Goal: Communication & Community: Answer question/provide support

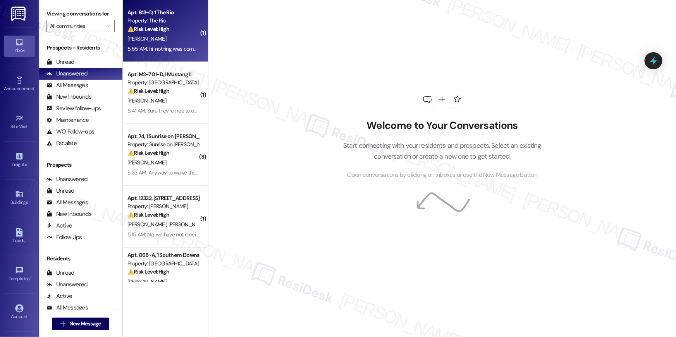
click at [165, 37] on div "[PERSON_NAME]" at bounding box center [163, 39] width 73 height 10
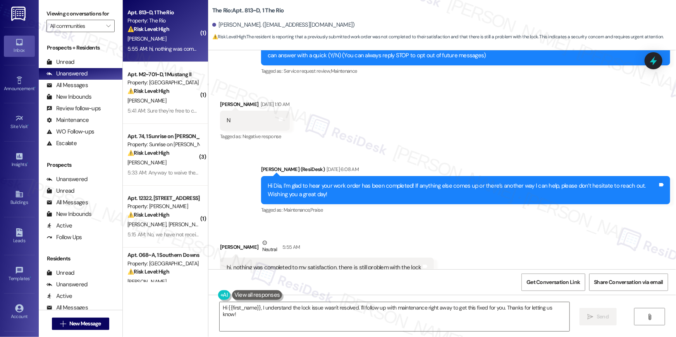
scroll to position [93, 0]
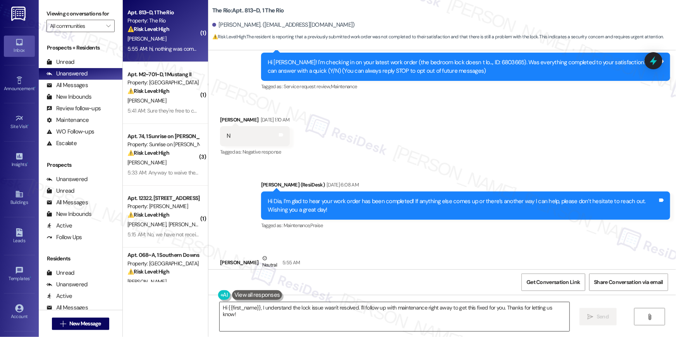
click at [387, 318] on textarea "Hi {{first_name}}, I understand the lock issue wasn't resolved. I'll follow up …" at bounding box center [395, 317] width 350 height 29
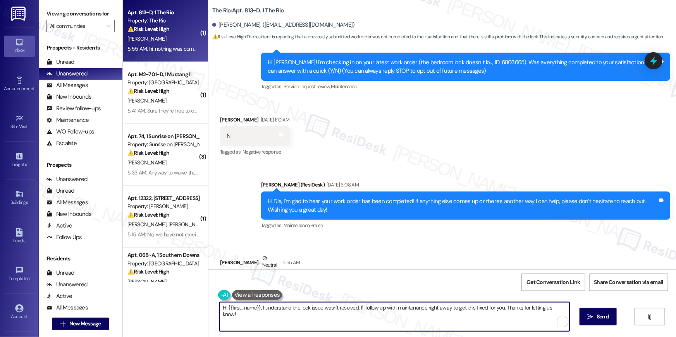
click at [390, 318] on textarea "Hi {{first_name}}, I understand the lock issue wasn't resolved. I'll follow up …" at bounding box center [395, 317] width 350 height 29
click at [441, 319] on textarea "Hi {{first_name}}, I understand the lock issue wasn't resolved. I'll follow up …" at bounding box center [395, 317] width 350 height 29
drag, startPoint x: 500, startPoint y: 310, endPoint x: 505, endPoint y: 331, distance: 21.4
click at [505, 331] on textarea "Hi {{first_name}}, I understand the lock issue wasn't resolved. I'll follow up …" at bounding box center [395, 317] width 350 height 29
click at [500, 309] on textarea "Hi {{first_name}}, I understand the lock issue wasn't resolved. I'll follow up …" at bounding box center [395, 317] width 350 height 29
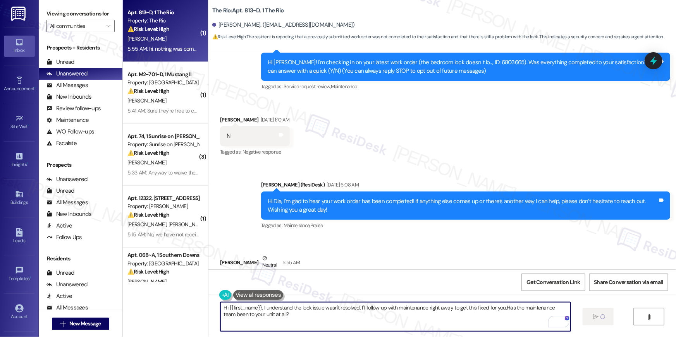
type textarea "Hi {{first_name}}, I understand the lock issue wasn't resolved. I'll follow up …"
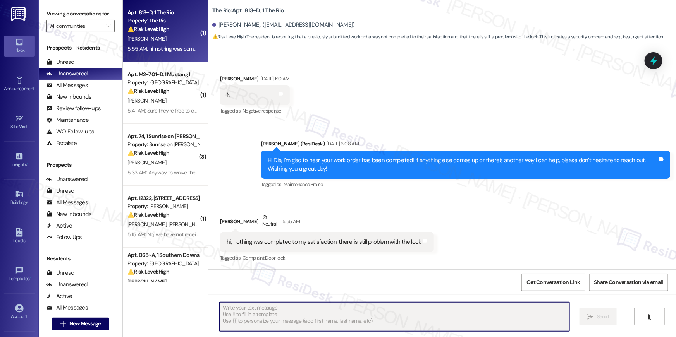
scroll to position [196, 0]
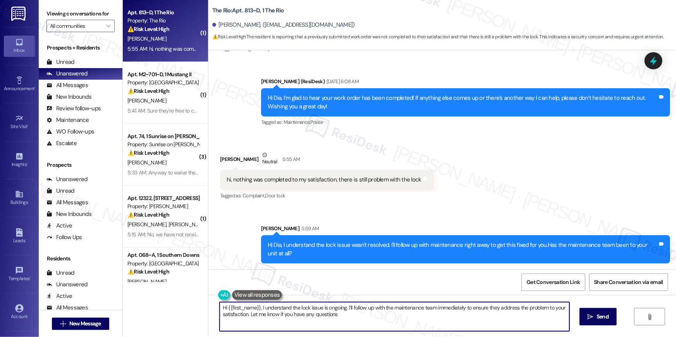
type textarea "Hi {{first_name}}, I understand the lock issue is ongoing. I'll follow up with …"
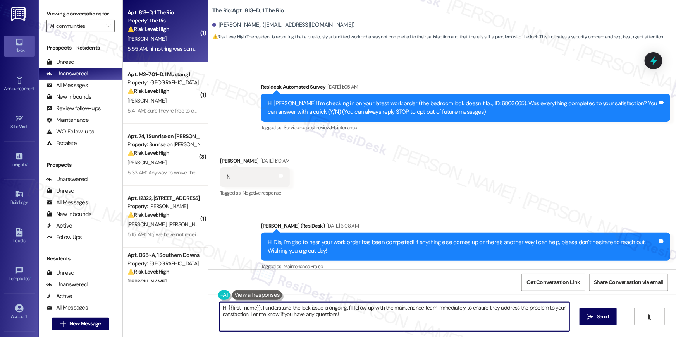
scroll to position [23, 0]
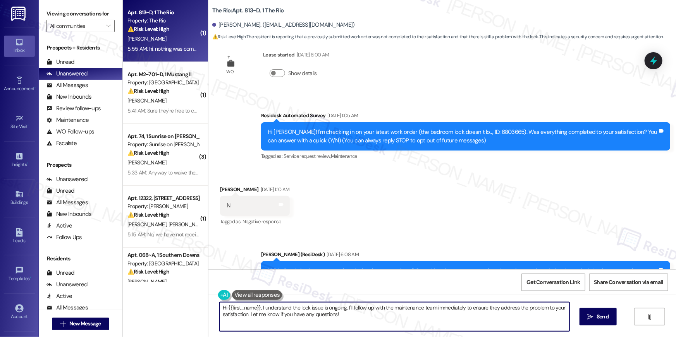
click at [467, 131] on div "Hi Dia! I'm checking in on your latest work order (the bedroom lock doesn t lo.…" at bounding box center [463, 136] width 390 height 17
click at [489, 192] on div "Received via SMS Dia Ayoubi Sep 13, 2025 at 1:10 AM N Tags and notes Tagged as:…" at bounding box center [442, 200] width 468 height 65
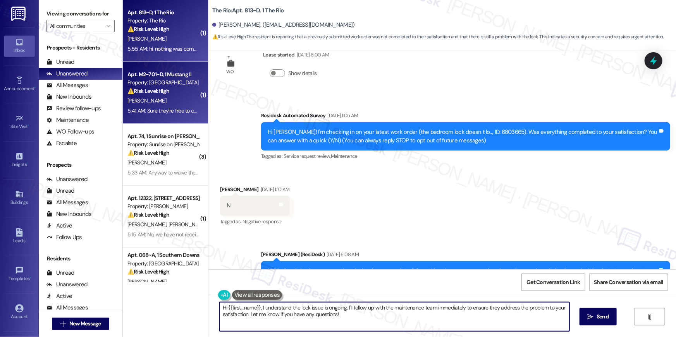
click at [179, 89] on div "⚠️ Risk Level: High The resident reports a beeping fire alarm, indicating a pot…" at bounding box center [163, 91] width 72 height 8
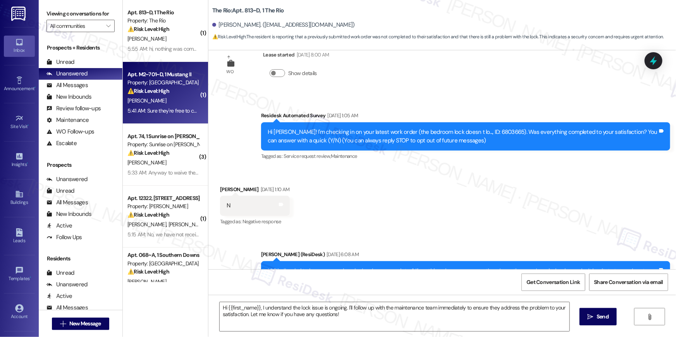
type textarea "Fetching suggested responses. Please feel free to read through the conversation…"
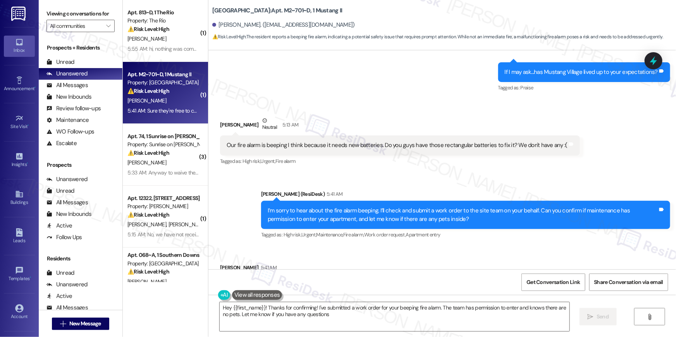
type textarea "Hey {{first_name}}! Thanks for confirming! I've submitted a work order for your…"
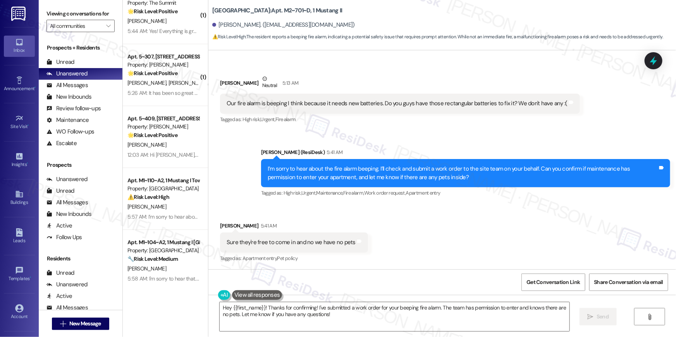
scroll to position [1267, 0]
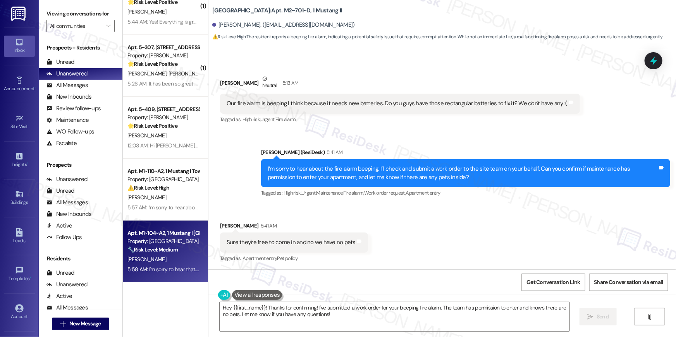
click at [173, 251] on strong "🔧 Risk Level: Medium" at bounding box center [152, 249] width 50 height 7
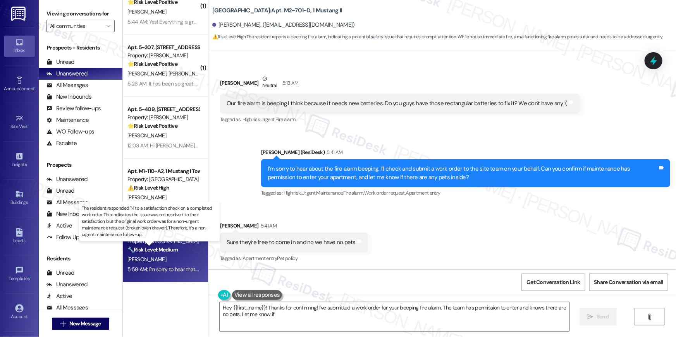
type textarea "Hey {{first_name}}! Thanks for confirming! I've submitted a work order for your…"
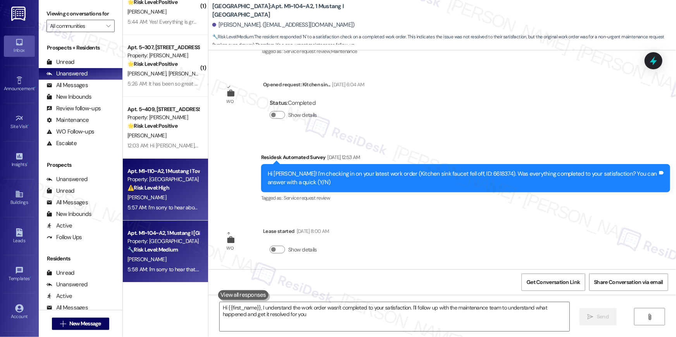
type textarea "Hi {{first_name}}, I understand the work order wasn't completed to your satisfa…"
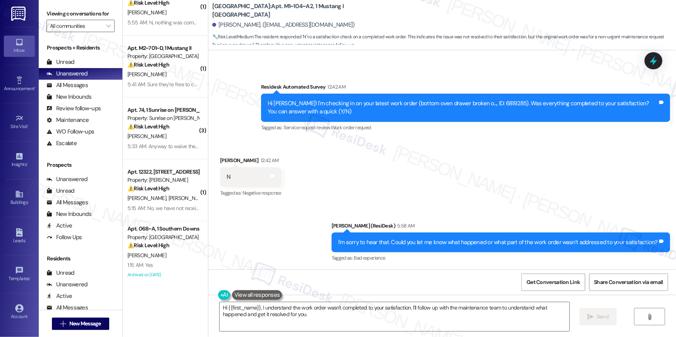
scroll to position [0, 0]
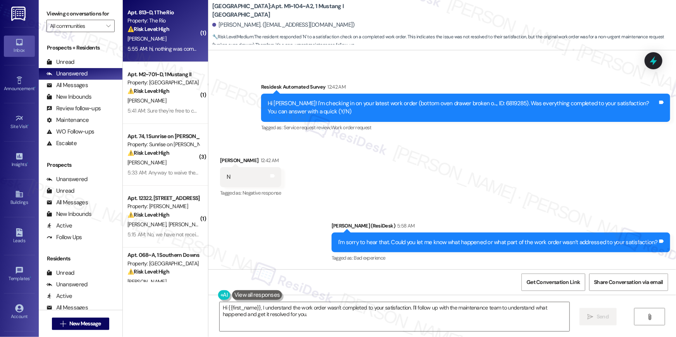
click at [160, 53] on div "5:55 AM: hi, nothing was completed to my satisfaction, there is still problem w…" at bounding box center [163, 49] width 73 height 10
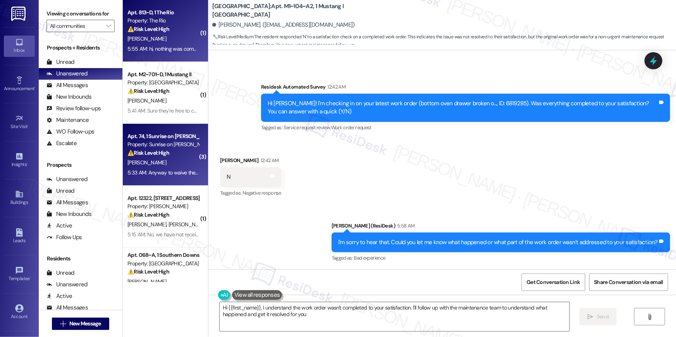
type textarea "Hi {{first_name}}, I understand the work order wasn't completed to your satisfa…"
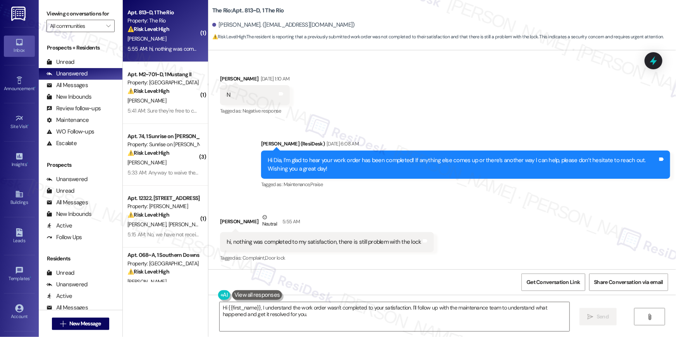
scroll to position [208, 0]
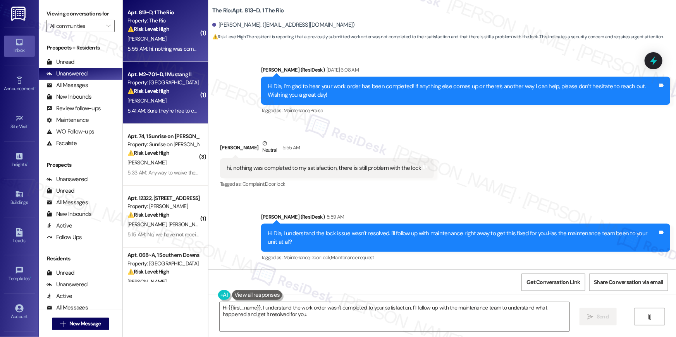
click at [172, 95] on div "⚠️ Risk Level: High The resident reports a beeping fire alarm, indicating a pot…" at bounding box center [163, 91] width 72 height 8
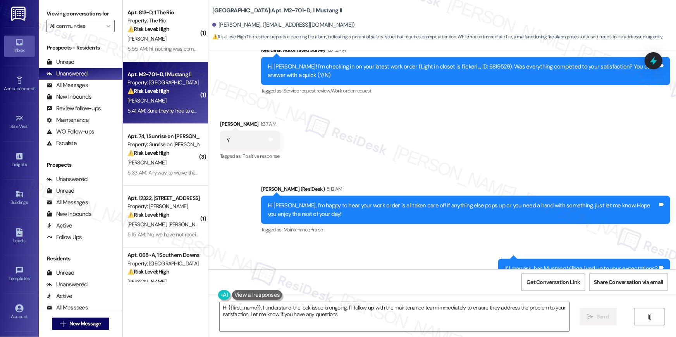
type textarea "Hi {{first_name}}, I understand the lock issue is ongoing. I'll follow up with …"
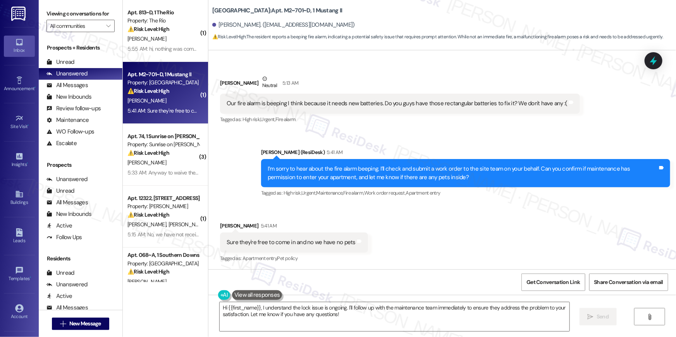
scroll to position [447, 0]
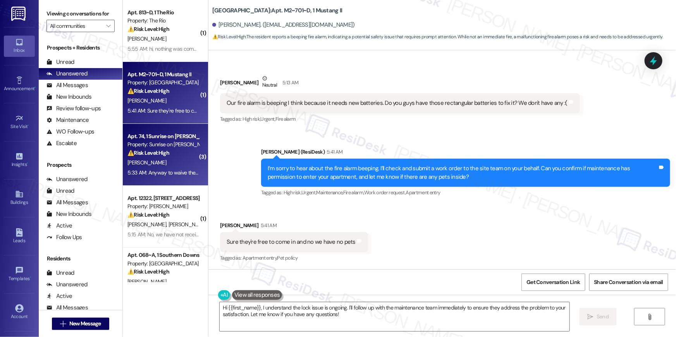
click at [188, 140] on div "Apt. 74, 1 Sunrise on [PERSON_NAME]" at bounding box center [163, 137] width 72 height 8
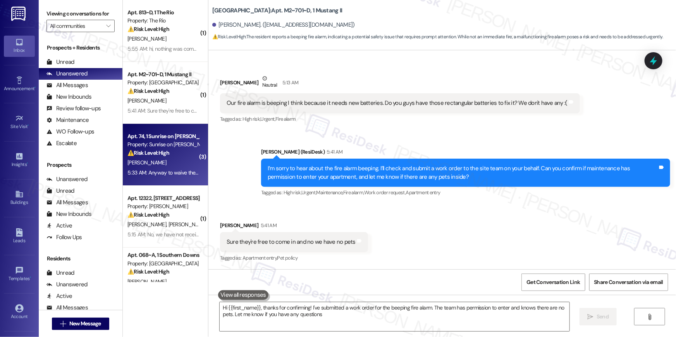
type textarea "Hi {{first_name}}, thanks for confirming! I've submitted a work order for the b…"
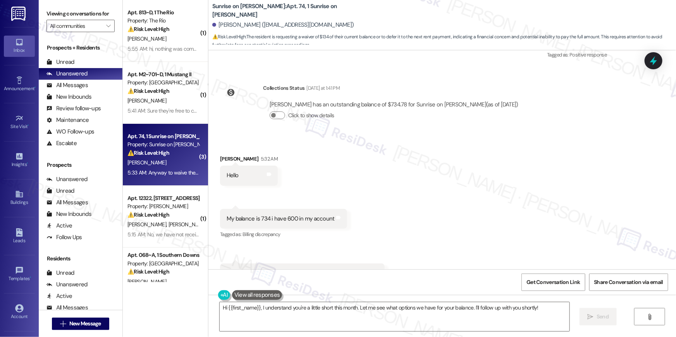
scroll to position [2337, 0]
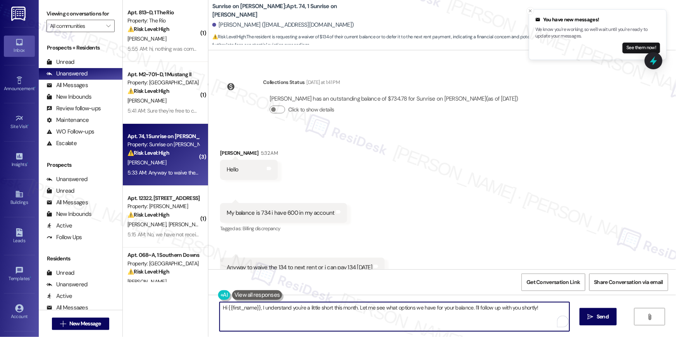
click at [320, 318] on textarea "Hi {{first_name}}, I understand you're a little short this month. Let me see wh…" at bounding box center [395, 317] width 350 height 29
click at [293, 313] on textarea "Hi {{first_name}}, I understand you're a little short this month. Let me see wh…" at bounding box center [395, 317] width 350 height 29
drag, startPoint x: 257, startPoint y: 308, endPoint x: 279, endPoint y: 330, distance: 30.1
click at [279, 330] on textarea "Hi {{first_name}}, I understand you're a little short this month. Let me see wh…" at bounding box center [395, 317] width 350 height 29
type textarea "Hi {{first_name}}, thanks for letting me know. You may proceed with paying $600."
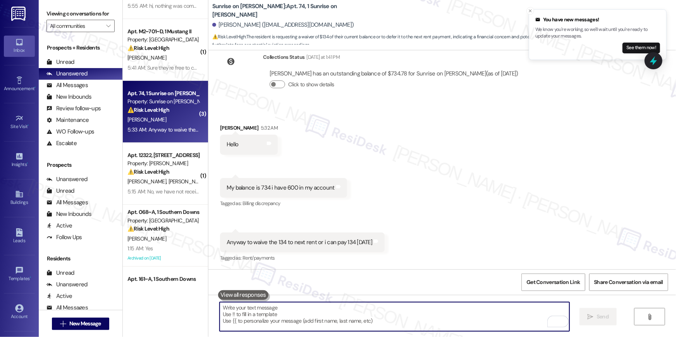
scroll to position [2391, 0]
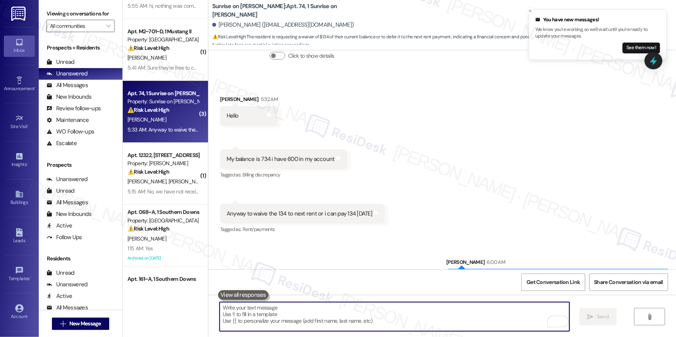
click at [455, 317] on textarea "To enrich screen reader interactions, please activate Accessibility in Grammarl…" at bounding box center [395, 317] width 350 height 29
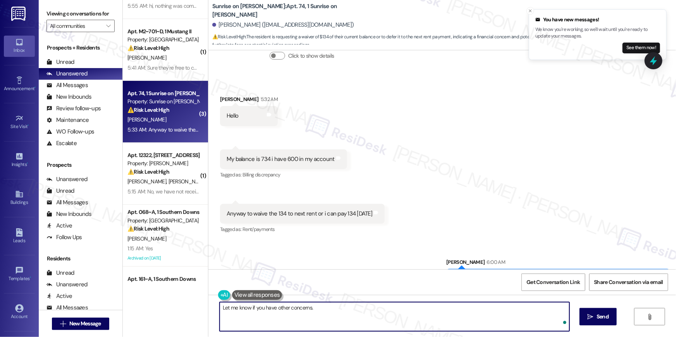
type textarea "Let me know if you have other concerns."
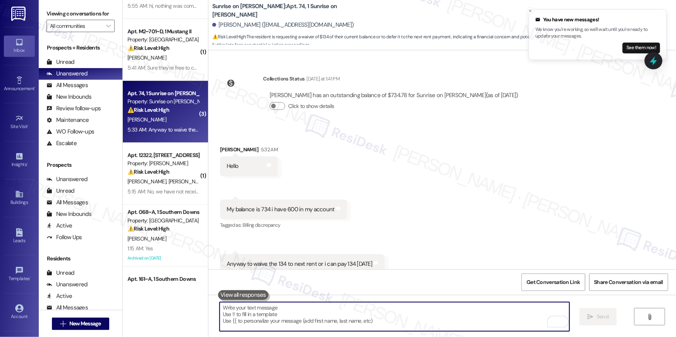
scroll to position [2337, 0]
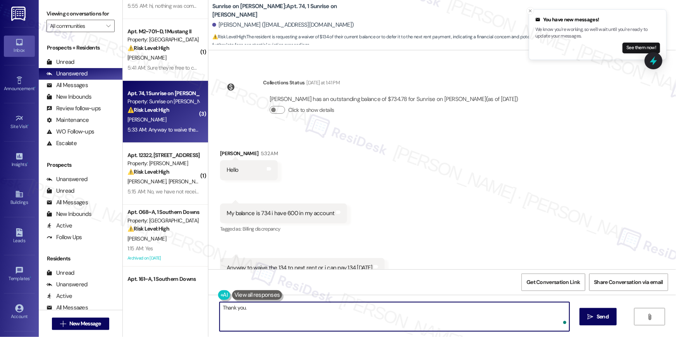
type textarea "Thank you."
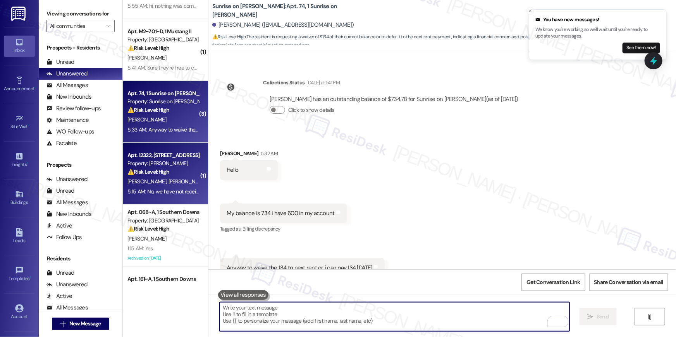
click at [172, 187] on div "5:15 AM: No, we have not received our mailbox keys. Also are we able to get acc…" at bounding box center [163, 192] width 73 height 10
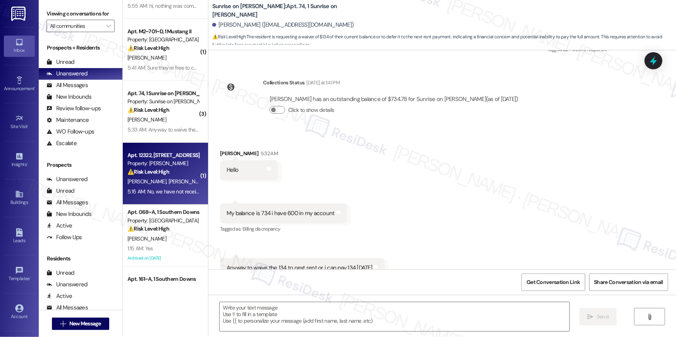
type textarea "Fetching suggested responses. Please feel free to read through the conversation…"
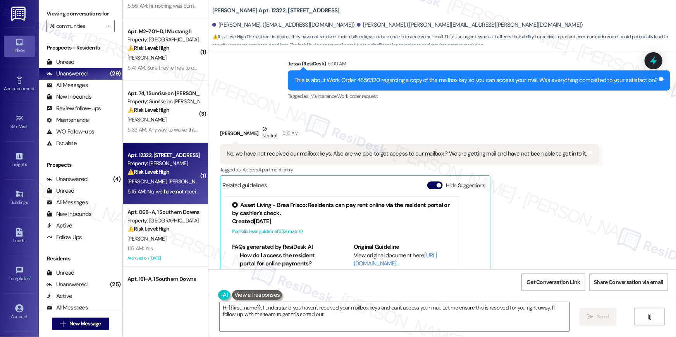
scroll to position [494, 0]
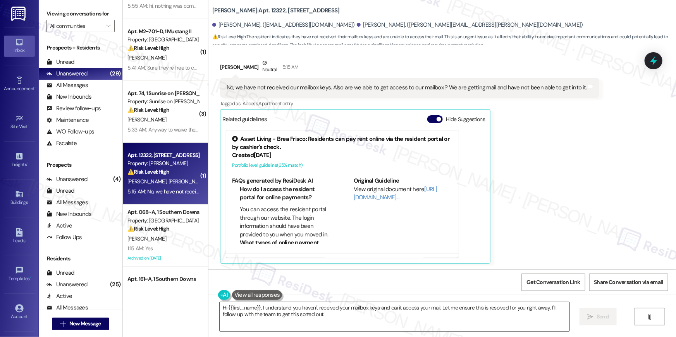
click at [346, 319] on textarea "Hi {{first_name}}, I understand you haven't received your mailbox keys and can'…" at bounding box center [395, 317] width 350 height 29
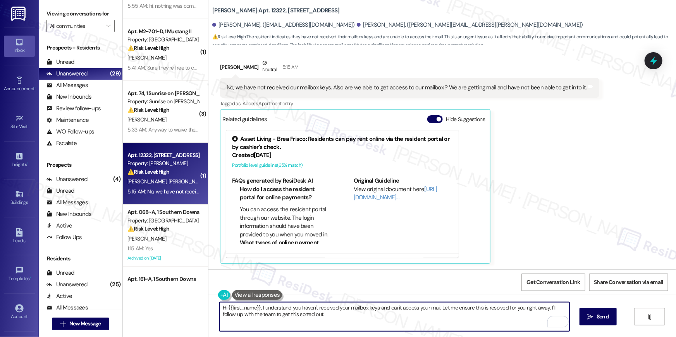
drag, startPoint x: 455, startPoint y: 309, endPoint x: 456, endPoint y: 324, distance: 15.1
click at [456, 324] on textarea "Hi {{first_name}}, I understand you haven't received your mailbox keys and can'…" at bounding box center [395, 317] width 350 height 29
drag, startPoint x: 451, startPoint y: 306, endPoint x: 462, endPoint y: 330, distance: 26.2
click at [462, 330] on textarea "Hi {{first_name}}, I understand you haven't received your mailbox keys and can'…" at bounding box center [395, 317] width 350 height 29
click at [241, 308] on textarea "Hi {{first_name}}, I understand you haven't received your mailbox keys and can'…" at bounding box center [395, 317] width 350 height 29
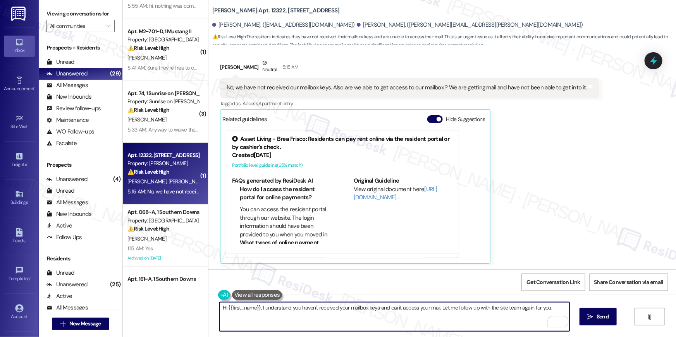
click at [241, 308] on textarea "Hi {{first_name}}, I understand you haven't received your mailbox keys and can'…" at bounding box center [395, 317] width 350 height 29
click at [260, 305] on textarea "Hi Quabrick, I understand you haven't received your mailbox keys and can't acce…" at bounding box center [395, 317] width 350 height 29
click at [392, 320] on textarea "Hi Quabrick, I'm sorry you haven't received your mailbox keys and can't access …" at bounding box center [395, 317] width 350 height 29
type textarea "Hi Quabrick, I'm sorry you haven't received your mailbox keys and can't access …"
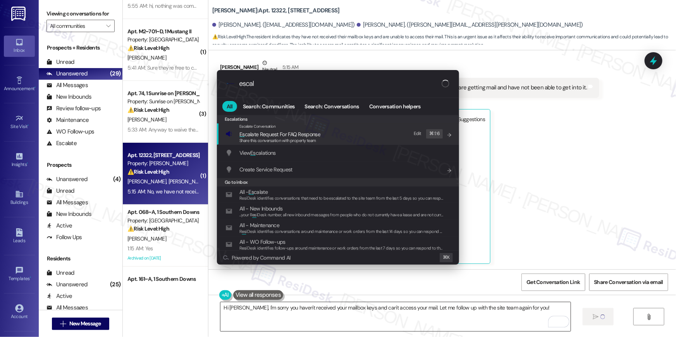
type input "escala"
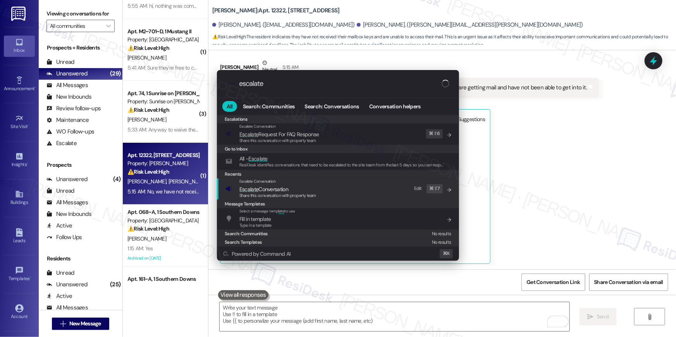
type input "escalate"
click at [290, 188] on span "Escalate Conversation" at bounding box center [277, 189] width 77 height 9
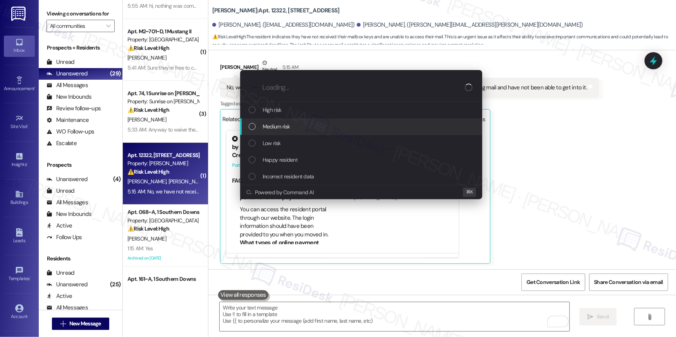
click at [275, 128] on span "Medium risk" at bounding box center [276, 126] width 27 height 9
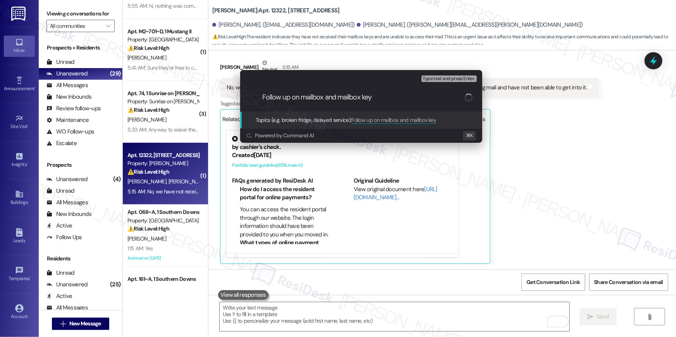
type input "Follow up on mailbox and mailbox keys"
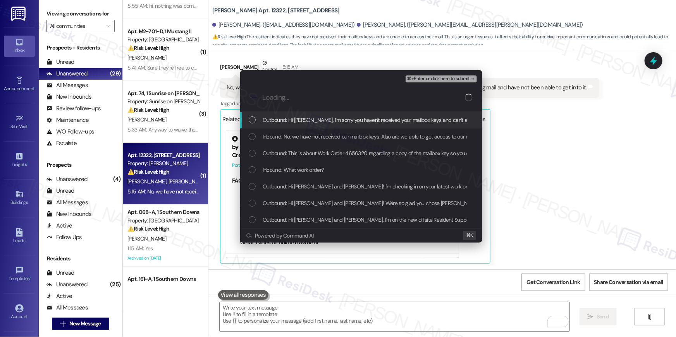
click at [283, 122] on span "Outbound: Hi Quabrick, I'm sorry you haven't received your mailbox keys and can…" at bounding box center [439, 120] width 352 height 9
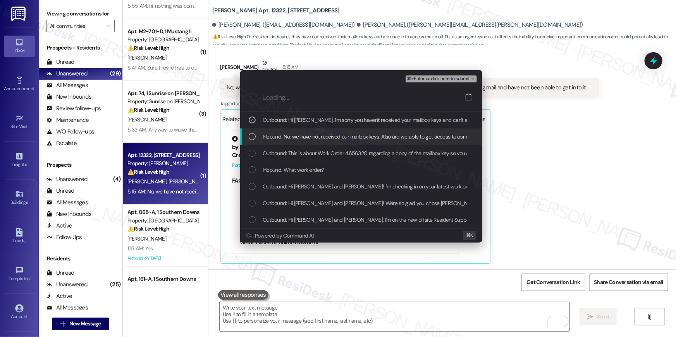
click at [282, 130] on div "Inbound: No, we have not received our mailbox keys. Also are we able to get acc…" at bounding box center [361, 137] width 242 height 17
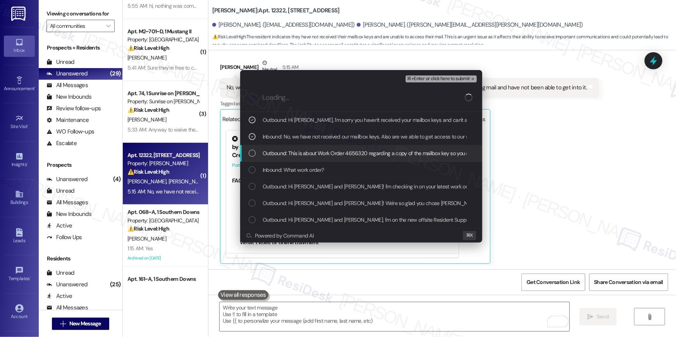
click at [283, 146] on div "Outbound: This is about Work Order 4656320 regarding a copy of the mailbox key …" at bounding box center [361, 153] width 242 height 17
click at [286, 168] on span "Inbound: What work order?" at bounding box center [294, 170] width 62 height 9
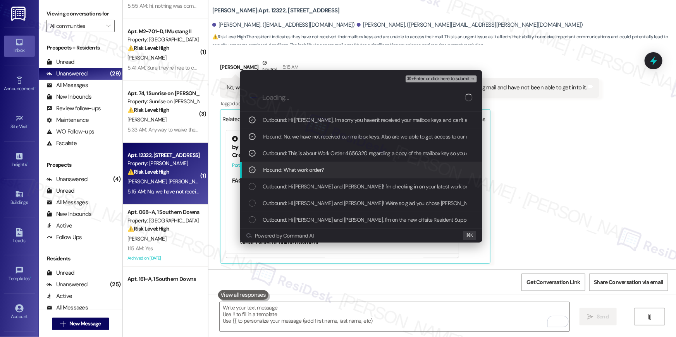
click at [287, 193] on div "Outbound: Hi Quabrick and Alexis! I'm checking in on your latest work order (Ca…" at bounding box center [361, 187] width 242 height 17
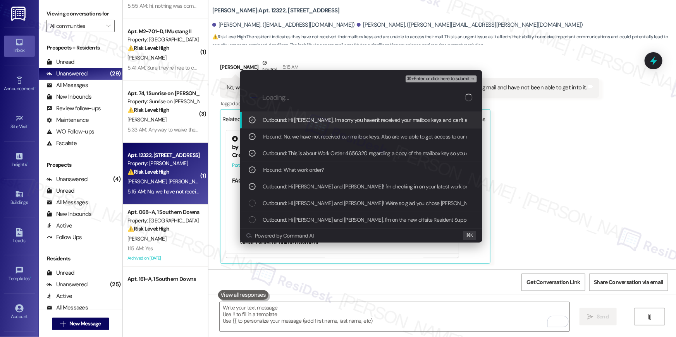
click at [453, 78] on span "⌘+Enter or click here to submit" at bounding box center [438, 78] width 63 height 5
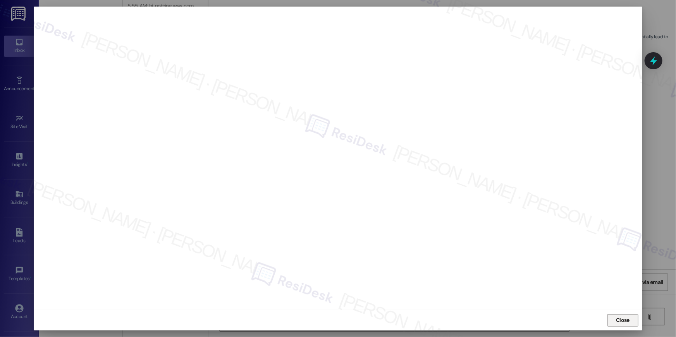
click at [618, 322] on span "Close" at bounding box center [623, 321] width 14 height 8
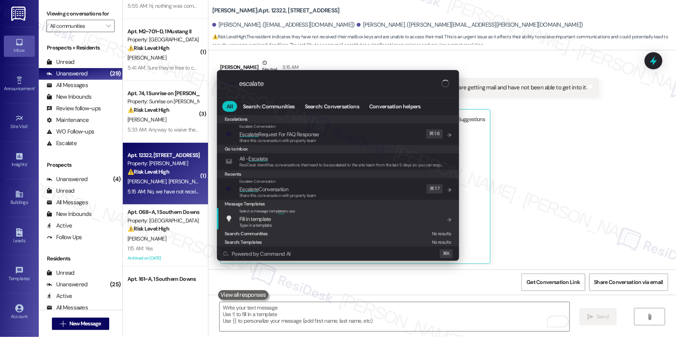
type input "escalate"
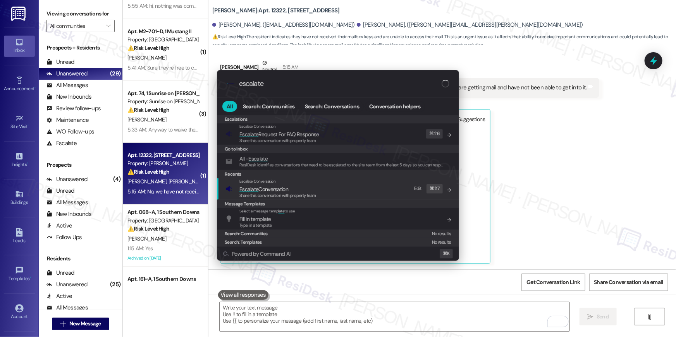
click at [336, 189] on div "Escalate Conversation Escalate Conversation Share this conversation with proper…" at bounding box center [338, 189] width 227 height 21
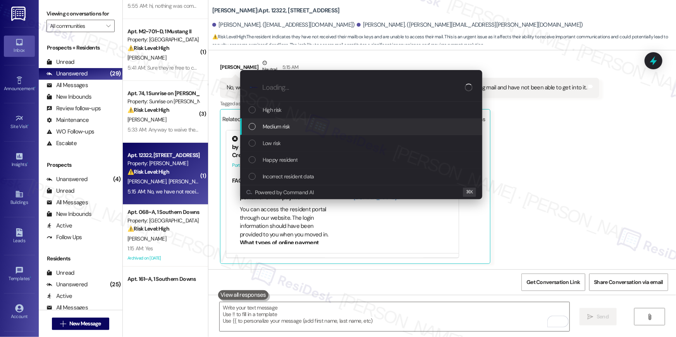
click at [304, 129] on div "Medium risk" at bounding box center [362, 126] width 227 height 9
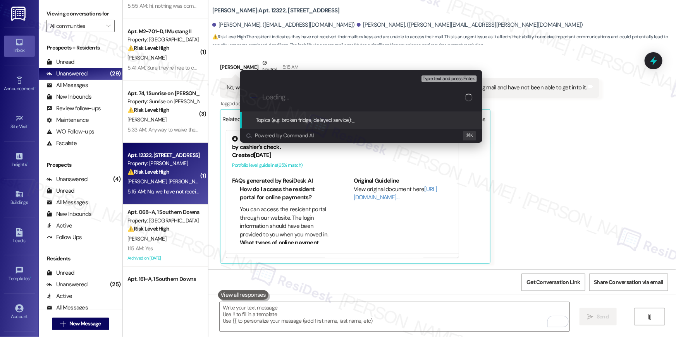
paste input "Follow up on mailbox and mailbox keys"
type input "Follow up on mailbox and mailbox keys"
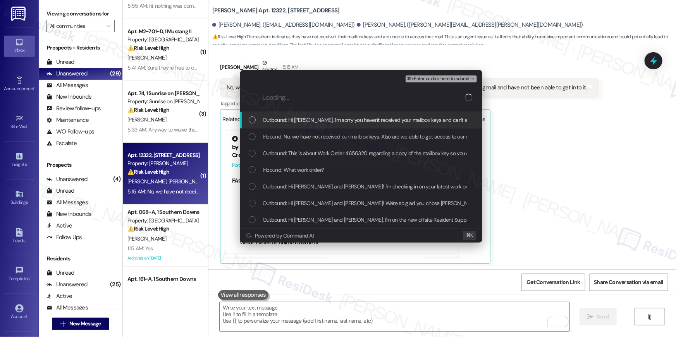
click at [304, 129] on div "Inbound: No, we have not received our mailbox keys. Also are we able to get acc…" at bounding box center [361, 137] width 242 height 17
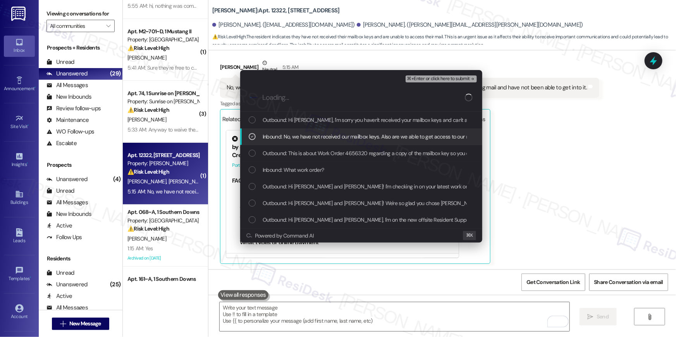
click at [298, 119] on span "Outbound: Hi Quabrick, I'm sorry you haven't received your mailbox keys and can…" at bounding box center [439, 120] width 352 height 9
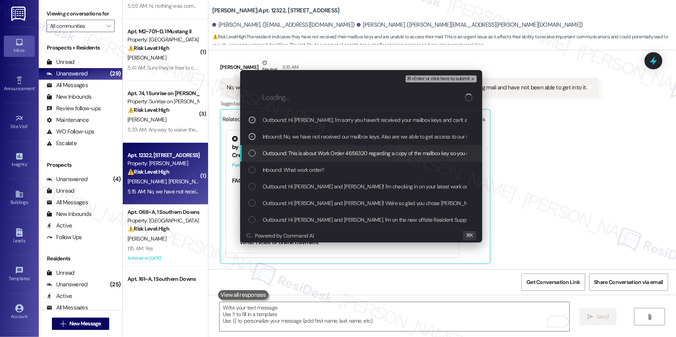
drag, startPoint x: 300, startPoint y: 158, endPoint x: 299, endPoint y: 169, distance: 11.0
click at [300, 158] on div "Outbound: This is about Work Order 4656320 regarding a copy of the mailbox key …" at bounding box center [361, 153] width 242 height 17
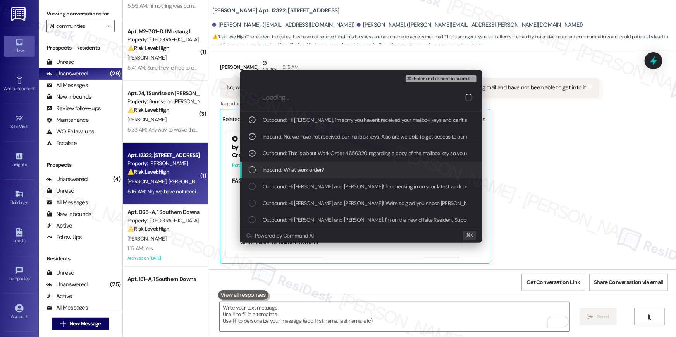
click at [296, 174] on div "Inbound: What work order?" at bounding box center [361, 170] width 242 height 17
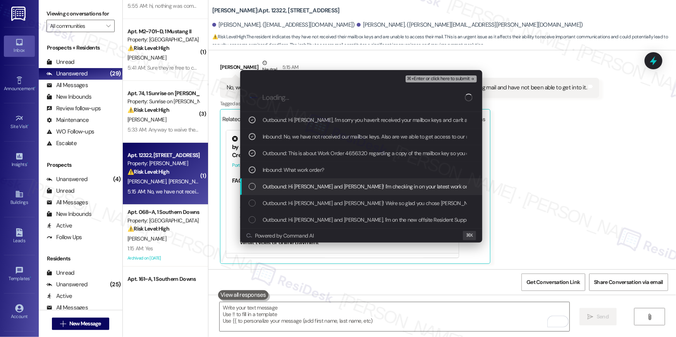
click at [296, 191] on span "Outbound: Hi Quabrick and Alexis! I'm checking in on your latest work order (Ca…" at bounding box center [512, 186] width 498 height 9
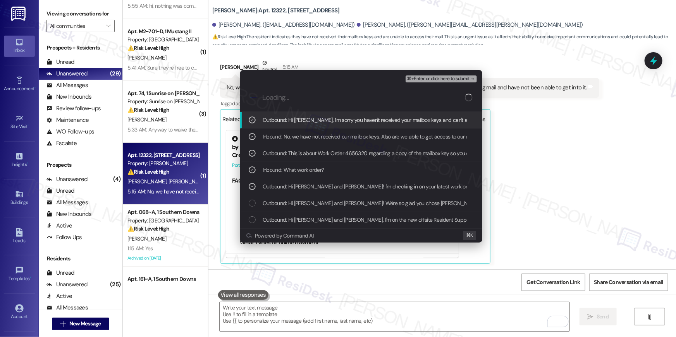
click at [431, 76] on span "⌘+Enter or click here to submit" at bounding box center [438, 78] width 63 height 5
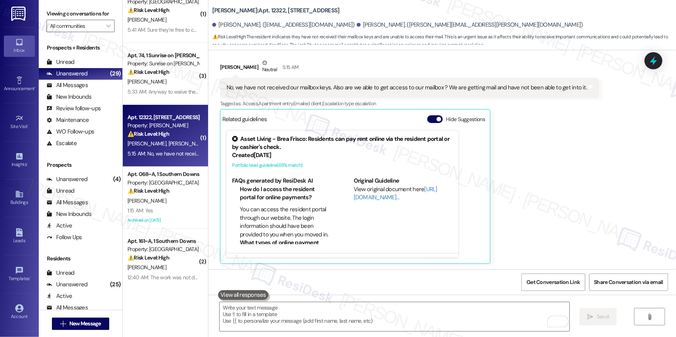
scroll to position [87, 0]
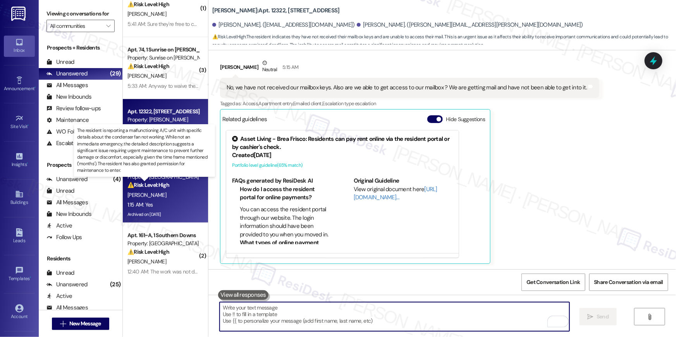
click at [165, 185] on strong "⚠️ Risk Level: High" at bounding box center [148, 185] width 42 height 7
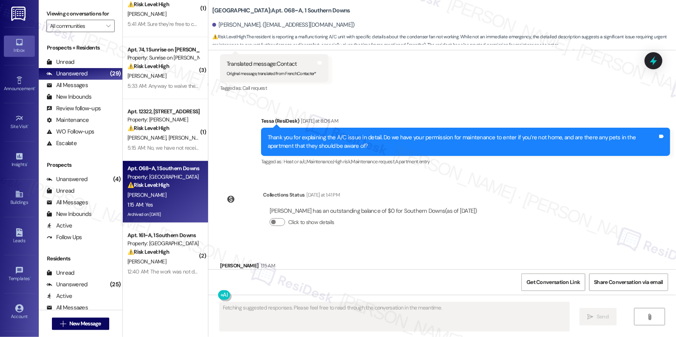
scroll to position [5206, 0]
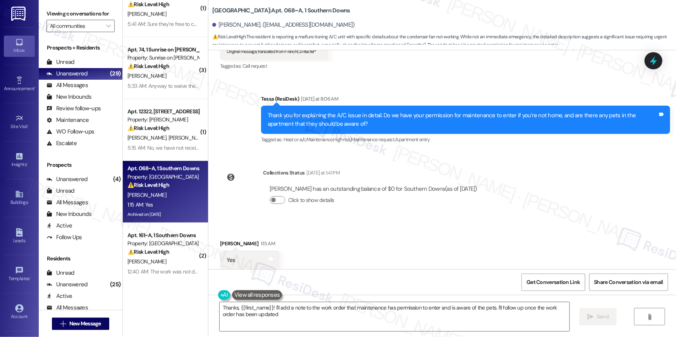
type textarea "Thanks, {{first_name}}! I'll add a note to the work order that maintenance has …"
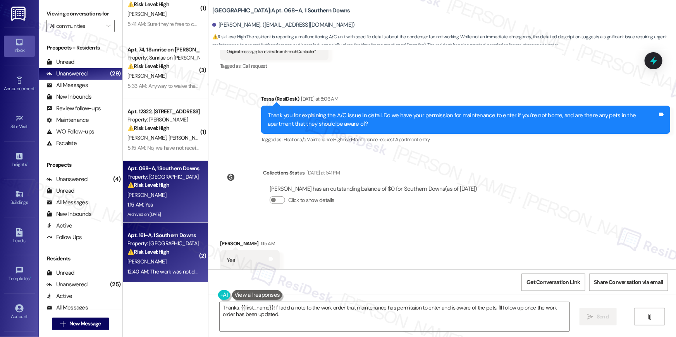
scroll to position [257, 0]
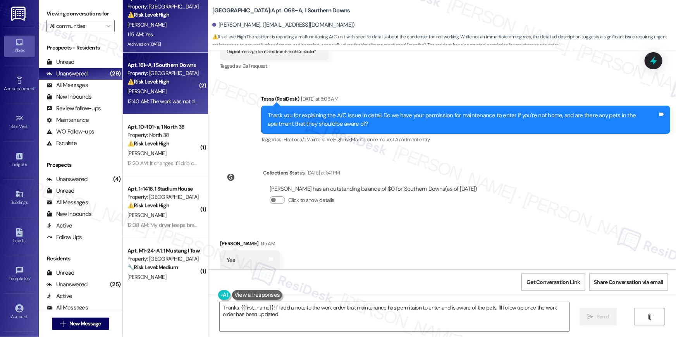
click at [162, 98] on div "12:40 AM: The work was not done. I don't know how it was marked completed 12:40…" at bounding box center [214, 101] width 174 height 7
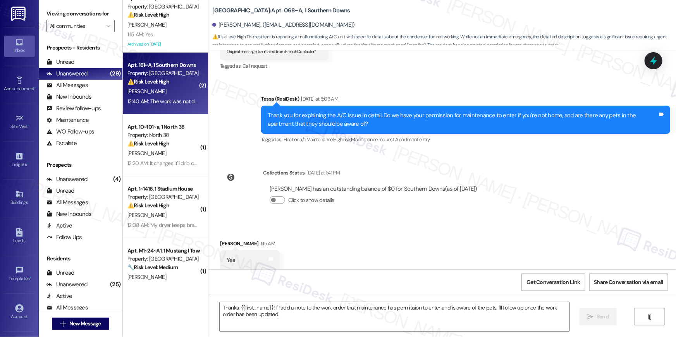
type textarea "Fetching suggested responses. Please feel free to read through the conversation…"
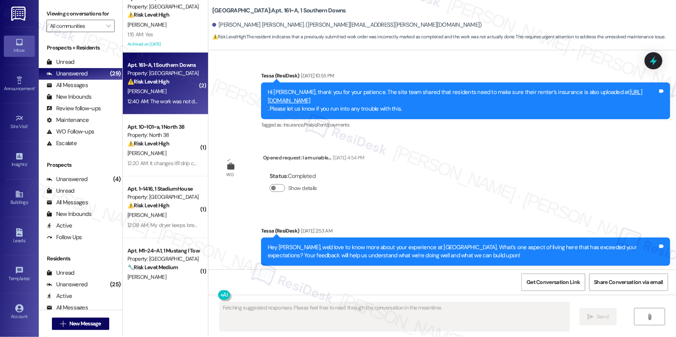
scroll to position [1565, 0]
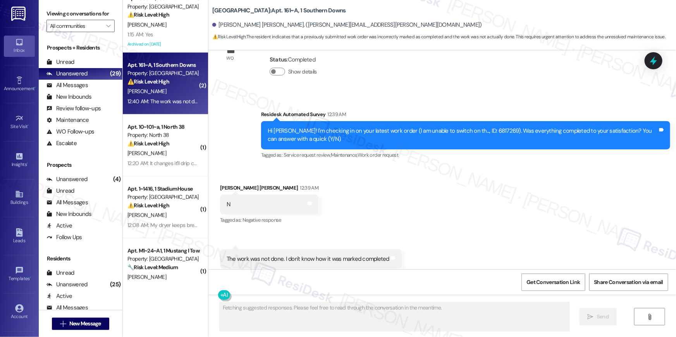
click at [506, 127] on div "Hi Nipun Manjunath! I'm checking in on your latest work order (I am unable to s…" at bounding box center [463, 135] width 390 height 17
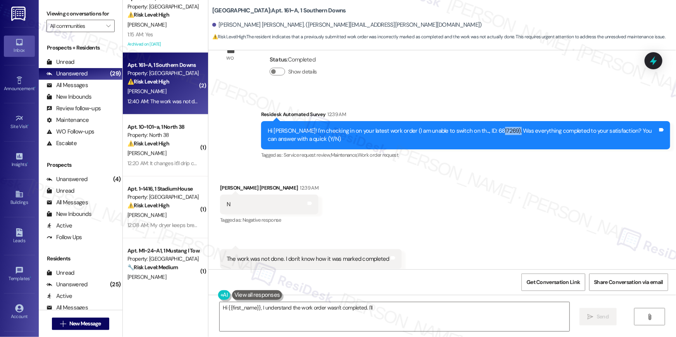
click at [506, 127] on div "Hi Nipun Manjunath! I'm checking in on your latest work order (I am unable to s…" at bounding box center [463, 135] width 390 height 17
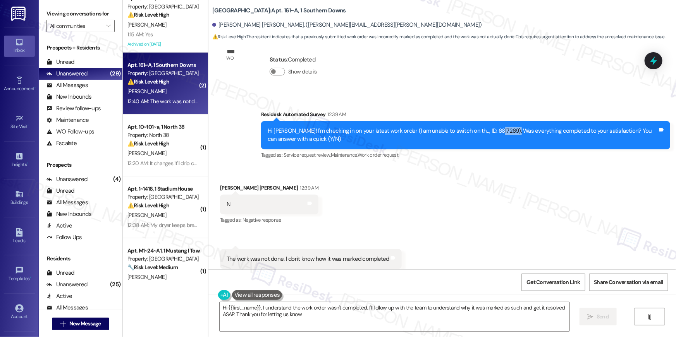
type textarea "Hi {{first_name}}, I understand the work order wasn't completed. I'll follow up…"
copy div "6817269"
click at [547, 170] on div "Received via SMS Nipun Manjunath Davasam 12:39 AM N Tags and notes Tagged as: N…" at bounding box center [442, 227] width 468 height 120
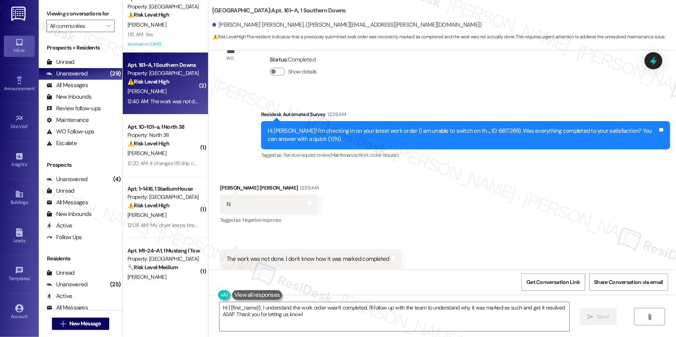
click at [547, 170] on div "Received via SMS Nipun Manjunath Davasam 12:39 AM N Tags and notes Tagged as: N…" at bounding box center [442, 227] width 468 height 120
click at [542, 172] on div "Received via SMS Nipun Manjunath Davasam 12:39 AM N Tags and notes Tagged as: N…" at bounding box center [442, 227] width 468 height 120
click at [437, 321] on textarea "Hi {{first_name}}, I understand the work order wasn't completed. I'll follow up…" at bounding box center [395, 317] width 350 height 29
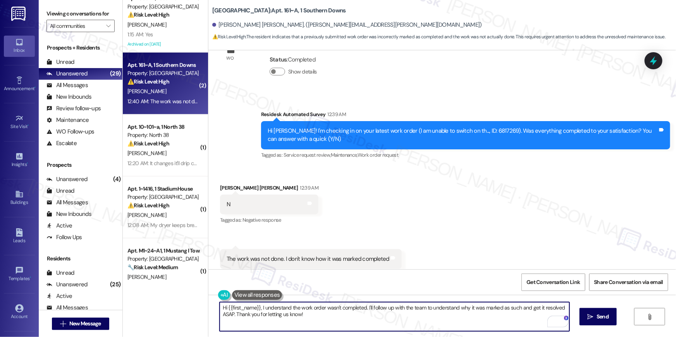
click at [482, 234] on div "Received via SMS Nipun Manjunath Davasam 12:39 AM N Tags and notes Tagged as: N…" at bounding box center [442, 227] width 468 height 120
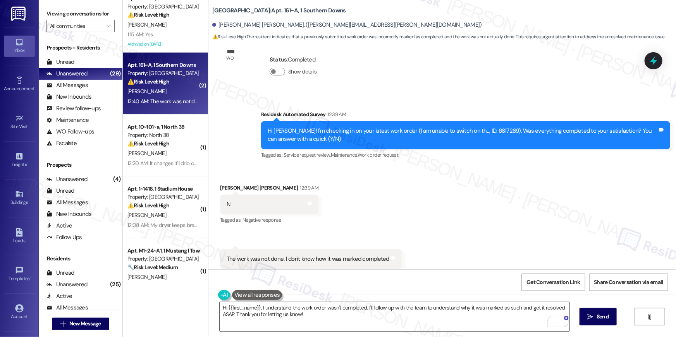
click at [487, 322] on textarea "Hi {{first_name}}, I understand the work order wasn't completed. I'll follow up…" at bounding box center [395, 317] width 350 height 29
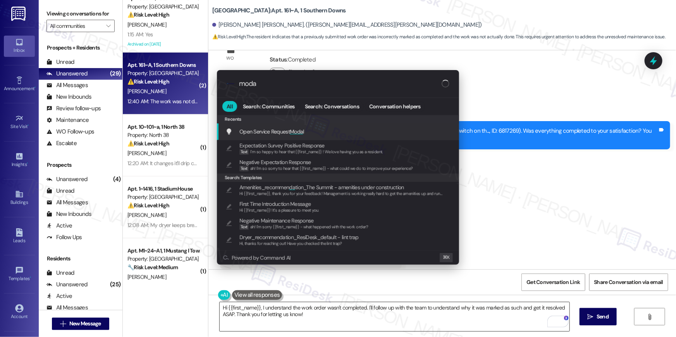
type input "modal"
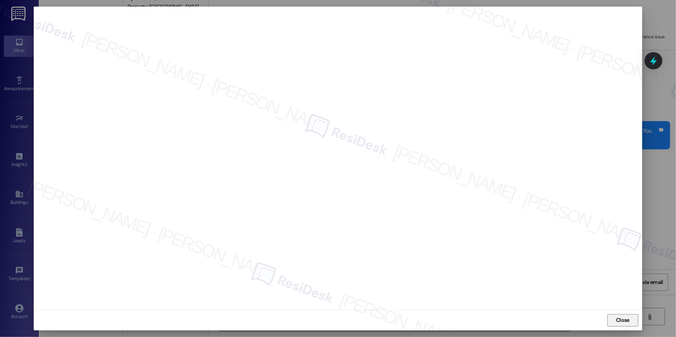
click at [624, 322] on span "Close" at bounding box center [623, 321] width 14 height 8
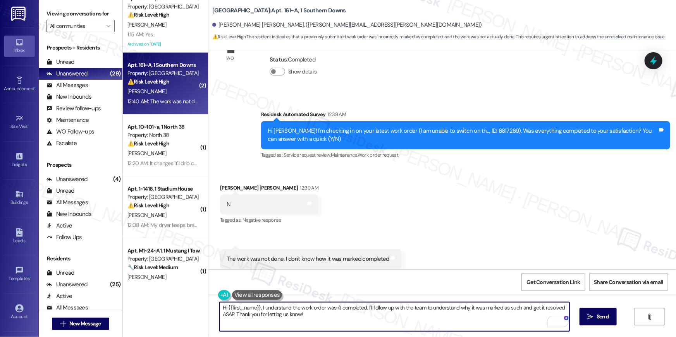
click at [305, 317] on textarea "Hi {{first_name}}, I understand the work order wasn't completed. I'll follow up…" at bounding box center [395, 317] width 350 height 29
drag, startPoint x: 309, startPoint y: 317, endPoint x: 364, endPoint y: 310, distance: 55.9
click at [364, 310] on textarea "Hi {{first_name}}, I understand the work order wasn't completed. I'll follow up…" at bounding box center [395, 317] width 350 height 29
type textarea "Hi {{first_name}}, I understand the work order wasn't completed. The maintenanc…"
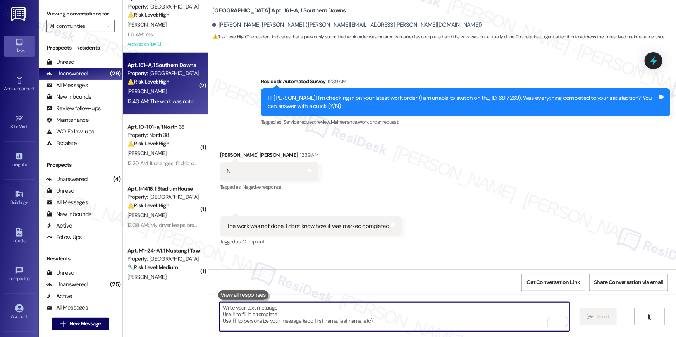
scroll to position [1627, 0]
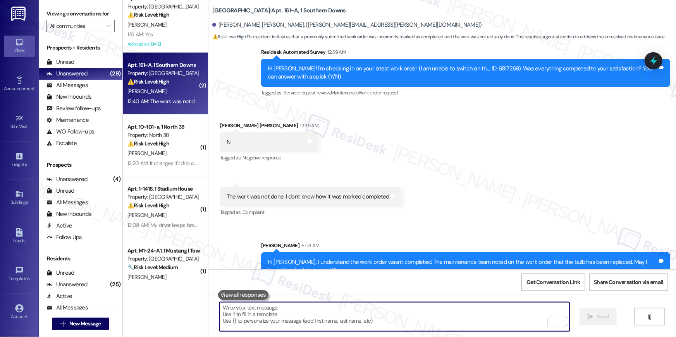
click at [397, 308] on textarea "To enrich screen reader interactions, please activate Accessibility in Grammarl…" at bounding box center [395, 317] width 350 height 29
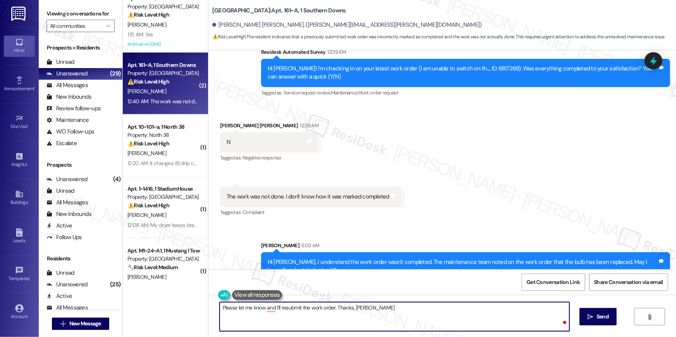
type textarea "Please let me know and I'll resubmit the work order. Thanks, Nipun!"
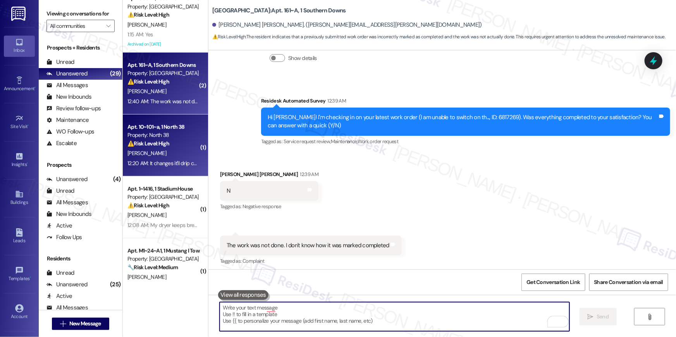
scroll to position [1565, 0]
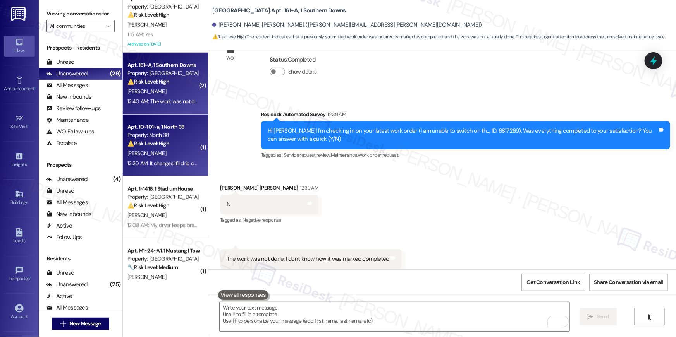
click at [176, 159] on div "12:20 AM: It changes it'll drip constantly and then stop for a bit and start dr…" at bounding box center [163, 164] width 73 height 10
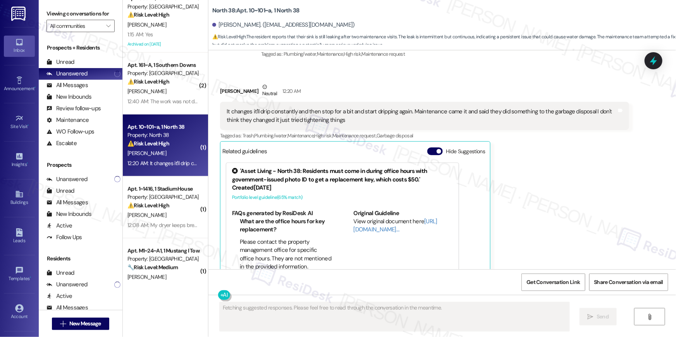
scroll to position [1085, 0]
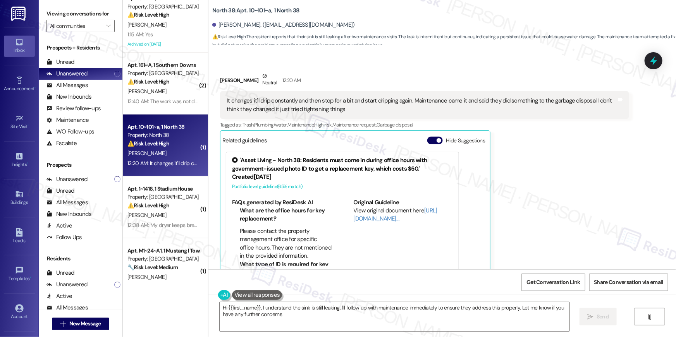
type textarea "Hi {{first_name}}, I understand the sink is still leaking. I'll follow up with …"
click at [341, 318] on textarea "Hi {{first_name}}, I understand the sink is still leaking. I'll follow up with …" at bounding box center [395, 317] width 350 height 29
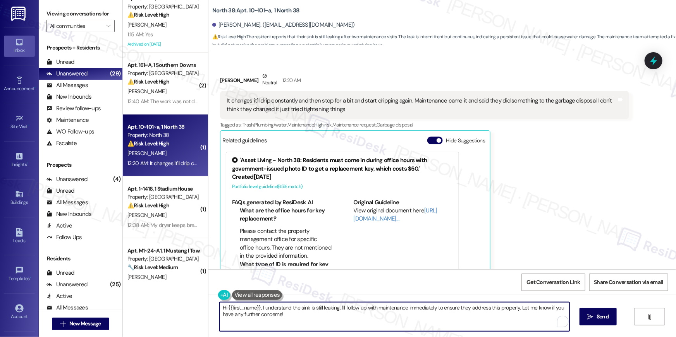
click at [354, 312] on textarea "Hi {{first_name}}, I understand the sink is still leaking. I'll follow up with …" at bounding box center [395, 317] width 350 height 29
click at [353, 312] on textarea "Hi {{first_name}}, I understand the sink is still leaking. I'll follow up with …" at bounding box center [395, 317] width 350 height 29
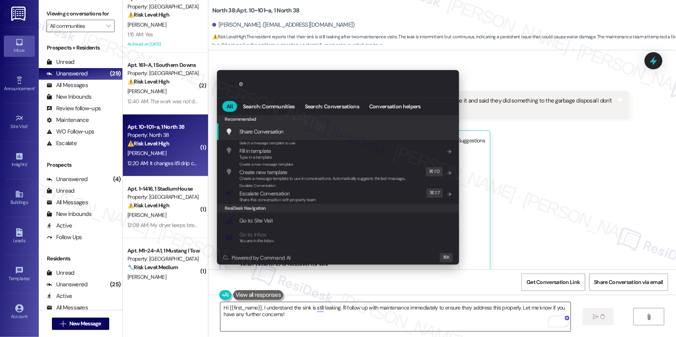
type input "es"
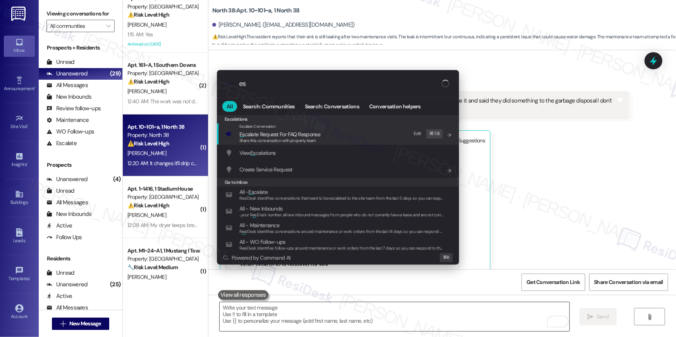
type input "e"
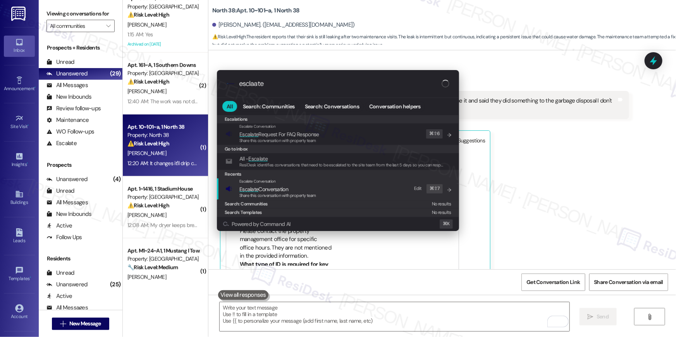
type input "esclaate"
click at [315, 189] on span "Escalate Conversation" at bounding box center [277, 189] width 77 height 9
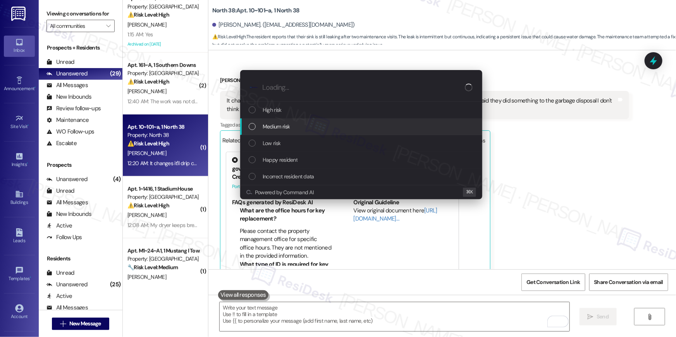
click at [285, 127] on span "Medium risk" at bounding box center [276, 126] width 27 height 9
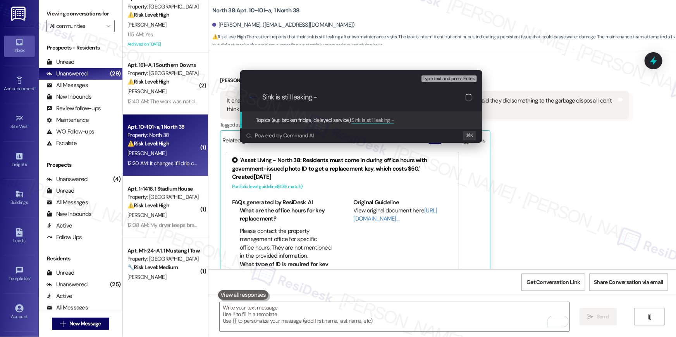
type input "Sink is still leaking -"
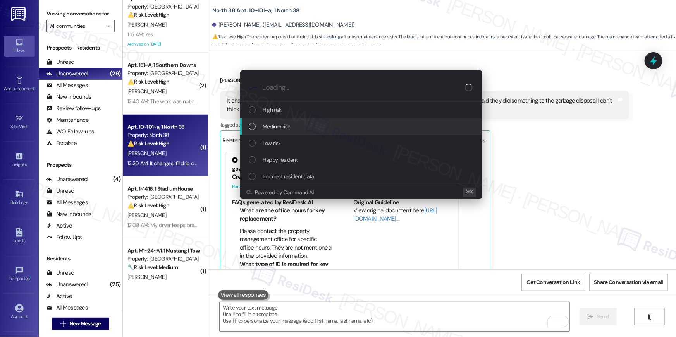
click at [557, 146] on div "Escalate Conversation How risky is the relationship with this person? Topics (e…" at bounding box center [338, 168] width 676 height 337
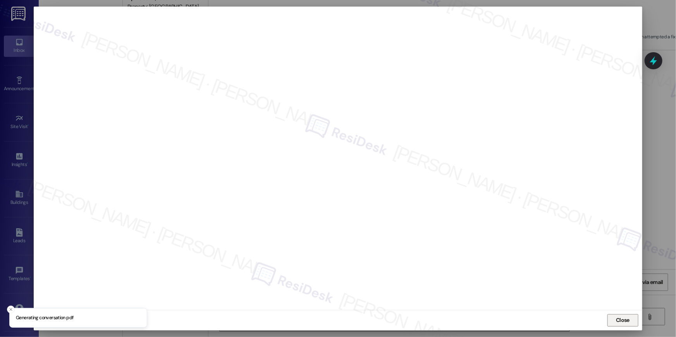
click at [621, 317] on span "Close" at bounding box center [623, 321] width 14 height 8
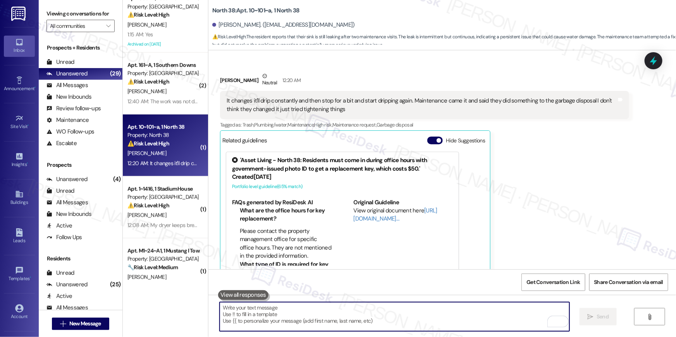
click at [305, 97] on div "It changes it'll drip constantly and then stop for a bit and start dripping aga…" at bounding box center [422, 105] width 390 height 17
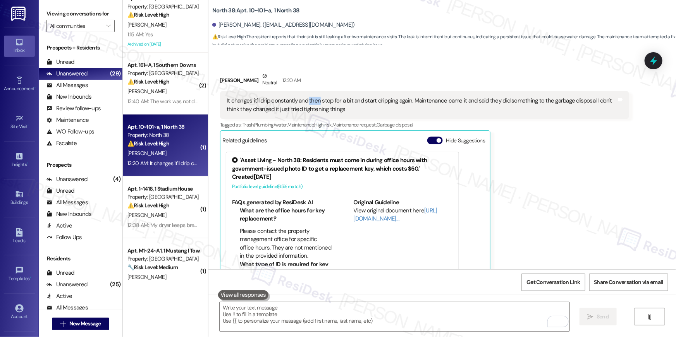
click at [305, 97] on div "It changes it'll drip constantly and then stop for a bit and start dripping aga…" at bounding box center [422, 105] width 390 height 17
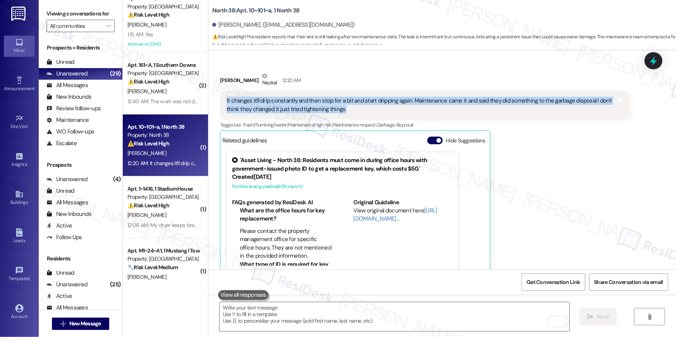
click at [305, 97] on div "It changes it'll drip constantly and then stop for a bit and start dripping aga…" at bounding box center [422, 105] width 390 height 17
copy div "It changes it'll drip constantly and then stop for a bit and start dripping aga…"
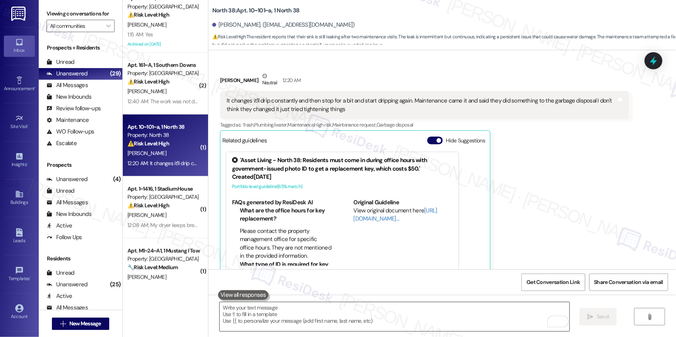
click at [453, 318] on textarea "To enrich screen reader interactions, please activate Accessibility in Grammarl…" at bounding box center [395, 317] width 350 height 29
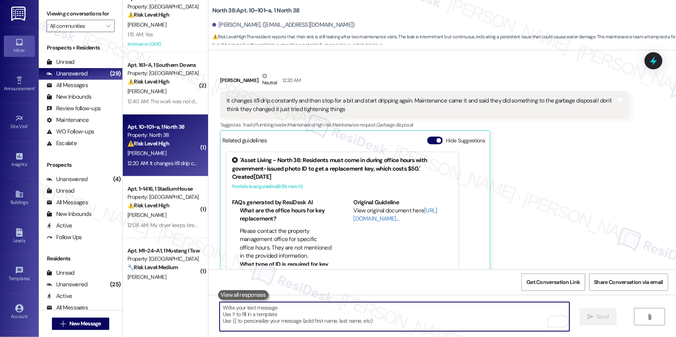
click at [453, 318] on textarea "To enrich screen reader interactions, please activate Accessibility in Grammarl…" at bounding box center [395, 317] width 350 height 29
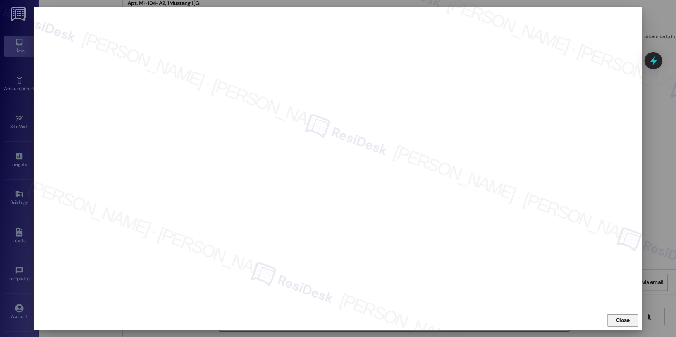
click at [615, 322] on span "Close" at bounding box center [622, 321] width 17 height 8
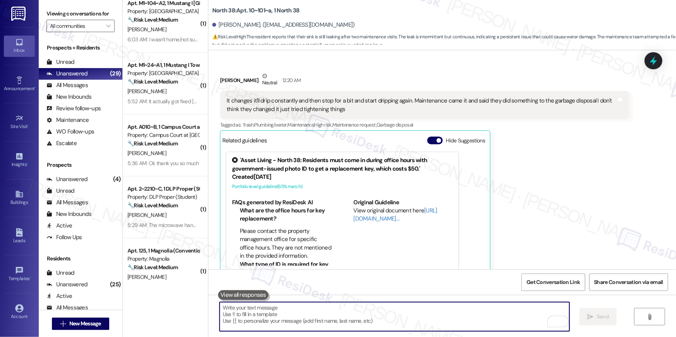
click at [496, 309] on textarea "To enrich screen reader interactions, please activate Accessibility in Grammarl…" at bounding box center [395, 317] width 350 height 29
click at [496, 311] on textarea "To enrich screen reader interactions, please activate Accessibility in Grammarl…" at bounding box center [395, 317] width 350 height 29
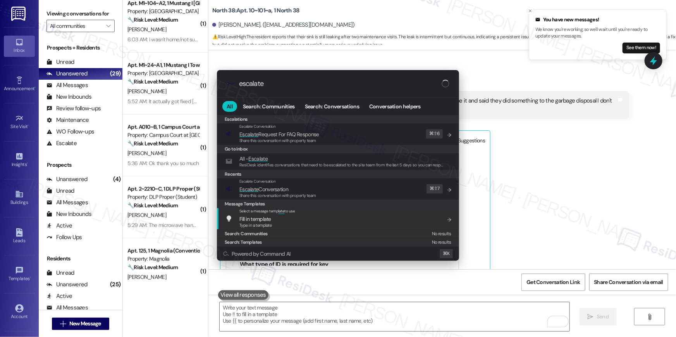
type input "escalate"
click at [316, 193] on div "Escalate Conversation Escalate Conversation Share this conversation with proper…" at bounding box center [338, 189] width 227 height 21
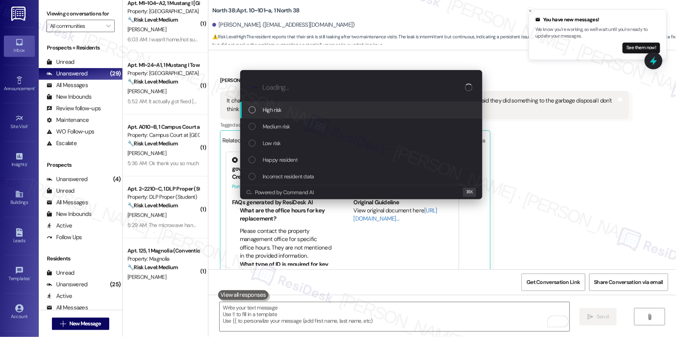
click at [297, 116] on div "High risk" at bounding box center [361, 110] width 242 height 17
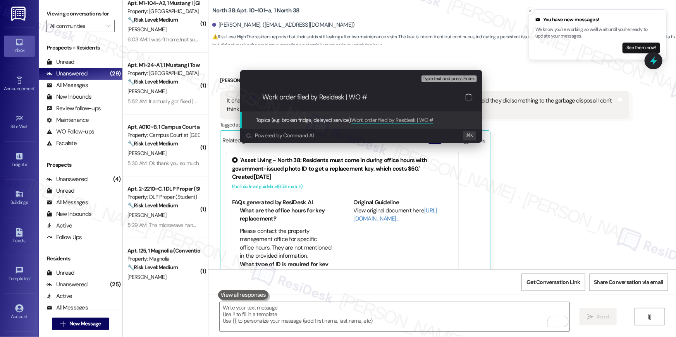
paste input "6824798"
type input "Work order filed by Residesk | WO # 6824798"
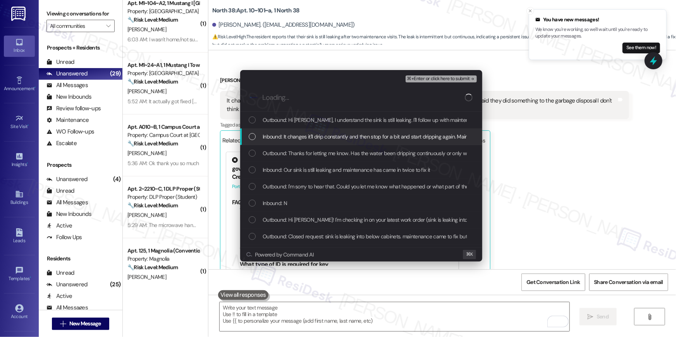
click at [253, 136] on div "List of options" at bounding box center [252, 136] width 7 height 7
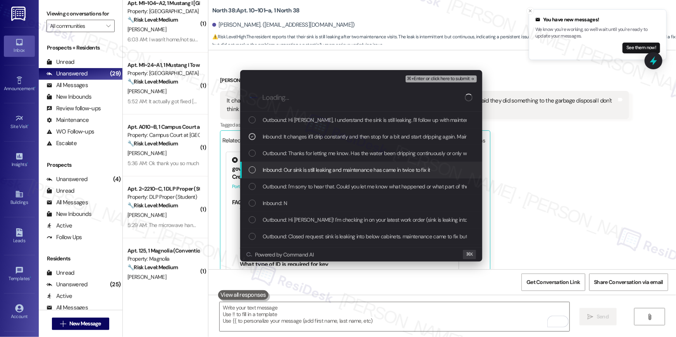
click at [255, 166] on div "Inbound: Our sink is still leaking and maintenance has came in twice to fix it" at bounding box center [362, 170] width 227 height 9
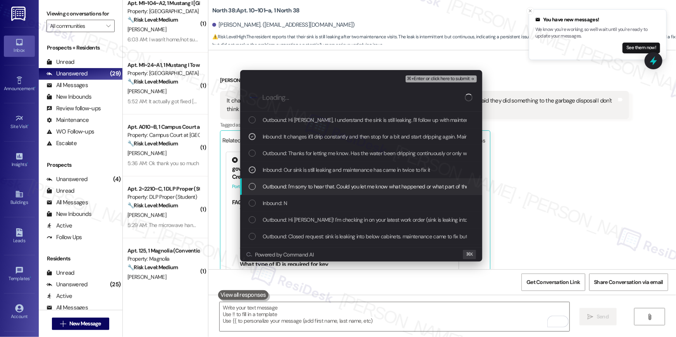
drag, startPoint x: 255, startPoint y: 183, endPoint x: 254, endPoint y: 200, distance: 17.4
click at [255, 183] on div "List of options" at bounding box center [252, 186] width 7 height 7
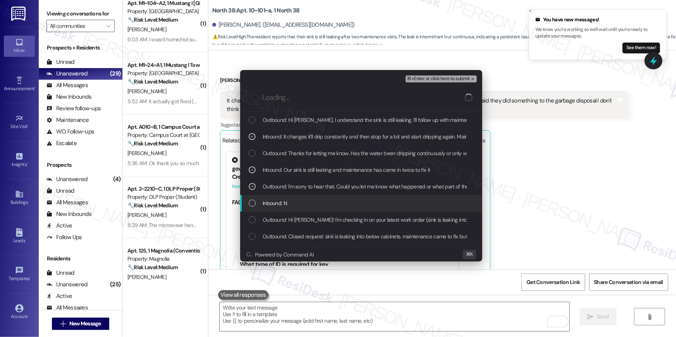
click at [254, 200] on div "List of options" at bounding box center [252, 203] width 7 height 7
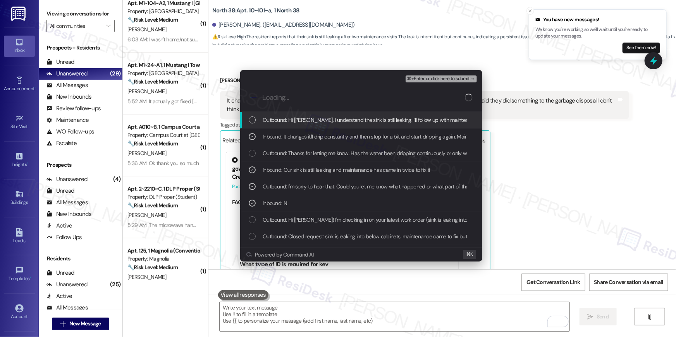
click at [425, 81] on span "⌘+Enter or click here to submit" at bounding box center [438, 78] width 63 height 5
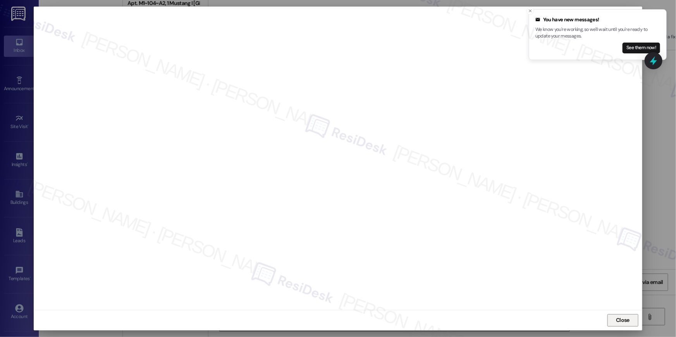
click at [614, 324] on button "Close" at bounding box center [623, 321] width 31 height 12
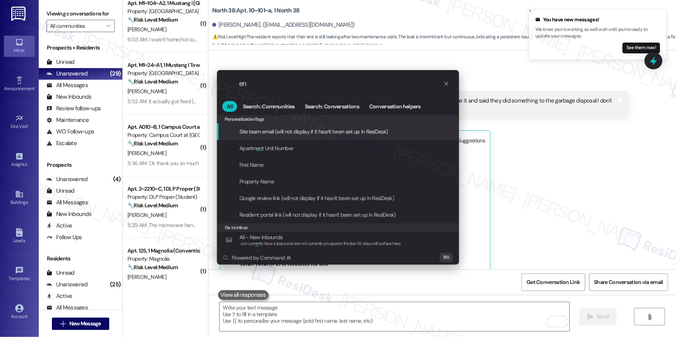
type input "e"
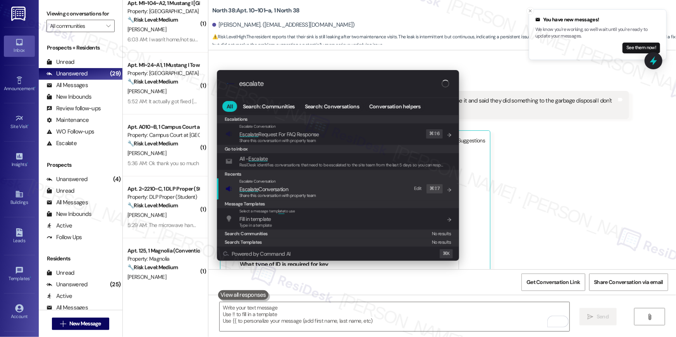
type input "escalate"
click at [363, 195] on div "Escalate Conversation Escalate Conversation Share this conversation with proper…" at bounding box center [338, 189] width 227 height 21
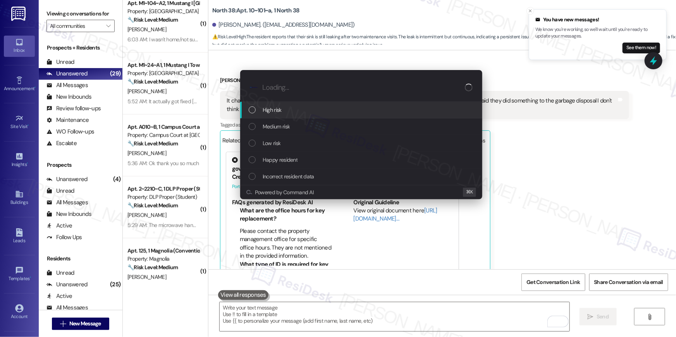
click at [288, 113] on div "High risk" at bounding box center [362, 110] width 227 height 9
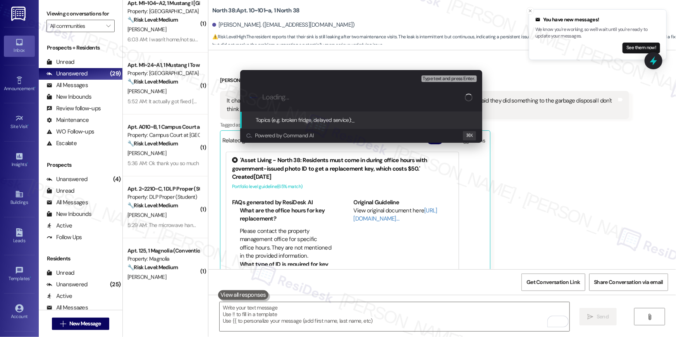
paste input "Work order filed by Residesk | WO # 6824798"
type input "Work order filed by Residesk | WO # 6824798"
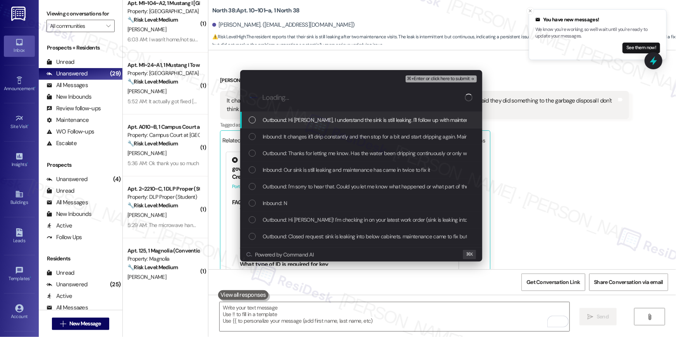
click at [282, 135] on span "Inbound: It changes it'll drip constantly and then stop for a bit and start dri…" at bounding box center [505, 137] width 484 height 9
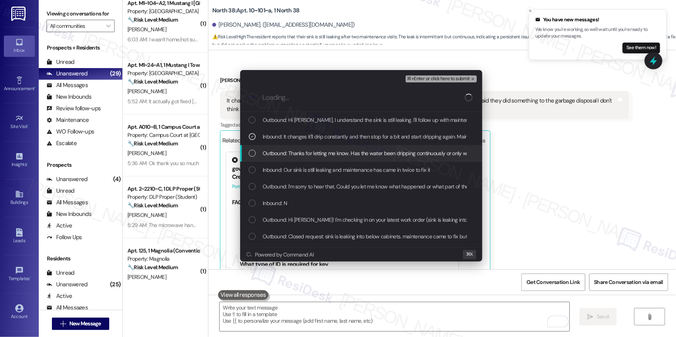
click at [281, 157] on span "Outbound: Thanks for letting me know. Has the water been dripping continuously …" at bounding box center [482, 153] width 438 height 9
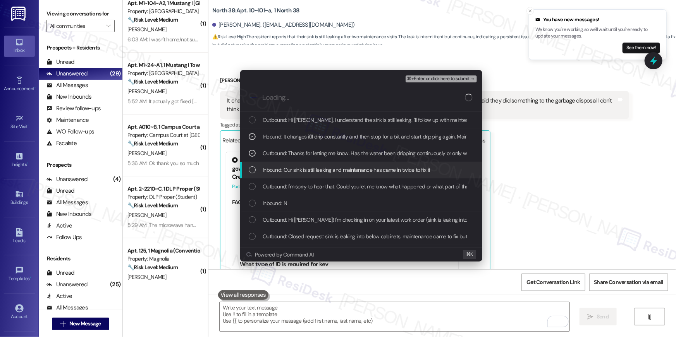
click at [282, 170] on span "Inbound: Our sink is still leaking and maintenance has came in twice to fix it" at bounding box center [346, 170] width 167 height 9
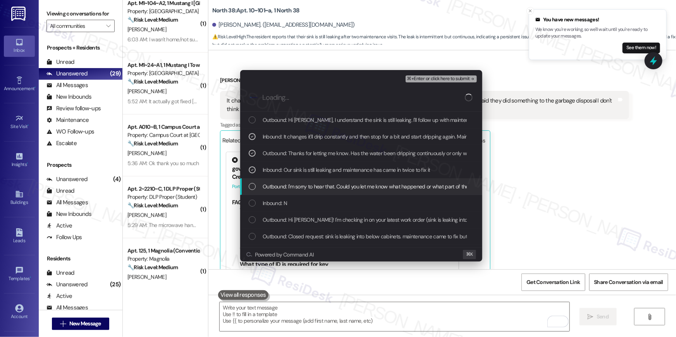
click at [282, 183] on span "Outbound: I'm sorry to hear that. Could you let me know what happened or what p…" at bounding box center [423, 186] width 320 height 9
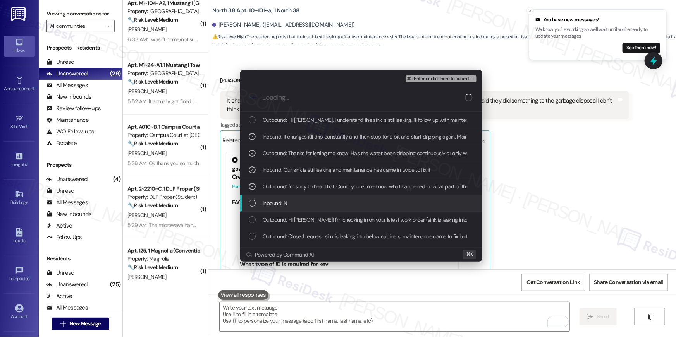
click at [280, 198] on div "Inbound: N" at bounding box center [361, 203] width 242 height 17
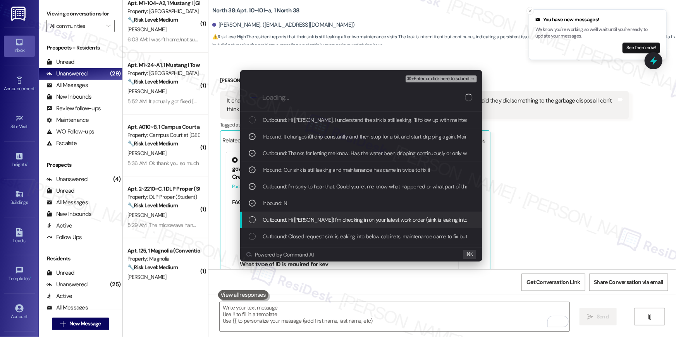
click at [368, 216] on span "Outbound: Hi Colin! I'm checking in on your latest work order (sink is leaking …" at bounding box center [484, 220] width 442 height 9
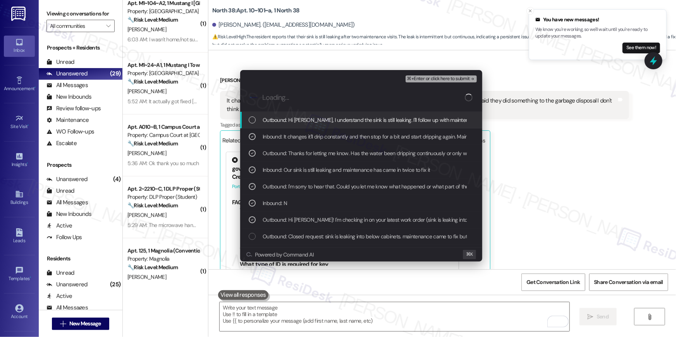
click at [433, 81] on span "⌘+Enter or click here to submit" at bounding box center [438, 78] width 63 height 5
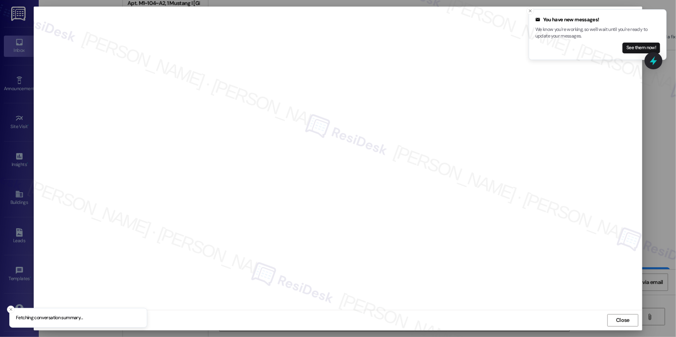
scroll to position [1147, 0]
click at [530, 13] on icon "Close toast" at bounding box center [530, 11] width 5 height 5
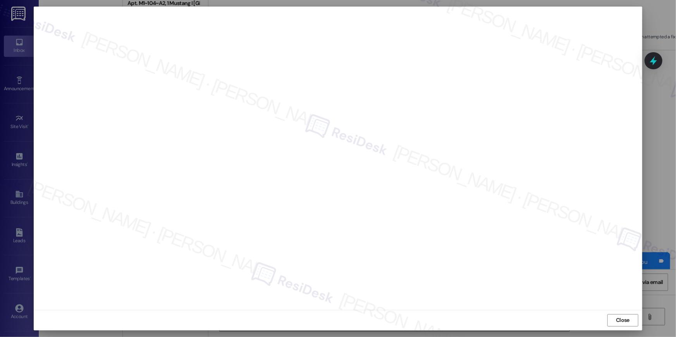
click at [624, 314] on div "Close" at bounding box center [338, 320] width 609 height 21
click at [625, 330] on div "Close" at bounding box center [338, 320] width 609 height 21
click at [624, 315] on span "Close" at bounding box center [622, 321] width 17 height 12
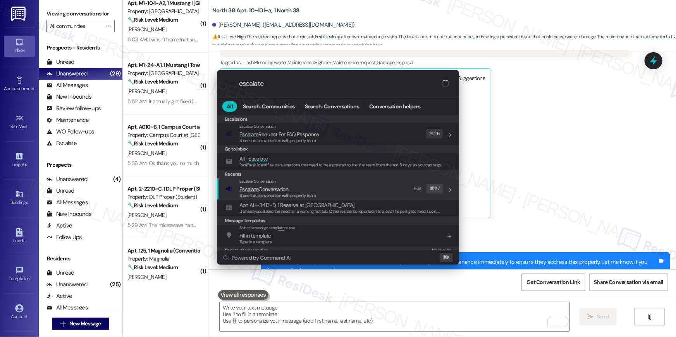
type input "escalate"
click at [353, 198] on div "Escalate Conversation Escalate Conversation Share this conversation with proper…" at bounding box center [338, 189] width 227 height 21
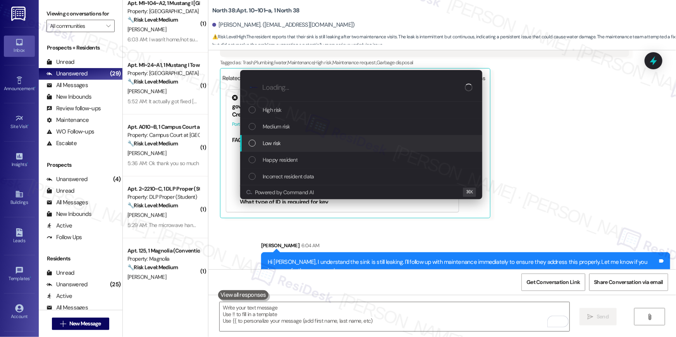
click at [283, 147] on div "Low risk" at bounding box center [362, 143] width 227 height 9
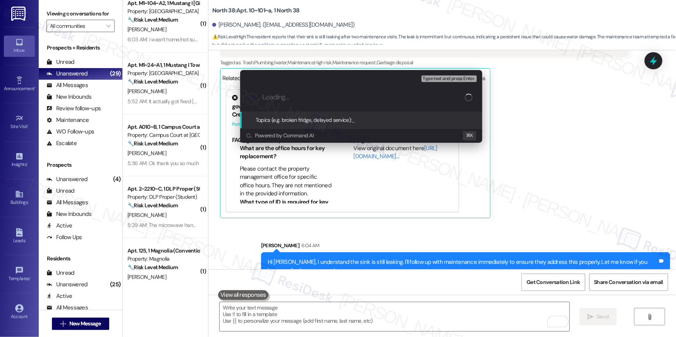
paste input "Work order filed by Residesk | WO # 6824798"
type input "Work order filed by Residesk | WO # 6824798"
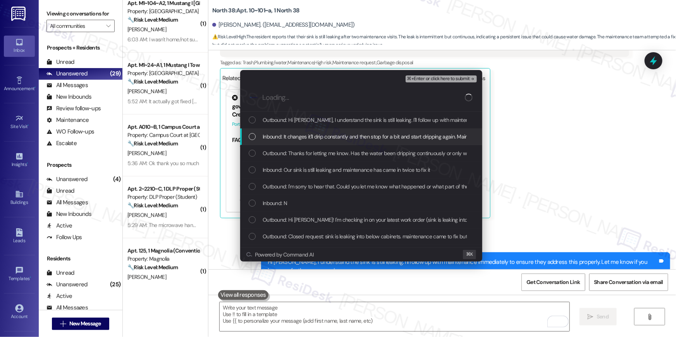
click at [251, 120] on div "List of options" at bounding box center [252, 120] width 7 height 7
drag, startPoint x: 251, startPoint y: 133, endPoint x: 253, endPoint y: 150, distance: 16.3
click at [251, 134] on div "List of options" at bounding box center [252, 136] width 7 height 7
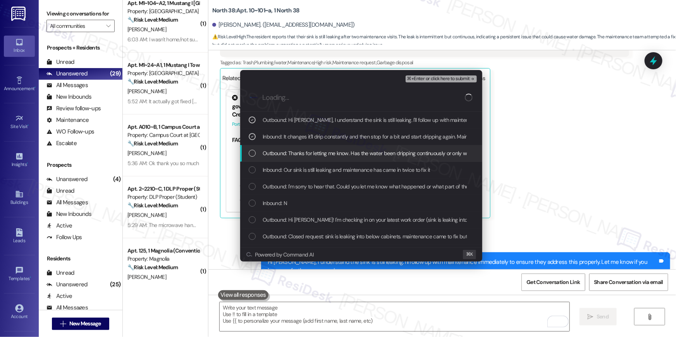
drag, startPoint x: 253, startPoint y: 150, endPoint x: 253, endPoint y: 168, distance: 18.2
click at [253, 150] on div "List of options" at bounding box center [252, 153] width 7 height 7
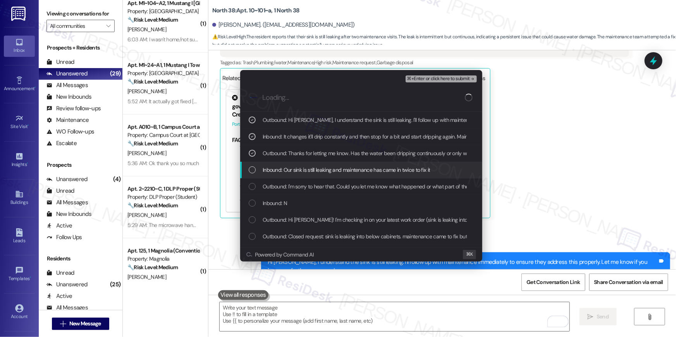
click at [253, 169] on div "List of options" at bounding box center [252, 170] width 7 height 7
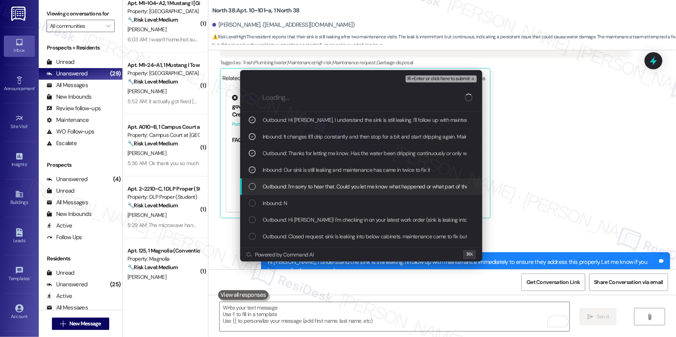
click at [252, 191] on div "Outbound: I'm sorry to hear that. Could you let me know what happened or what p…" at bounding box center [361, 187] width 242 height 17
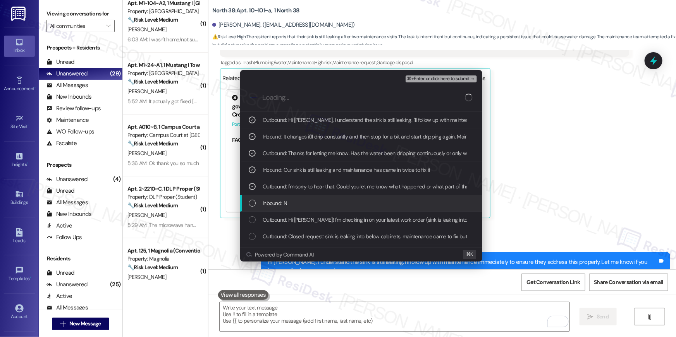
click at [250, 207] on div "Inbound: N" at bounding box center [362, 203] width 227 height 9
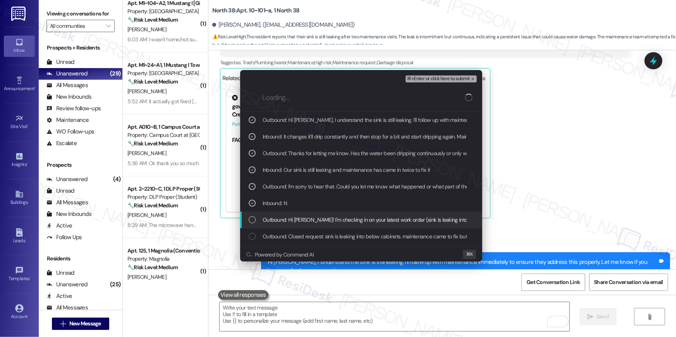
click at [250, 224] on div "Outbound: Hi Colin! I'm checking in on your latest work order (sink is leaking …" at bounding box center [362, 220] width 227 height 9
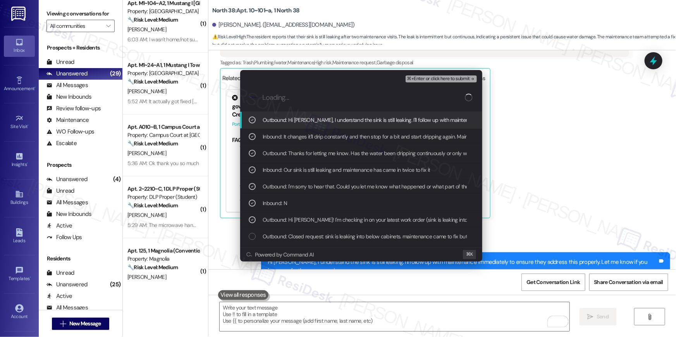
click at [422, 79] on span "⌘+Enter or click here to submit" at bounding box center [438, 78] width 63 height 5
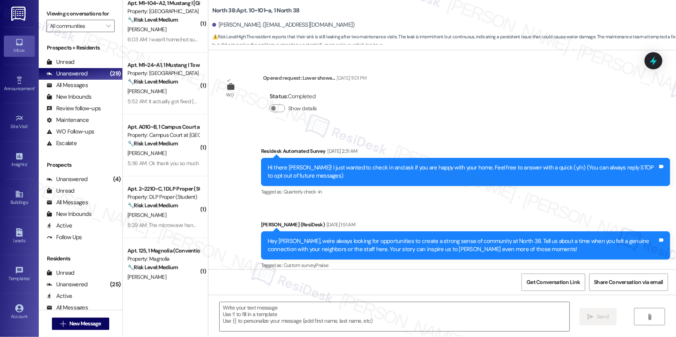
scroll to position [74, 0]
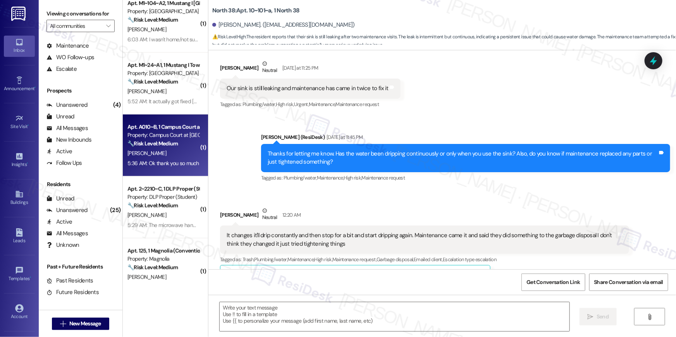
type textarea "Fetching suggested responses. Please feel free to read through the conversation…"
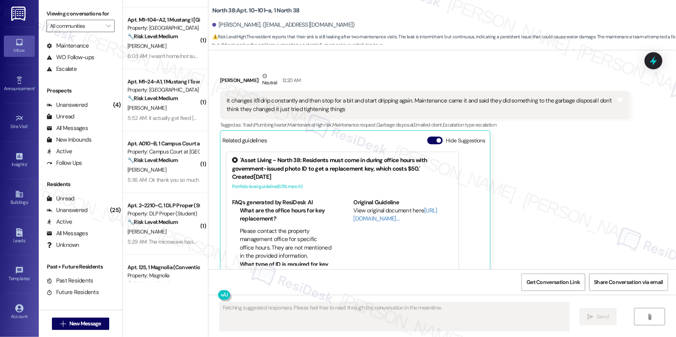
scroll to position [0, 0]
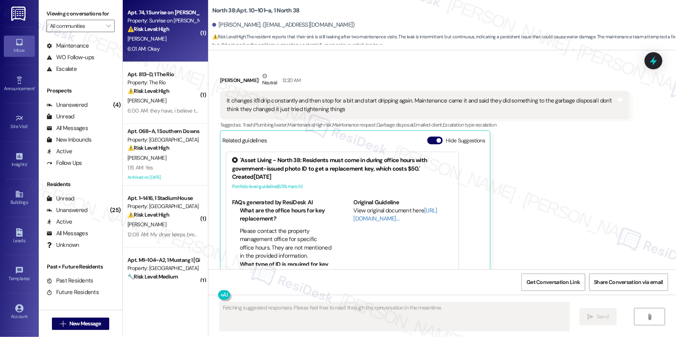
click at [148, 44] on div "6:01 AM: Okay 6:01 AM: Okay" at bounding box center [163, 49] width 73 height 10
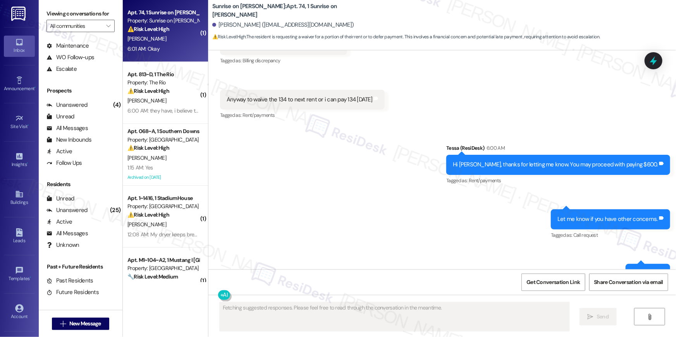
scroll to position [2577, 0]
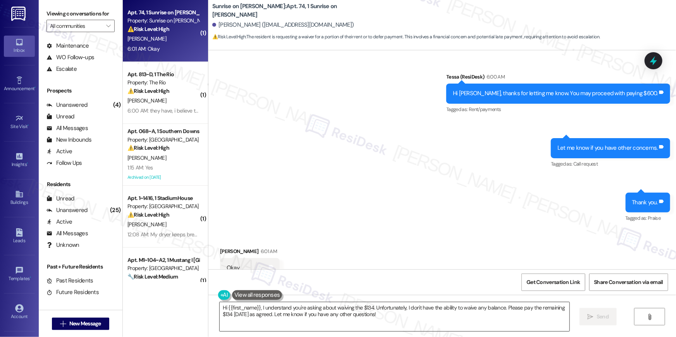
click at [421, 319] on textarea "Hi {{first_name}}, I understand you're asking about waiving the $134. Unfortuna…" at bounding box center [395, 317] width 350 height 29
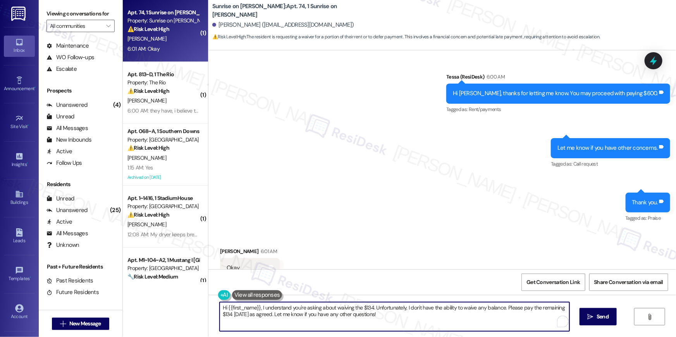
click at [421, 319] on textarea "Hi {{first_name}}, I understand you're asking about waiving the $134. Unfortuna…" at bounding box center [395, 317] width 350 height 29
type textarea "Y"
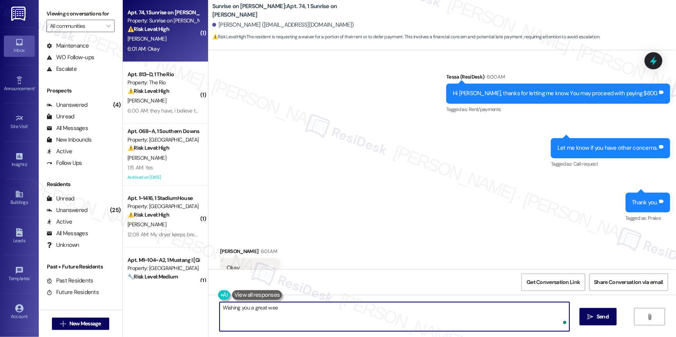
type textarea "Wishing you a great weee"
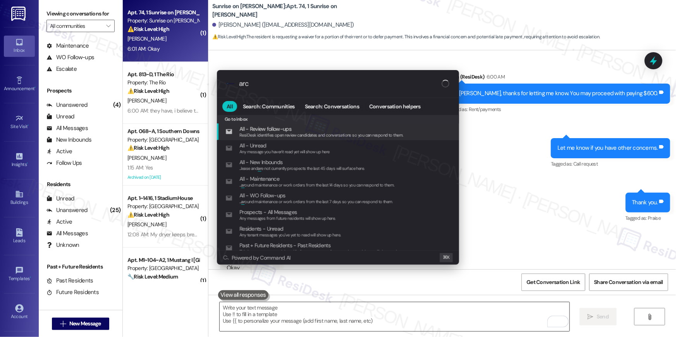
type input "arch"
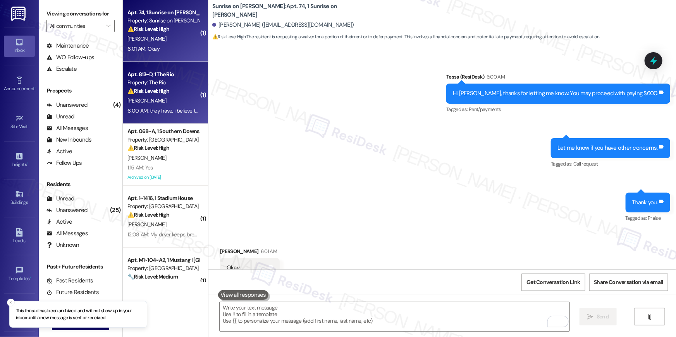
click at [188, 98] on div "D. Ayoubi" at bounding box center [163, 101] width 73 height 10
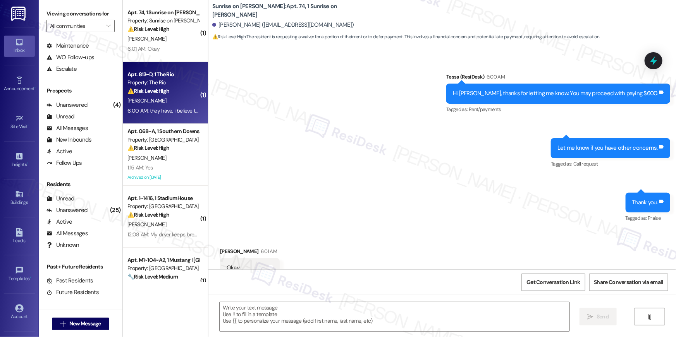
type textarea "Fetching suggested responses. Please feel free to read through the conversation…"
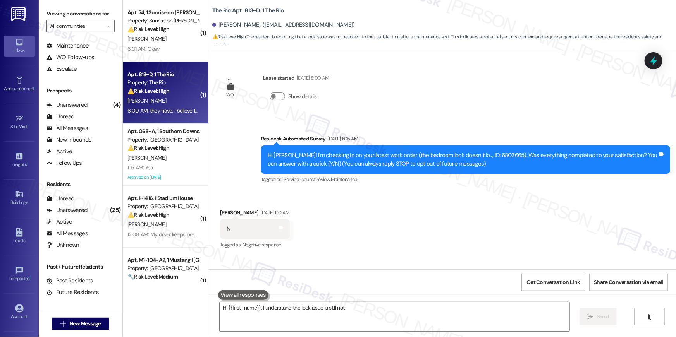
type textarea "Hi {{first_name}}, I understand the lock issue is still not resolved"
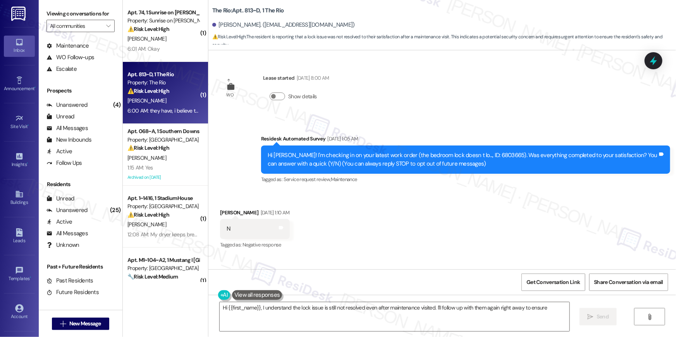
scroll to position [273, 0]
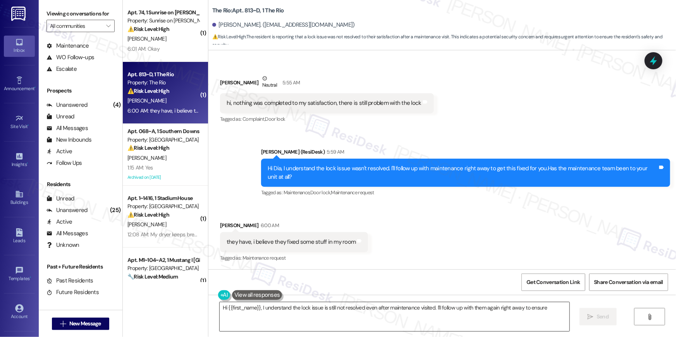
click at [367, 305] on textarea "Hi {{first_name}}, I understand the lock issue is still not resolved even after…" at bounding box center [395, 317] width 350 height 29
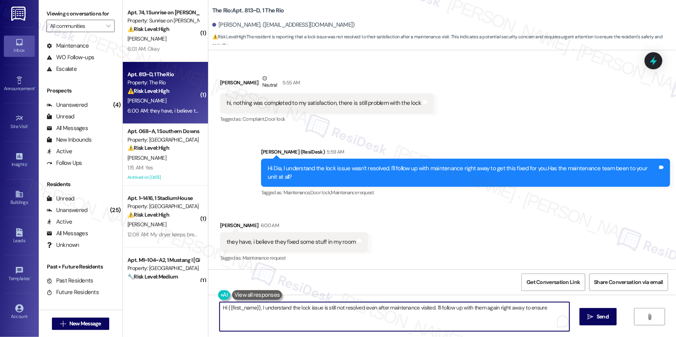
click at [365, 324] on textarea "Hi {{first_name}}, I understand the lock issue is still not resolved even after…" at bounding box center [395, 317] width 350 height 29
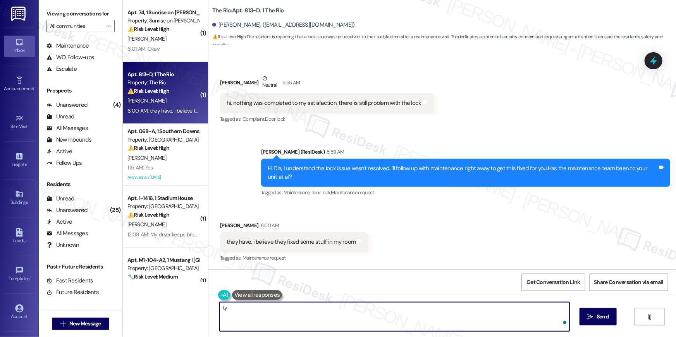
type textarea "t"
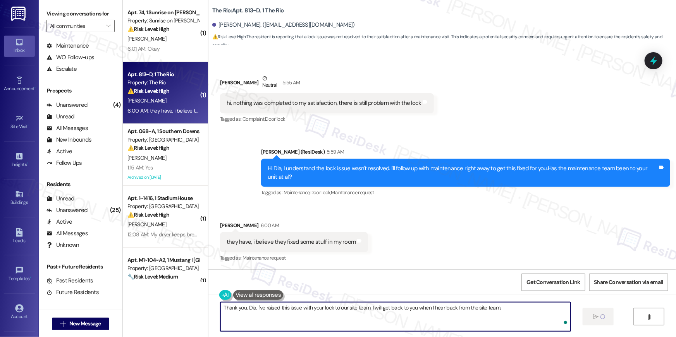
type textarea "Thank you, Dia. I've raised this issue with your lock to our site team. I will …"
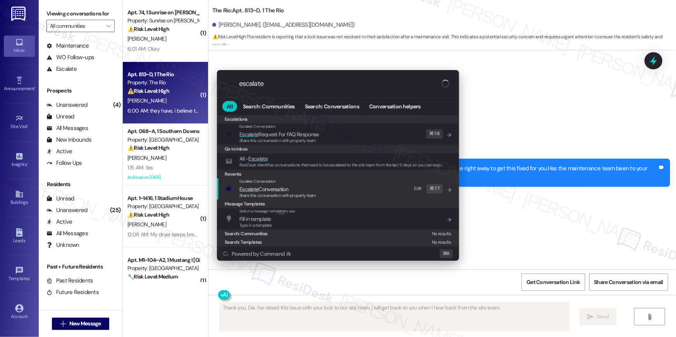
type input "escalate"
click at [283, 186] on span "Escalate Conversation" at bounding box center [263, 189] width 49 height 7
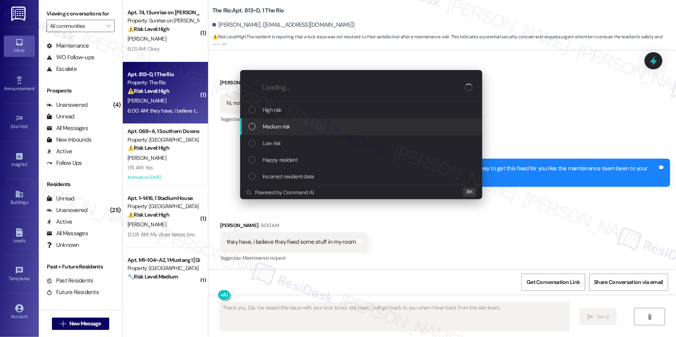
click at [278, 126] on span "Medium risk" at bounding box center [276, 126] width 27 height 9
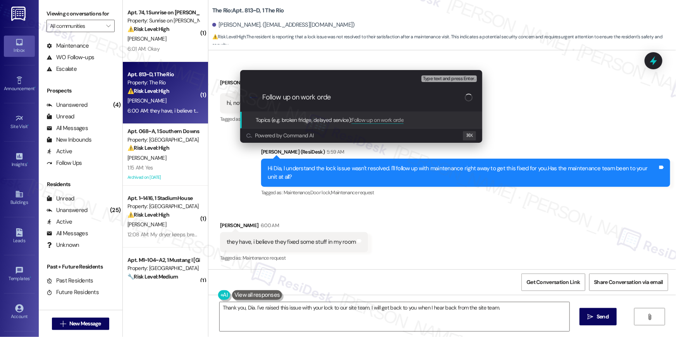
type input "Follow up on work order"
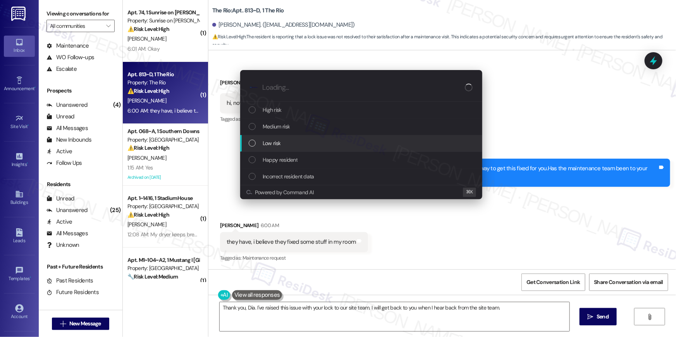
click at [544, 113] on div "Escalate Conversation How risky is the relationship with this person? Topics (e…" at bounding box center [338, 168] width 676 height 337
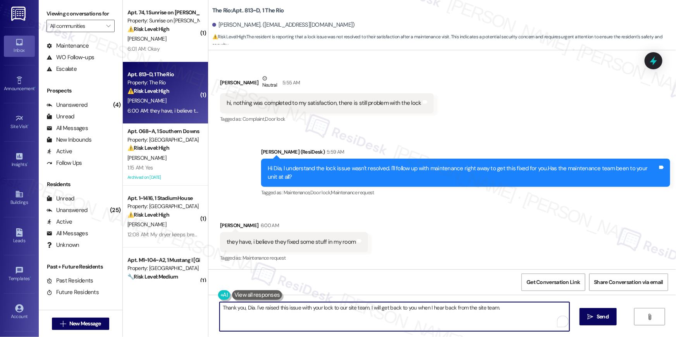
scroll to position [0, 0]
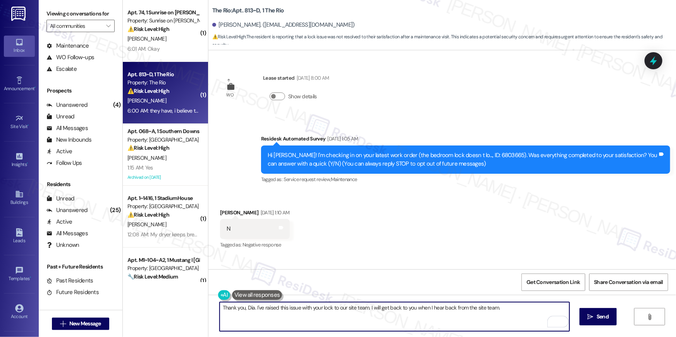
click at [422, 333] on div "Hi {{first_name}}, I understand the lock issue is still unresolved. I'm happy t…" at bounding box center [442, 324] width 468 height 58
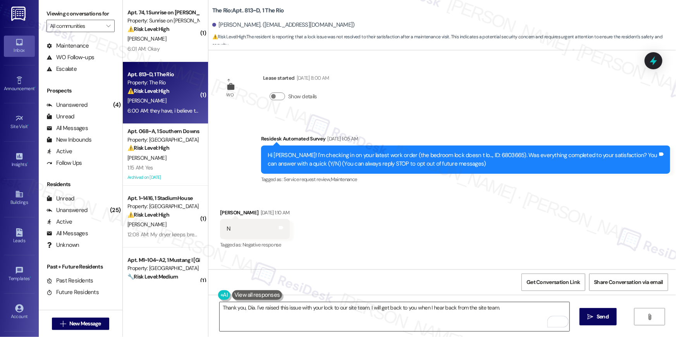
click at [428, 326] on textarea "Hi {{first_name}}, I understand the lock issue is still unresolved. I'm happy t…" at bounding box center [395, 317] width 350 height 29
type textarea "Hi {{first_name}}, I understand the lock issue is still unresolved. I'm happy t…"
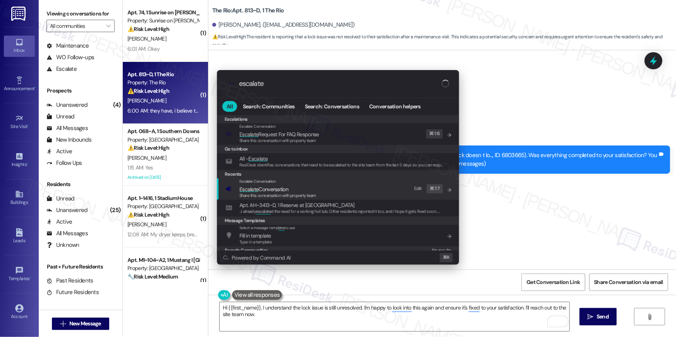
type input "escalate"
click at [333, 184] on div "Escalate Conversation Escalate Conversation Share this conversation with proper…" at bounding box center [338, 189] width 227 height 21
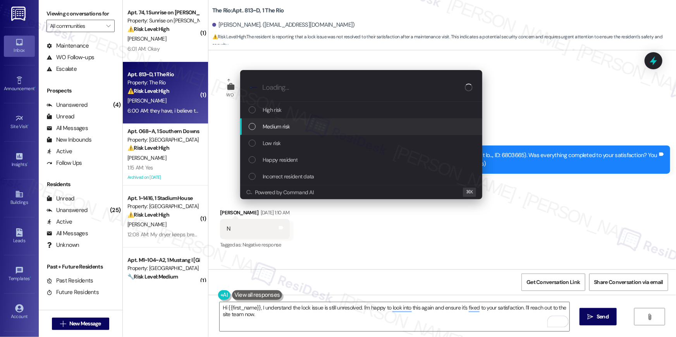
click at [287, 130] on span "Medium risk" at bounding box center [276, 126] width 27 height 9
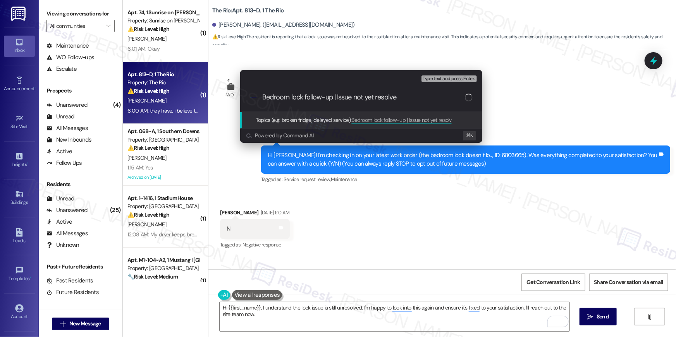
type input "Bedroom lock follow-up | Issue not yet resolved"
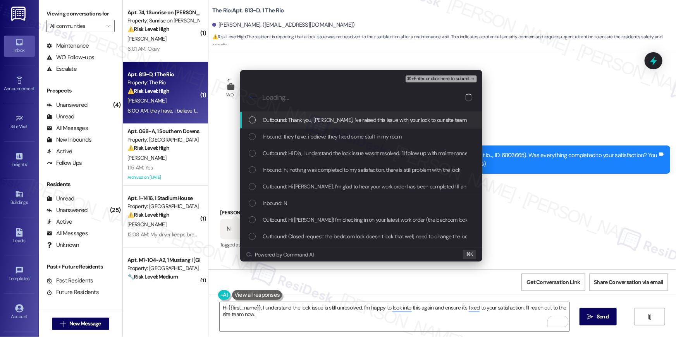
click at [294, 123] on span "Outbound: Thank you, Dia. I've raised this issue with your lock to our site tea…" at bounding box center [430, 120] width 334 height 9
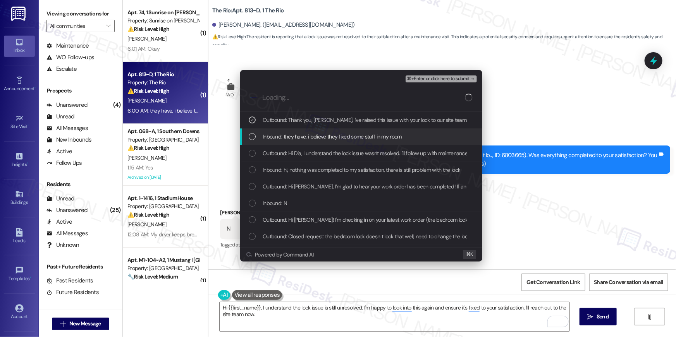
drag, startPoint x: 292, startPoint y: 134, endPoint x: 292, endPoint y: 152, distance: 17.8
click at [292, 134] on span "Inbound: they have, i believe they fixed some stuff in my room" at bounding box center [332, 137] width 139 height 9
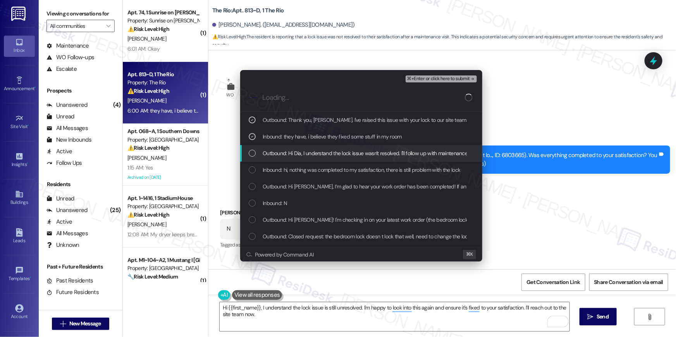
drag, startPoint x: 292, startPoint y: 152, endPoint x: 294, endPoint y: 161, distance: 8.8
click at [292, 152] on span "Outbound: Hi Dia, I understand the lock issue wasn't resolved. I'll follow up w…" at bounding box center [462, 153] width 398 height 9
click at [298, 168] on span "Inbound: hi, nothing was completed to my satisfaction, there is still problem w…" at bounding box center [362, 170] width 198 height 9
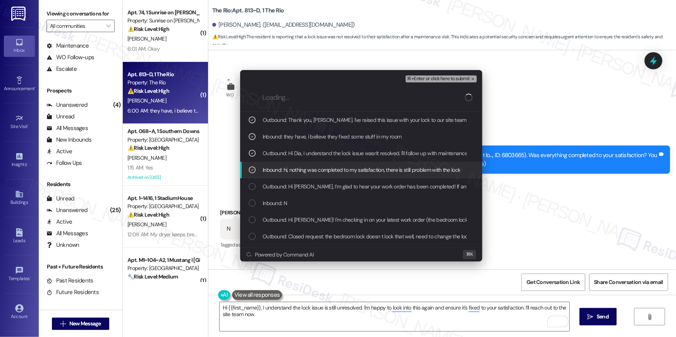
click at [303, 189] on span "Outbound: Hi Dia, I’m glad to hear your work order has been completed! If anyth…" at bounding box center [494, 186] width 462 height 9
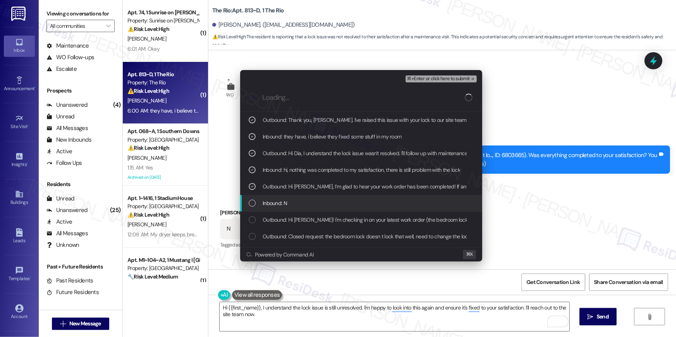
click at [301, 198] on div "Inbound: N" at bounding box center [361, 203] width 242 height 17
click at [303, 200] on div "Inbound: N" at bounding box center [362, 203] width 227 height 9
click at [312, 188] on span "Outbound: Hi Dia, I’m glad to hear your work order has been completed! If anyth…" at bounding box center [494, 186] width 462 height 9
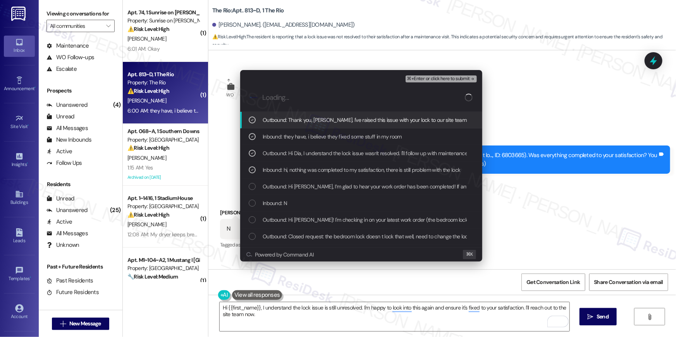
click at [449, 82] on button "⌘+Enter or click here to submit" at bounding box center [441, 79] width 71 height 7
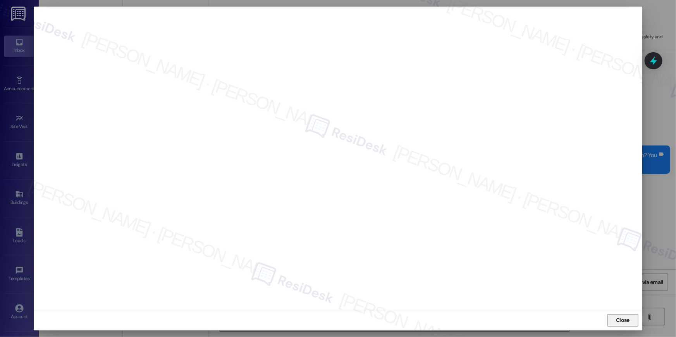
click at [622, 318] on span "Close" at bounding box center [623, 321] width 14 height 8
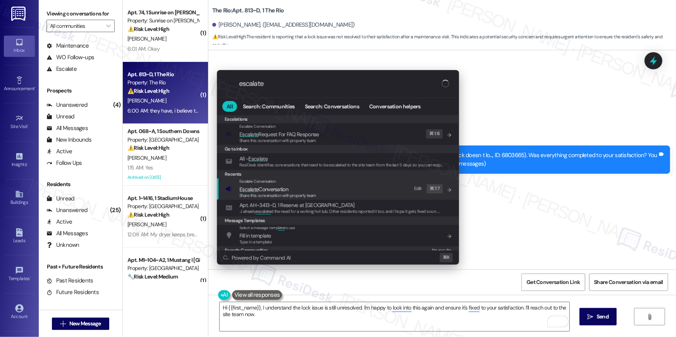
type input "escalate"
click at [323, 194] on div "Escalate Conversation Escalate Conversation Share this conversation with proper…" at bounding box center [338, 189] width 227 height 21
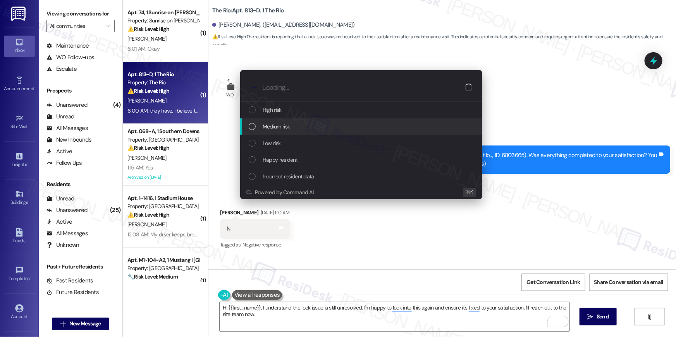
click at [288, 128] on span "Medium risk" at bounding box center [276, 126] width 27 height 9
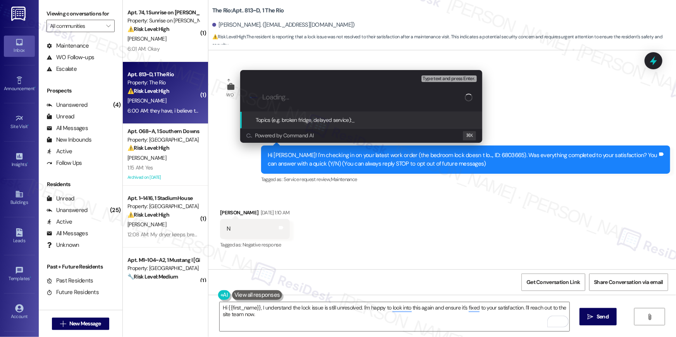
paste input "Bedroom lock follow-up | Issue not yet resolved"
type input "Bedroom lock follow-up | Issue not yet resolved"
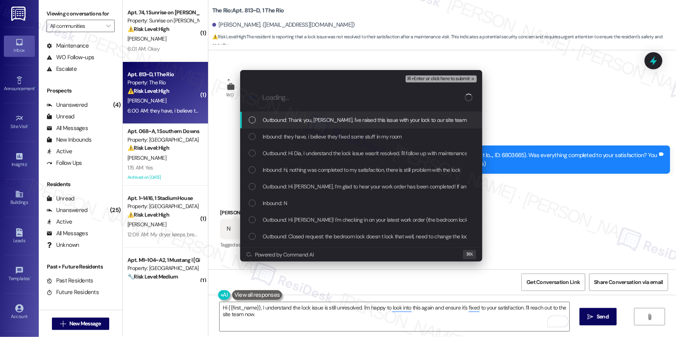
drag, startPoint x: 289, startPoint y: 126, endPoint x: 288, endPoint y: 140, distance: 14.0
click at [289, 127] on div "Outbound: Thank you, Dia. I've raised this issue with your lock to our site tea…" at bounding box center [361, 120] width 242 height 17
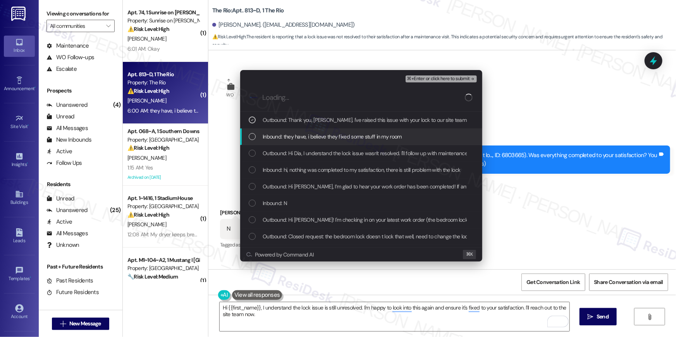
click at [288, 141] on span "Inbound: they have, i believe they fixed some stuff in my room" at bounding box center [332, 137] width 139 height 9
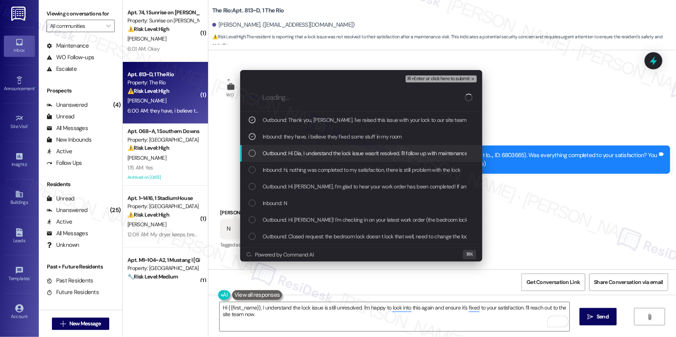
drag, startPoint x: 287, startPoint y: 155, endPoint x: 289, endPoint y: 167, distance: 11.9
click at [287, 155] on span "Outbound: Hi Dia, I understand the lock issue wasn't resolved. I'll follow up w…" at bounding box center [462, 153] width 398 height 9
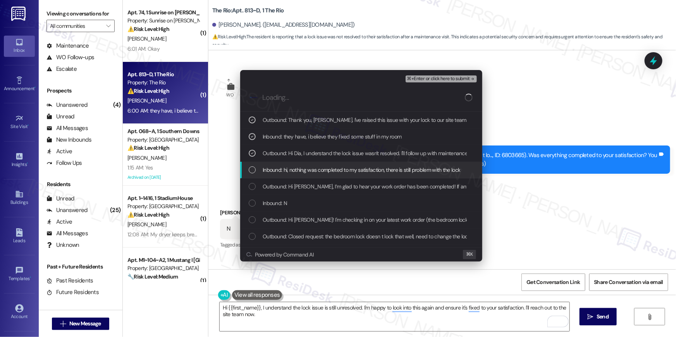
drag, startPoint x: 289, startPoint y: 168, endPoint x: 298, endPoint y: 182, distance: 16.5
click at [289, 168] on span "Inbound: hi, nothing was completed to my satisfaction, there is still problem w…" at bounding box center [362, 170] width 198 height 9
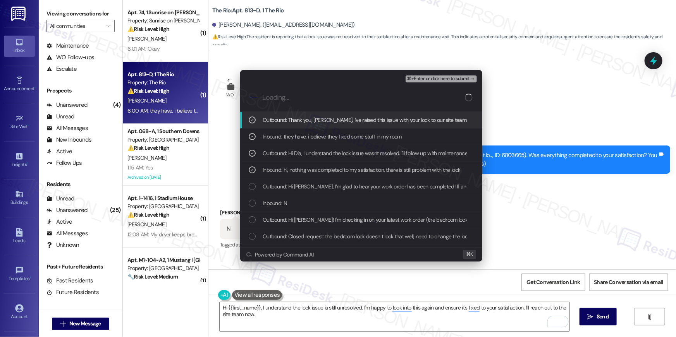
click at [434, 81] on span "⌘+Enter or click here to submit" at bounding box center [438, 78] width 63 height 5
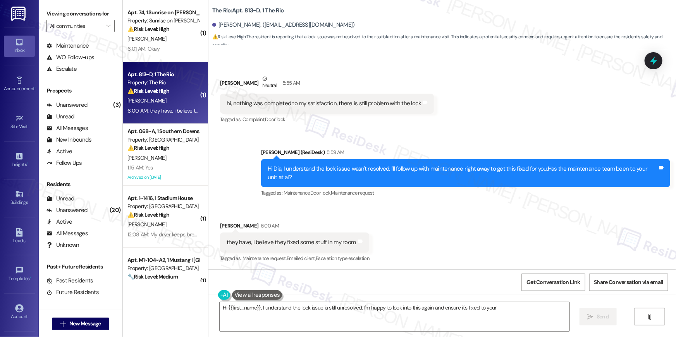
scroll to position [273, 0]
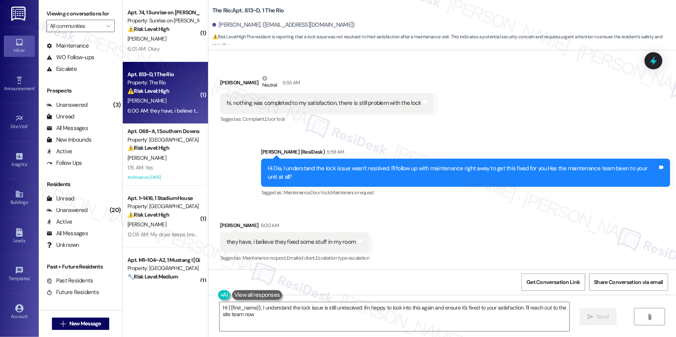
type textarea "Hi {{first_name}}, I understand the lock issue is still unresolved. I'm happy t…"
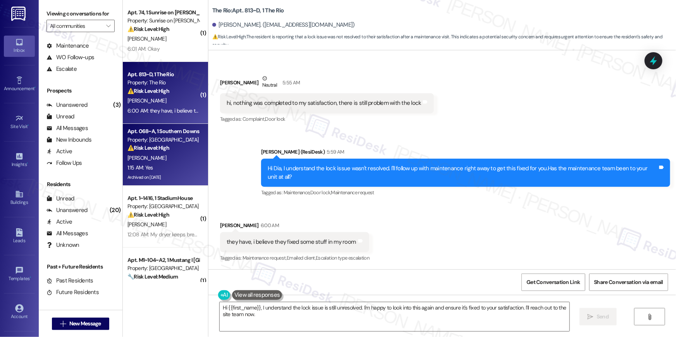
click at [174, 146] on div "⚠️ Risk Level: High The resident is reporting a malfunctioning A/C unit with sp…" at bounding box center [163, 148] width 72 height 8
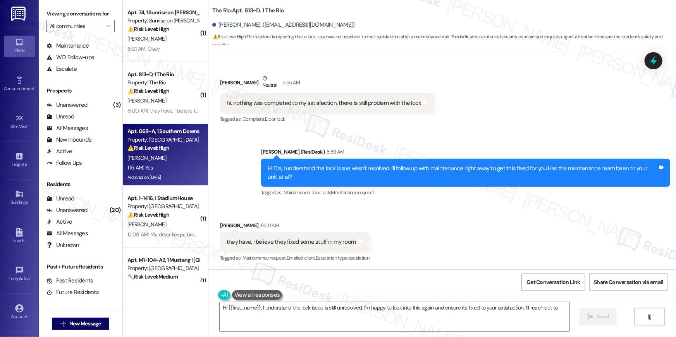
type textarea "Hi {{first_name}}, I understand the lock issue is still unresolved. I'm happy t…"
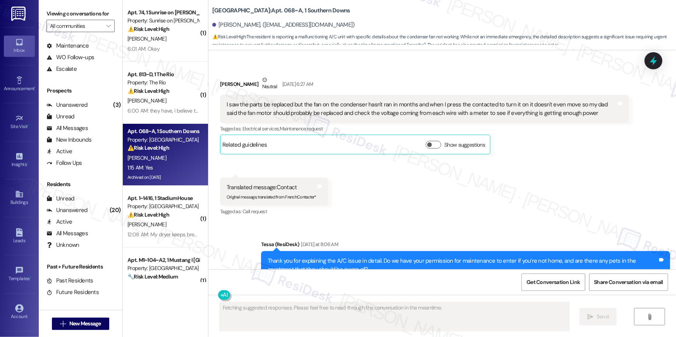
scroll to position [5206, 0]
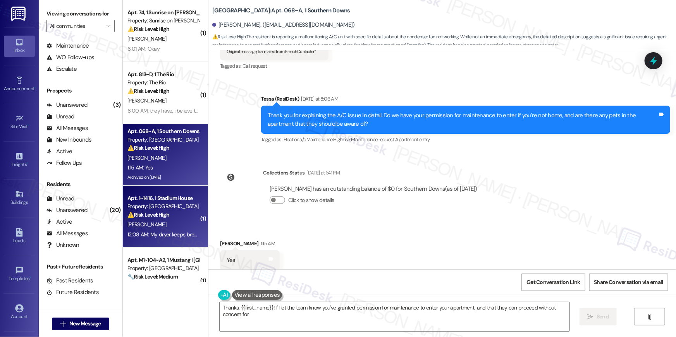
type textarea "Thanks, {{first_name}}! I'll let the team know you've granted permission for ma…"
click at [180, 224] on div "[PERSON_NAME]" at bounding box center [163, 225] width 73 height 10
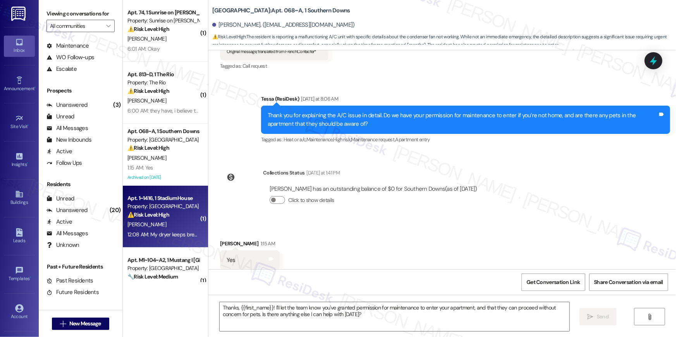
type textarea "Fetching suggested responses. Please feel free to read through the conversation…"
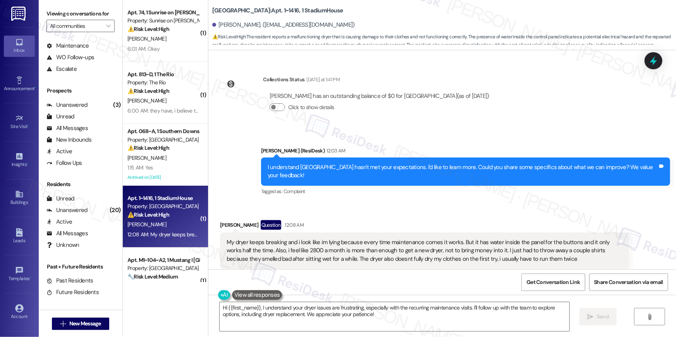
scroll to position [940, 0]
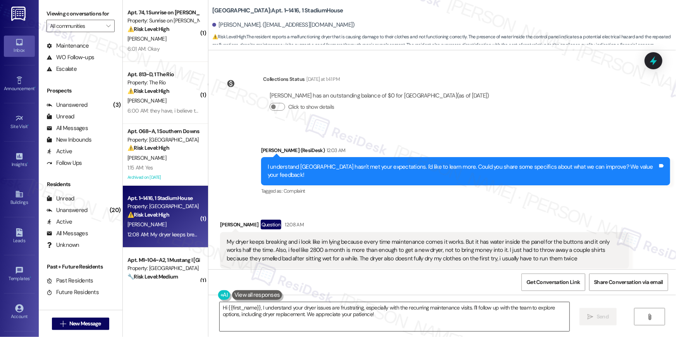
click at [374, 317] on textarea "Hi {{first_name}}, I understand your dryer issues are frustrating, especially w…" at bounding box center [395, 317] width 350 height 29
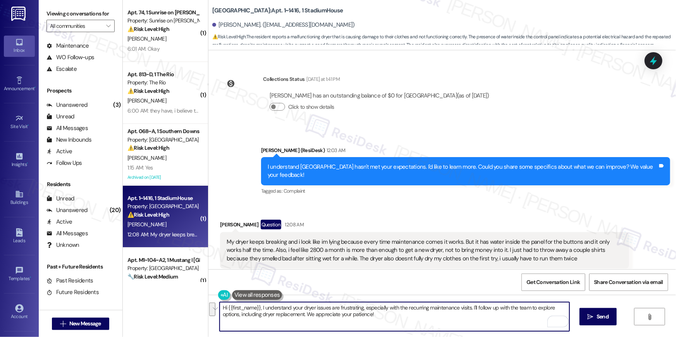
drag, startPoint x: 385, startPoint y: 315, endPoint x: 472, endPoint y: 310, distance: 86.9
click at [472, 310] on textarea "Hi {{first_name}}, I understand your dryer issues are frustrating, especially w…" at bounding box center [395, 317] width 350 height 29
click at [384, 320] on textarea "Hi {{first_name}}, I understand your dryer issues are frustrating, especially w…" at bounding box center [395, 317] width 350 height 29
drag, startPoint x: 393, startPoint y: 318, endPoint x: 437, endPoint y: 312, distance: 43.9
click at [437, 312] on textarea "Hi {{first_name}}, I understand your dryer issues are frustrating, especially w…" at bounding box center [395, 317] width 350 height 29
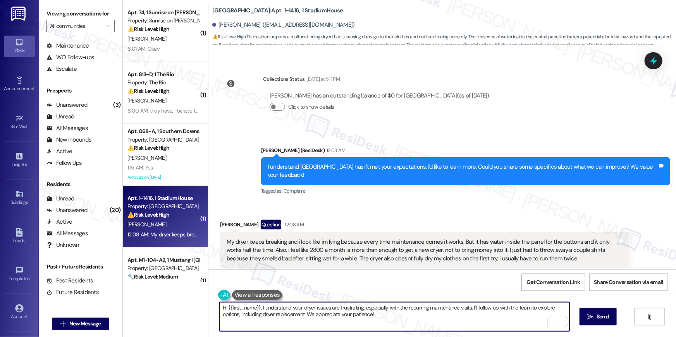
click at [458, 314] on textarea "Hi {{first_name}}, I understand your dryer issues are frustrating, especially w…" at bounding box center [395, 317] width 350 height 29
drag, startPoint x: 477, startPoint y: 311, endPoint x: 469, endPoint y: 305, distance: 10.2
click at [469, 305] on textarea "Hi {{first_name}}, I understand your dryer issues are frustrating, especially w…" at bounding box center [395, 317] width 350 height 29
type textarea "Hi {{first_name}}, I understand your dryer issues are frustrating, especially w…"
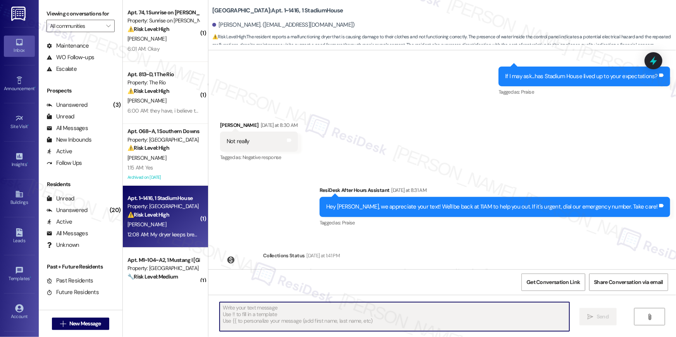
scroll to position [637, 0]
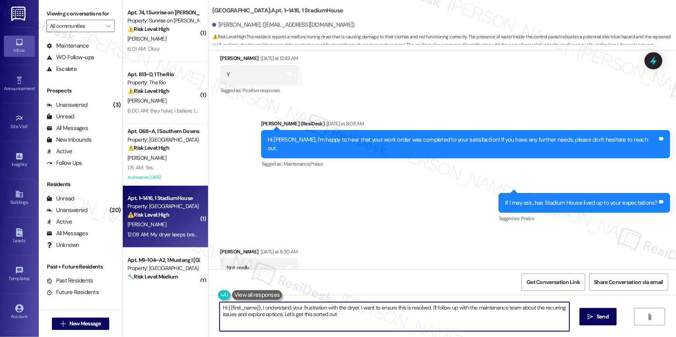
type textarea "Hi {{first_name}}, I understand your frustration with the dryer. I want to ensu…"
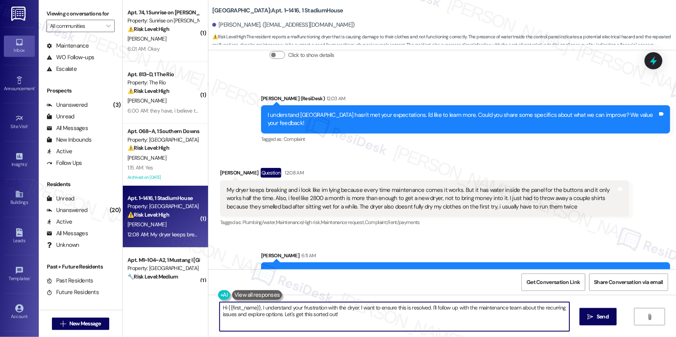
scroll to position [1002, 0]
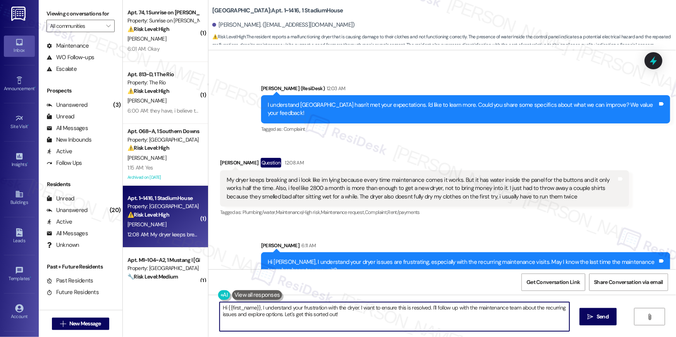
click at [363, 319] on textarea "Hi {{first_name}}, I understand your frustration with the dryer. I want to ensu…" at bounding box center [395, 317] width 350 height 29
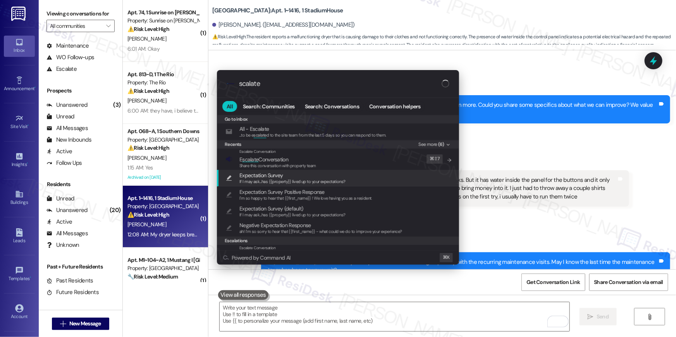
type input "scalate"
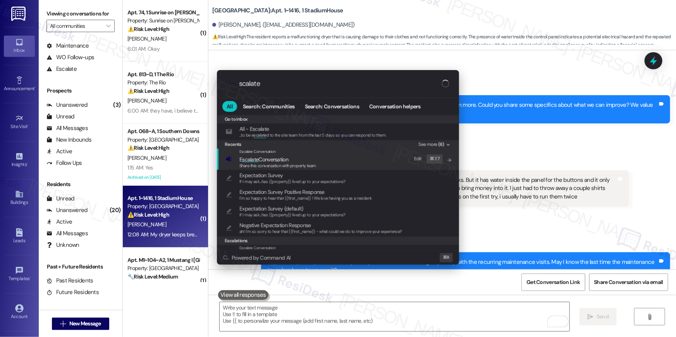
click at [267, 166] on span "Share this conversation with property team" at bounding box center [277, 165] width 77 height 5
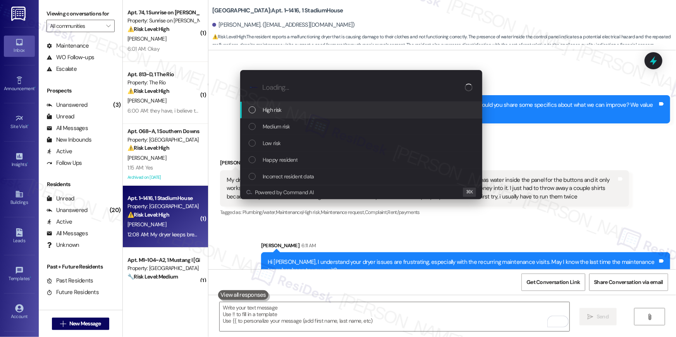
click at [293, 117] on div "High risk" at bounding box center [361, 110] width 242 height 17
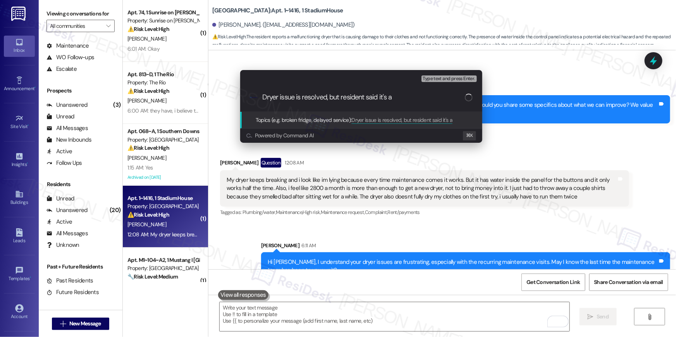
scroll to position [1056, 0]
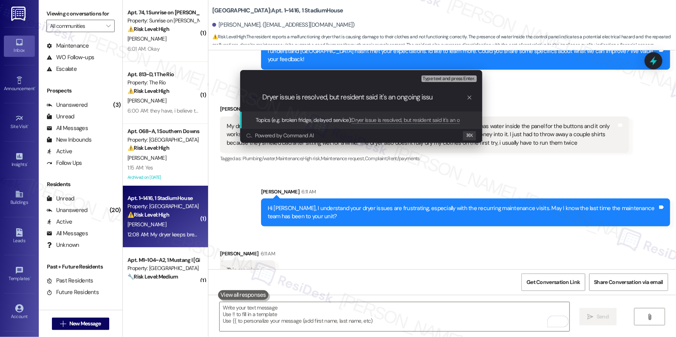
type input "Dryer issue is resolved, but resident said it's an ongoing issue"
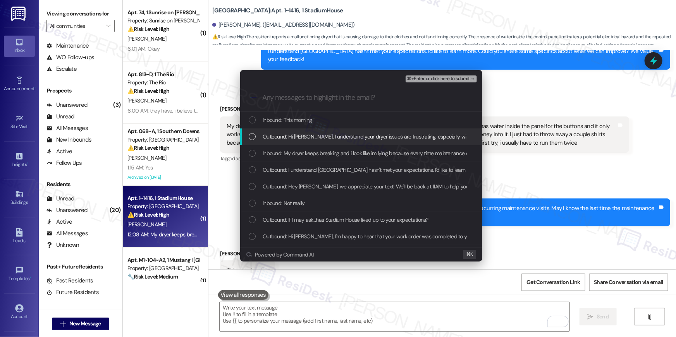
drag, startPoint x: 296, startPoint y: 139, endPoint x: 300, endPoint y: 153, distance: 15.2
click at [296, 139] on span "Outbound: Hi Simon, I understand your dryer issues are frustrating, especially …" at bounding box center [483, 137] width 441 height 9
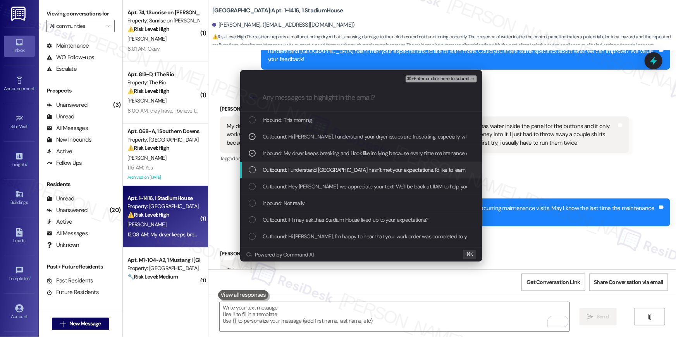
click at [303, 165] on div "Outbound: I understand Stadium House hasn't met your expectations. I'd like to …" at bounding box center [361, 170] width 242 height 17
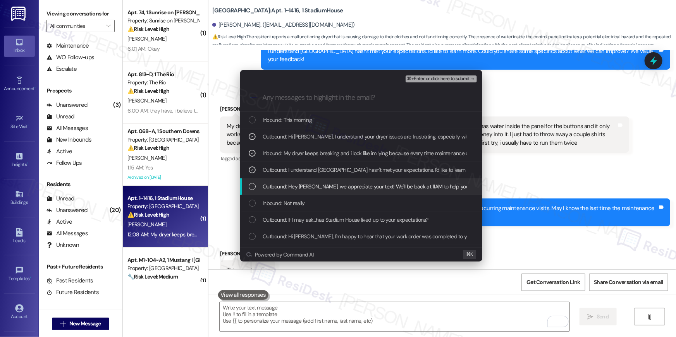
click at [310, 182] on span "Outbound: Hey Simon, we appreciate your text! We'll be back at 11AM to help you…" at bounding box center [429, 186] width 332 height 9
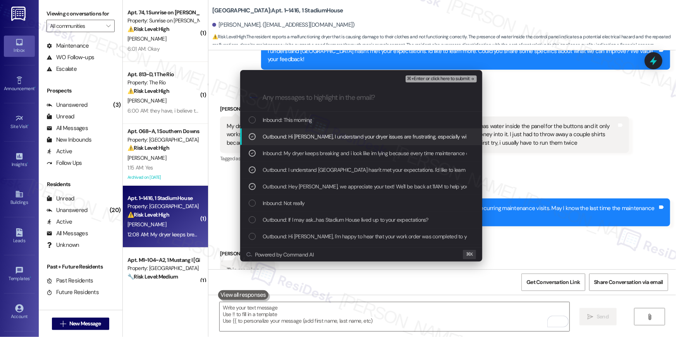
click at [457, 81] on span "⌘+Enter or click here to submit" at bounding box center [438, 78] width 63 height 5
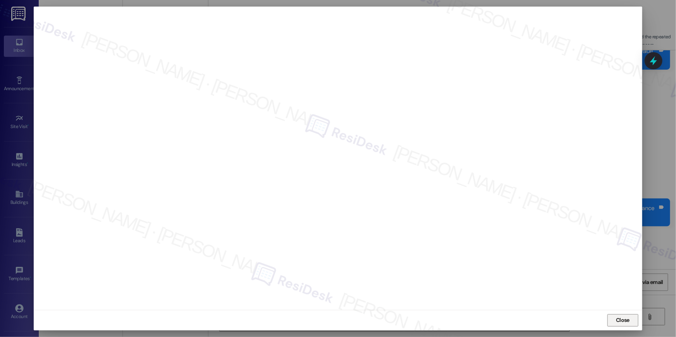
click at [628, 315] on span "Close" at bounding box center [622, 321] width 17 height 12
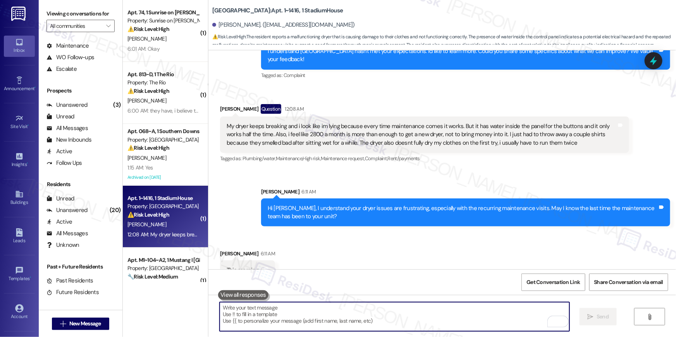
click at [522, 316] on textarea "To enrich screen reader interactions, please activate Accessibility in Grammarl…" at bounding box center [395, 317] width 350 height 29
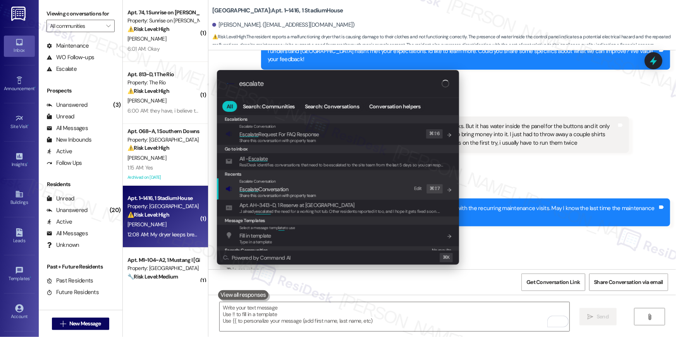
type input "escalate"
click at [325, 188] on div "Escalate Conversation Escalate Conversation Share this conversation with proper…" at bounding box center [338, 189] width 227 height 21
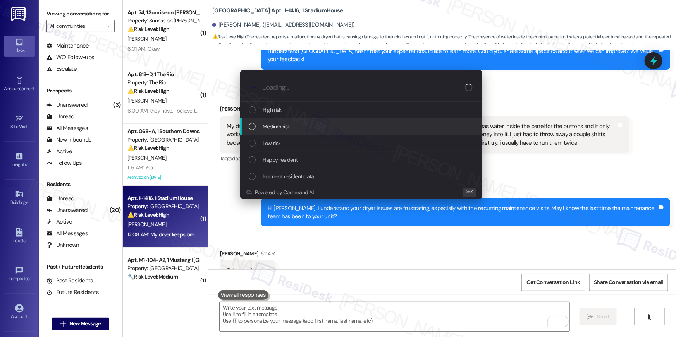
click at [298, 129] on div "Medium risk" at bounding box center [362, 126] width 227 height 9
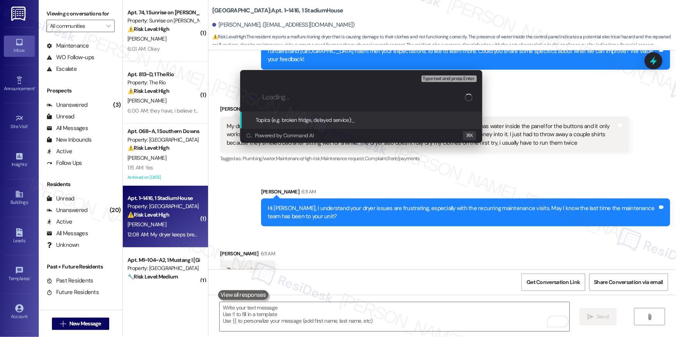
paste input "Dryer issue is resolved, but resident said it's an ongoing issue"
type input "Dryer issue is resolved, but resident said it's an ongoing issue"
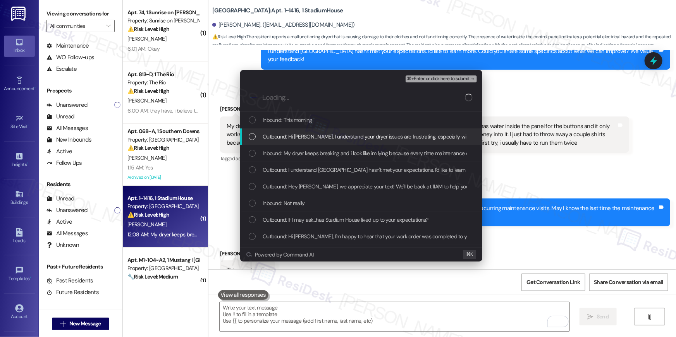
click at [253, 135] on div "List of options" at bounding box center [252, 136] width 7 height 7
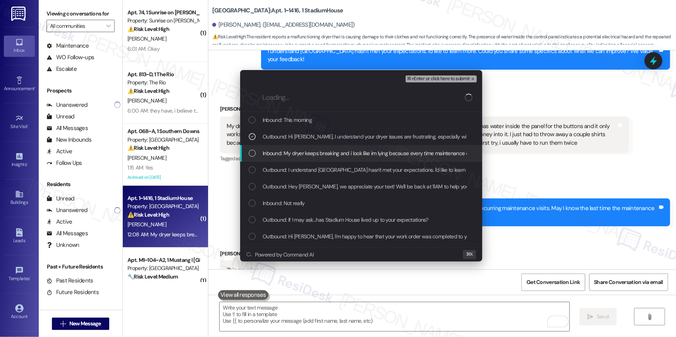
drag, startPoint x: 254, startPoint y: 152, endPoint x: 254, endPoint y: 160, distance: 7.4
click at [254, 153] on div "List of options" at bounding box center [252, 153] width 7 height 7
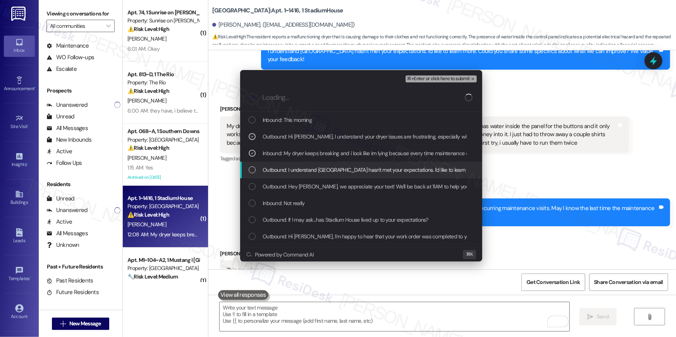
click at [253, 166] on div "Outbound: I understand Stadium House hasn't met your expectations. I'd like to …" at bounding box center [362, 170] width 227 height 9
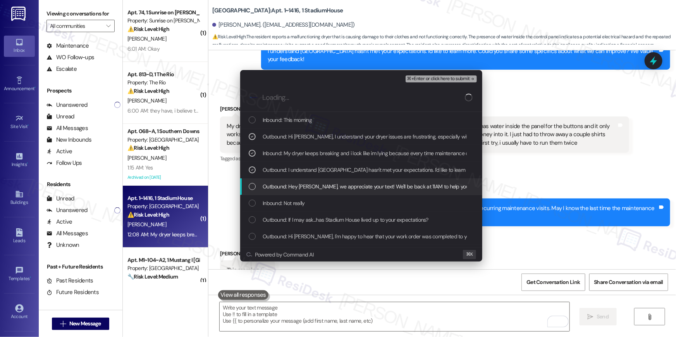
click at [250, 182] on div "Outbound: Hey Simon, we appreciate your text! We'll be back at 11AM to help you…" at bounding box center [362, 186] width 227 height 9
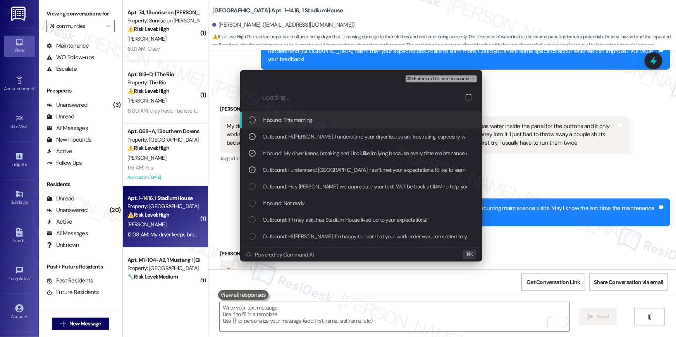
click at [250, 202] on div "List of options" at bounding box center [252, 203] width 7 height 7
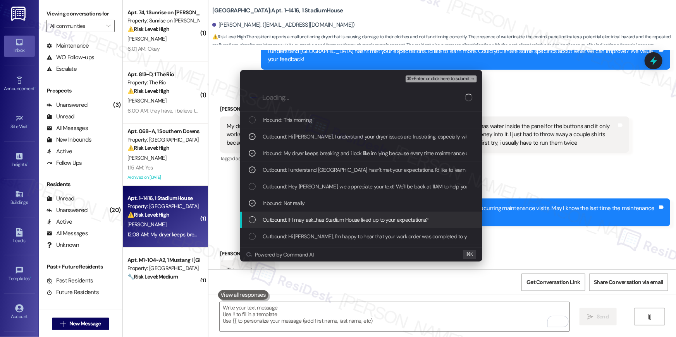
drag, startPoint x: 253, startPoint y: 221, endPoint x: 253, endPoint y: 228, distance: 6.6
click at [253, 222] on div "List of options" at bounding box center [252, 220] width 7 height 7
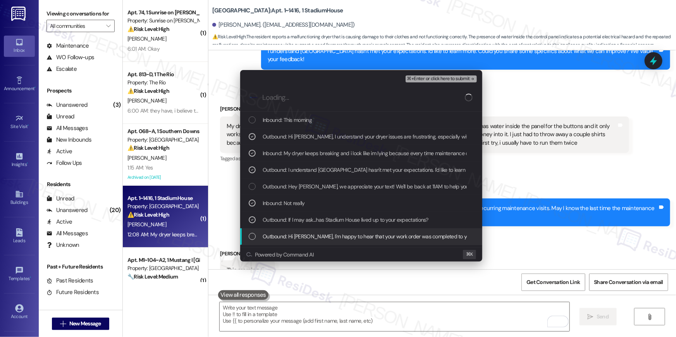
click at [255, 237] on div "List of options" at bounding box center [252, 236] width 7 height 7
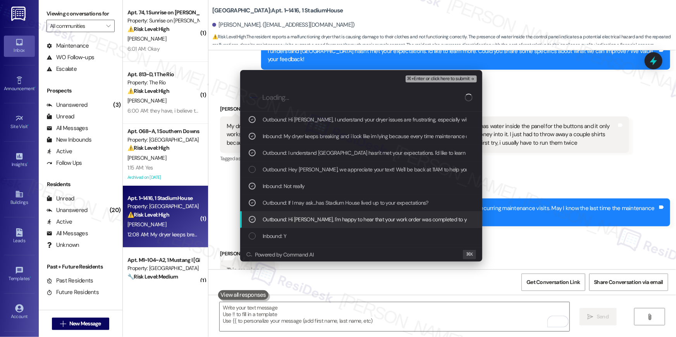
scroll to position [17, 0]
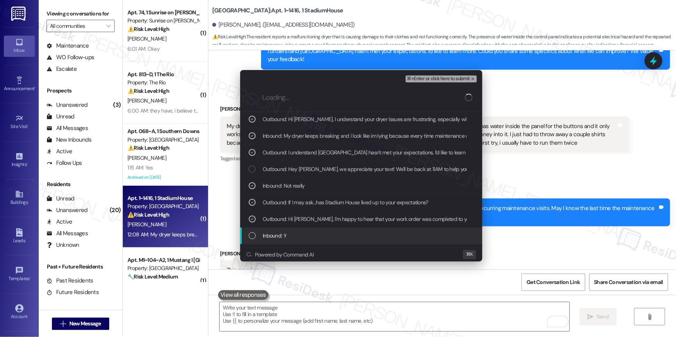
click at [251, 235] on div "List of options" at bounding box center [252, 235] width 7 height 7
click at [251, 236] on div "Inbound: Y" at bounding box center [361, 236] width 242 height 17
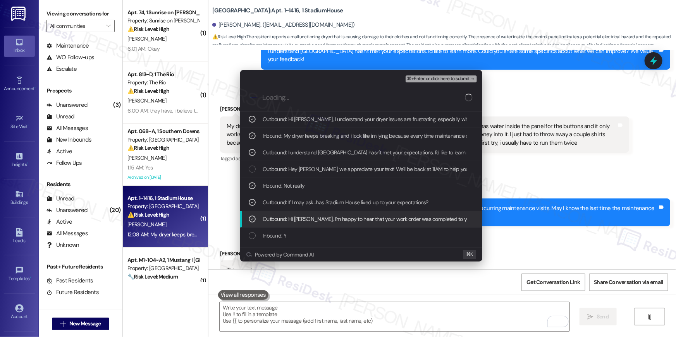
click at [250, 220] on icon "List of options" at bounding box center [252, 219] width 5 height 5
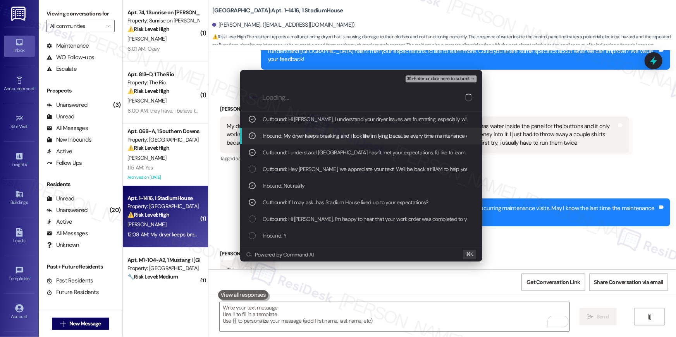
click at [435, 76] on span "⌘+Enter or click here to submit" at bounding box center [438, 78] width 63 height 5
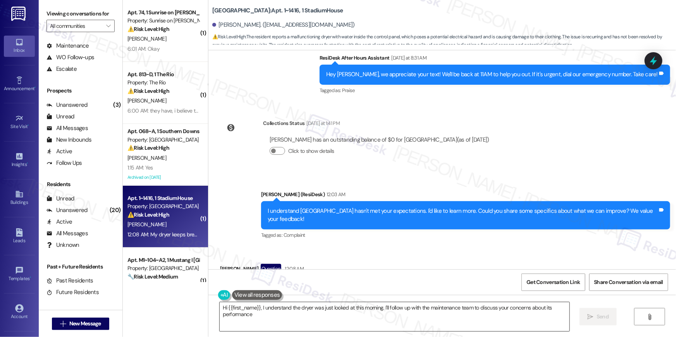
scroll to position [1079, 0]
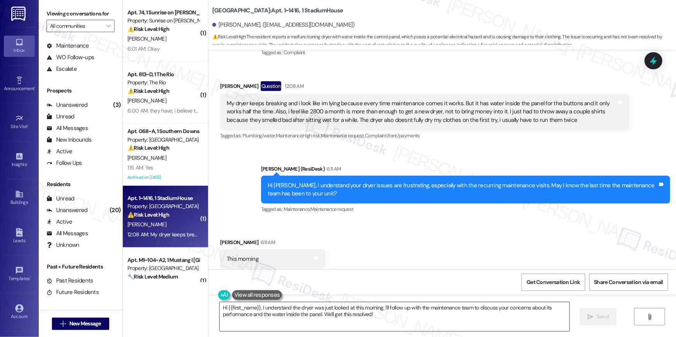
click at [341, 317] on textarea "Hi {{first_name}}, I understand the dryer was just looked at this morning. I'll…" at bounding box center [395, 317] width 350 height 29
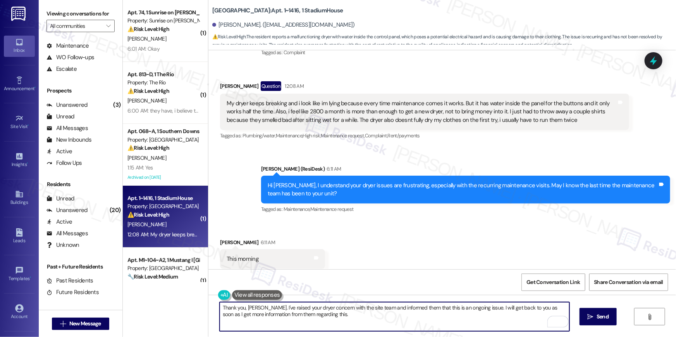
click at [479, 324] on textarea "Thank you, Simon. I've raised your dryer concern with the site team and informe…" at bounding box center [395, 317] width 350 height 29
type textarea "Thank you, Simon. I've raised your dryer concern with the site team and informe…"
click at [589, 320] on icon "" at bounding box center [591, 317] width 6 height 6
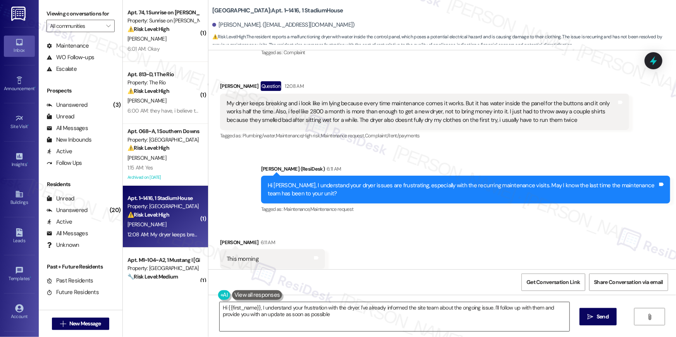
type textarea "Hi {{first_name}}, I understand your frustration with the dryer. I've already i…"
click at [413, 315] on textarea "Hi {{first_name}}, I understand your frustration with the dryer. I've already i…" at bounding box center [395, 317] width 350 height 29
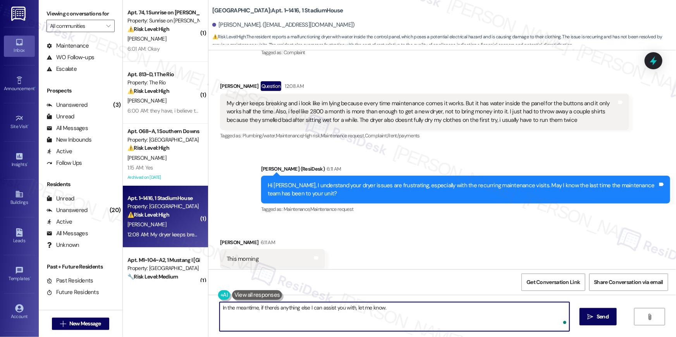
type textarea "In the meantime, if there's anything else I can assist you with, let me know."
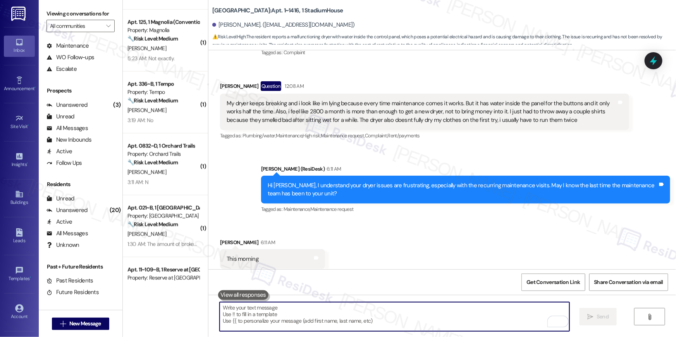
scroll to position [1267, 0]
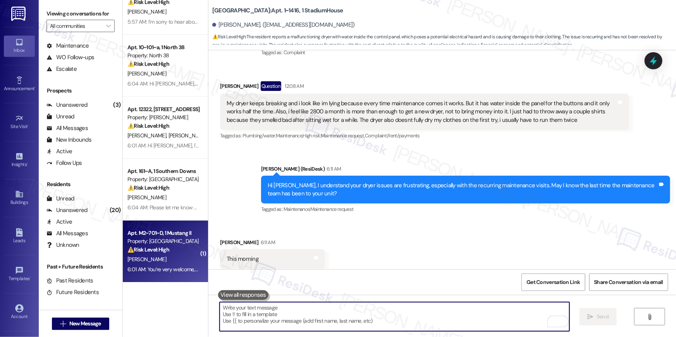
click at [161, 242] on div "Property: [GEOGRAPHIC_DATA]" at bounding box center [163, 242] width 72 height 8
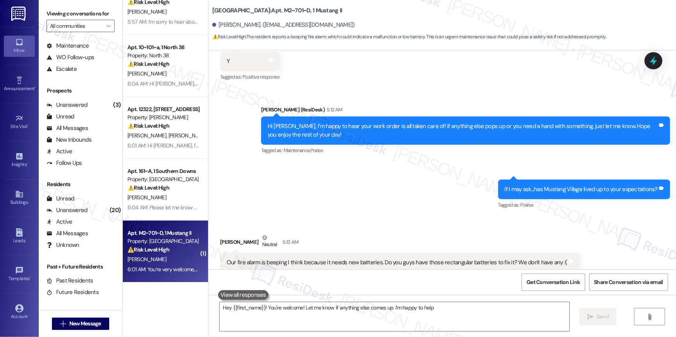
type textarea "Hey {{first_name}}! You're welcome! Let me know if anything else comes up. I'm …"
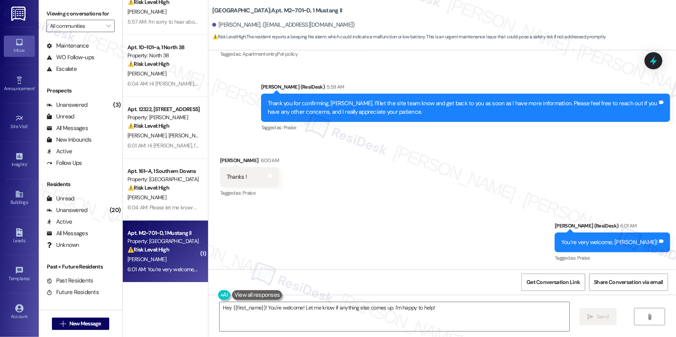
scroll to position [519, 0]
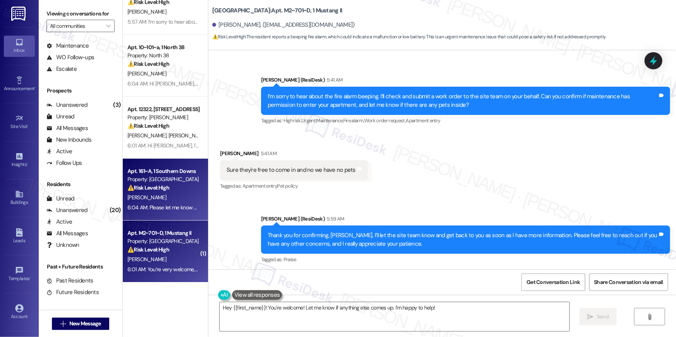
click at [172, 203] on div "6:04 AM: Please let me know and I'll resubmit the work order. Thanks, Nipun! 6:…" at bounding box center [163, 208] width 73 height 10
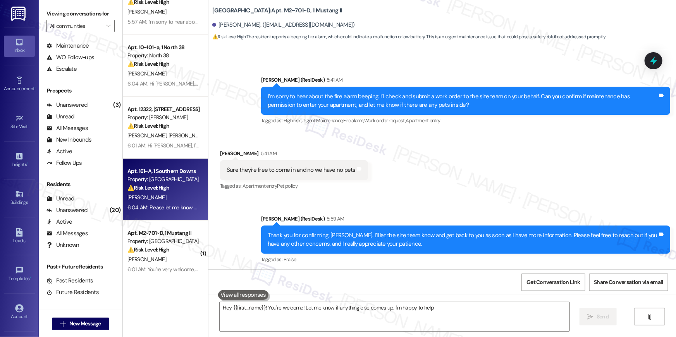
type textarea "Hey {{first_name}}! You're welcome! Let me know if anything else comes up. I'm …"
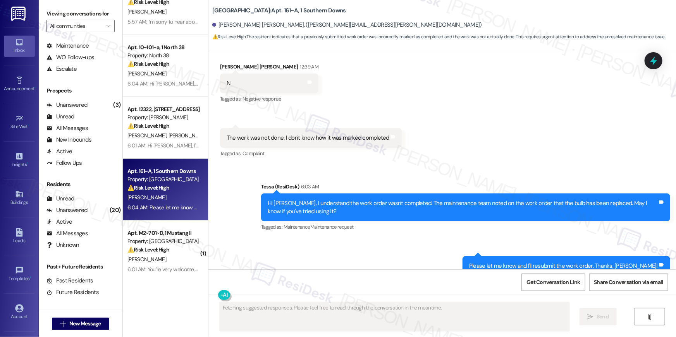
scroll to position [1693, 0]
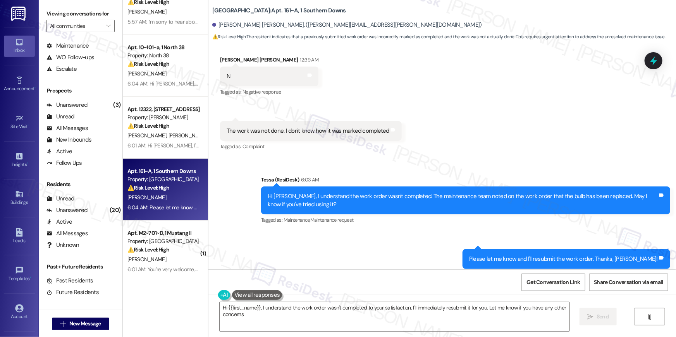
type textarea "Hi {{first_name}}, I understand the work order wasn't completed to your satisfa…"
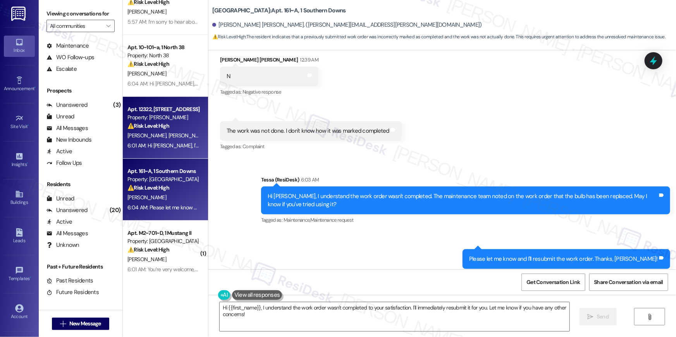
click at [161, 142] on div "6:01 AM: Hi Quabrick, I'm sorry you haven't received your mailbox keys and can'…" at bounding box center [300, 145] width 346 height 7
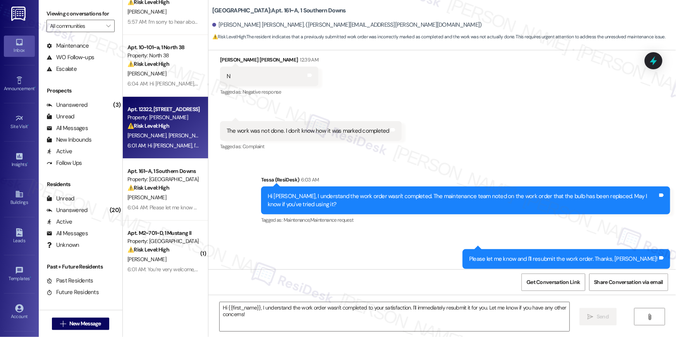
type textarea "Fetching suggested responses. Please feel free to read through the conversation…"
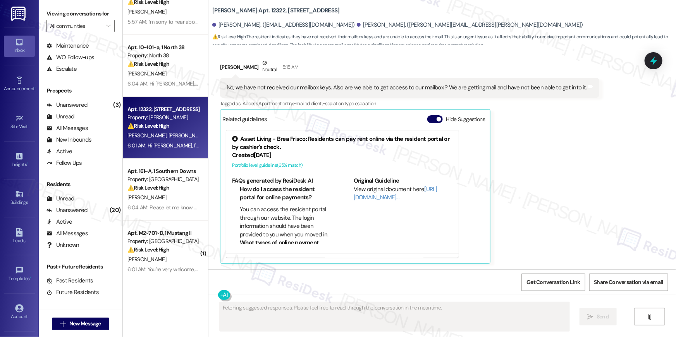
scroll to position [655, 0]
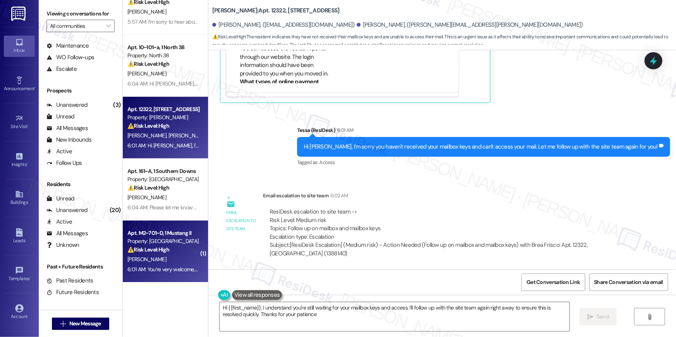
type textarea "Hi {{first_name}}, I understand you're still waiting for your mailbox keys and …"
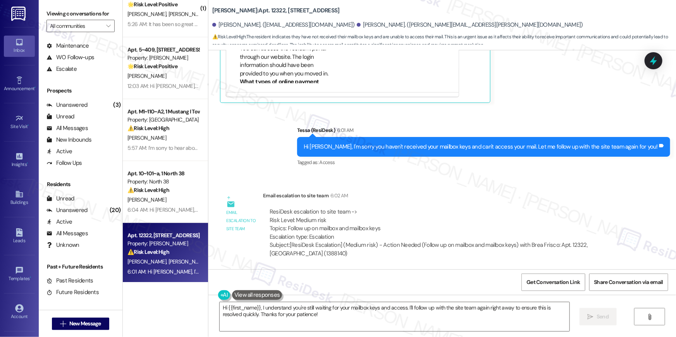
scroll to position [1069, 0]
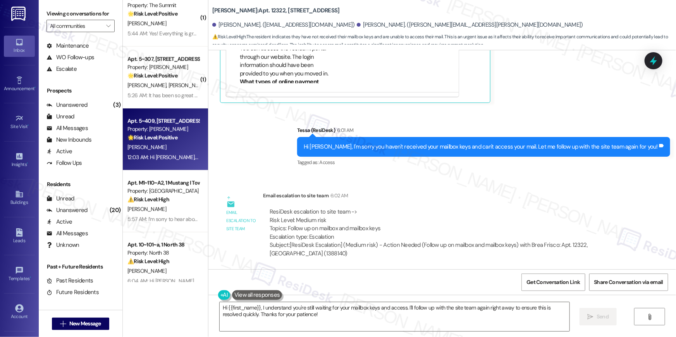
click at [164, 162] on div "12:03 AM: Hi Tessa, I haven't had an issue since. I believe that I was a guest …" at bounding box center [163, 158] width 73 height 10
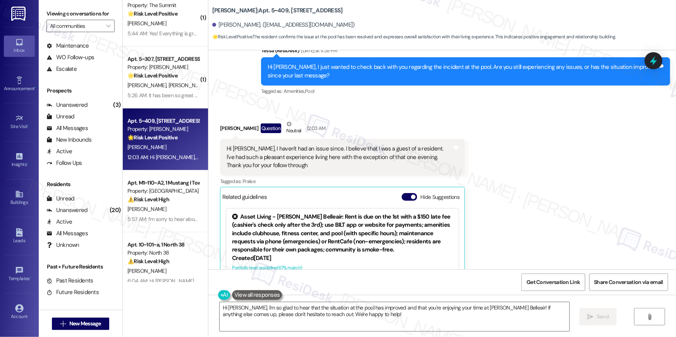
scroll to position [1360, 0]
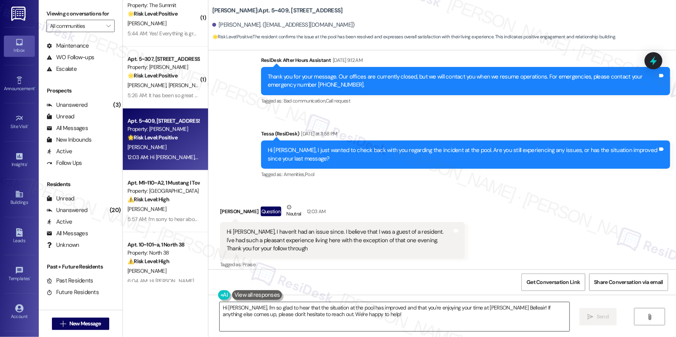
click at [349, 322] on textarea "Hi Kristi, I'm so glad to hear that the situation at the pool has improved and …" at bounding box center [395, 317] width 350 height 29
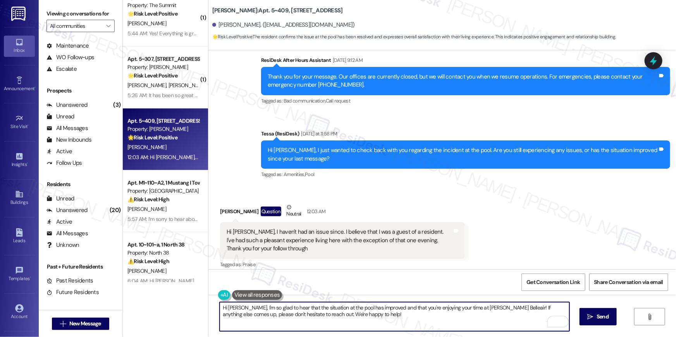
click at [336, 306] on textarea "Hi Kristi, I'm so glad to hear that the situation at the pool has improved and …" at bounding box center [395, 317] width 350 height 29
click at [461, 314] on textarea "Hi Kristi, I'm so glad to hear that the situation at the has improved and that …" at bounding box center [395, 317] width 350 height 29
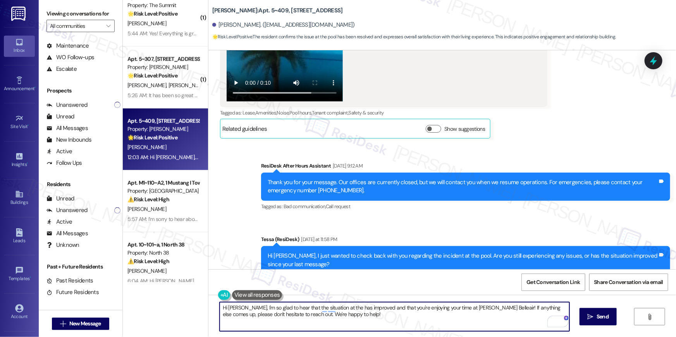
scroll to position [1189, 0]
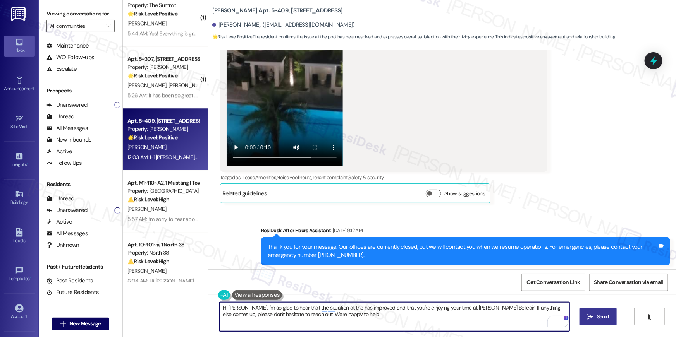
type textarea "Hi Kristi, I'm so glad to hear that the situation at the has improved and that …"
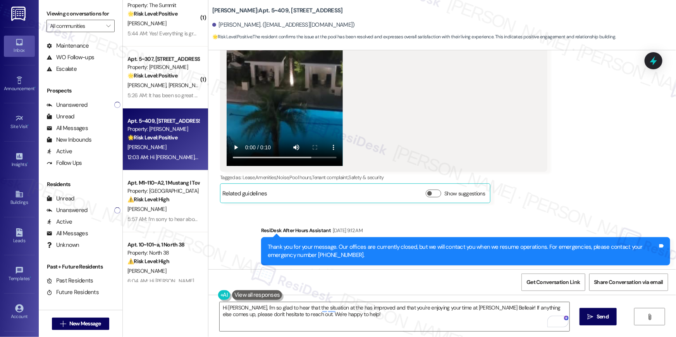
drag, startPoint x: 592, startPoint y: 318, endPoint x: 576, endPoint y: 303, distance: 22.0
click at [592, 318] on icon "" at bounding box center [591, 317] width 6 height 6
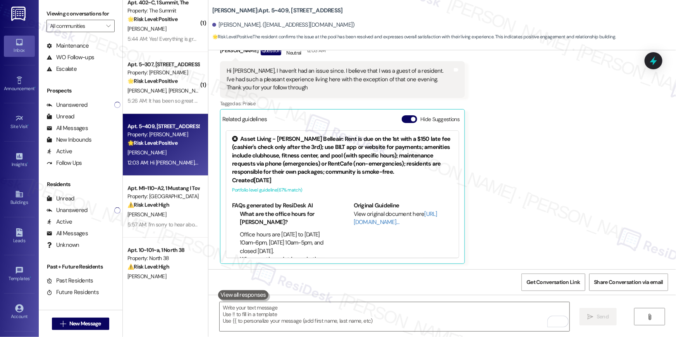
scroll to position [1047, 0]
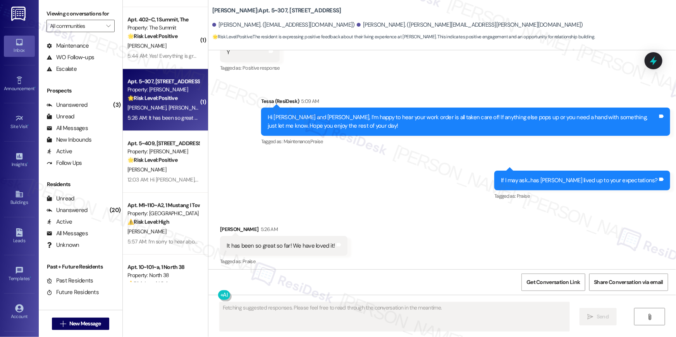
scroll to position [515, 0]
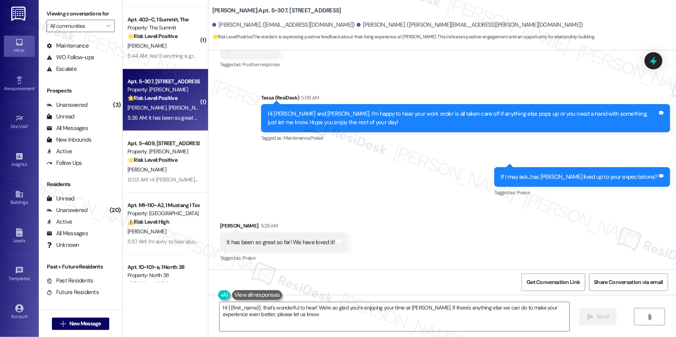
type textarea "Hi {{first_name}}, that's wonderful to hear! We're so glad you're enjoying your…"
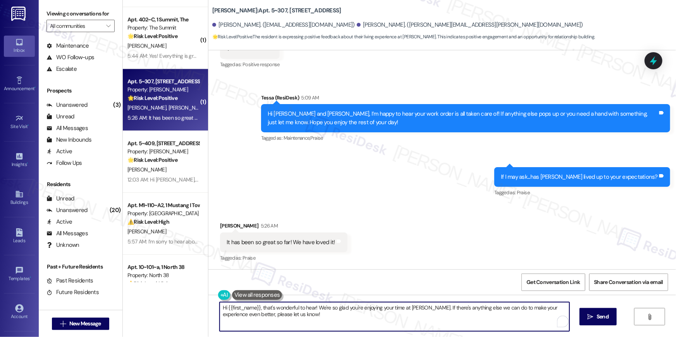
click at [440, 320] on textarea "Hi {{first_name}}, that's wonderful to hear! We're so glad you're enjoying your…" at bounding box center [395, 317] width 350 height 29
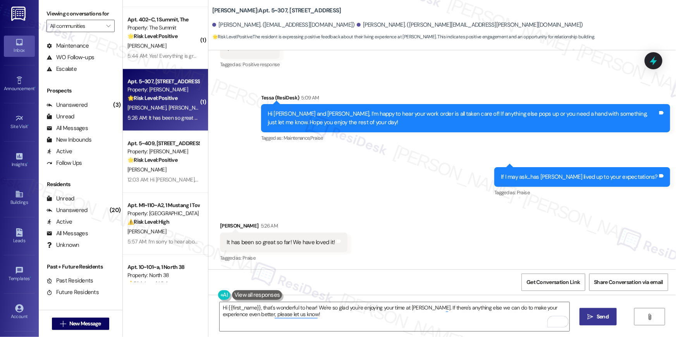
click at [591, 316] on icon "" at bounding box center [591, 317] width 6 height 6
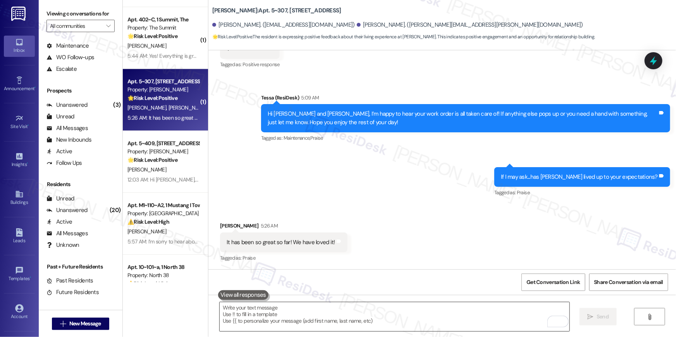
click at [450, 311] on textarea "To enrich screen reader interactions, please activate Accessibility in Grammarl…" at bounding box center [395, 317] width 350 height 29
paste textarea "When you get a chance, would you mind leaving us a quick Google Review? ⭐ It on…"
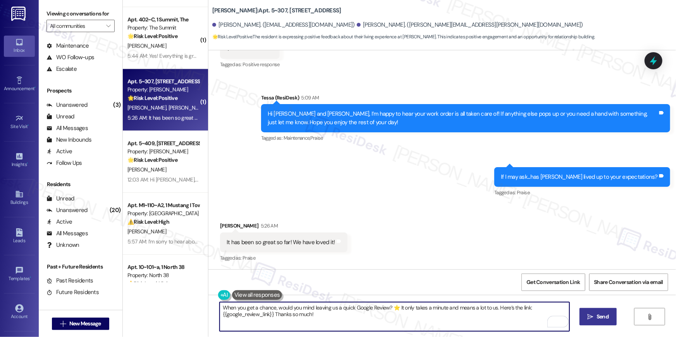
type textarea "When you get a chance, would you mind leaving us a quick Google Review? ⭐ It on…"
click at [591, 315] on icon "" at bounding box center [591, 317] width 6 height 6
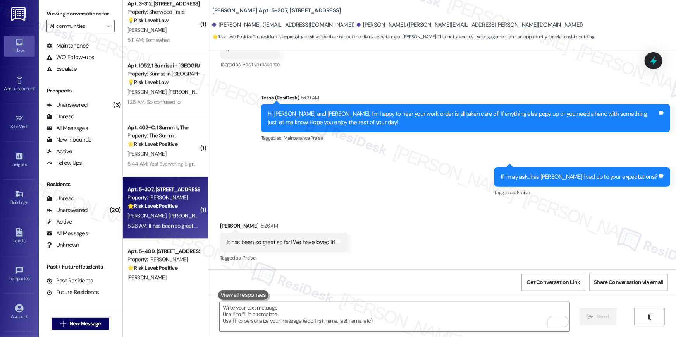
scroll to position [938, 0]
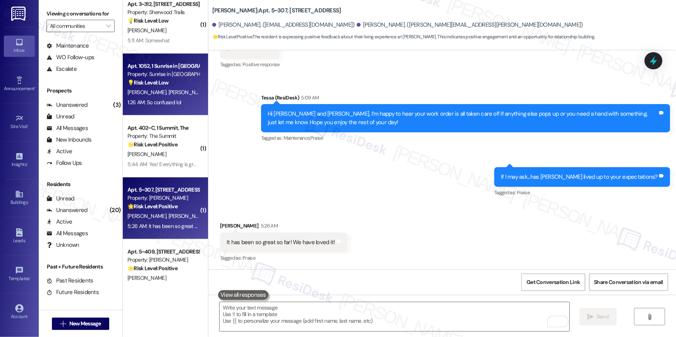
click at [157, 108] on div "Apt. 1052, 1 Sunrise in Chandler Property: Sunrise in Chandler 💡 Risk Level: Lo…" at bounding box center [165, 84] width 85 height 62
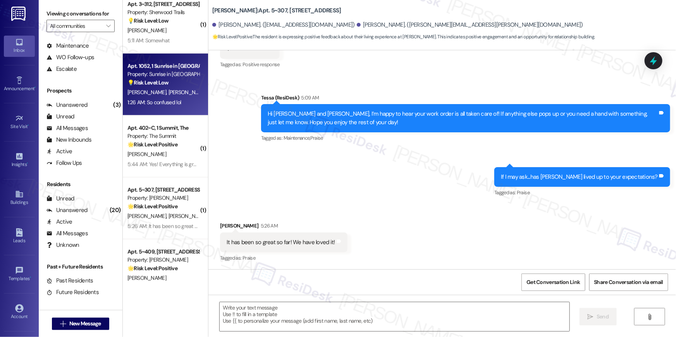
type textarea "Fetching suggested responses. Please feel free to read through the conversation…"
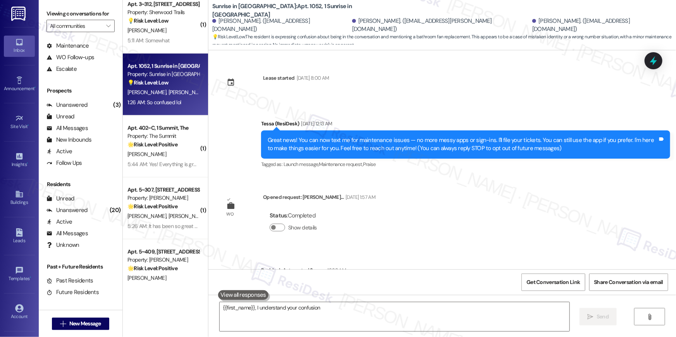
scroll to position [1100, 0]
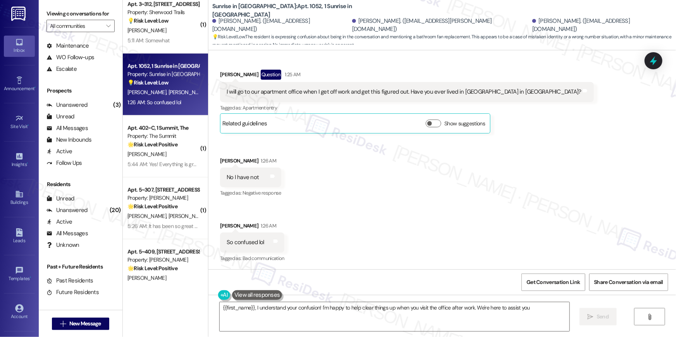
type textarea "{{first_name}}, I understand your confusion! I'm happy to help clear things up …"
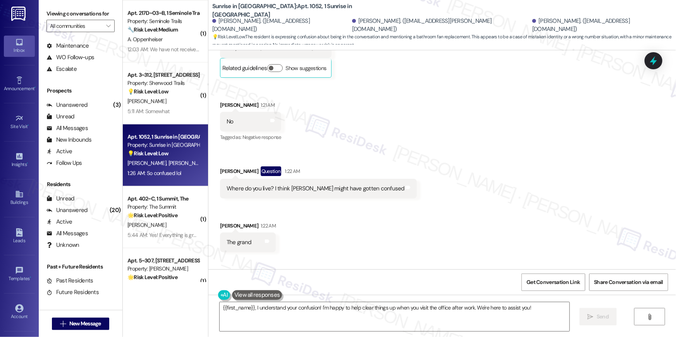
scroll to position [1100, 0]
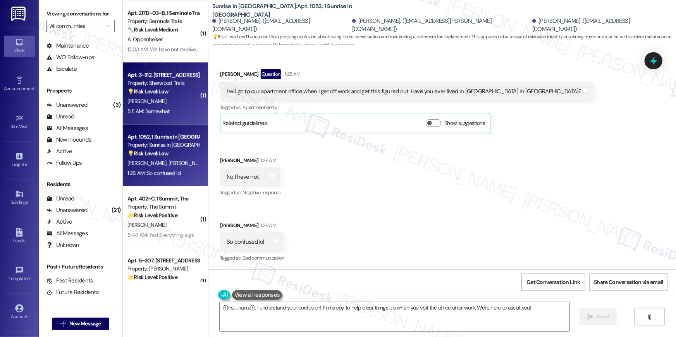
click at [158, 97] on div "[PERSON_NAME]" at bounding box center [163, 101] width 73 height 10
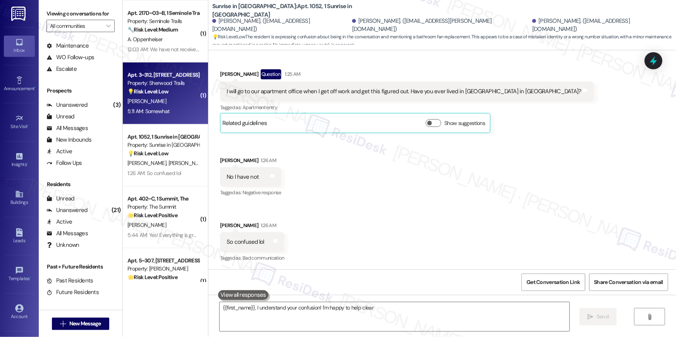
type textarea "{{first_name}}, I understand your confusion! I'm happy to help clear"
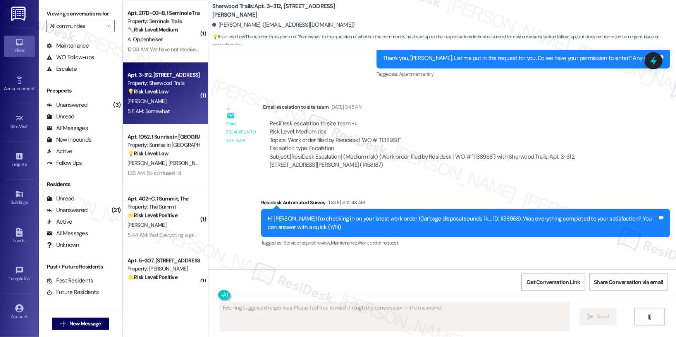
scroll to position [1041, 0]
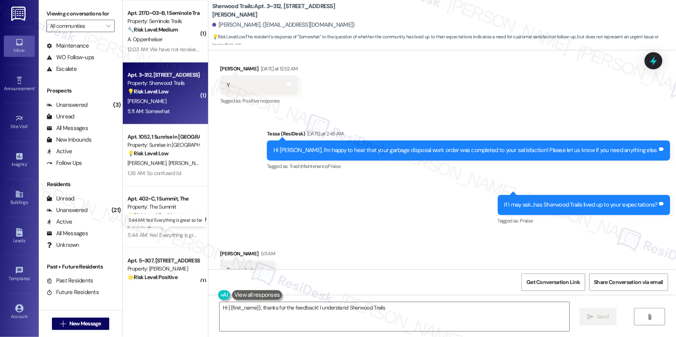
click at [160, 220] on p "5:44 AM: Yes! Everything is great so far" at bounding box center [165, 220] width 73 height 7
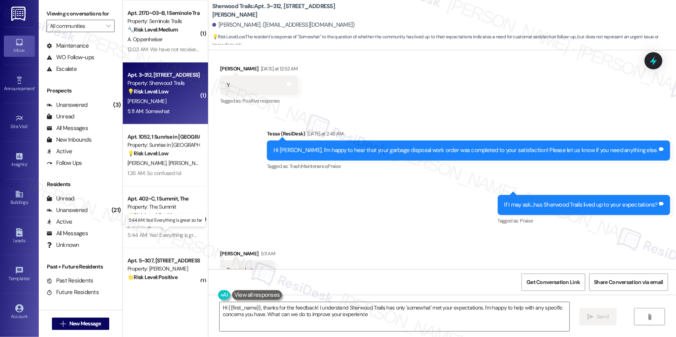
type textarea "Hi {{first_name}}, thanks for the feedback! I understand Sherwood Trails has on…"
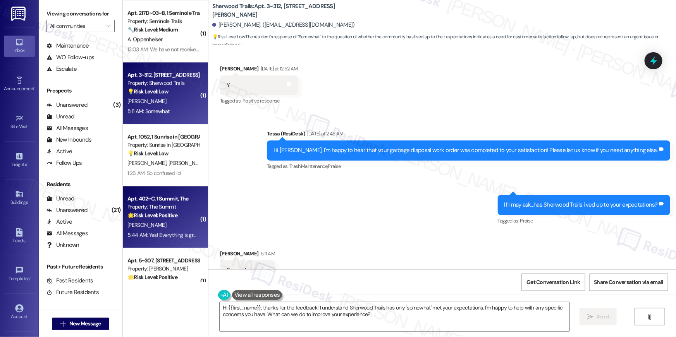
click at [188, 216] on div "🌟 Risk Level: Positive The resident responded positively to the satisfaction ch…" at bounding box center [163, 216] width 72 height 8
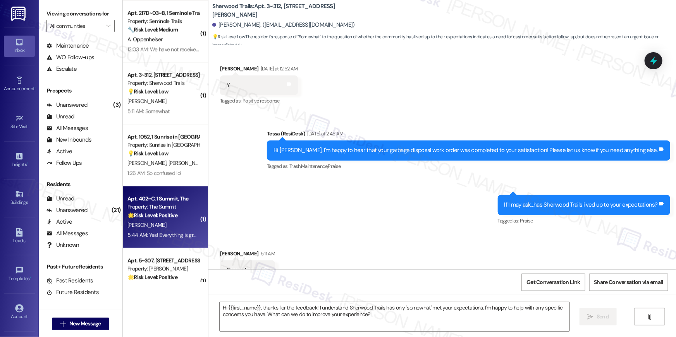
type textarea "Fetching suggested responses. Please feel free to read through the conversation…"
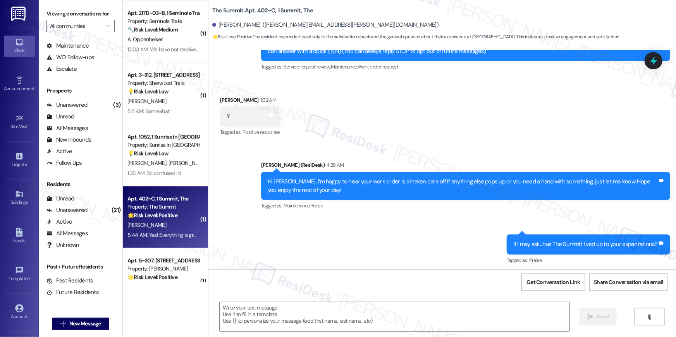
type textarea "Fetching suggested responses. Please feel free to read through the conversation…"
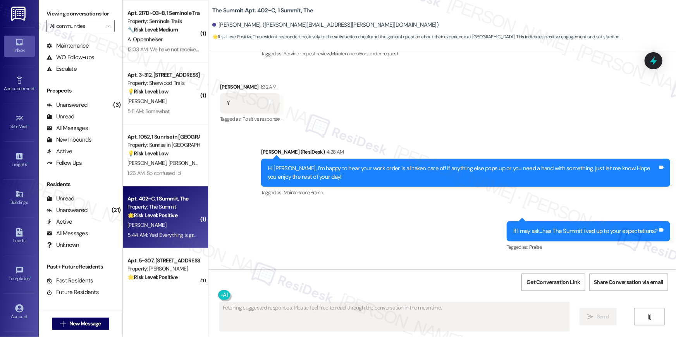
scroll to position [181, 0]
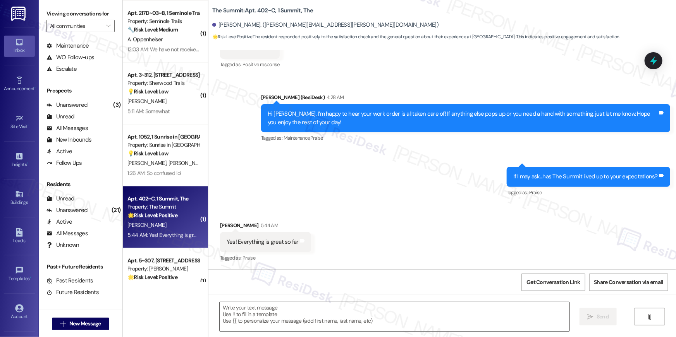
click at [399, 310] on textarea at bounding box center [395, 317] width 350 height 29
paste textarea "Thanks so much, {{first_name}}! Glad to hear the property is living up to your …"
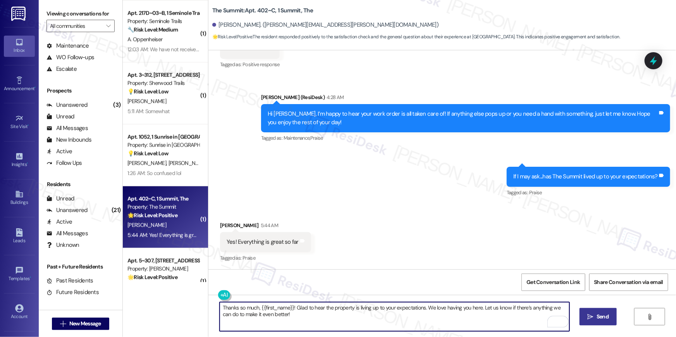
type textarea "Thanks so much, {{first_name}}! Glad to hear the property is living up to your …"
click at [590, 318] on icon "" at bounding box center [591, 317] width 6 height 6
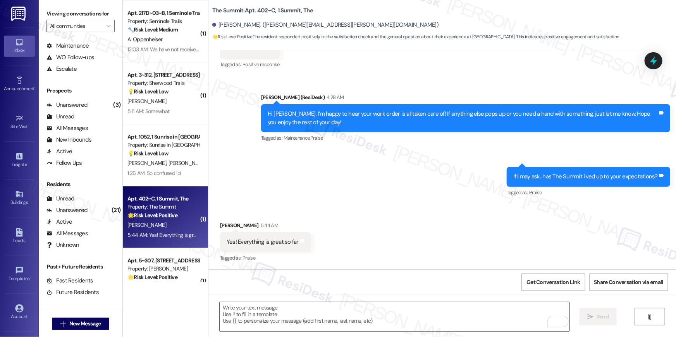
click at [245, 303] on textarea "To enrich screen reader interactions, please activate Accessibility in Grammarl…" at bounding box center [395, 317] width 350 height 29
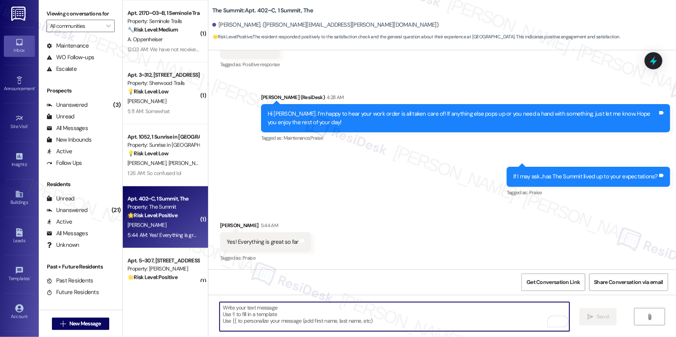
paste textarea "When you get a chance, would you mind leaving us a quick Google Review? ⭐ It on…"
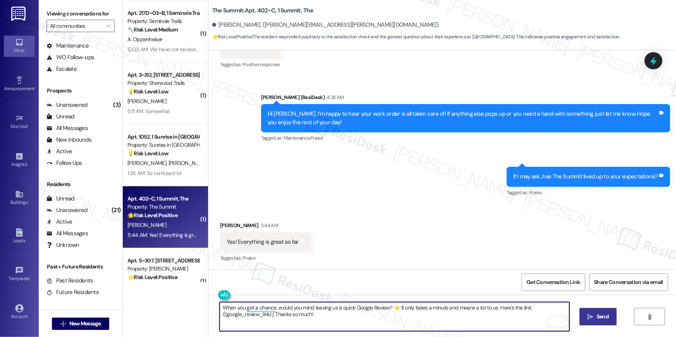
type textarea "When you get a chance, would you mind leaving us a quick Google Review? ⭐ It on…"
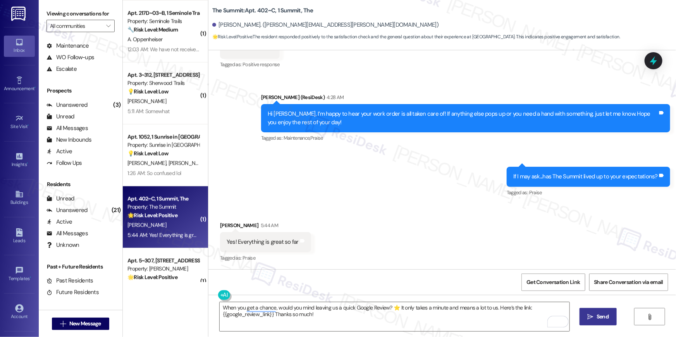
click at [594, 318] on span " Send" at bounding box center [598, 317] width 24 height 8
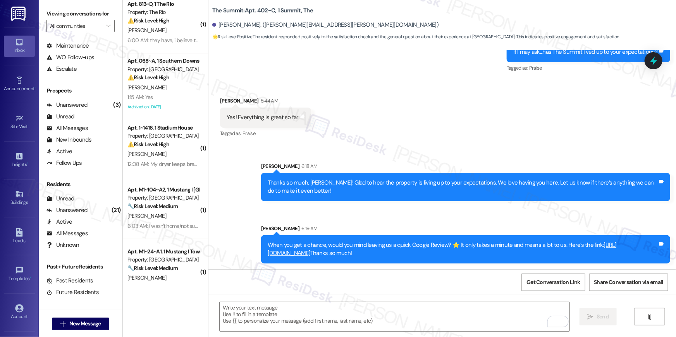
scroll to position [0, 0]
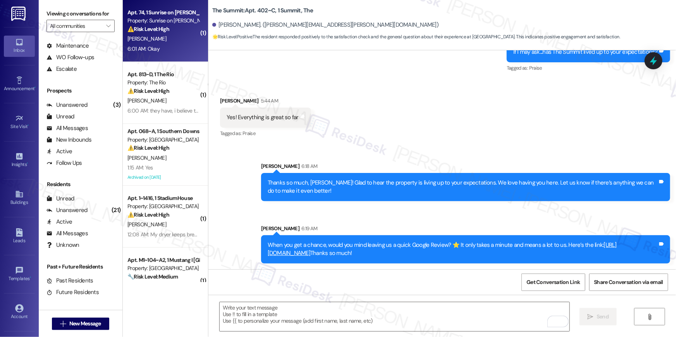
click at [166, 50] on div "6:01 AM: Okay 6:01 AM: Okay" at bounding box center [163, 49] width 73 height 10
type textarea "Fetching suggested responses. Please feel free to read through the conversation…"
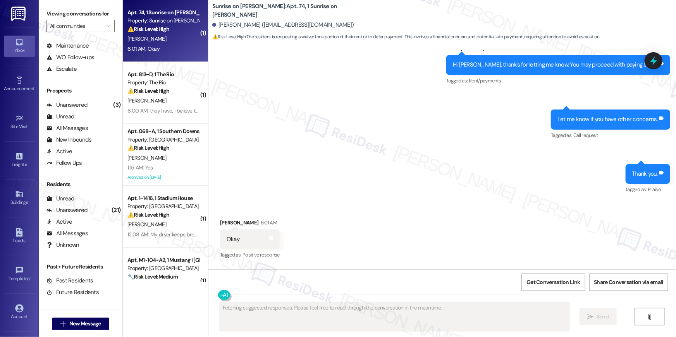
scroll to position [2634, 0]
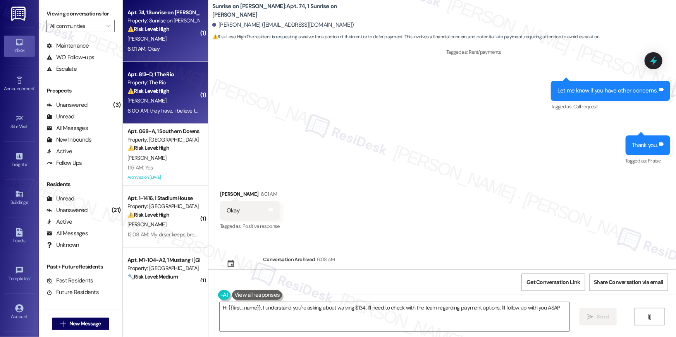
type textarea "Hi {{first_name}}, I understand you're asking about waiving $134. I'll need to …"
click at [178, 101] on div "[PERSON_NAME]" at bounding box center [163, 101] width 73 height 10
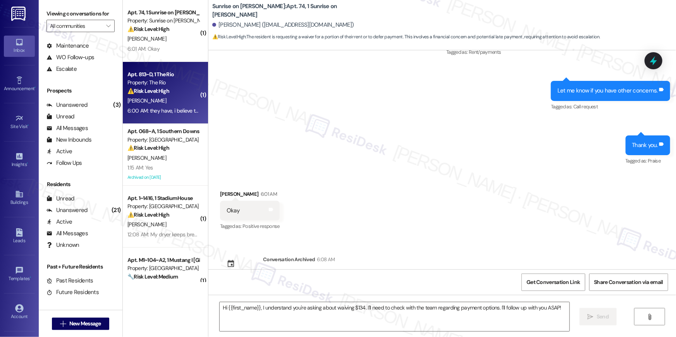
type textarea "Fetching suggested responses. Please feel free to read through the conversation…"
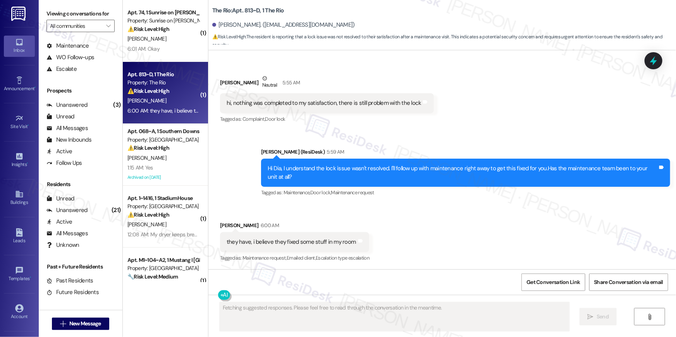
scroll to position [434, 0]
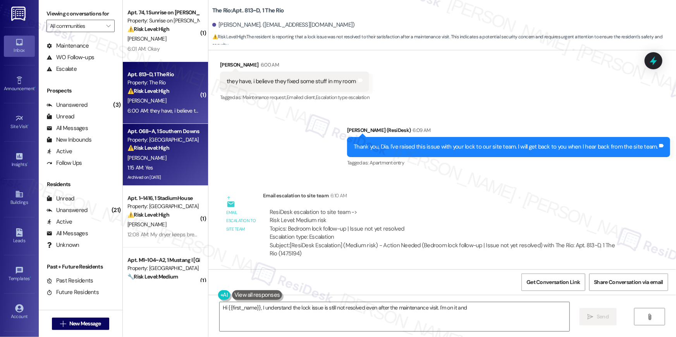
type textarea "Hi {{first_name}}, I understand the lock issue is still not resolved even after…"
click at [145, 166] on div "1:15 AM: Yes 1:15 AM: Yes" at bounding box center [140, 167] width 26 height 7
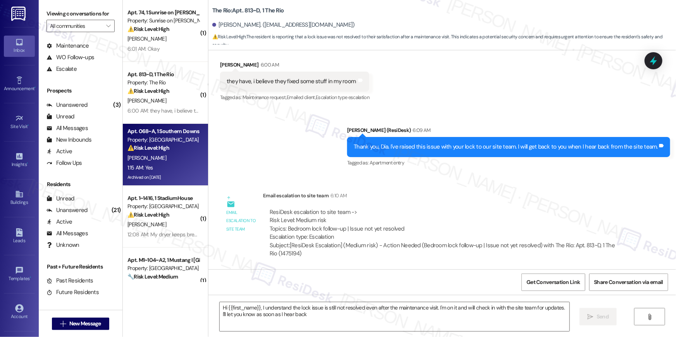
type textarea "Hi {{first_name}}, I understand the lock issue is still not resolved even after…"
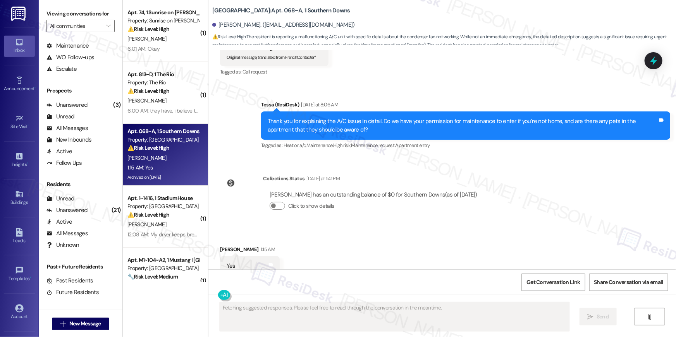
scroll to position [5206, 0]
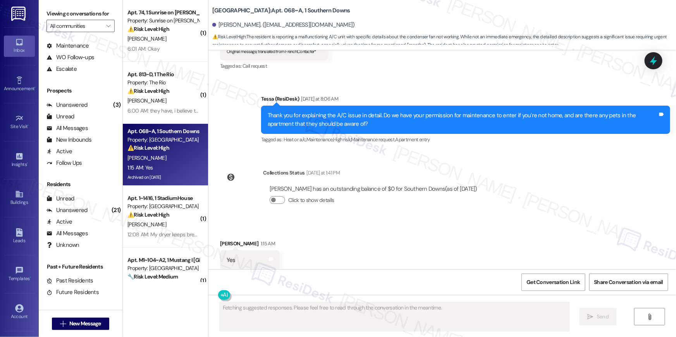
click at [348, 222] on div "Received via SMS Hunter Fuller 1:15 AM Yes Tags and notes Tagged as: Positive r…" at bounding box center [442, 254] width 468 height 65
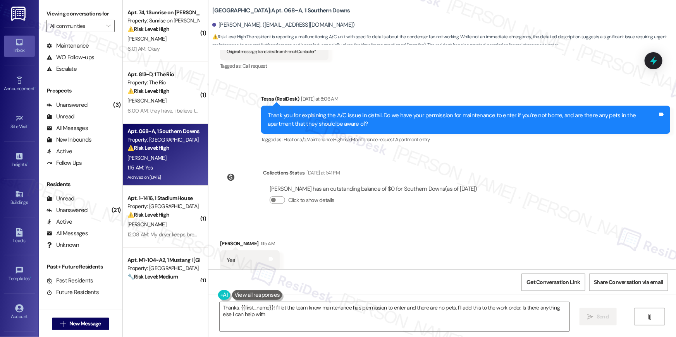
type textarea "Thanks, {{first_name}}! I'll let the team know maintenance has permission to en…"
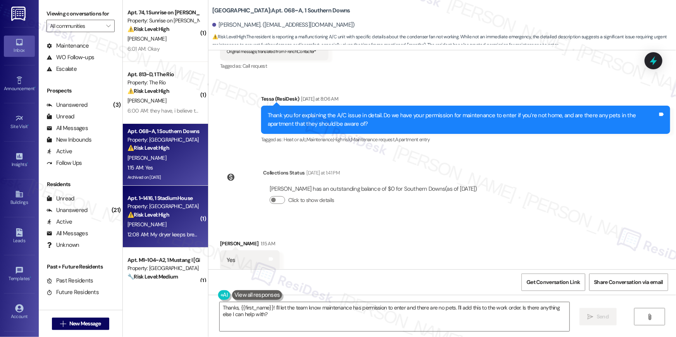
click at [186, 220] on div "[PERSON_NAME]" at bounding box center [163, 225] width 73 height 10
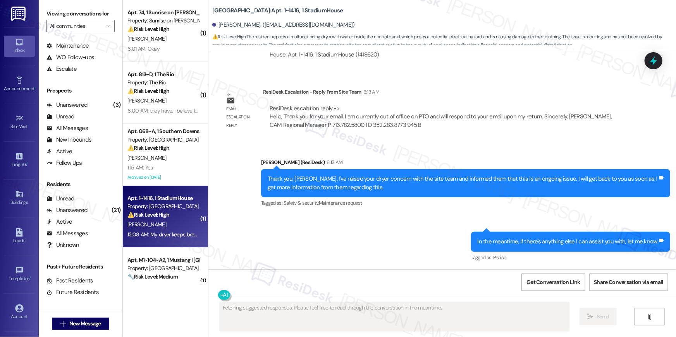
scroll to position [1373, 0]
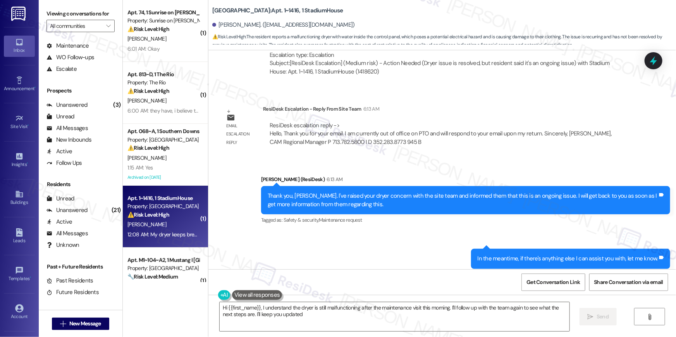
type textarea "Hi {{first_name}}, I understand the dryer is still malfunctioning after the mai…"
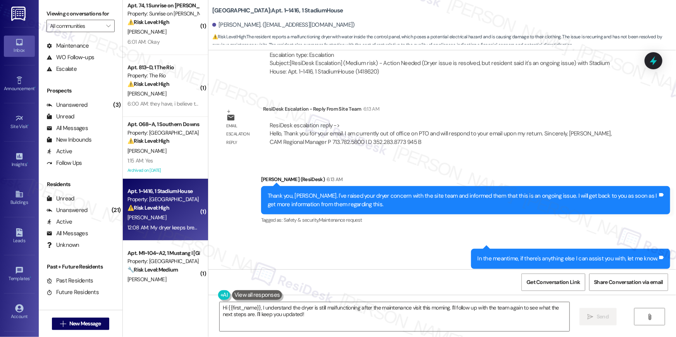
scroll to position [74, 0]
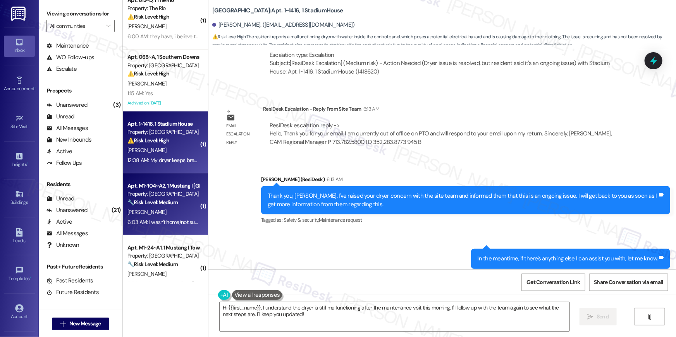
click at [176, 205] on div "🔧 Risk Level: Medium The resident indicates that the maintenance request was no…" at bounding box center [163, 203] width 72 height 8
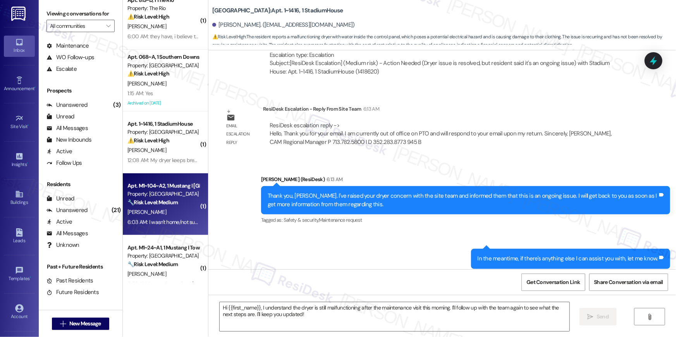
type textarea "Fetching suggested responses. Please feel free to read through the conversation…"
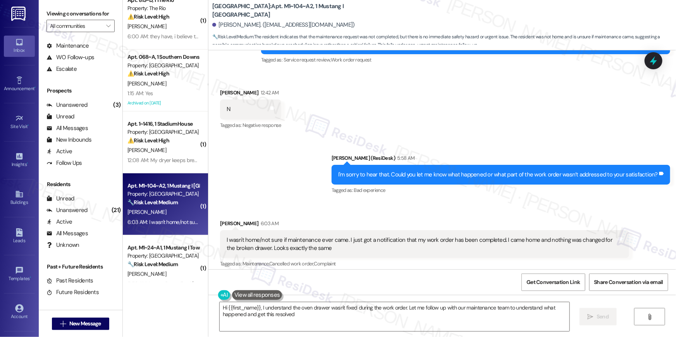
scroll to position [922, 0]
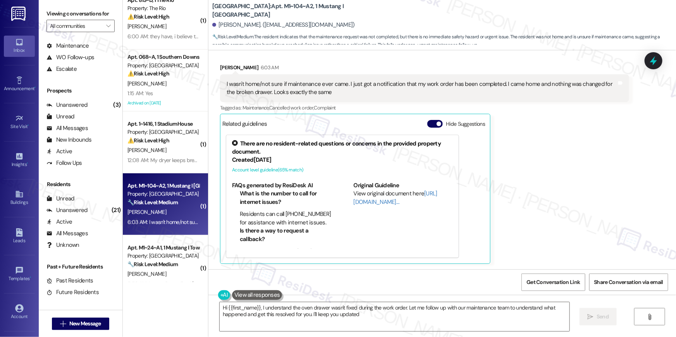
type textarea "Hi {{first_name}}, I understand the oven drawer wasn't fixed during the work or…"
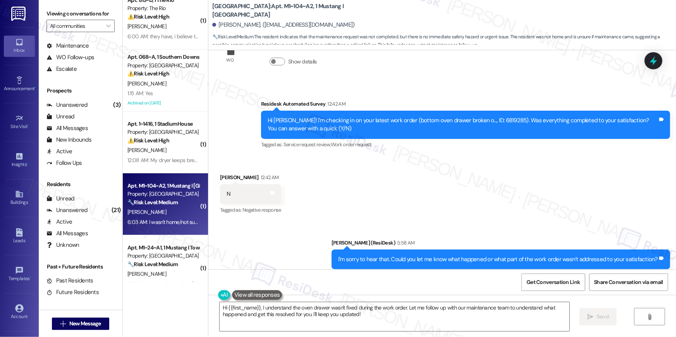
scroll to position [679, 0]
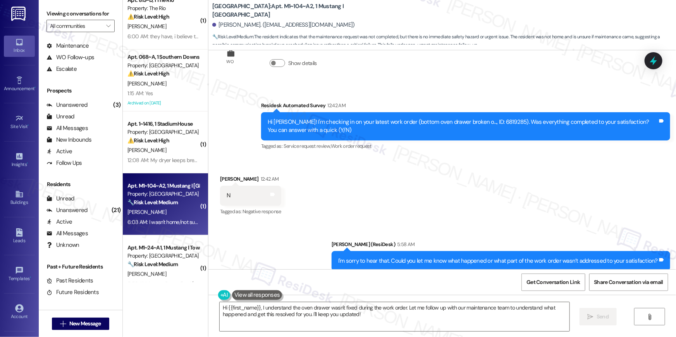
click at [481, 121] on div "Hi Kathleen! I'm checking in on your latest work order (bottom oven drawer brok…" at bounding box center [463, 126] width 390 height 17
copy div "6819285"
click at [552, 186] on div "Received via SMS Kathleen Moon 12:42 AM N Tags and notes Tagged as: Negative re…" at bounding box center [442, 190] width 468 height 65
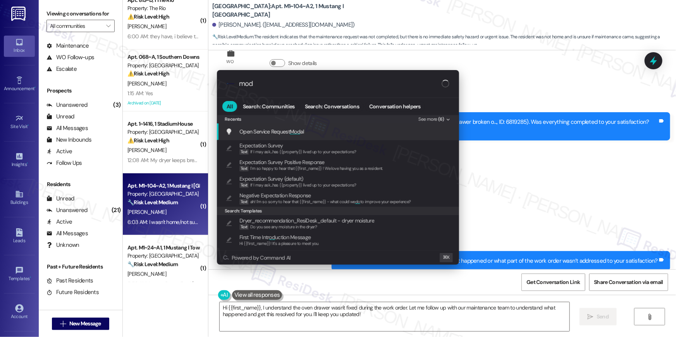
type input "modl"
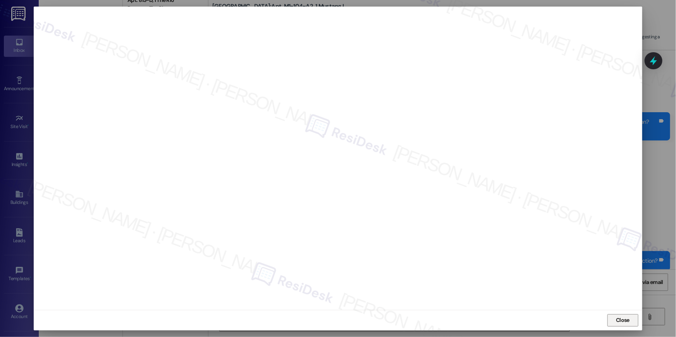
click at [629, 318] on span "Close" at bounding box center [623, 321] width 14 height 8
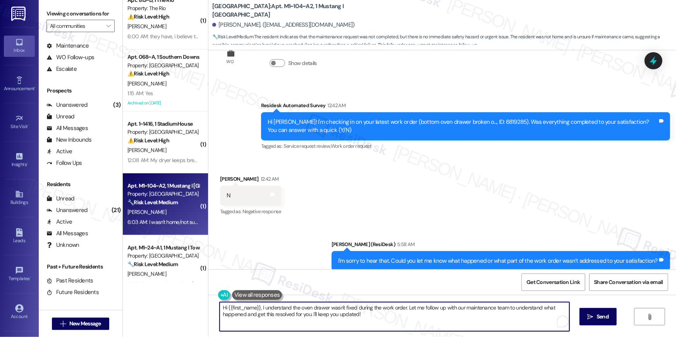
click at [393, 318] on textarea "Hi {{first_name}}, I understand the oven drawer wasn't fixed during the work or…" at bounding box center [395, 317] width 350 height 29
click at [397, 311] on textarea "Hi {{first_name}}, I understand the oven drawer wasn't fixed during the work or…" at bounding box center [395, 317] width 350 height 29
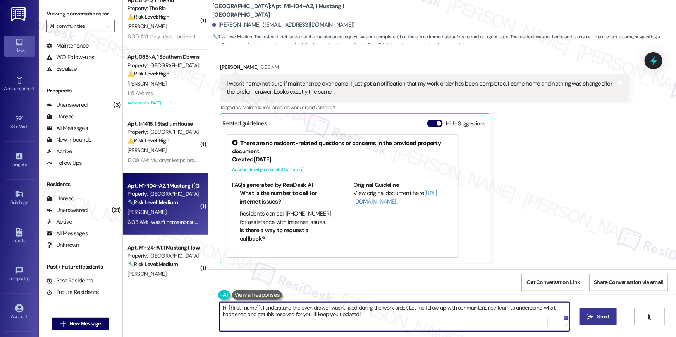
click at [590, 320] on icon "" at bounding box center [591, 317] width 6 height 6
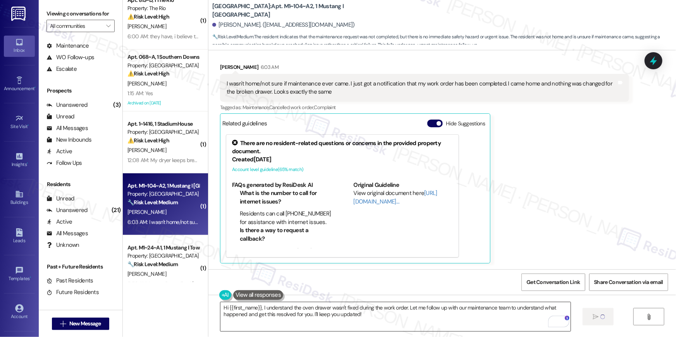
click at [453, 330] on textarea "Hi {{first_name}}, I understand the oven drawer wasn't fixed during the work or…" at bounding box center [395, 317] width 350 height 29
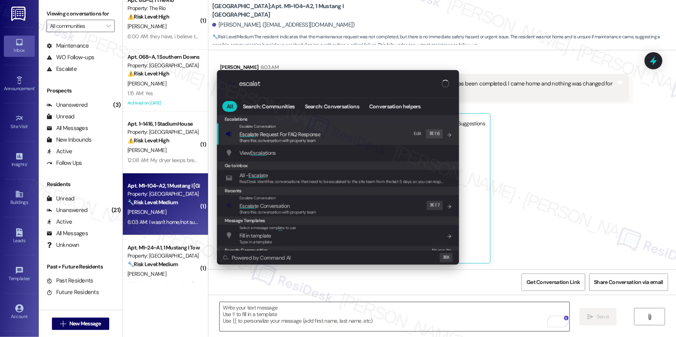
type input "escalate"
type textarea "Fetching suggested responses. Please feel free to read through the conversation…"
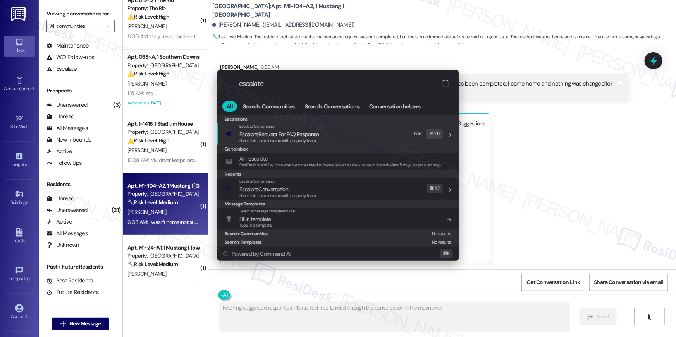
scroll to position [922, 0]
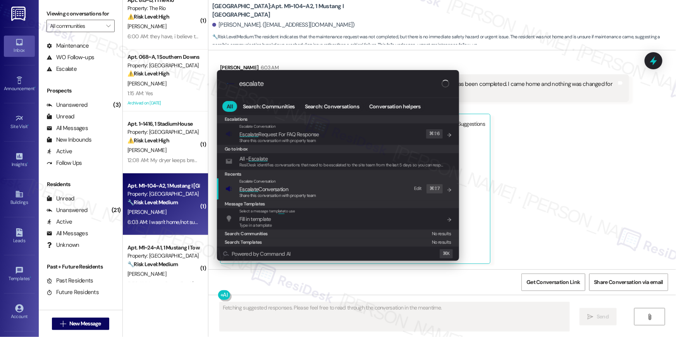
type input "escalate"
click at [306, 191] on span "Escalate Conversation" at bounding box center [277, 189] width 77 height 9
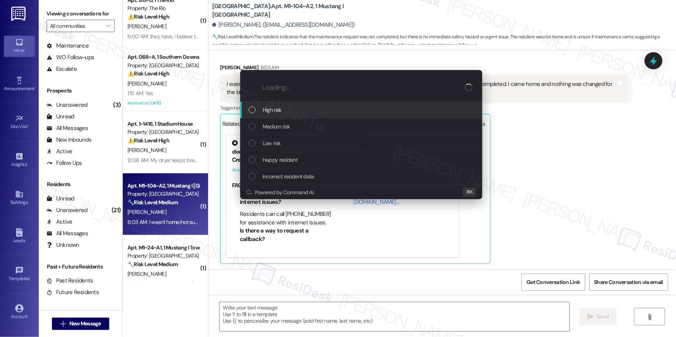
click at [297, 130] on div "Medium risk" at bounding box center [362, 126] width 227 height 9
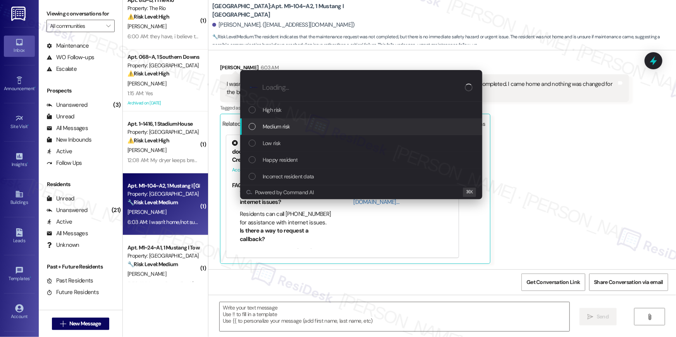
click at [290, 131] on div "Medium risk" at bounding box center [362, 126] width 227 height 9
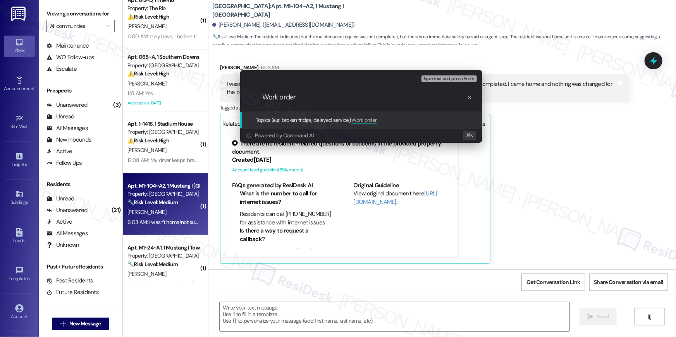
paste input "6819285"
click at [338, 94] on input "Work order 6819285" at bounding box center [364, 97] width 204 height 8
type input "Work order 6819285 follow up | Resident said it has not been resolved"
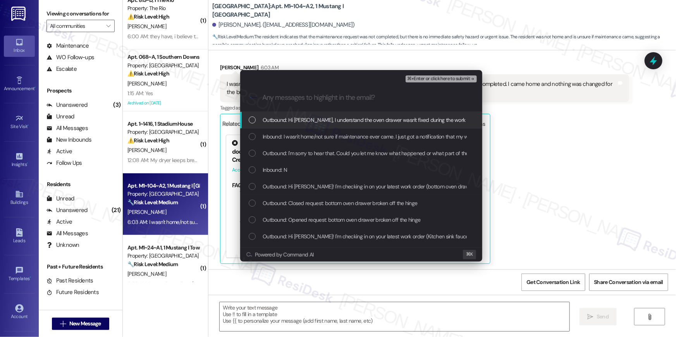
drag, startPoint x: 250, startPoint y: 122, endPoint x: 253, endPoint y: 135, distance: 12.6
click at [250, 123] on div "List of options" at bounding box center [252, 120] width 7 height 7
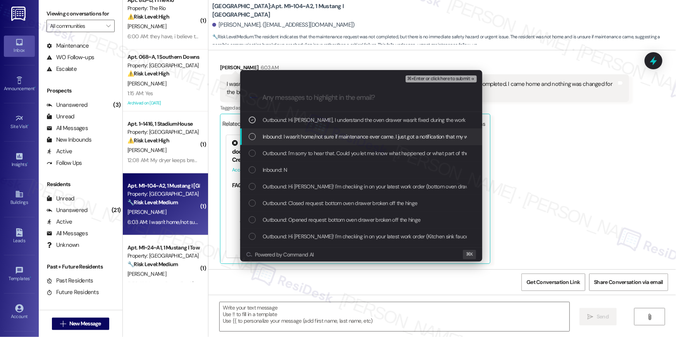
click at [253, 135] on div "List of options" at bounding box center [252, 136] width 7 height 7
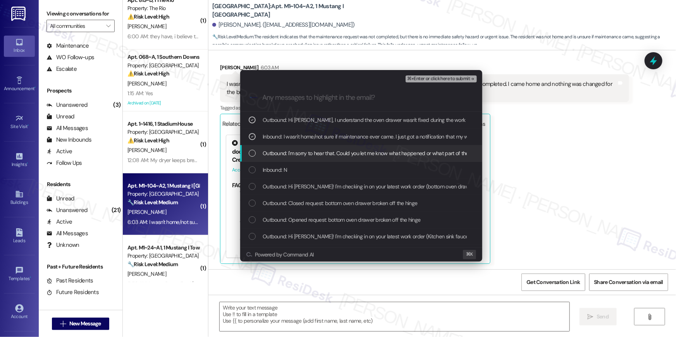
click at [254, 150] on div "List of options" at bounding box center [252, 153] width 7 height 7
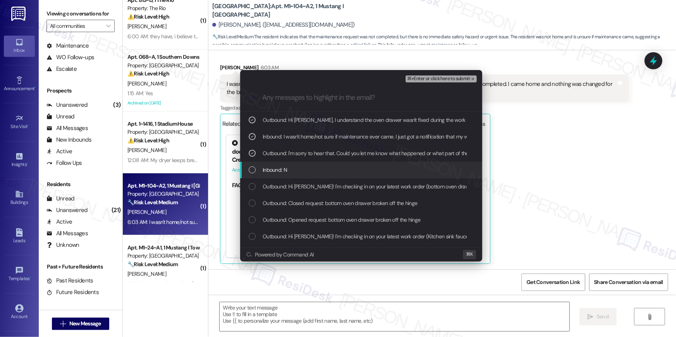
click at [255, 170] on div "List of options" at bounding box center [252, 170] width 7 height 7
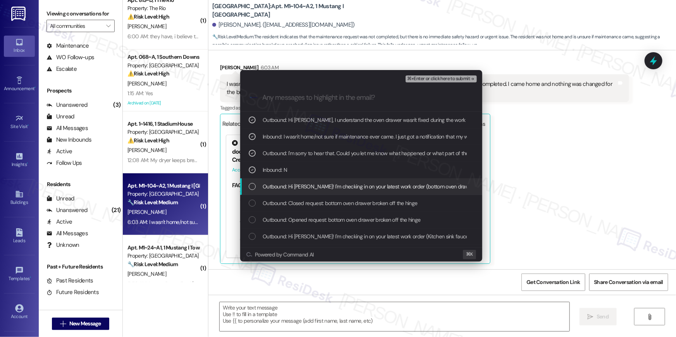
drag, startPoint x: 253, startPoint y: 185, endPoint x: 266, endPoint y: 184, distance: 13.6
click at [253, 185] on div "List of options" at bounding box center [252, 186] width 7 height 7
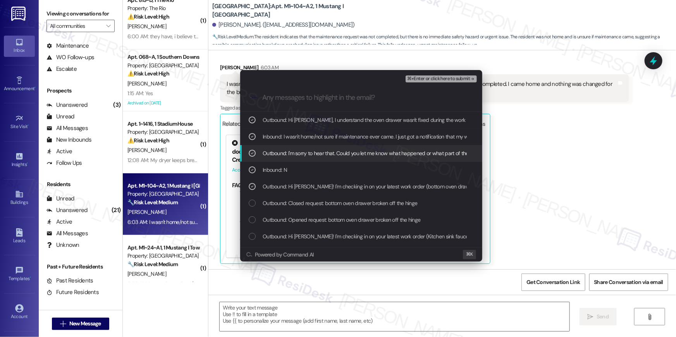
click at [451, 81] on span "⌘+Enter or click here to submit" at bounding box center [438, 78] width 63 height 5
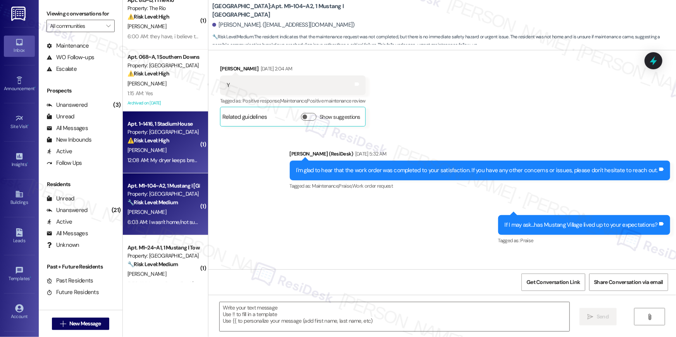
type textarea "Fetching suggested responses. Please feel free to read through the conversation…"
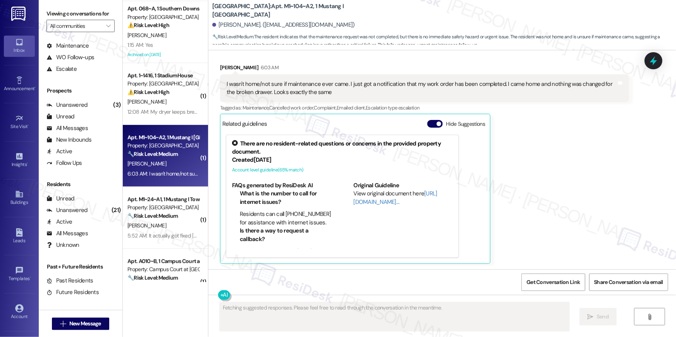
scroll to position [123, 0]
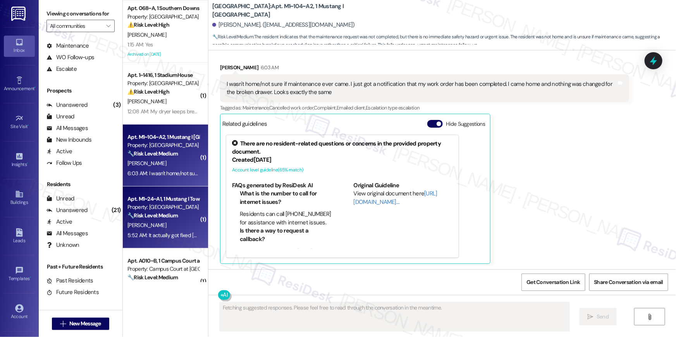
click at [172, 207] on div "Property: [GEOGRAPHIC_DATA]" at bounding box center [163, 207] width 72 height 8
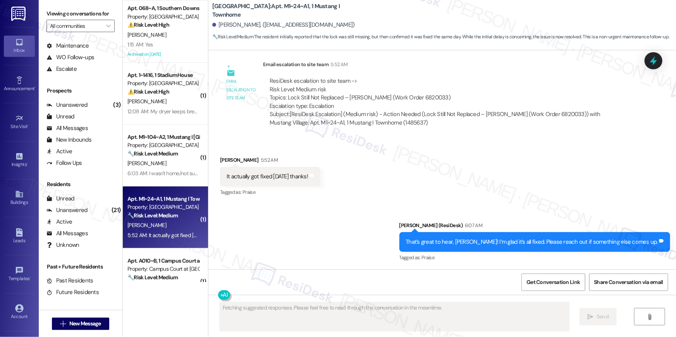
scroll to position [287, 0]
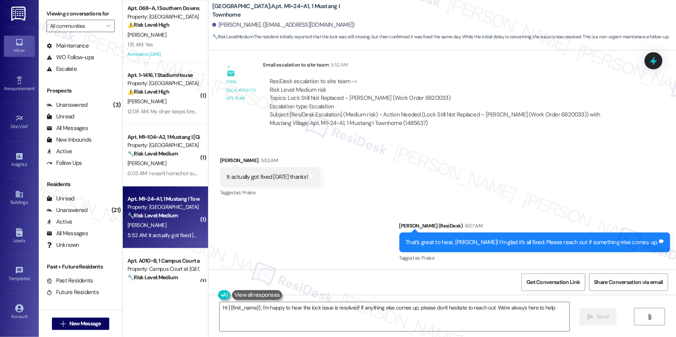
type textarea "Hi {{first_name}}, I'm happy to hear the lock issue is resolved! If anything el…"
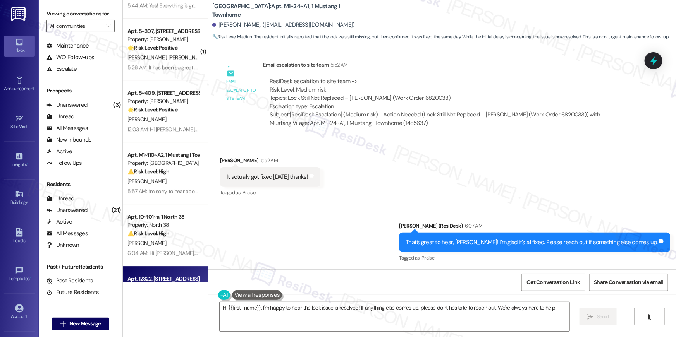
scroll to position [1096, 0]
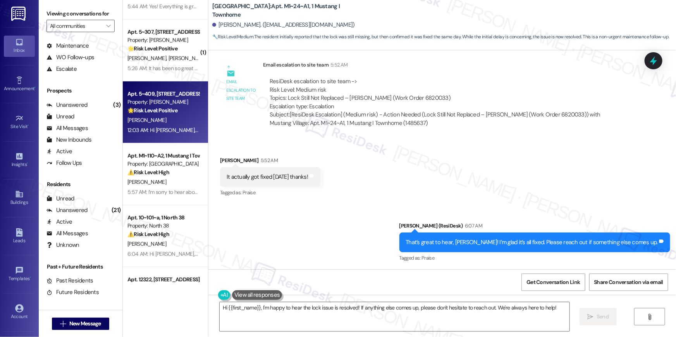
click at [164, 129] on div "12:03 AM: Hi Tessa, I haven't had an issue since. I believe that I was a guest …" at bounding box center [372, 130] width 491 height 7
type textarea "Fetching suggested responses. Please feel free to read through the conversation…"
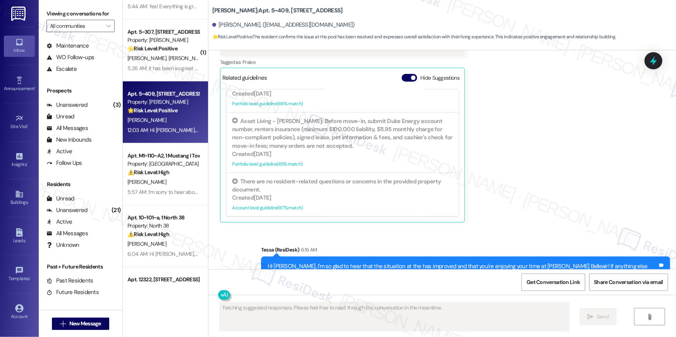
scroll to position [1595, 0]
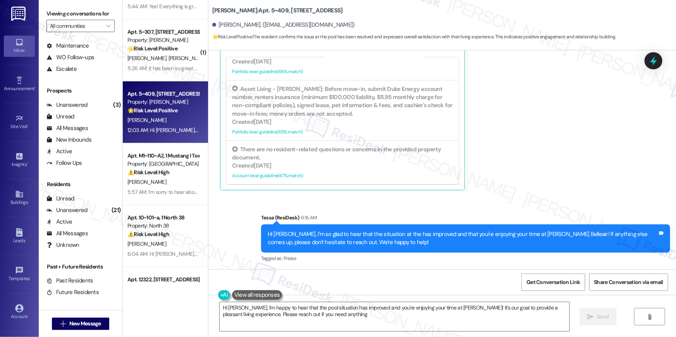
type textarea "Hi Kristi, I'm happy to hear that the pool situation has improved and you're en…"
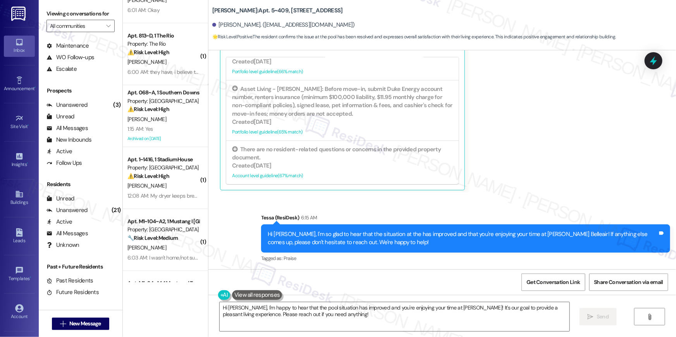
scroll to position [0, 0]
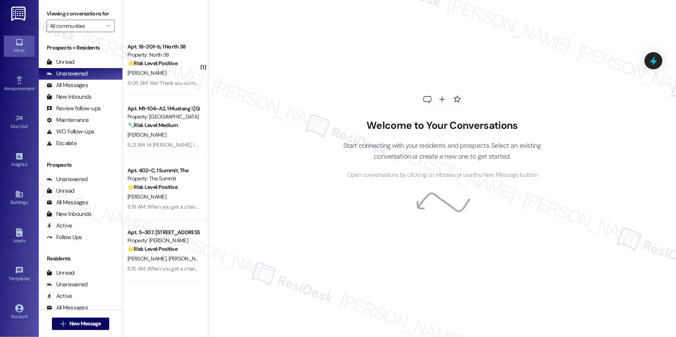
scroll to position [1019, 0]
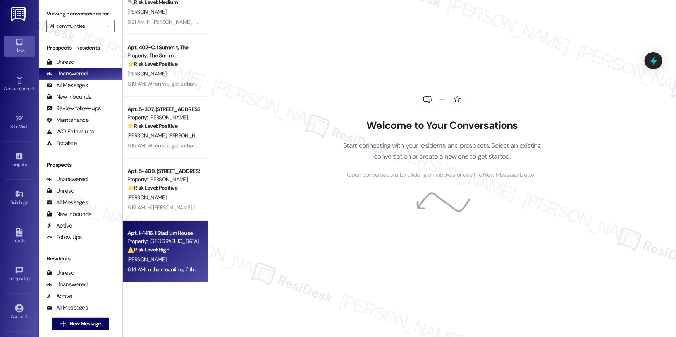
click at [171, 238] on div "Property: [GEOGRAPHIC_DATA]" at bounding box center [163, 242] width 72 height 8
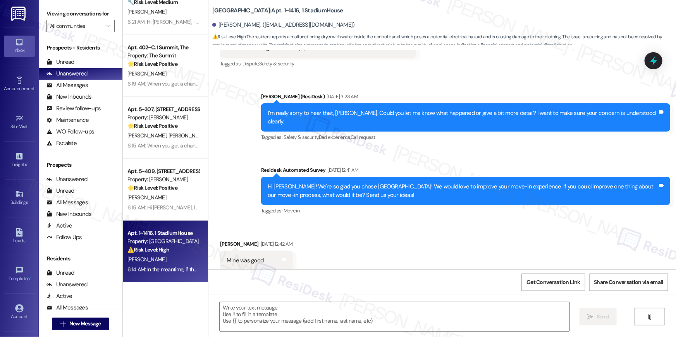
type textarea "Fetching suggested responses. Please feel free to read through the conversation…"
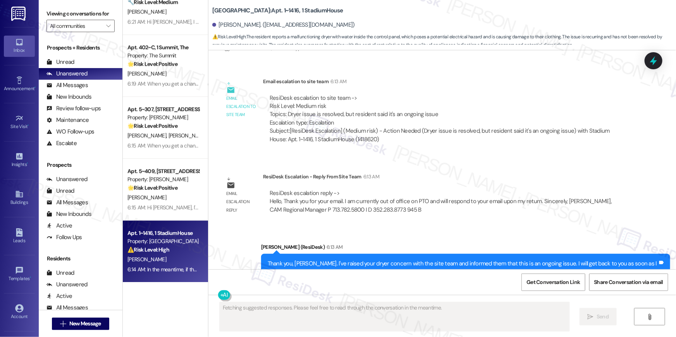
scroll to position [1373, 0]
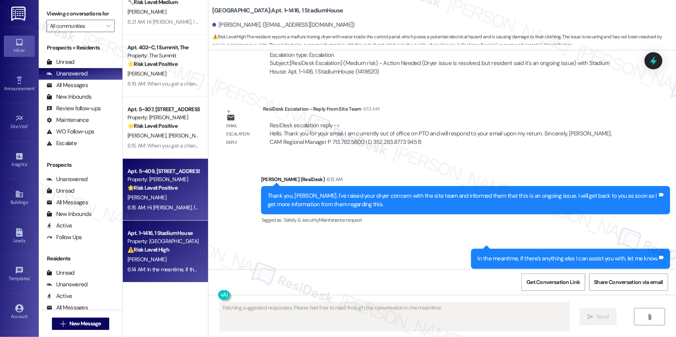
click at [151, 199] on div "[PERSON_NAME]" at bounding box center [163, 198] width 73 height 10
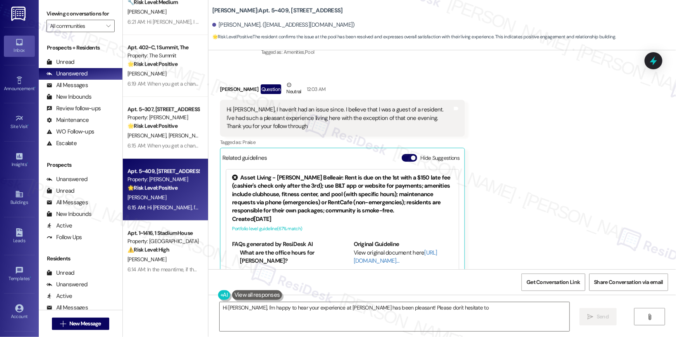
scroll to position [1232, 0]
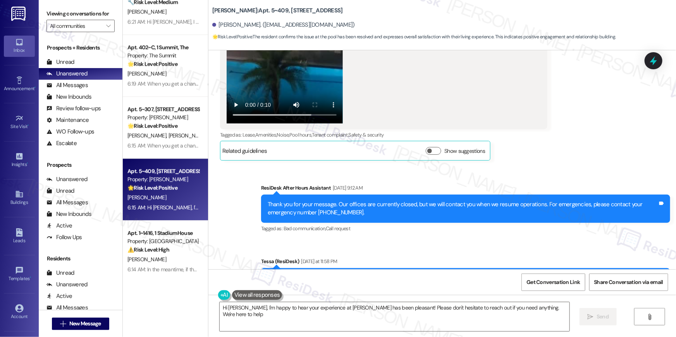
type textarea "Hi Kristi, I'm happy to hear your experience at Solano Belleair has been pleasa…"
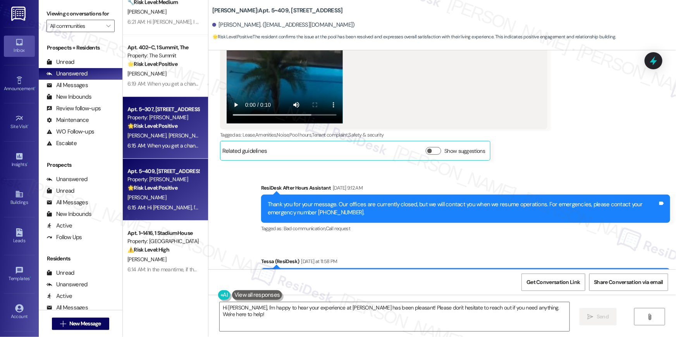
click at [169, 132] on span "[PERSON_NAME]" at bounding box center [188, 135] width 39 height 7
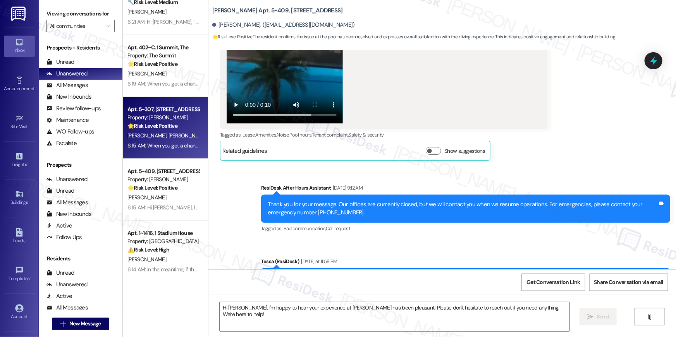
type textarea "Fetching suggested responses. Please feel free to read through the conversation…"
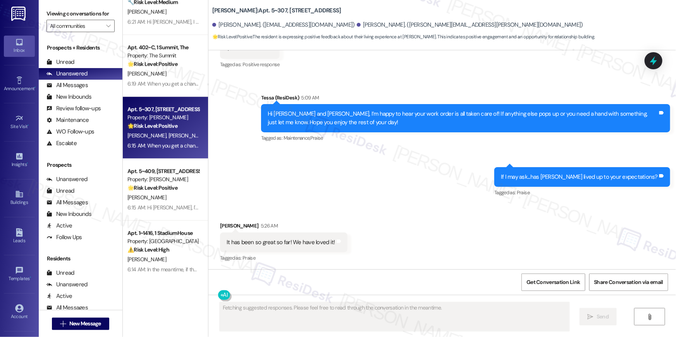
scroll to position [668, 0]
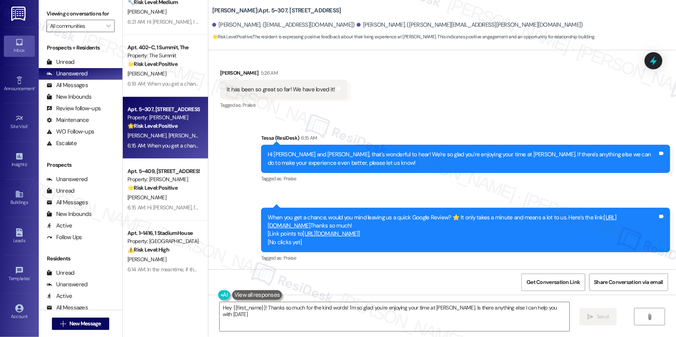
type textarea "Hey {{first_name}}! Thanks so much for the kind words! I'm so glad you're enjoy…"
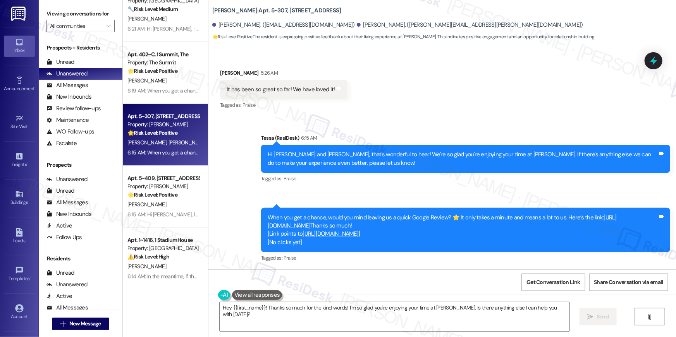
scroll to position [941, 0]
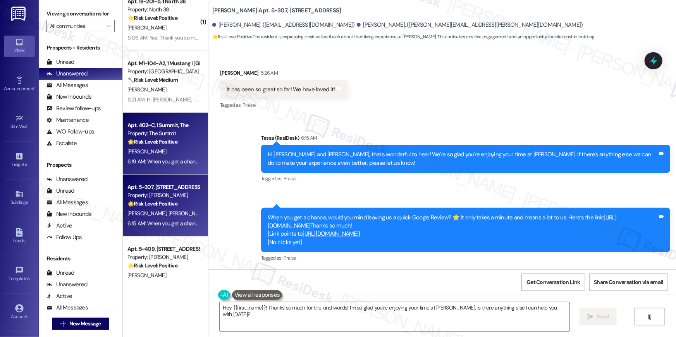
click at [175, 161] on div "6:19 AM: When you get a chance, would you mind leaving us a quick Google Review…" at bounding box center [337, 161] width 420 height 7
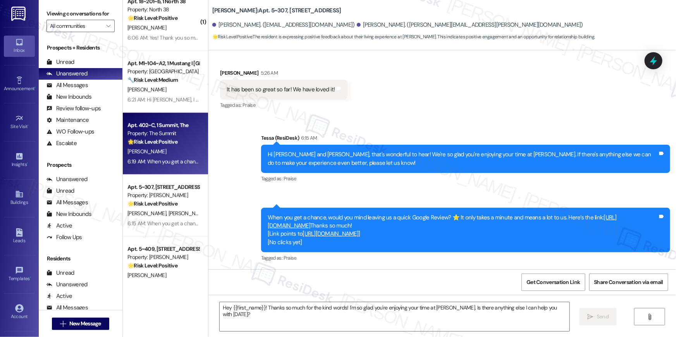
type textarea "Fetching suggested responses. Please feel free to read through the conversation…"
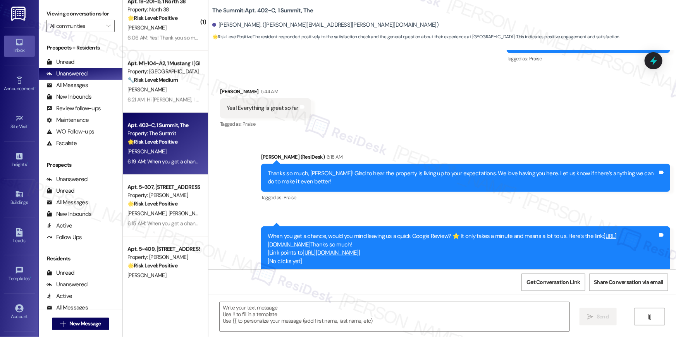
scroll to position [334, 0]
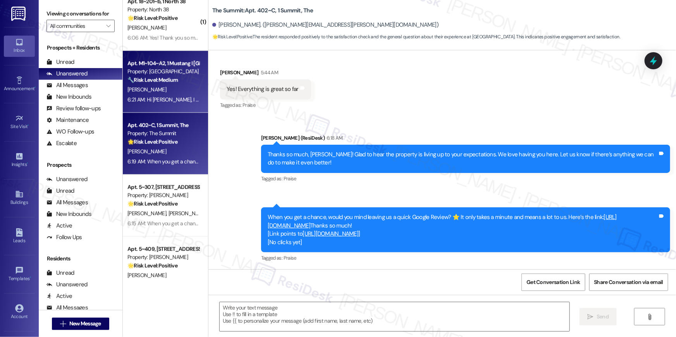
click at [157, 83] on div "🔧 Risk Level: Medium The resident indicates that the maintenance request was no…" at bounding box center [163, 80] width 72 height 8
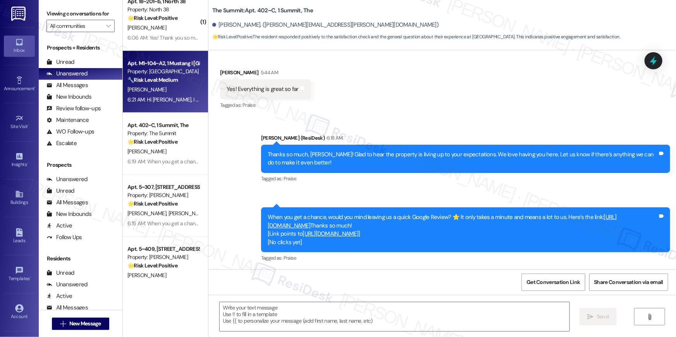
type textarea "Fetching suggested responses. Please feel free to read through the conversation…"
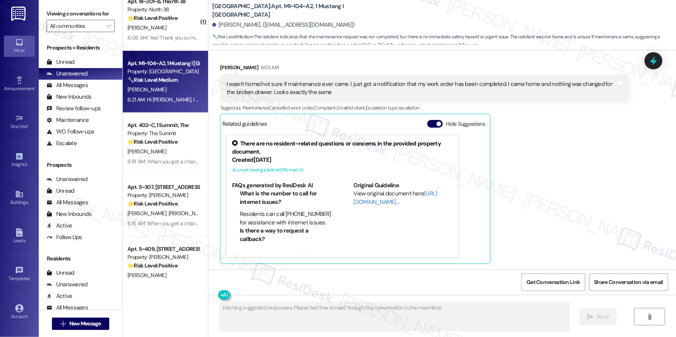
scroll to position [1091, 0]
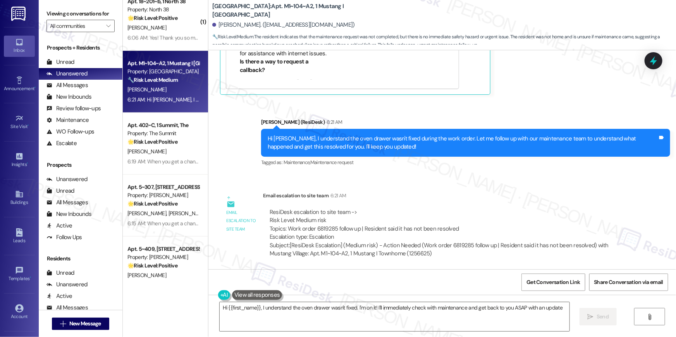
type textarea "Hi {{first_name}}, I understand the oven drawer wasn't fixed. I'm on it! I'll i…"
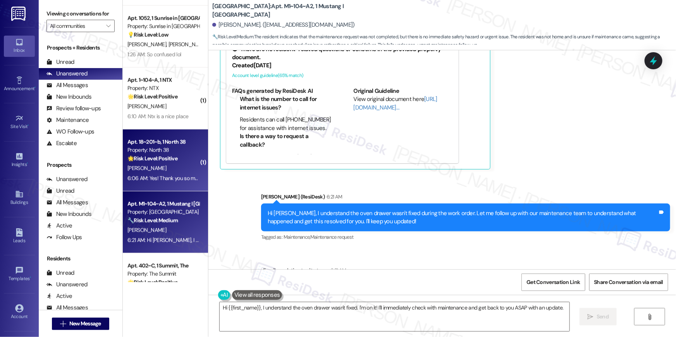
scroll to position [800, 0]
click at [176, 168] on div "M. Painter" at bounding box center [163, 169] width 73 height 10
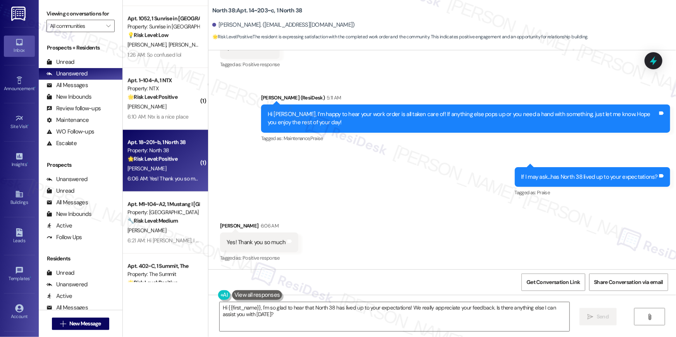
scroll to position [441, 0]
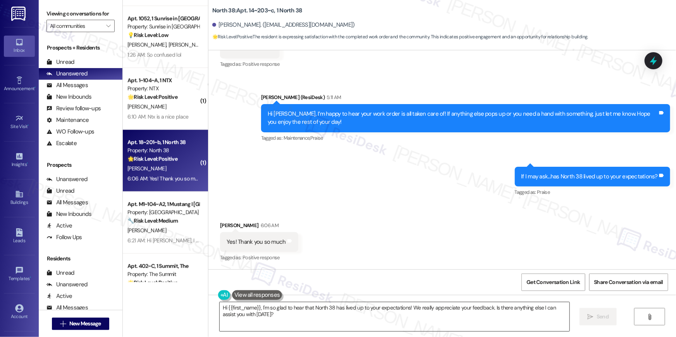
click at [417, 317] on textarea "Hi {{first_name}}, I'm so glad to hear that North 38 has lived up to your expec…" at bounding box center [395, 317] width 350 height 29
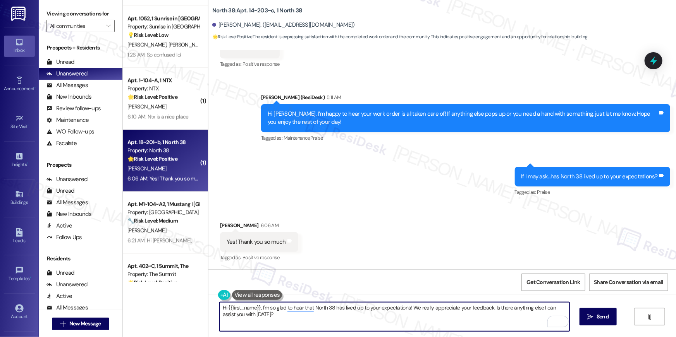
click at [368, 320] on textarea "Hi {{first_name}}, I'm so glad to hear that North 38 has lived up to your expec…" at bounding box center [395, 317] width 350 height 29
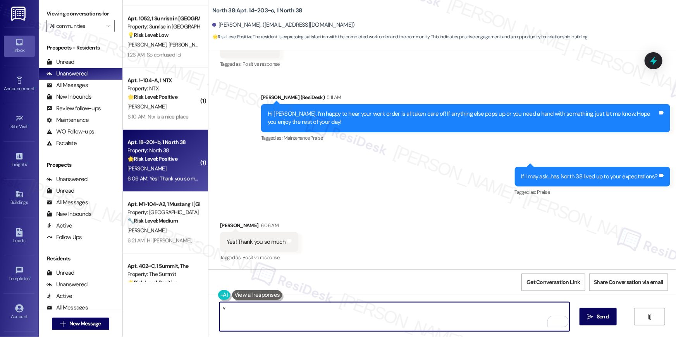
click at [368, 320] on textarea "v" at bounding box center [395, 317] width 350 height 29
paste textarea "Thanks so much, {{first_name}}! Glad to hear the property is living up to your …"
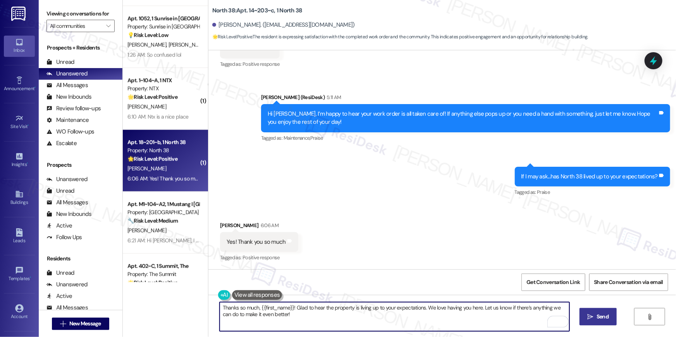
type textarea "Thanks so much, {{first_name}}! Glad to hear the property is living up to your …"
click at [588, 318] on icon "" at bounding box center [591, 317] width 6 height 6
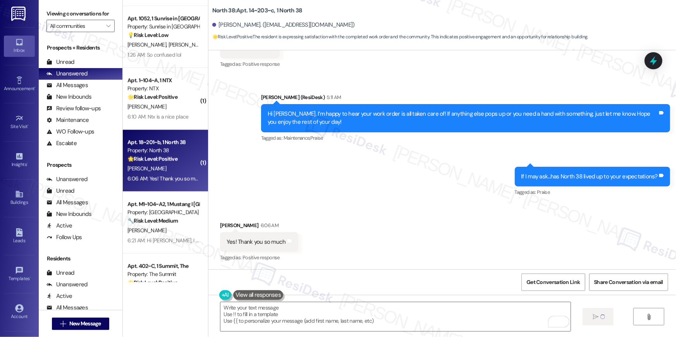
type textarea "Fetching suggested responses. Please feel free to read through the conversation…"
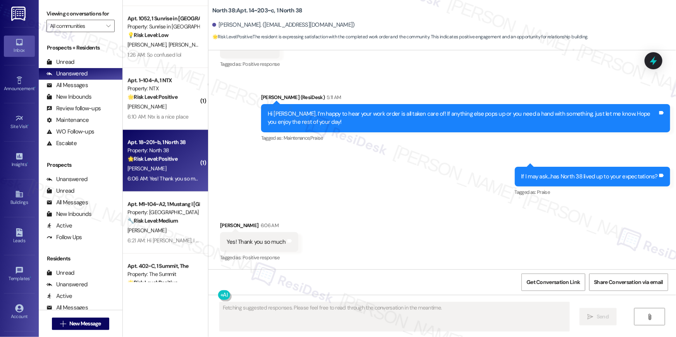
scroll to position [440, 0]
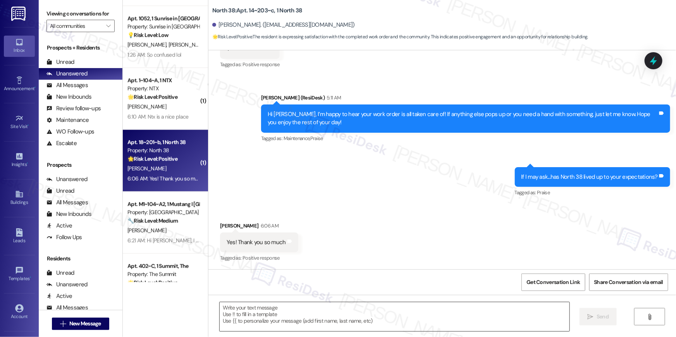
click at [290, 312] on textarea "To enrich screen reader interactions, please activate Accessibility in Grammarl…" at bounding box center [395, 317] width 350 height 29
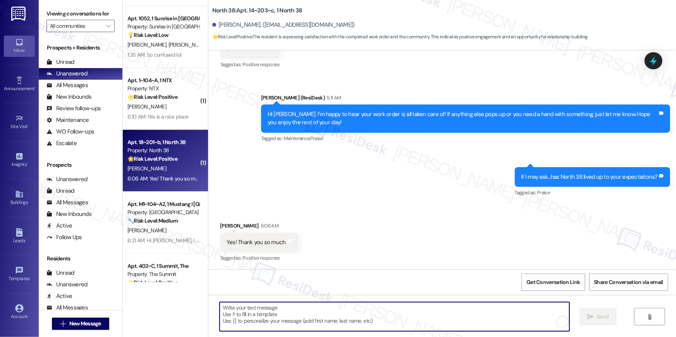
paste textarea "When you get a chance, would you mind leaving us a quick Google Review? ⭐ It on…"
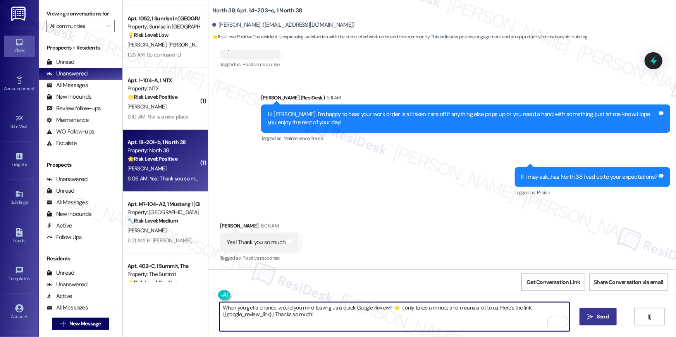
type textarea "When you get a chance, would you mind leaving us a quick Google Review? ⭐ It on…"
click at [599, 318] on span "Send" at bounding box center [603, 317] width 12 height 8
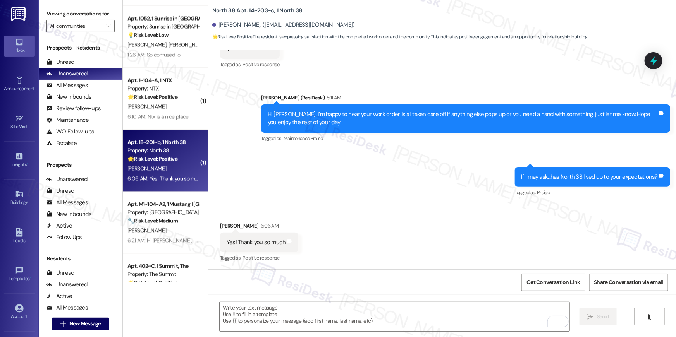
scroll to position [565, 0]
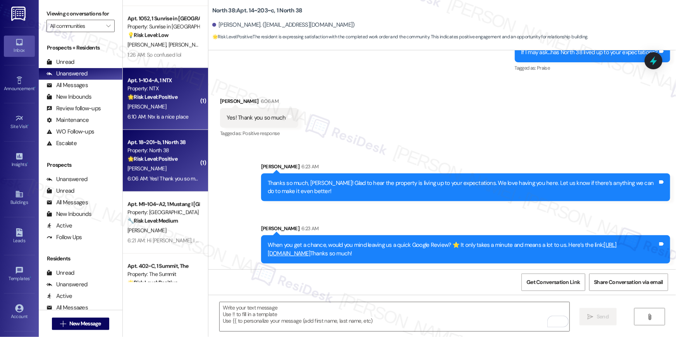
click at [170, 101] on div "Apt. 1~104~A, 1 NTX Property: NTX 🌟 Risk Level: Positive The resident is provid…" at bounding box center [163, 89] width 73 height 26
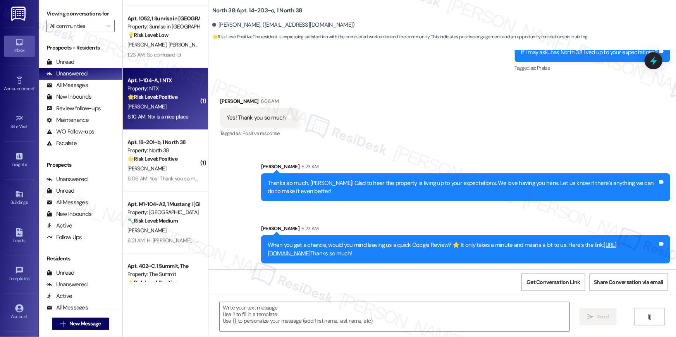
type textarea "Fetching suggested responses. Please feel free to read through the conversation…"
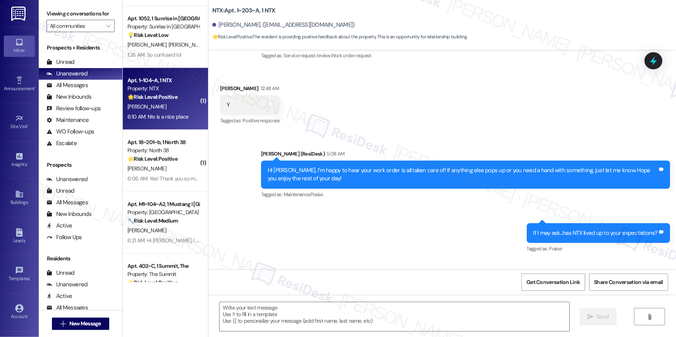
type textarea "Fetching suggested responses. Please feel free to read through the conversation…"
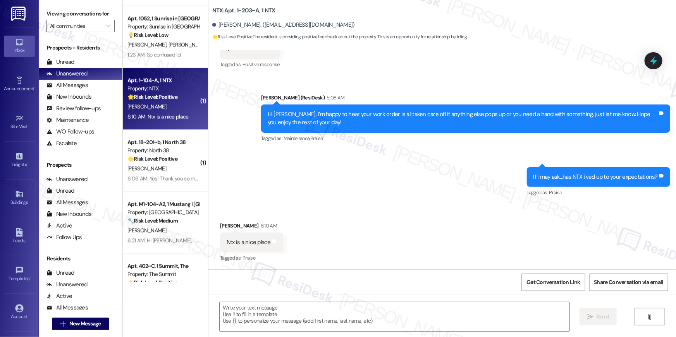
scroll to position [312, 0]
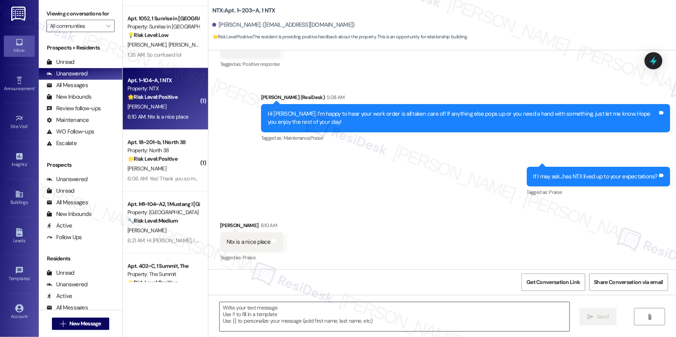
click at [308, 309] on textarea at bounding box center [395, 317] width 350 height 29
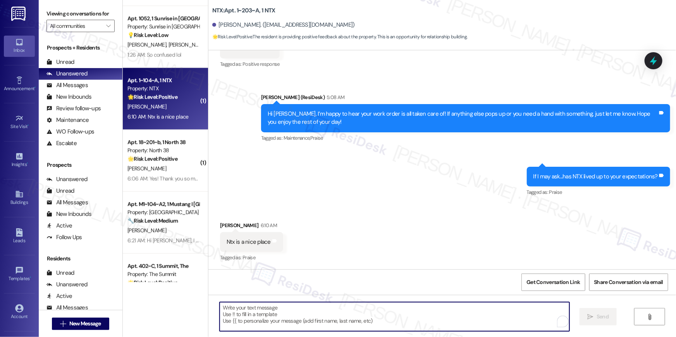
paste textarea "Thanks so much, {{first_name}}! Glad to hear the property is living up to your …"
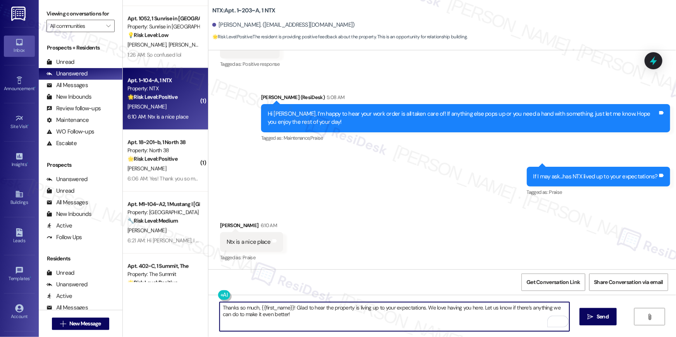
click at [328, 309] on textarea "Thanks so much, {{first_name}}! Glad to hear the property is living up to your …" at bounding box center [395, 317] width 350 height 29
drag, startPoint x: 322, startPoint y: 309, endPoint x: 420, endPoint y: 309, distance: 98.0
click at [420, 309] on textarea "Thanks so much, {{first_name}}! Glad to hear the property is living up to your …" at bounding box center [395, 317] width 350 height 29
type textarea "Thanks so much, {{first_name}}! Glad to hear you find NTX a lovely place! We lo…"
click at [593, 321] on span " Send" at bounding box center [598, 317] width 24 height 8
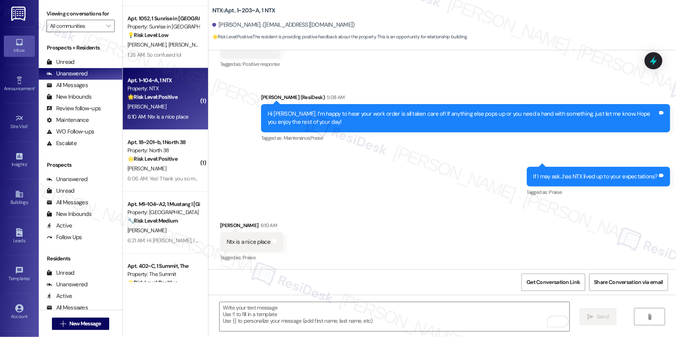
scroll to position [312, 0]
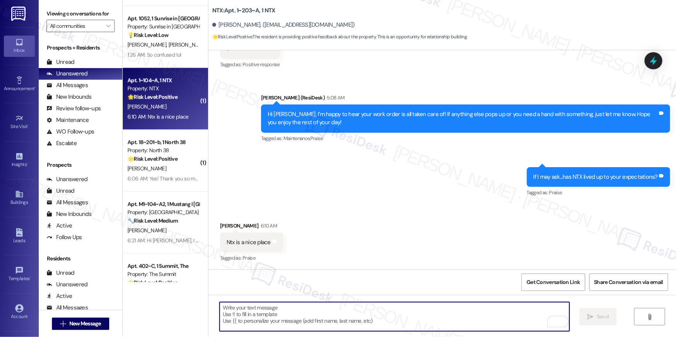
click at [375, 320] on textarea "To enrich screen reader interactions, please activate Accessibility in Grammarl…" at bounding box center [395, 317] width 350 height 29
paste textarea "When you get a chance, would you mind leaving us a quick Google Review? ⭐ It on…"
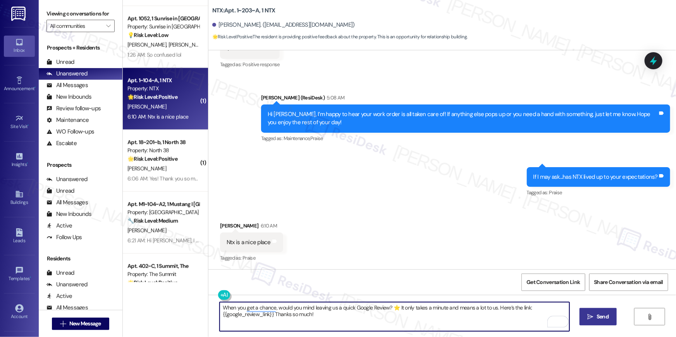
type textarea "When you get a chance, would you mind leaving us a quick Google Review? ⭐ It on…"
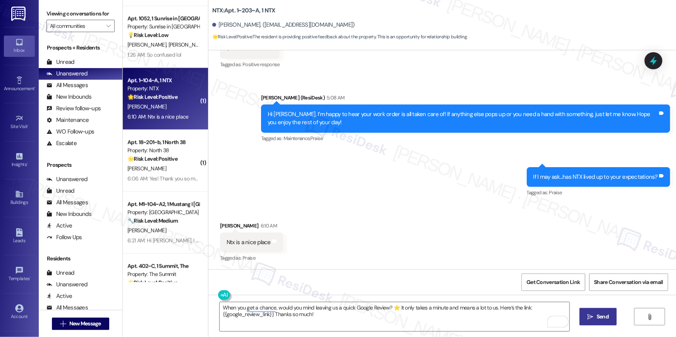
click at [598, 316] on span "Send" at bounding box center [603, 317] width 12 height 8
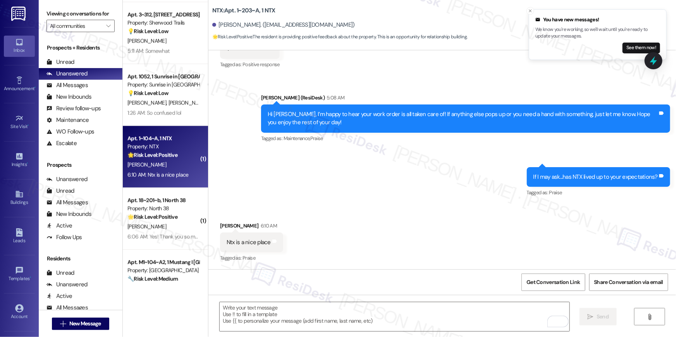
scroll to position [726, 0]
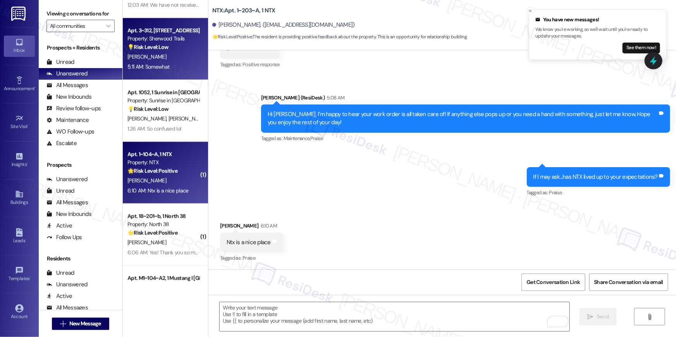
click at [155, 72] on div "Apt. 3~312, 10401 Brockington Road Property: Sherwood Trails 💡 Risk Level: Low …" at bounding box center [165, 49] width 85 height 62
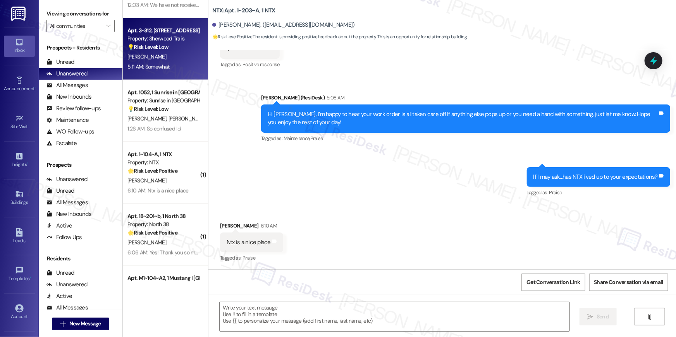
type textarea "Fetching suggested responses. Please feel free to read through the conversation…"
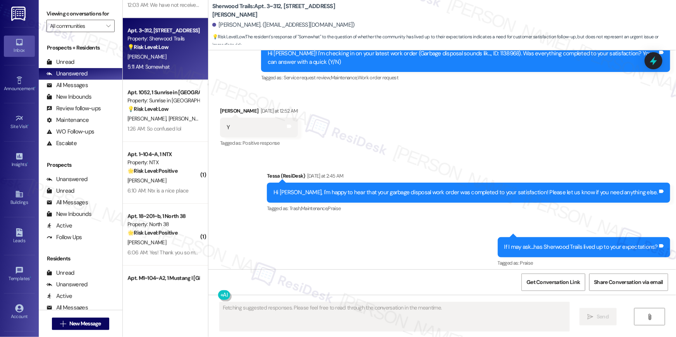
scroll to position [1041, 0]
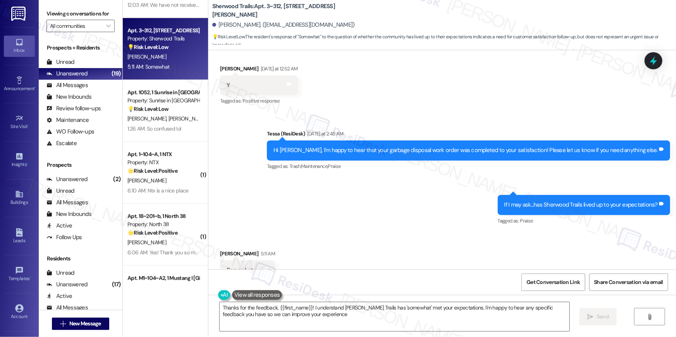
type textarea "Thanks for the feedback, {{first_name}}! I understand Sherwood Trails has 'some…"
click at [351, 321] on textarea "Thanks for the feedback, {{first_name}}! I understand Sherwood Trails has 'some…" at bounding box center [395, 317] width 350 height 29
click at [574, 322] on div "Thanks for the feedback, {{first_name}}! I understand Sherwood Trails has 'some…" at bounding box center [442, 324] width 468 height 58
click at [583, 322] on button " Send" at bounding box center [599, 316] width 38 height 17
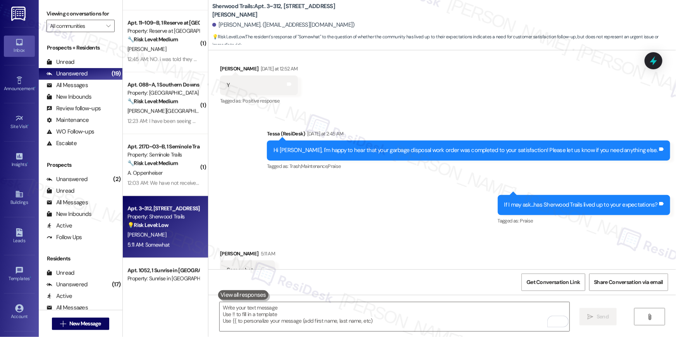
scroll to position [546, 0]
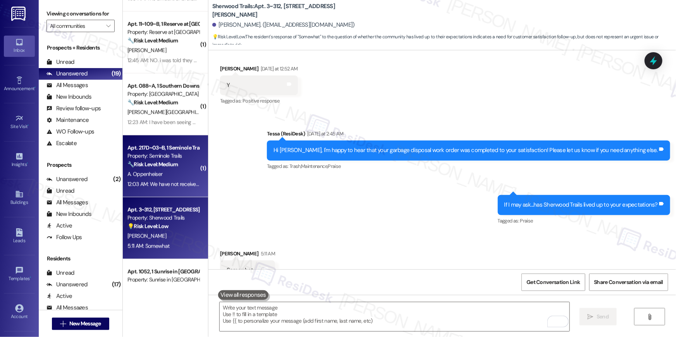
click at [174, 174] on div "A. Oppenheiser" at bounding box center [163, 175] width 73 height 10
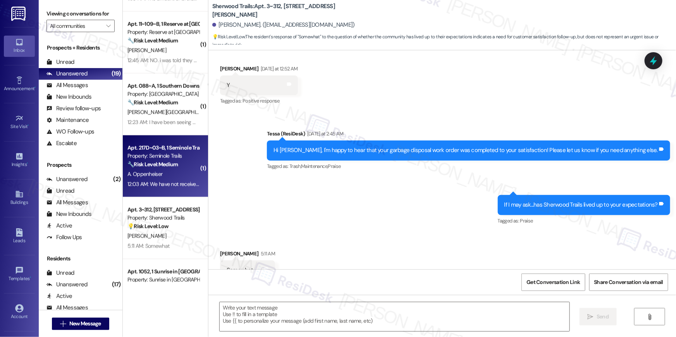
type textarea "Fetching suggested responses. Please feel free to read through the conversation…"
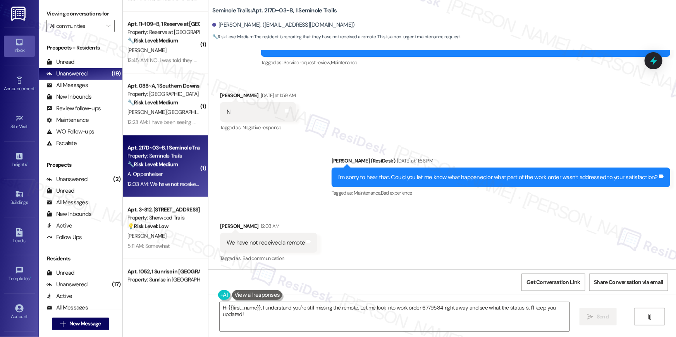
scroll to position [252, 0]
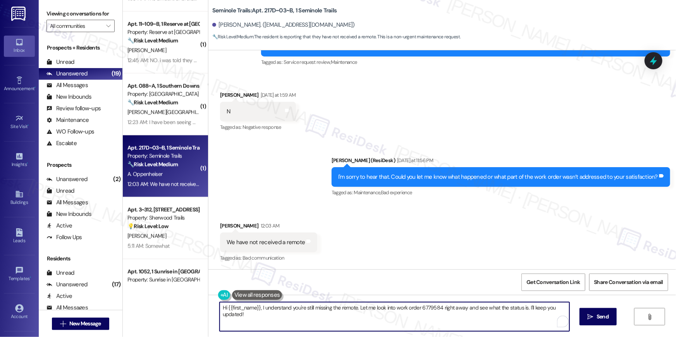
click at [398, 330] on textarea "Hi {{first_name}}, I understand you're still missing the remote. Let me look in…" at bounding box center [395, 317] width 350 height 29
click at [399, 326] on textarea "Hi {{first_name}}, I understand you're still missing the remote. Let me look in…" at bounding box center [395, 317] width 350 height 29
click at [394, 308] on textarea "Hi {{first_name}}, I understand you're still missing the remote. Let me look in…" at bounding box center [395, 317] width 350 height 29
click at [439, 309] on textarea "Hi {{first_name}}, I understand you're still missing the remote. Let me look in…" at bounding box center [395, 317] width 350 height 29
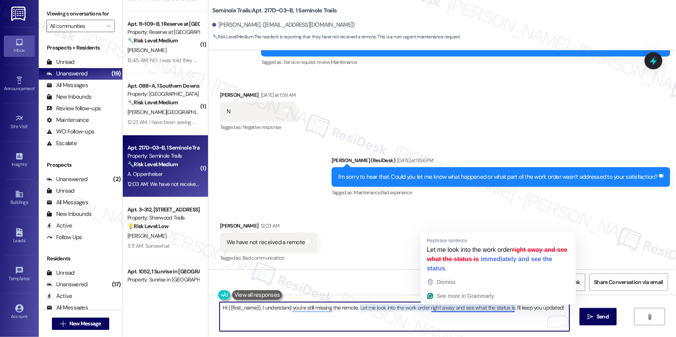
click at [450, 308] on textarea "Hi {{first_name}}, I understand you're still missing the remote. Let me look in…" at bounding box center [395, 317] width 350 height 29
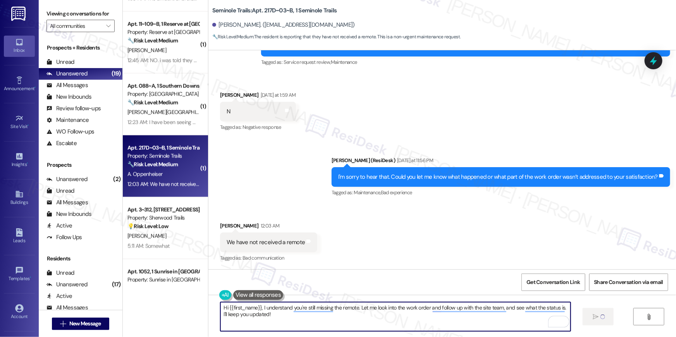
type textarea "Hi {{first_name}}, I understand you're still missing the remote. Let me look in…"
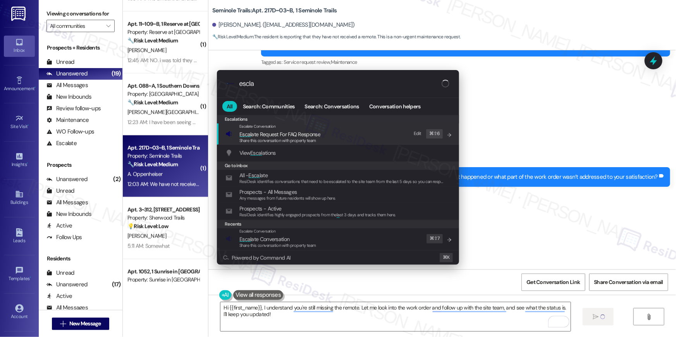
type input "esclaa"
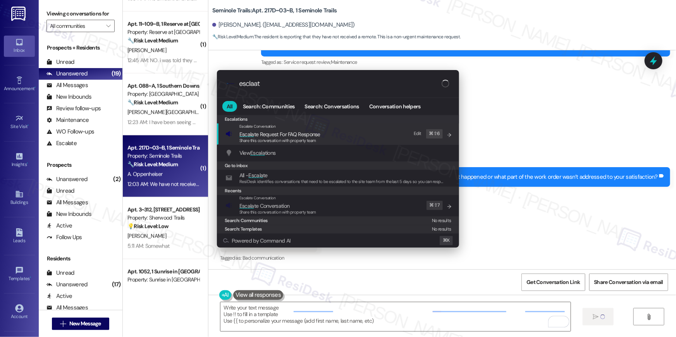
type input "esclaate"
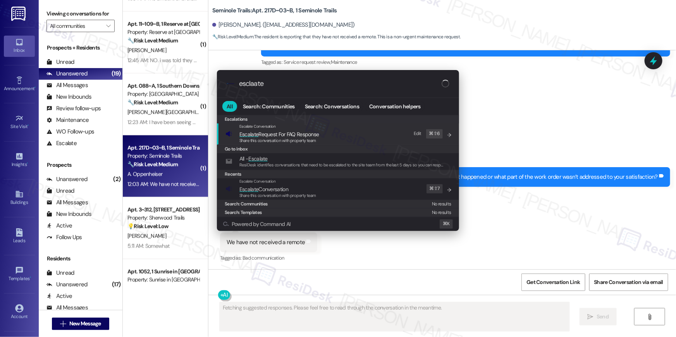
scroll to position [252, 0]
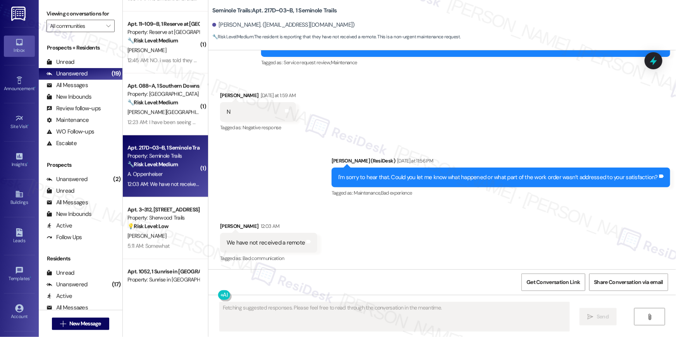
click at [545, 142] on div "Sent via SMS Sarah (ResiDesk) Yesterday at 11:56 PM I'm sorry to hear that. Cou…" at bounding box center [442, 171] width 468 height 65
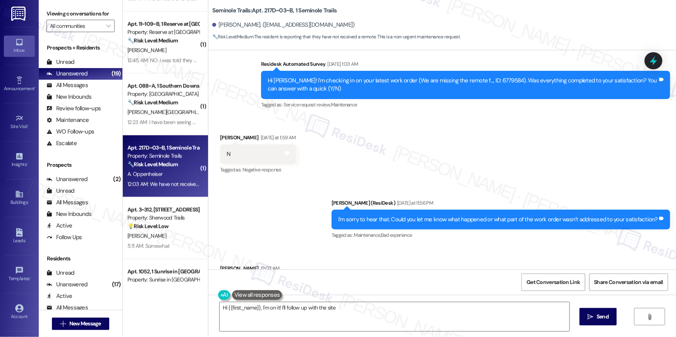
scroll to position [208, 0]
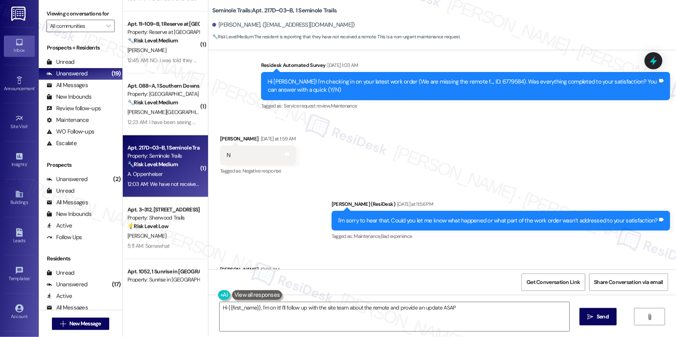
type textarea "Hi {{first_name}}, I'm on it! I'll follow up with the site team about the remot…"
click at [470, 83] on div "Hi Anna! I'm checking in on your latest work order (We are missing the remote f…" at bounding box center [463, 86] width 390 height 17
copy div "6779584"
click at [430, 321] on textarea "Hi {{first_name}}, I'm on it! I'll follow up with the site team about the remot…" at bounding box center [395, 317] width 350 height 29
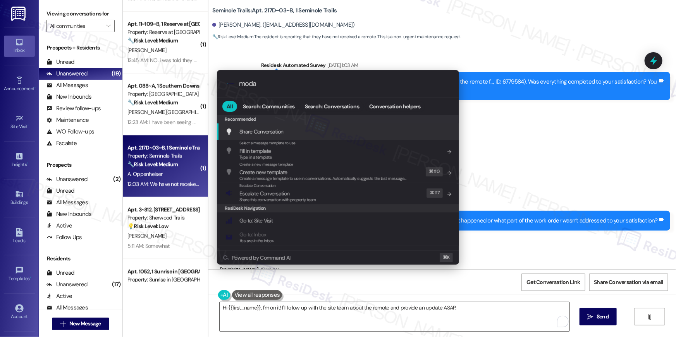
type input "modal"
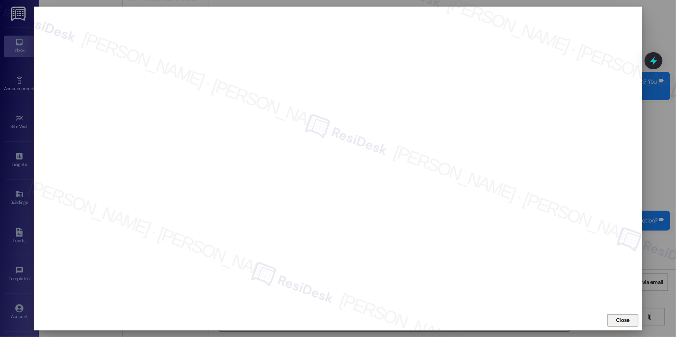
click at [616, 318] on span "Close" at bounding box center [623, 321] width 14 height 8
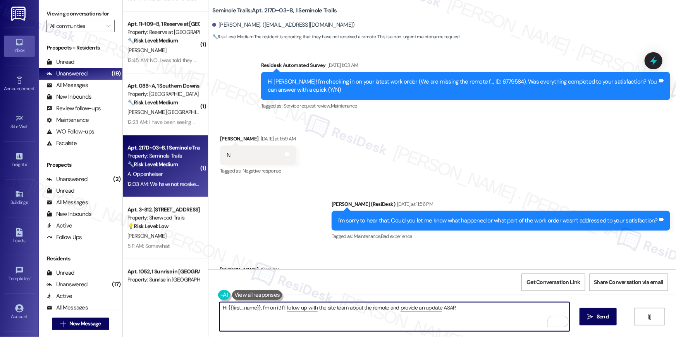
click at [489, 318] on textarea "Hi {{first_name}}, I'm on it! I'll follow up with the site team about the remot…" at bounding box center [395, 317] width 350 height 29
drag, startPoint x: 489, startPoint y: 318, endPoint x: 132, endPoint y: 305, distance: 357.4
click at [132, 305] on div "( 1 ) Apt. 336~B, 1 Tempo Property: Tempo 🔧 Risk Level: Medium The resident res…" at bounding box center [399, 168] width 553 height 337
type textarea "Hey Anna, I just checked on the notes on the work order, the remote has been or…"
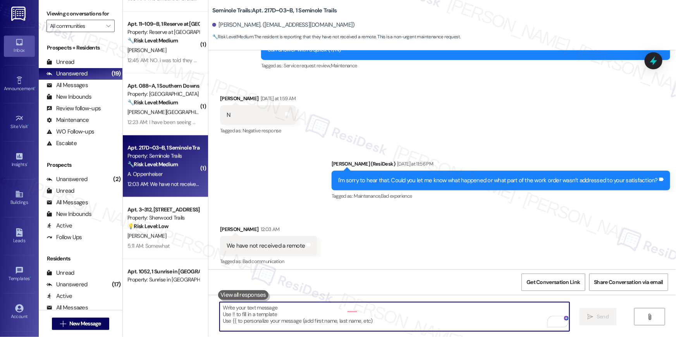
scroll to position [252, 0]
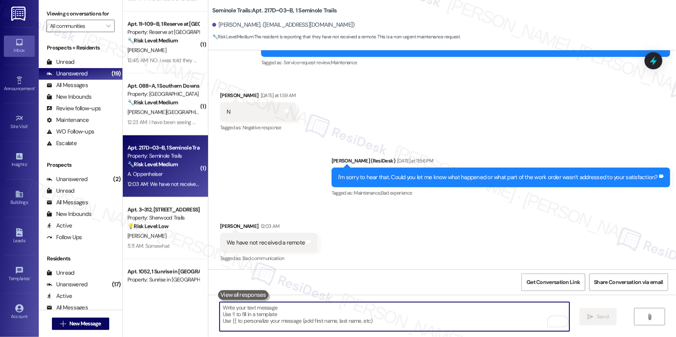
click at [317, 310] on textarea "To enrich screen reader interactions, please activate Accessibility in Grammarl…" at bounding box center [395, 317] width 350 height 29
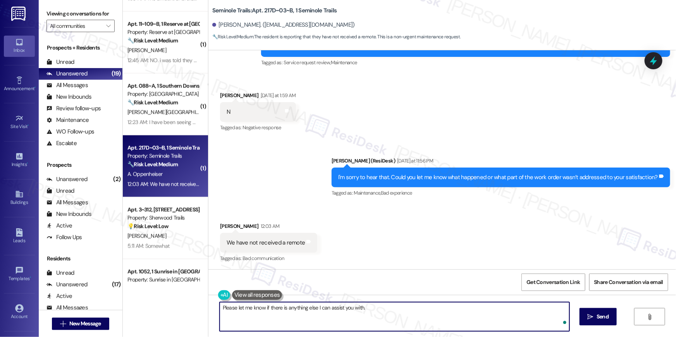
type textarea "Please let me know if there is anything else I can assist you with."
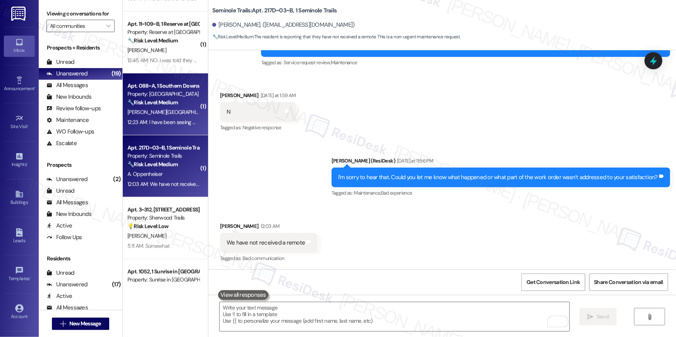
click at [170, 119] on div "12:23 AM: I have been seeing millipedes frequently in my unit. I would apprecia…" at bounding box center [277, 122] width 301 height 7
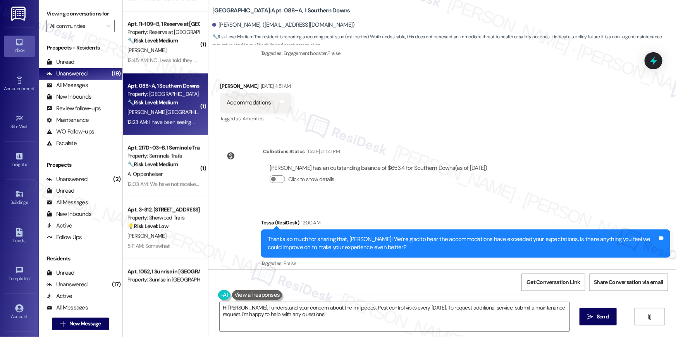
scroll to position [398, 0]
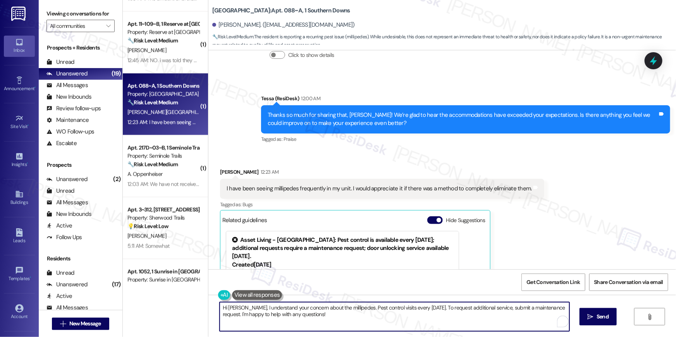
click at [402, 324] on textarea "Hi Zachariah, I understand your concern about the millipedes. Pest control visi…" at bounding box center [395, 317] width 350 height 29
click at [400, 322] on textarea "Hi Zachariah, I understand your concern about the millipedes. Pest control visi…" at bounding box center [395, 317] width 350 height 29
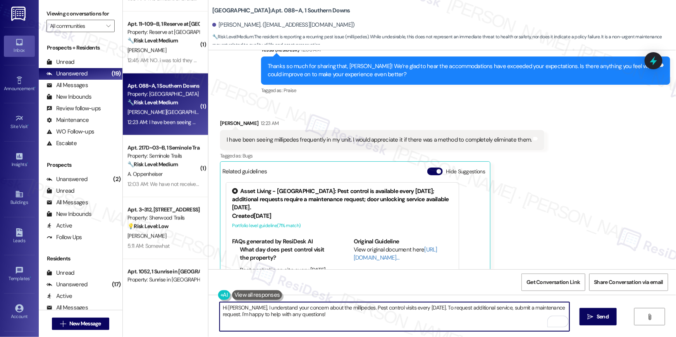
scroll to position [472, 0]
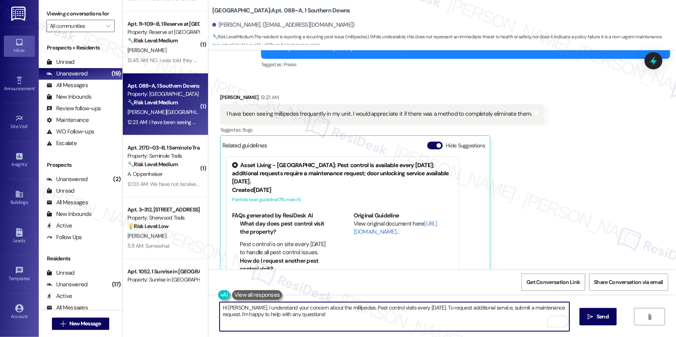
click at [450, 322] on textarea "Hi Zachariah, I understand your concern about the millipedes. Pest control visi…" at bounding box center [395, 317] width 350 height 29
drag, startPoint x: 492, startPoint y: 310, endPoint x: 495, endPoint y: 320, distance: 11.1
click at [495, 320] on textarea "Hi Zachariah, I understand your concern about the millipedes. Pest control visi…" at bounding box center [395, 317] width 350 height 29
click at [469, 318] on textarea "Hi Zachariah, I understand your concern about the millipedes. Pest control visi…" at bounding box center [395, 317] width 350 height 29
drag, startPoint x: 427, startPoint y: 307, endPoint x: 430, endPoint y: 321, distance: 14.4
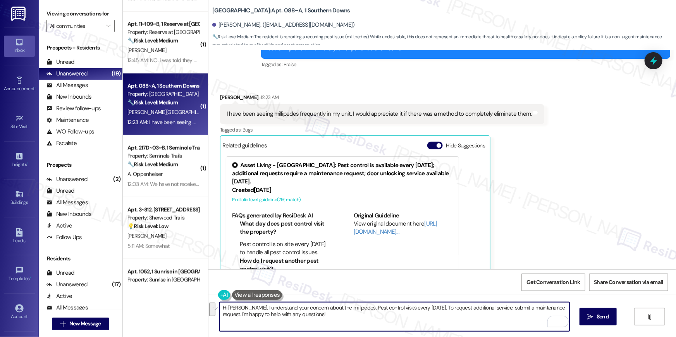
click at [430, 321] on textarea "Hi Zachariah, I understand your concern about the millipedes. Pest control visi…" at bounding box center [395, 317] width 350 height 29
type textarea "Hi Zachariah, I understand your concern about the millipedes. Pest control visi…"
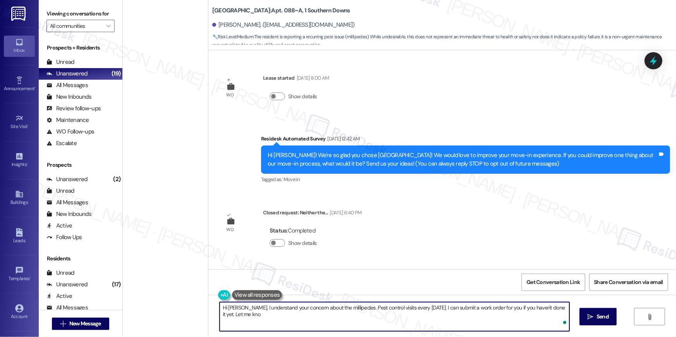
scroll to position [472, 0]
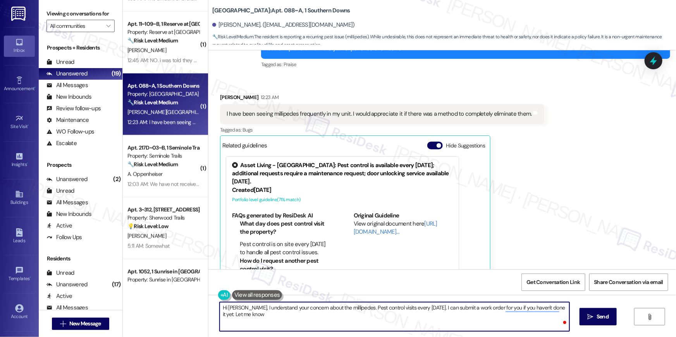
type textarea "Hi [PERSON_NAME], I understand your concern about the millipedes. Pest control …"
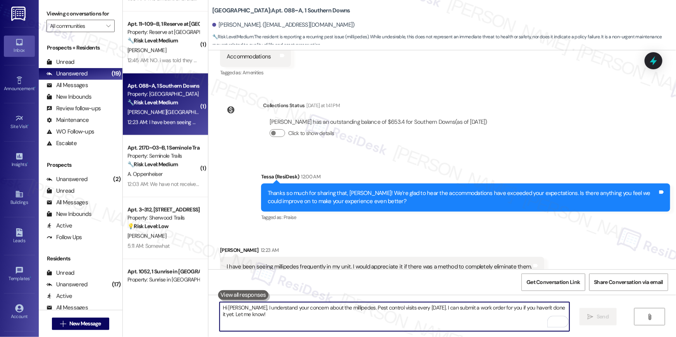
scroll to position [279, 0]
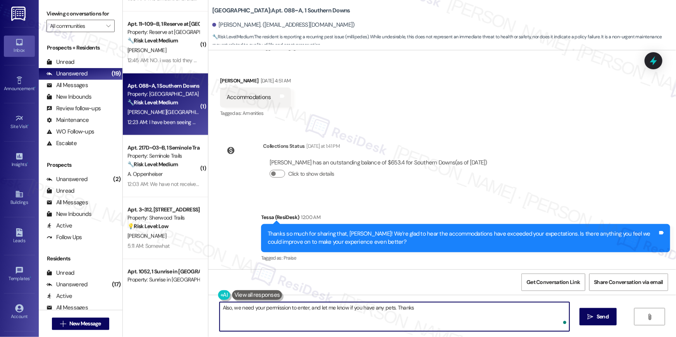
type textarea "Also, we need your permission to enter, and let me know if you have any pets. T…"
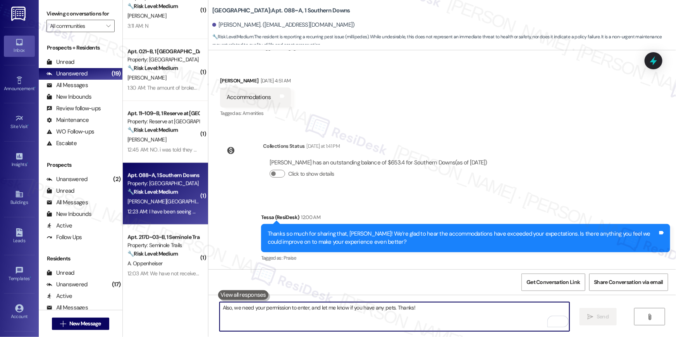
scroll to position [455, 0]
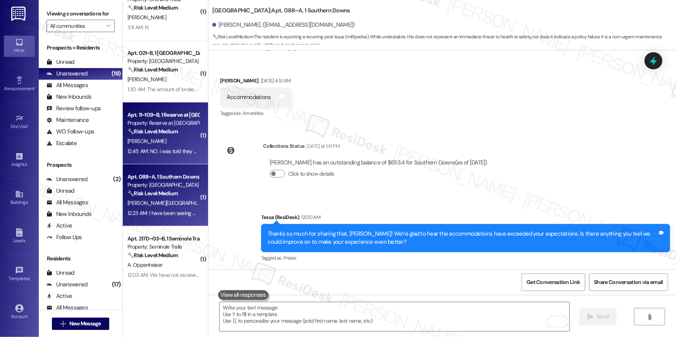
click at [175, 146] on div "[PERSON_NAME]" at bounding box center [163, 142] width 73 height 10
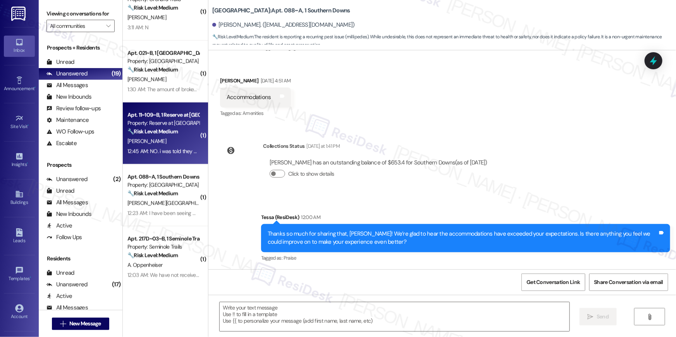
type textarea "Fetching suggested responses. Please feel free to read through the conversation…"
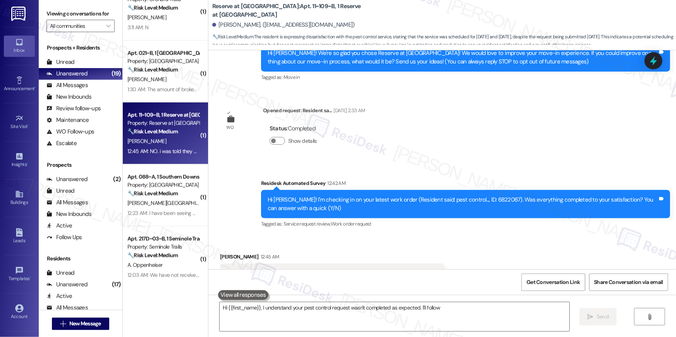
scroll to position [134, 0]
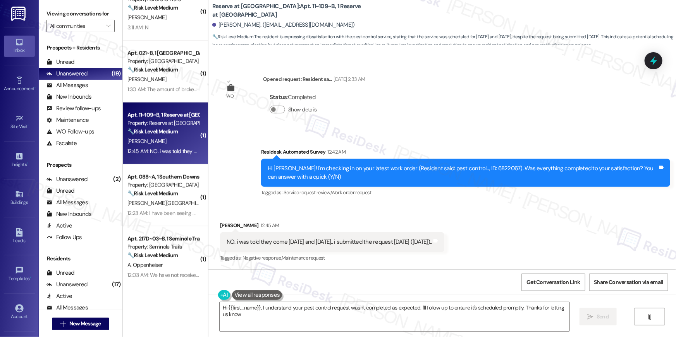
type textarea "Hi {{first_name}}, I understand your pest control request wasn't completed as e…"
click at [496, 216] on div "Received via SMS [PERSON_NAME] 12:45 AM NO. i was told they come [DATE] and [DA…" at bounding box center [442, 236] width 468 height 65
click at [363, 325] on textarea "Hi {{first_name}}, I understand your pest control request wasn't completed as e…" at bounding box center [395, 317] width 350 height 29
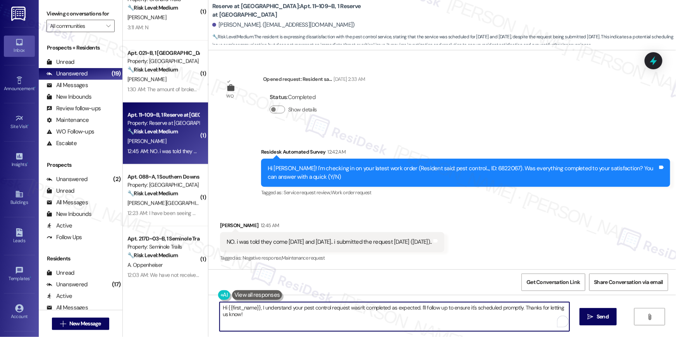
click at [384, 321] on textarea "Hi {{first_name}}, I understand your pest control request wasn't completed as e…" at bounding box center [395, 317] width 350 height 29
click at [470, 318] on textarea "Hi {{first_name}}, I understand your pest control request wasn't completed as e…" at bounding box center [395, 317] width 350 height 29
click at [481, 321] on textarea "Hi {{first_name}}, I understand your pest control request wasn't completed as e…" at bounding box center [395, 317] width 350 height 29
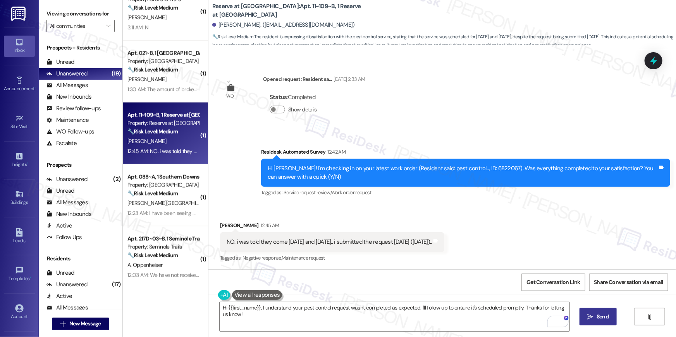
click at [602, 317] on span "Send" at bounding box center [603, 317] width 12 height 8
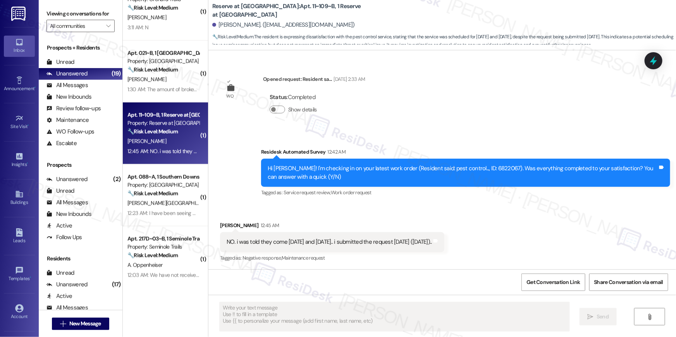
scroll to position [188, 0]
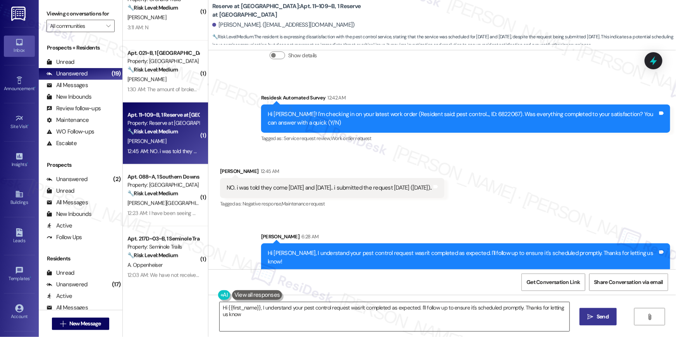
type textarea "Hi {{first_name}}, I understand your pest control request wasn't completed as e…"
click at [407, 306] on textarea "Hi {{first_name}}, I understand your pest control request wasn't completed as e…" at bounding box center [395, 317] width 350 height 29
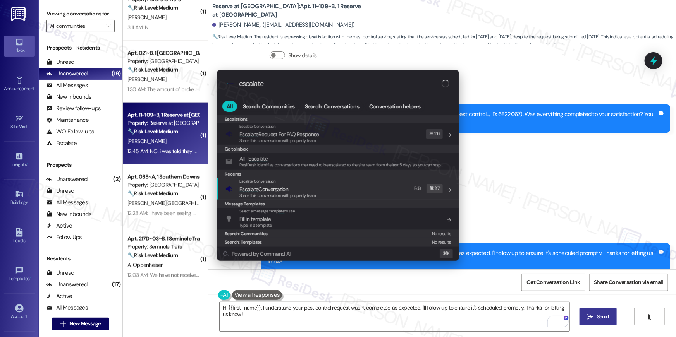
type input "escalate"
click at [342, 193] on div "Escalate Conversation Escalate Conversation Share this conversation with proper…" at bounding box center [338, 189] width 227 height 21
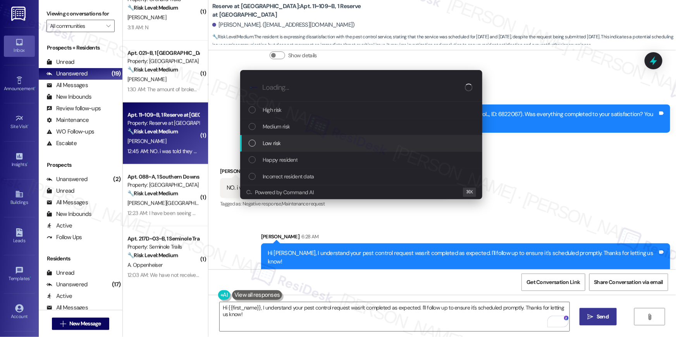
click at [301, 139] on div "Low risk" at bounding box center [362, 143] width 227 height 9
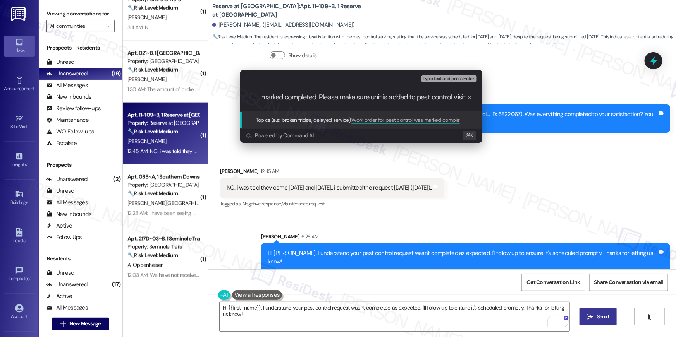
scroll to position [0, 99]
click at [413, 99] on input "Work order for pest control was marked completed. Please make sure unit is adde…" at bounding box center [364, 97] width 204 height 8
type input "Work order for pest control was marked completed. Please make sure unit is adde…"
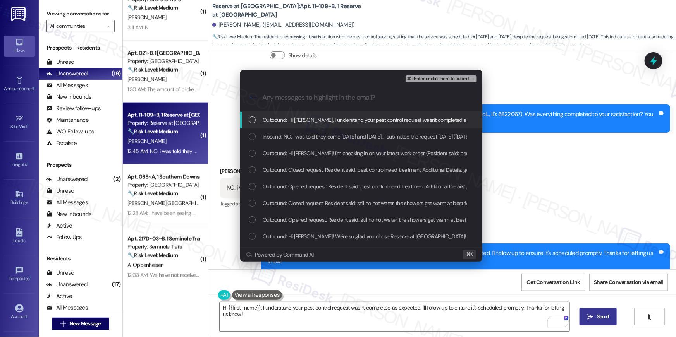
scroll to position [0, 0]
click at [250, 124] on div "Outbound: Hi [PERSON_NAME], I understand your pest control request wasn't compl…" at bounding box center [362, 120] width 227 height 9
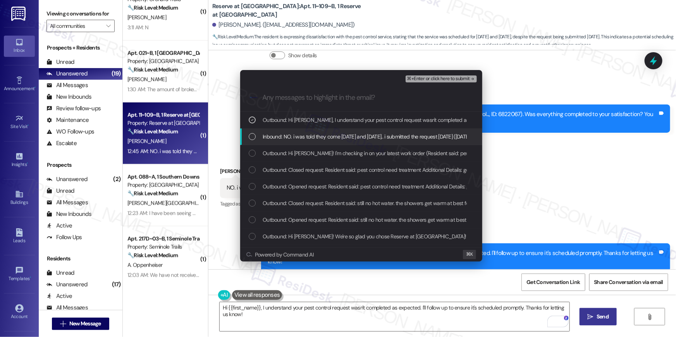
click at [251, 134] on div "List of options" at bounding box center [252, 136] width 7 height 7
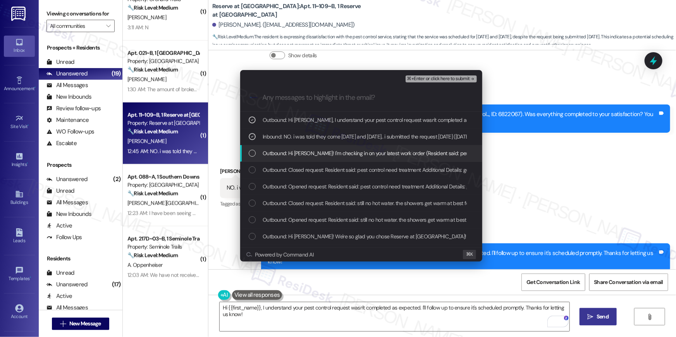
click at [253, 153] on div "List of options" at bounding box center [252, 153] width 7 height 7
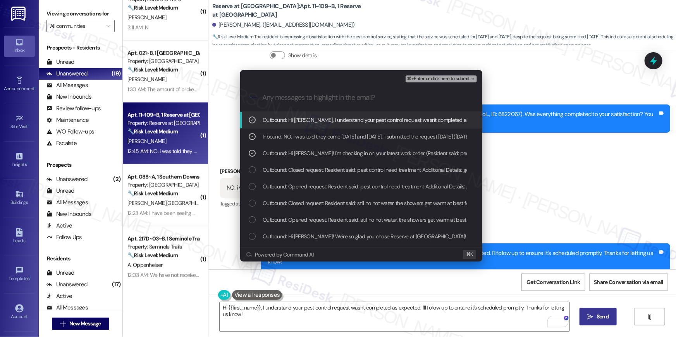
click at [460, 80] on span "⌘+Enter or click here to submit" at bounding box center [438, 78] width 63 height 5
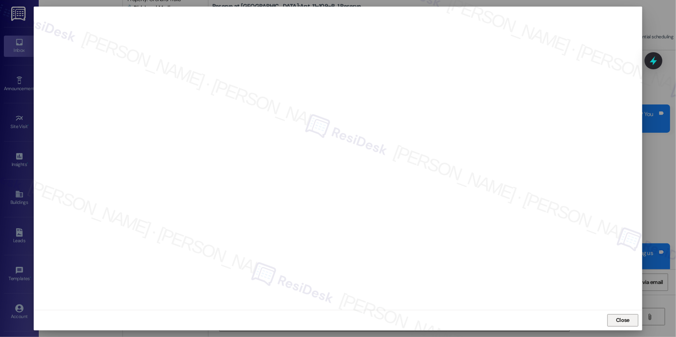
click at [627, 319] on span "Close" at bounding box center [623, 321] width 14 height 8
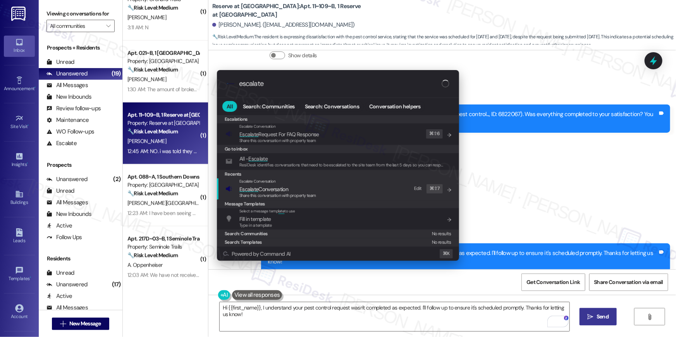
type input "escalate"
click at [367, 192] on div "Escalate Conversation Escalate Conversation Share this conversation with proper…" at bounding box center [338, 189] width 227 height 21
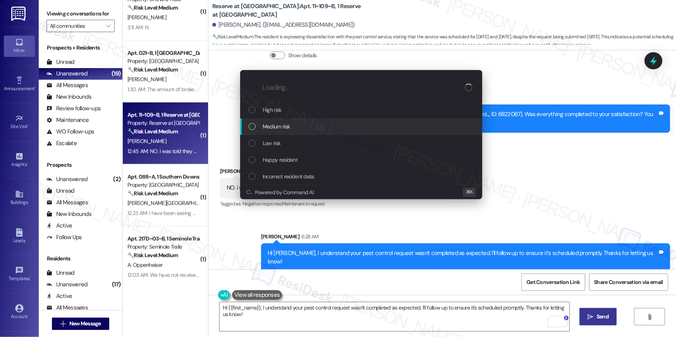
click at [301, 129] on div "Medium risk" at bounding box center [362, 126] width 227 height 9
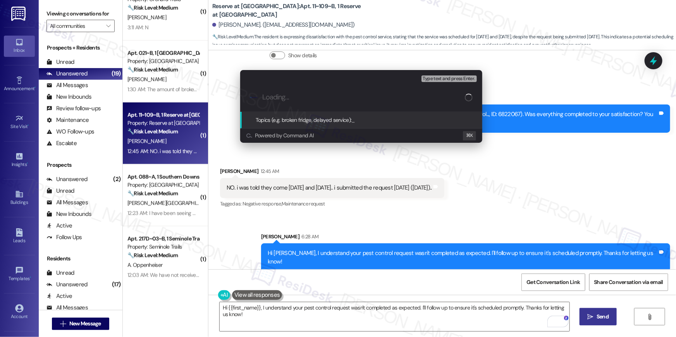
paste input "Work order for pest control was marked completed. Please make sure unit is adde…"
type input "Work order for pest control was marked completed. Please make sure unit is adde…"
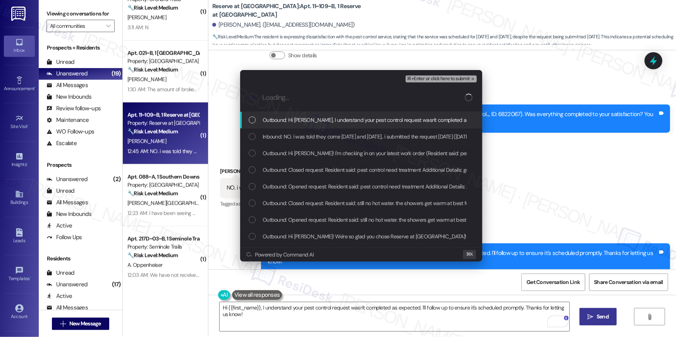
click at [286, 124] on div "Outbound: Hi [PERSON_NAME], I understand your pest control request wasn't compl…" at bounding box center [361, 120] width 242 height 17
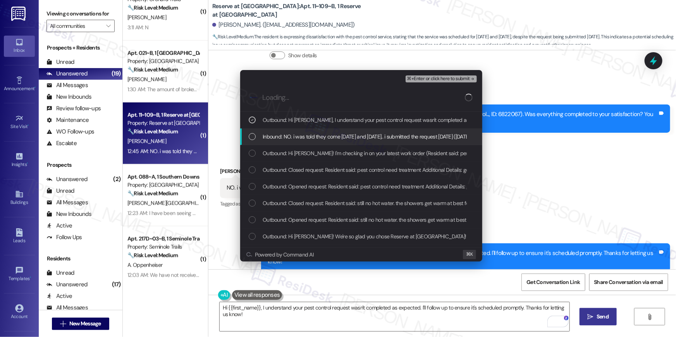
drag, startPoint x: 279, startPoint y: 142, endPoint x: 277, endPoint y: 153, distance: 11.4
click at [279, 142] on div "Inbound: NO. i was told they come [DATE] and [DATE].. i submitted the request […" at bounding box center [361, 137] width 242 height 17
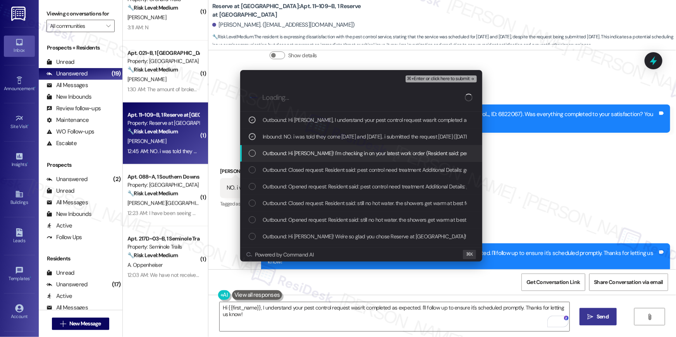
drag, startPoint x: 277, startPoint y: 153, endPoint x: 279, endPoint y: 167, distance: 14.6
click at [277, 153] on span "Outbound: Hi [PERSON_NAME]! I'm checking in on your latest work order (Resident…" at bounding box center [486, 153] width 446 height 9
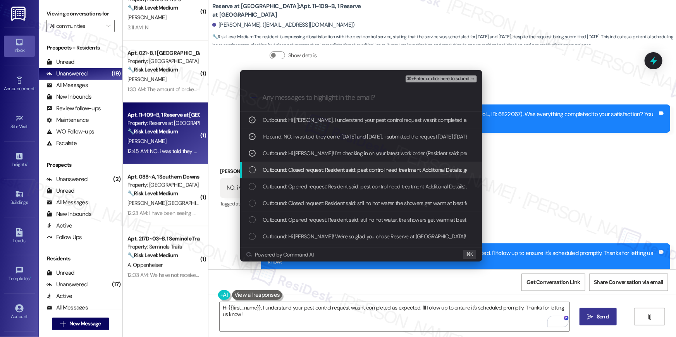
click at [382, 171] on span "Outbound: Closed request: Resident said: pest control need treatment Additional…" at bounding box center [579, 170] width 632 height 9
click at [370, 170] on span "Outbound: Closed request: Resident said: pest control need treatment Additional…" at bounding box center [579, 170] width 632 height 9
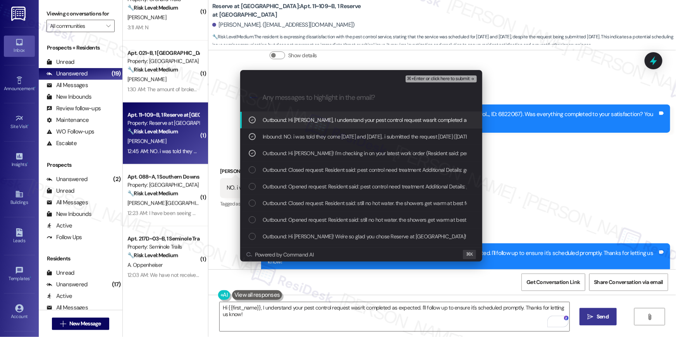
click at [452, 80] on span "⌘+Enter or click here to submit" at bounding box center [438, 78] width 63 height 5
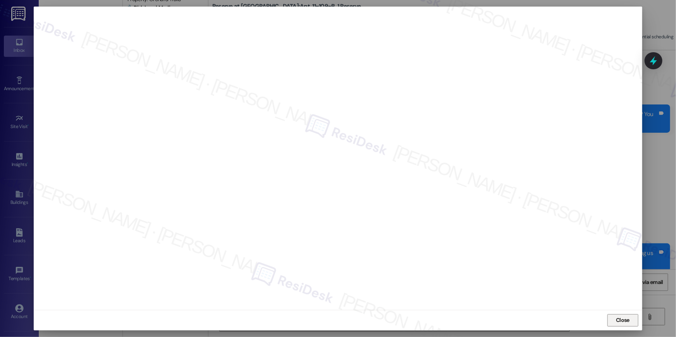
click at [623, 323] on span "Close" at bounding box center [623, 321] width 14 height 8
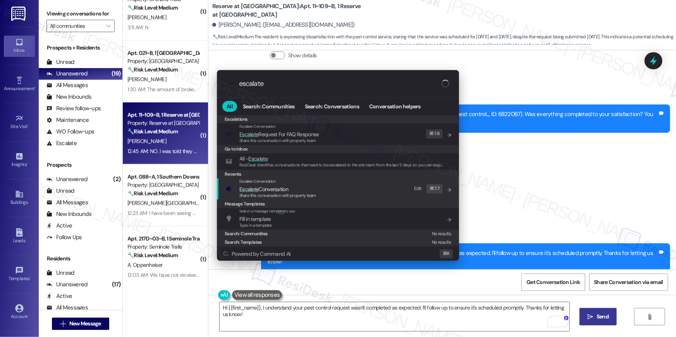
type input "escalate"
click at [387, 194] on div "Escalate Conversation Escalate Conversation Share this conversation with proper…" at bounding box center [338, 189] width 227 height 21
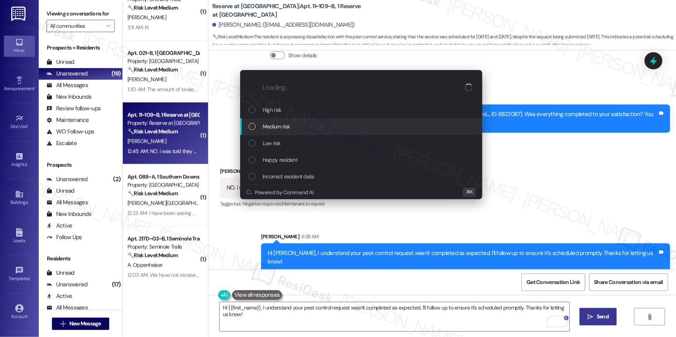
click at [279, 124] on span "Medium risk" at bounding box center [276, 126] width 27 height 9
paste input "Work order for pest control was marked completed. Please make sure unit is adde…"
type input "Work order for pest control was marked completed. Please make sure unit is adde…"
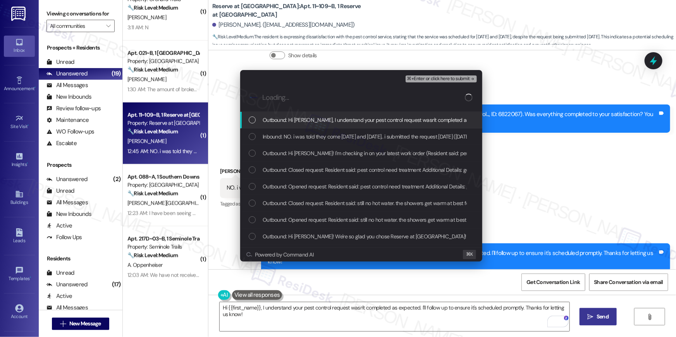
drag, startPoint x: 252, startPoint y: 121, endPoint x: 251, endPoint y: 134, distance: 13.2
click at [252, 124] on div "Outbound: Hi [PERSON_NAME], I understand your pest control request wasn't compl…" at bounding box center [362, 120] width 227 height 9
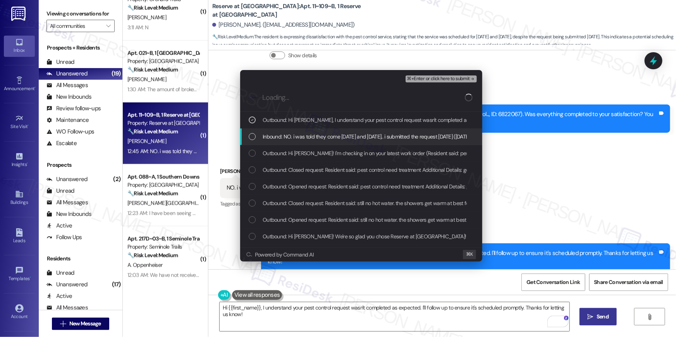
drag, startPoint x: 251, startPoint y: 134, endPoint x: 250, endPoint y: 146, distance: 11.7
click at [251, 134] on div "List of options" at bounding box center [252, 136] width 7 height 7
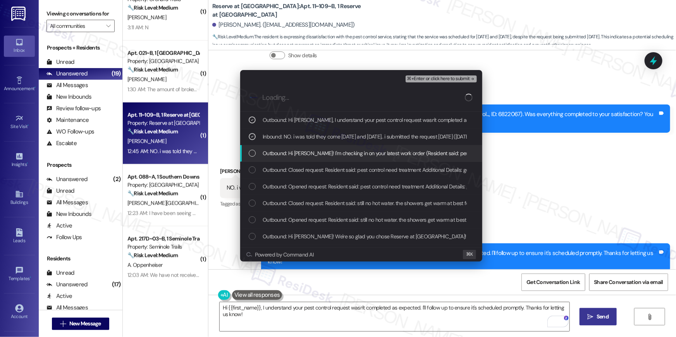
drag, startPoint x: 250, startPoint y: 146, endPoint x: 254, endPoint y: 148, distance: 4.5
click at [250, 147] on div "Outbound: Hi [PERSON_NAME]! I'm checking in on your latest work order (Resident…" at bounding box center [361, 153] width 242 height 17
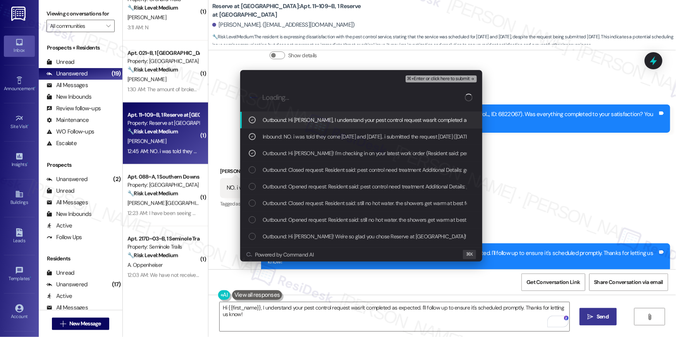
click at [418, 77] on span "⌘+Enter or click here to submit" at bounding box center [438, 78] width 63 height 5
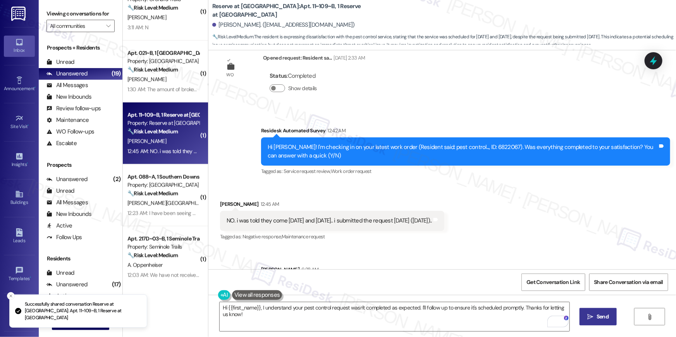
scroll to position [134, 0]
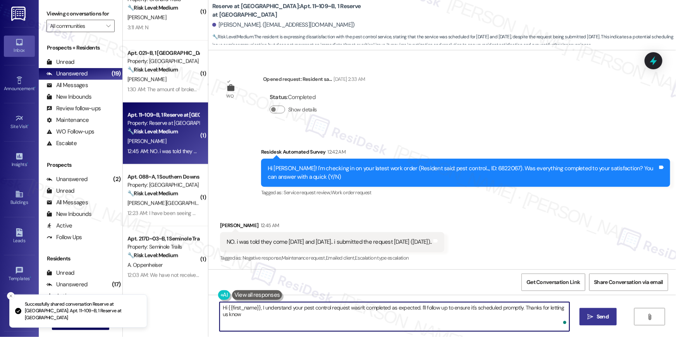
type textarea "Hi {{first_name}}, I understand your pest control request wasn't completed as e…"
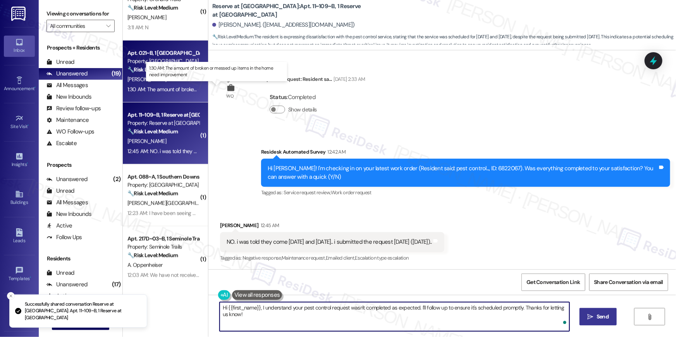
click at [149, 86] on div "1:30 AM: The amount of broken or messed up items in the home need improvement 1…" at bounding box center [220, 89] width 187 height 7
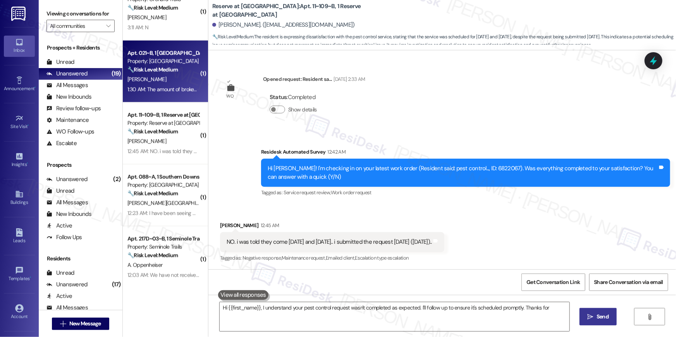
type textarea "Hi {{first_name}}, I understand your pest control request wasn't completed as e…"
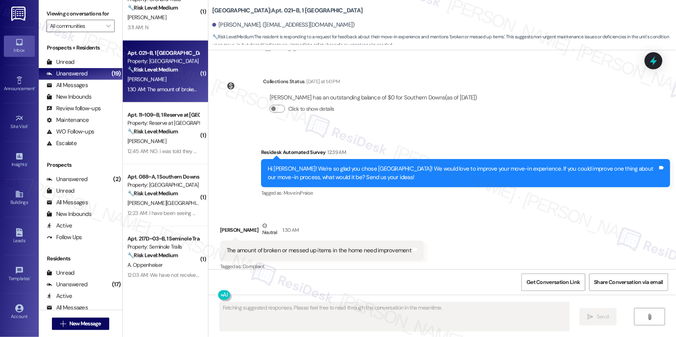
scroll to position [125, 0]
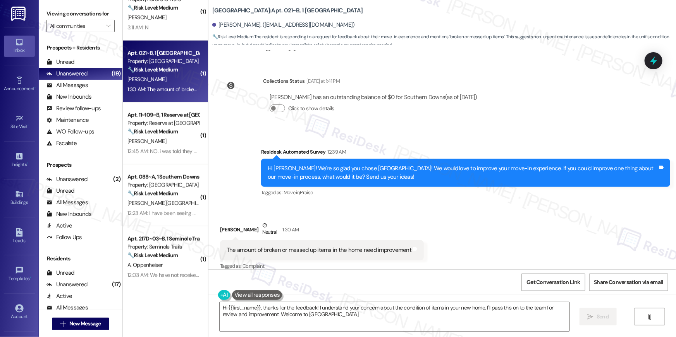
type textarea "Hi {{first_name}}, thanks for the feedback! I understand your concern about the…"
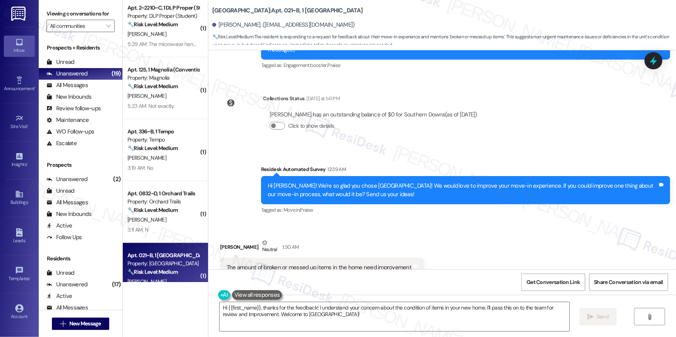
scroll to position [251, 0]
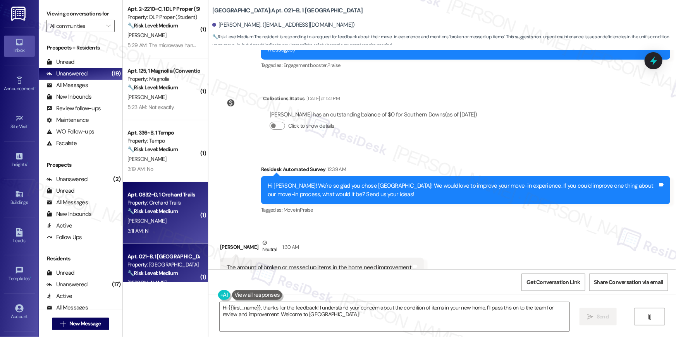
click at [150, 199] on div "Property: Orchard Trails" at bounding box center [163, 203] width 72 height 8
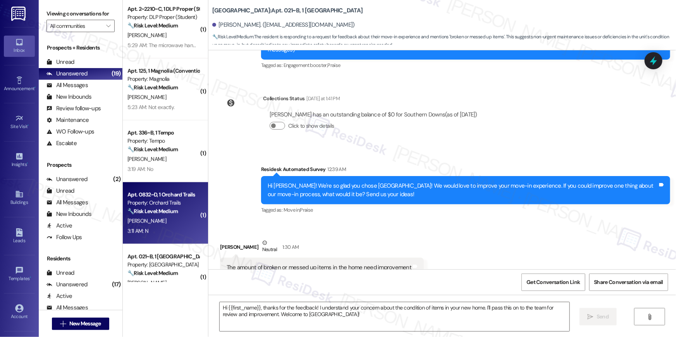
type textarea "Fetching suggested responses. Please feel free to read through the conversation…"
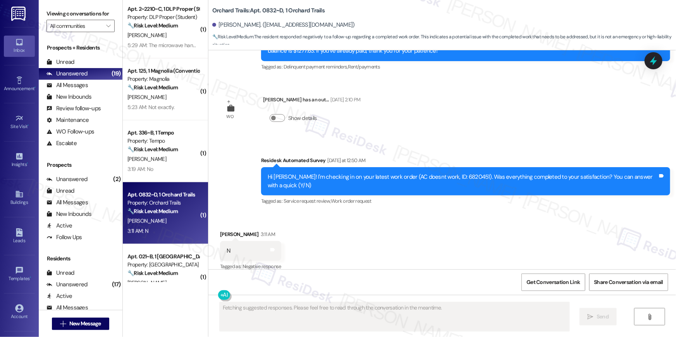
scroll to position [1177, 0]
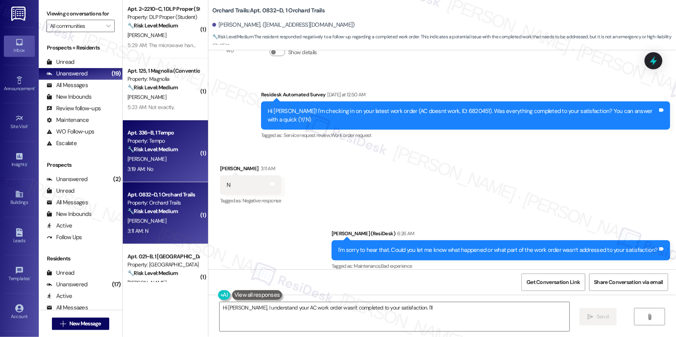
type textarea "Hi [PERSON_NAME], I understand your AC work order wasn't completed to your sati…"
click at [141, 157] on span "[PERSON_NAME]" at bounding box center [146, 159] width 39 height 7
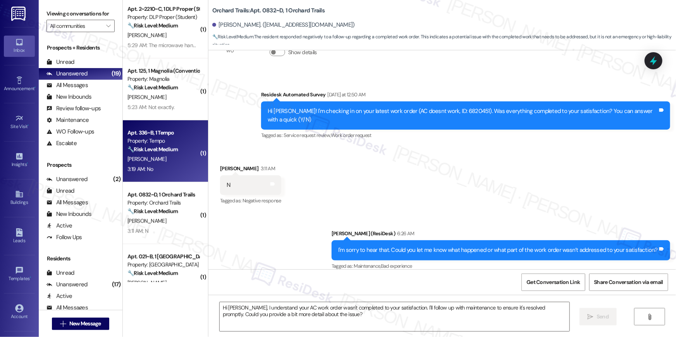
type textarea "Fetching suggested responses. Please feel free to read through the conversation…"
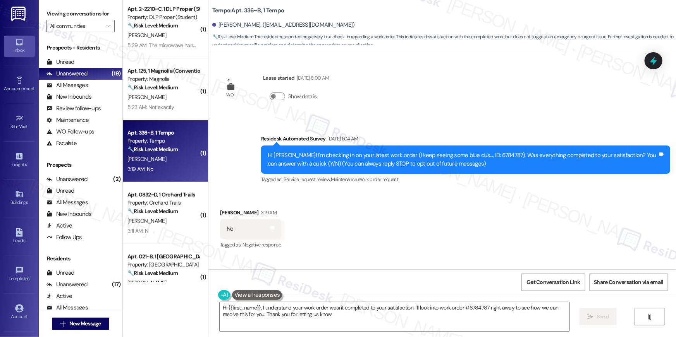
type textarea "Hi {{first_name}}, I understand your work order wasn't completed to your satisf…"
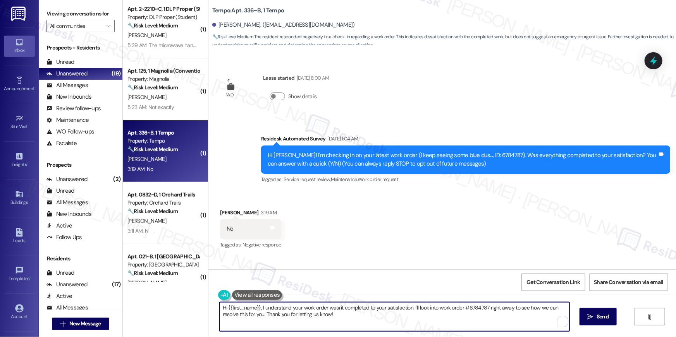
click at [467, 322] on textarea "Hi {{first_name}}, I understand your work order wasn't completed to your satisf…" at bounding box center [395, 317] width 350 height 29
click at [465, 153] on div "Hi [PERSON_NAME]! I'm checking in on your latest work order (I keep seeing some…" at bounding box center [463, 159] width 390 height 17
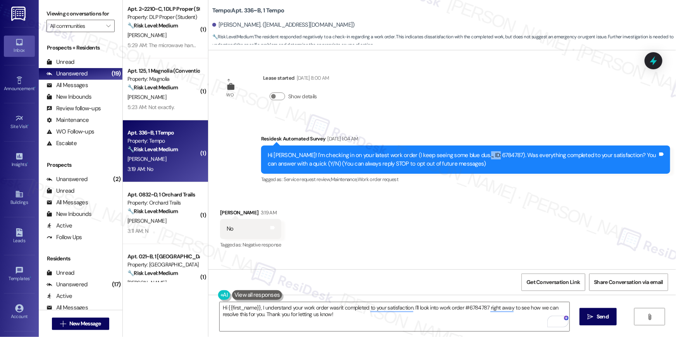
click at [465, 153] on div "Hi [PERSON_NAME]! I'm checking in on your latest work order (I keep seeing some…" at bounding box center [463, 159] width 390 height 17
copy div "6784787"
click at [463, 315] on textarea "Hi {{first_name}}, I understand your work order wasn't completed to your satisf…" at bounding box center [395, 317] width 350 height 29
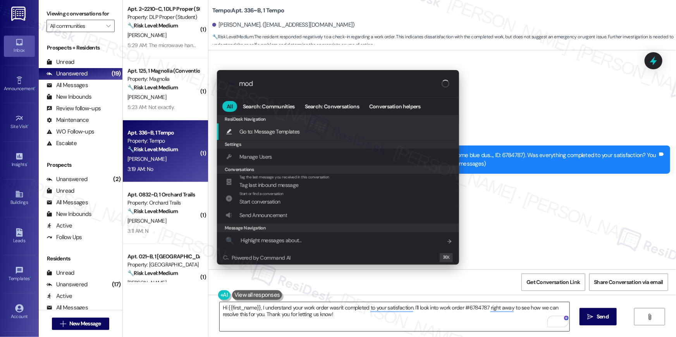
type input "moda"
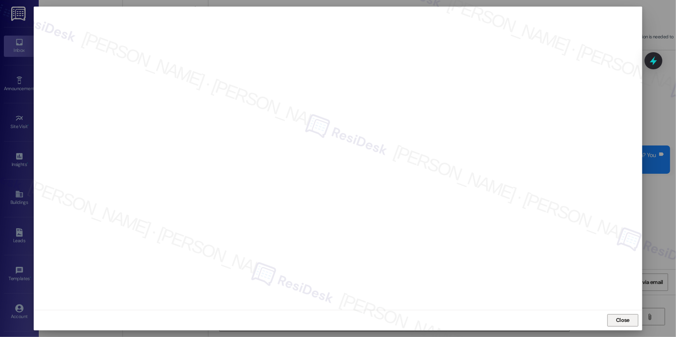
click at [617, 319] on span "Close" at bounding box center [623, 321] width 14 height 8
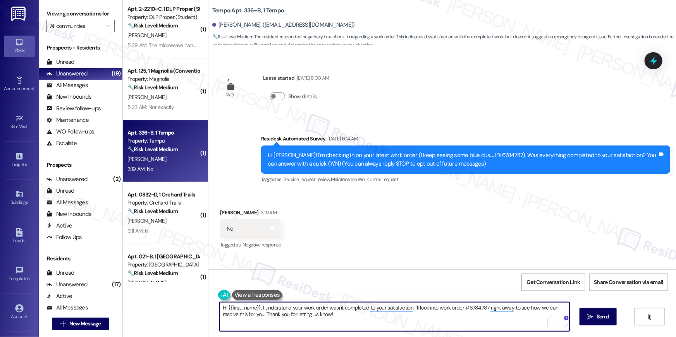
click at [312, 311] on textarea "Hi {{first_name}}, I understand your work order wasn't completed to your satisf…" at bounding box center [395, 317] width 350 height 29
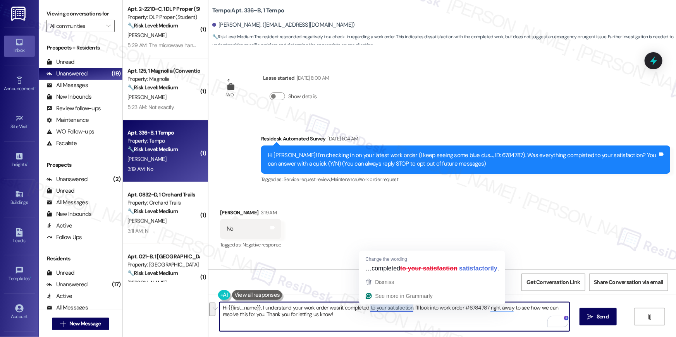
drag, startPoint x: 336, startPoint y: 318, endPoint x: 411, endPoint y: 307, distance: 75.6
click at [411, 307] on textarea "Hi {{first_name}}, I understand your work order wasn't completed to your satisf…" at bounding box center [395, 317] width 350 height 29
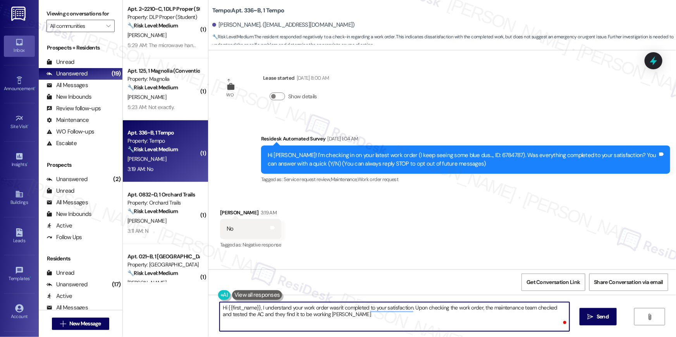
type textarea "Hi {{first_name}}, I understand your work order wasn't completed to your satisf…"
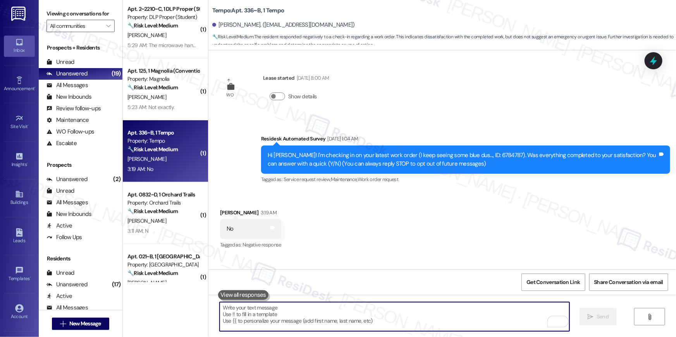
click at [251, 315] on textarea "To enrich screen reader interactions, please activate Accessibility in Grammarl…" at bounding box center [395, 317] width 350 height 29
paste textarea "Hi {{first_name}}, I understand your work order wasn’t completed to your satisf…"
type textarea "Hi {{first_name}}, I understand your work order wasn’t completed to your satisf…"
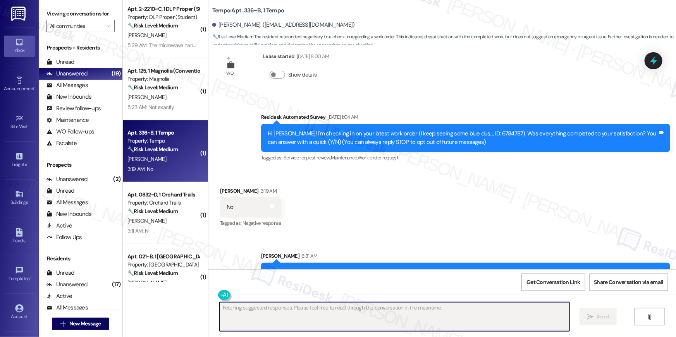
scroll to position [49, 0]
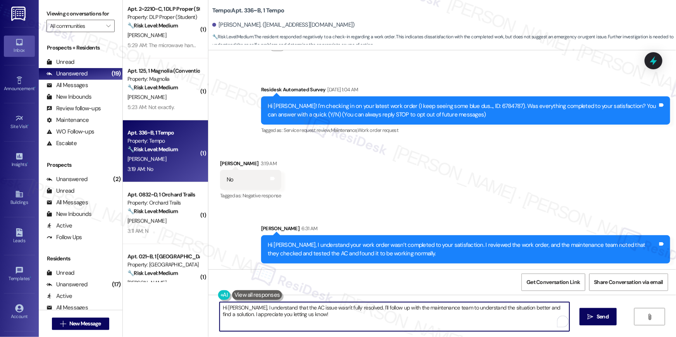
click at [390, 313] on textarea "Hi [PERSON_NAME], I understand that the AC issue wasn't fully resolved. I'll fo…" at bounding box center [395, 317] width 350 height 29
type textarea "If you are still having issues with the AC, please let me know. If you could al…"
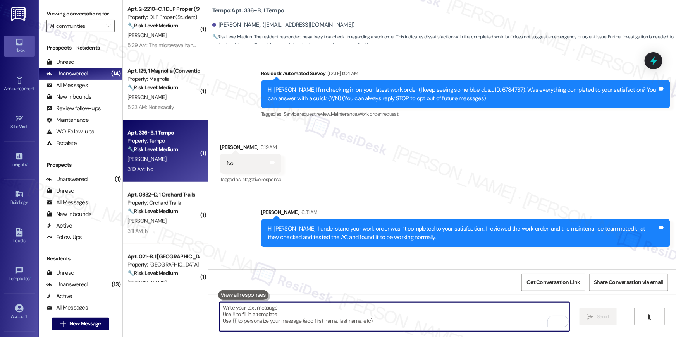
scroll to position [103, 0]
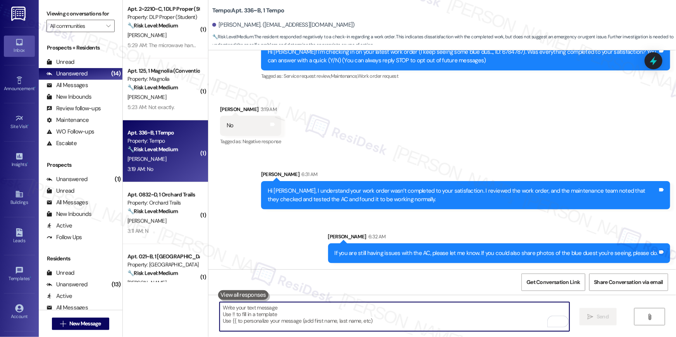
click at [456, 319] on textarea "To enrich screen reader interactions, please activate Accessibility in Grammarl…" at bounding box center [395, 317] width 350 height 29
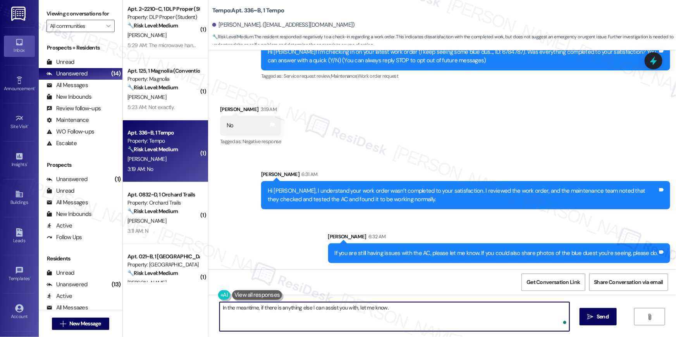
type textarea "In the meantime, if there is anything else I can assist you with, let me know."
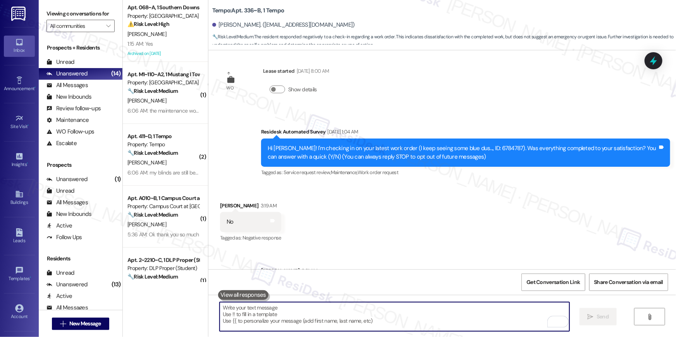
scroll to position [0, 0]
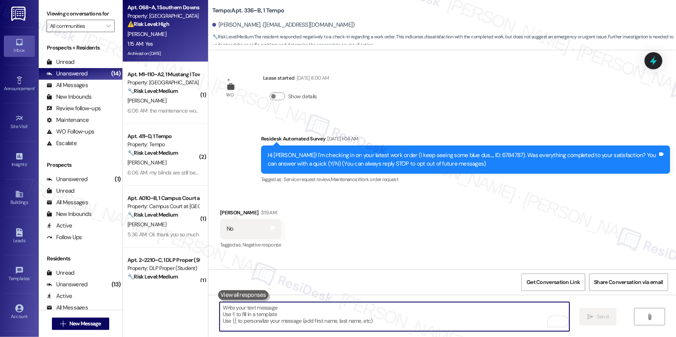
click at [159, 45] on div "1:15 AM: Yes 1:15 AM: Yes" at bounding box center [163, 44] width 73 height 10
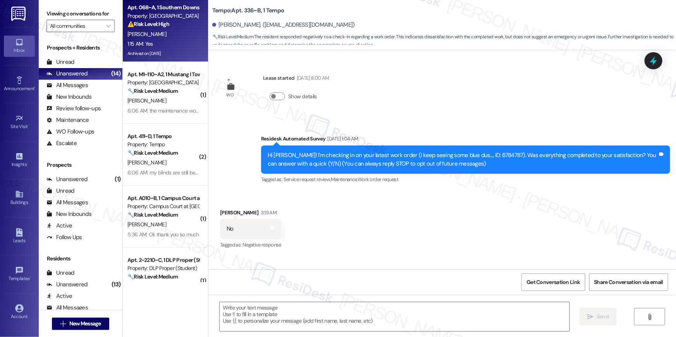
type textarea "Fetching suggested responses. Please feel free to read through the conversation…"
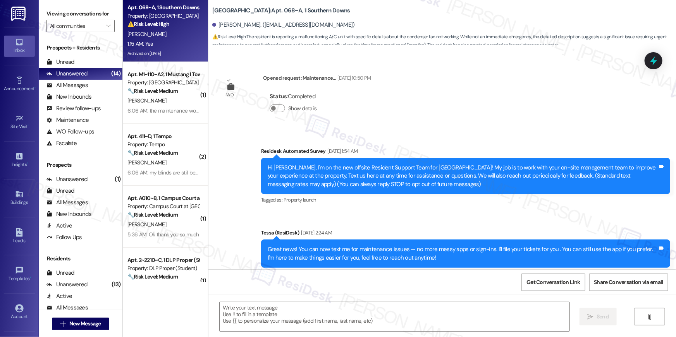
type textarea "Fetching suggested responses. Please feel free to read through the conversation…"
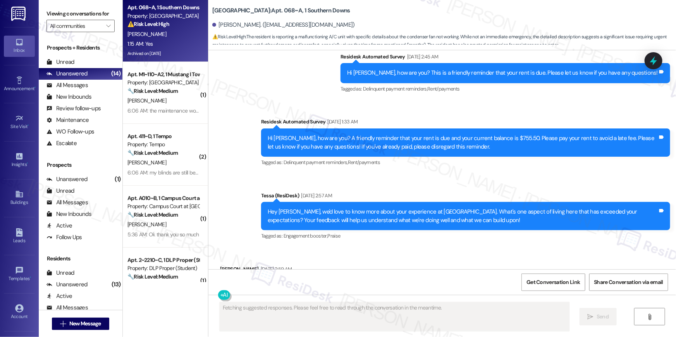
scroll to position [5206, 0]
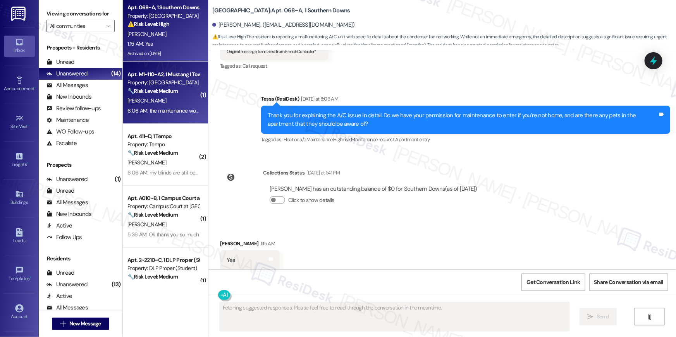
click at [172, 110] on div "6:06 AM: the maintenance worker came by and fixed it actually, thank you so muc…" at bounding box center [261, 110] width 268 height 7
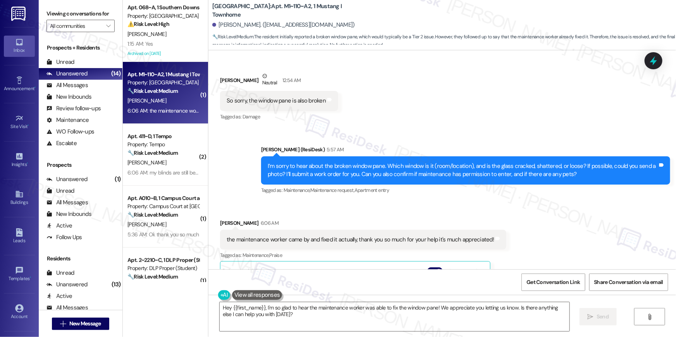
scroll to position [1289, 0]
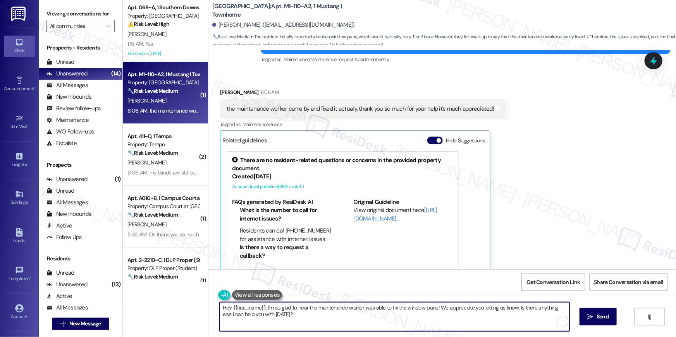
drag, startPoint x: 410, startPoint y: 325, endPoint x: 485, endPoint y: 317, distance: 75.6
click at [410, 325] on textarea "Hey {{first_name}}, I'm so glad to hear the maintenance worker was able to fix …" at bounding box center [395, 317] width 350 height 29
drag, startPoint x: 513, startPoint y: 308, endPoint x: 516, endPoint y: 321, distance: 14.0
click at [516, 321] on textarea "Hey {{first_name}}, I'm so glad to hear the maintenance worker was able to fix …" at bounding box center [395, 317] width 350 height 29
type textarea "Hey {{first_name}}, I'm so glad to hear the maintenance worker was able to fix …"
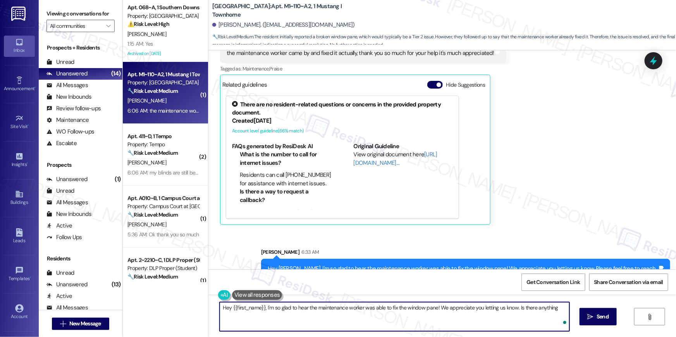
scroll to position [1351, 0]
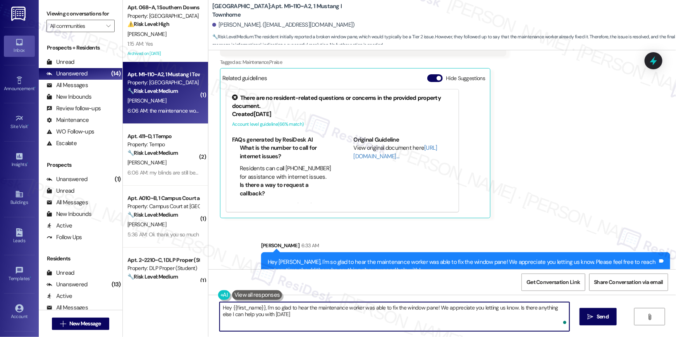
type textarea "Hey {{first_name}}, I'm so glad to hear the maintenance worker was able to fix …"
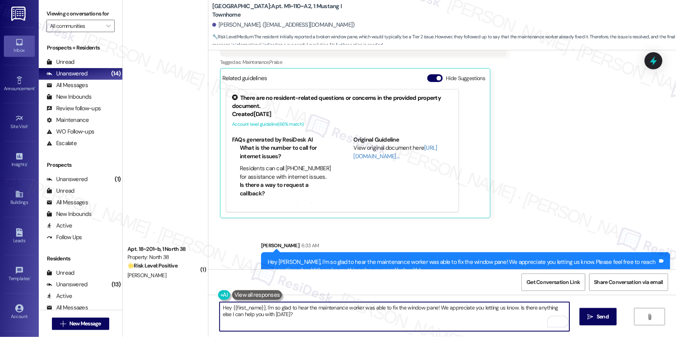
scroll to position [1019, 0]
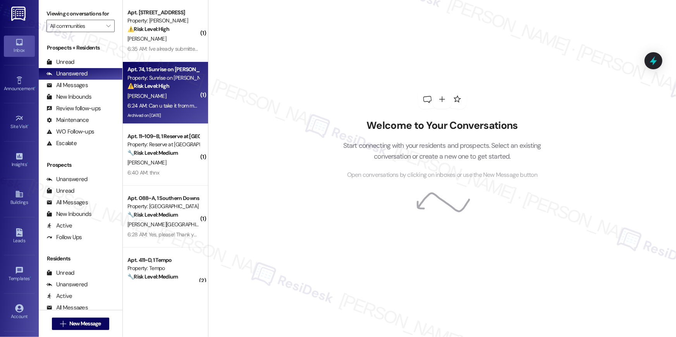
click at [170, 108] on div "6:24 AM: Can u take it from my card please the 600 6:24 AM: Can u take it from …" at bounding box center [186, 105] width 118 height 7
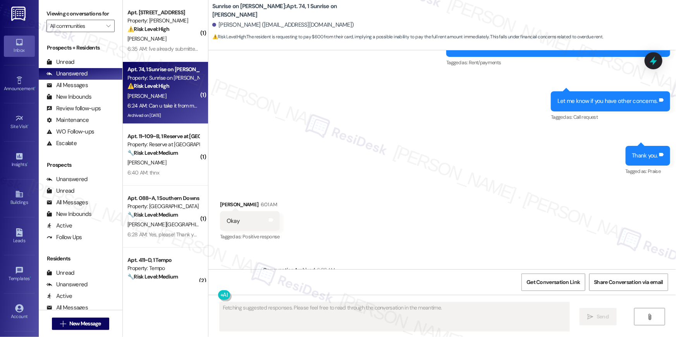
scroll to position [2701, 0]
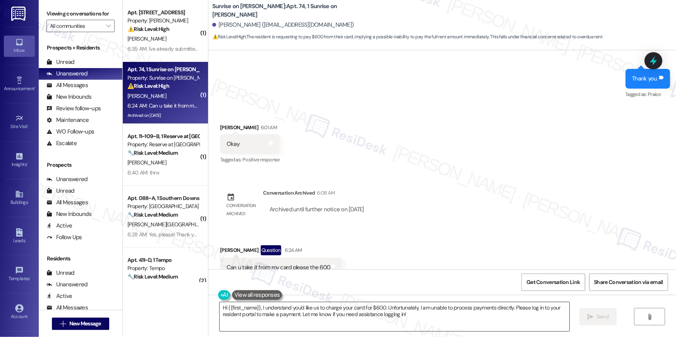
click at [349, 312] on textarea "Hi {{first_name}}, I understand you'd like us to charge your card for $600. Unf…" at bounding box center [395, 317] width 350 height 29
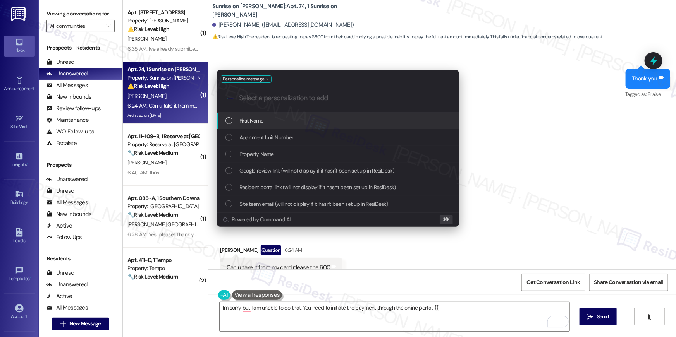
click at [287, 118] on div "First Name" at bounding box center [338, 121] width 227 height 9
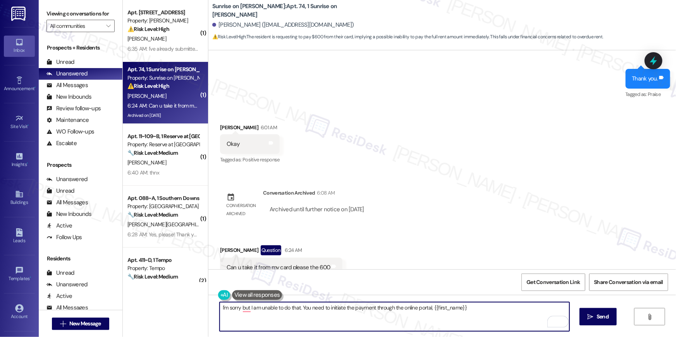
type textarea "I'm sorry but I am unable to do that. You need to initiate the payment through …"
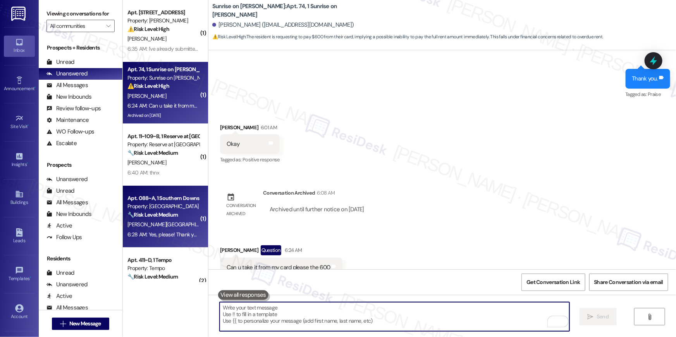
scroll to position [523, 0]
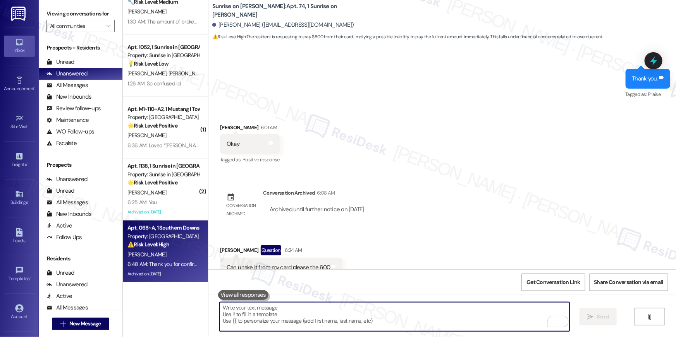
click at [166, 247] on strong "⚠️ Risk Level: High" at bounding box center [148, 244] width 42 height 7
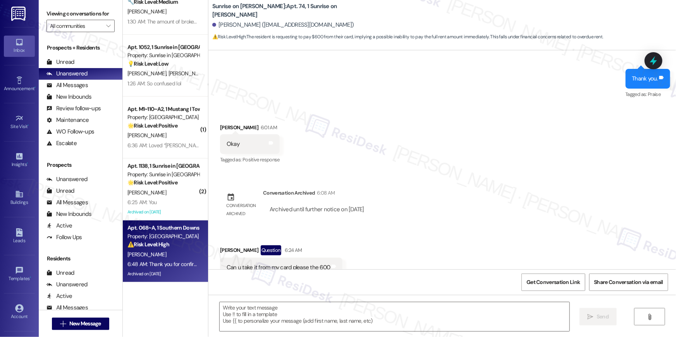
type textarea "Fetching suggested responses. Please feel free to read through the conversation…"
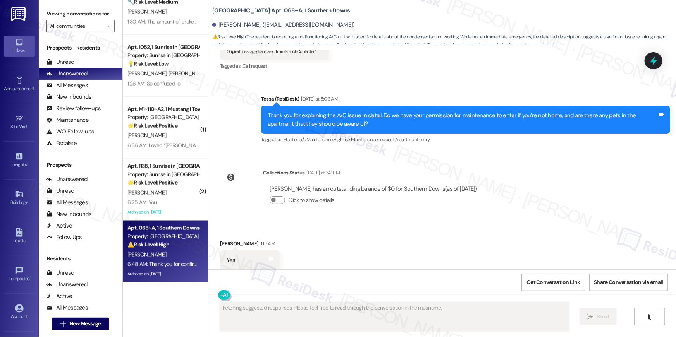
scroll to position [5280, 0]
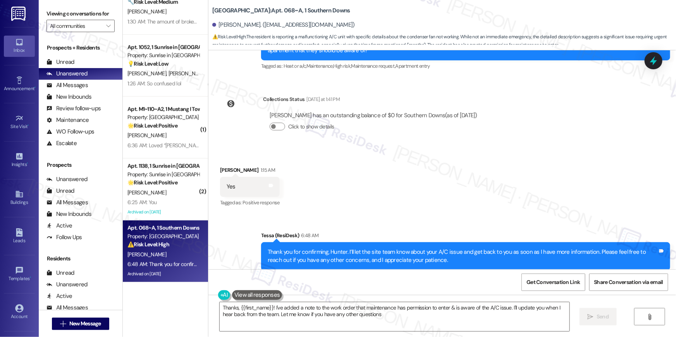
type textarea "Thanks, {{first_name}}! I've added a note to the work order that maintenance ha…"
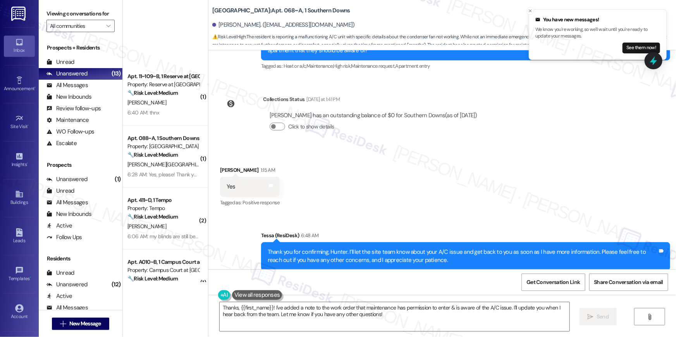
scroll to position [0, 0]
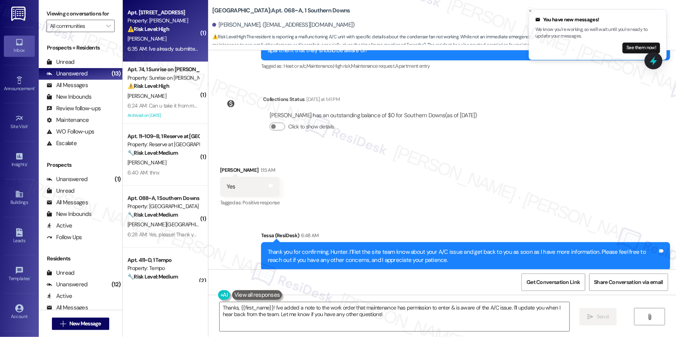
click at [165, 40] on div "[PERSON_NAME]" at bounding box center [163, 39] width 73 height 10
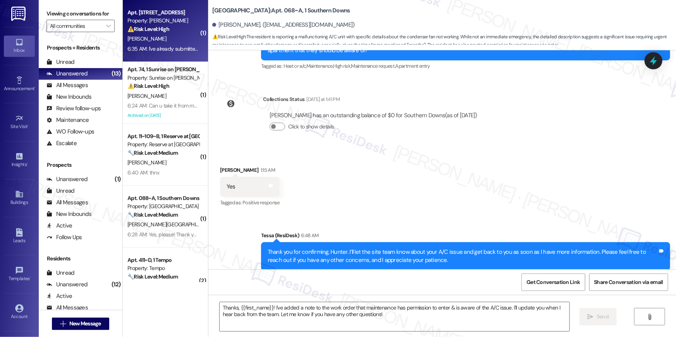
type textarea "Fetching suggested responses. Please feel free to read through the conversation…"
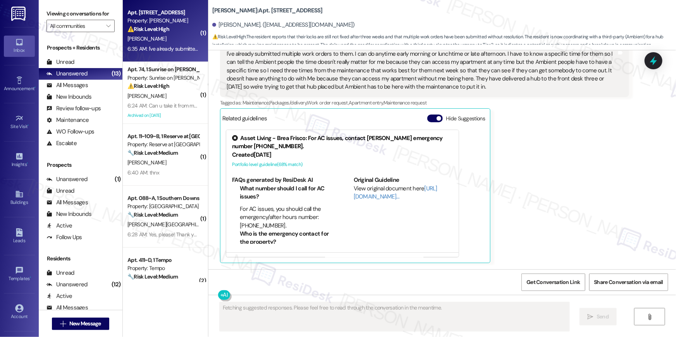
scroll to position [1230, 0]
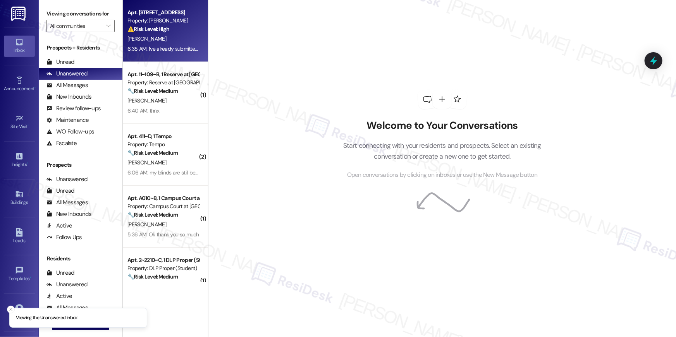
click at [165, 44] on div "6:35 AM: I've already submitted multiple work orders to them. I can do anytime …" at bounding box center [163, 49] width 73 height 10
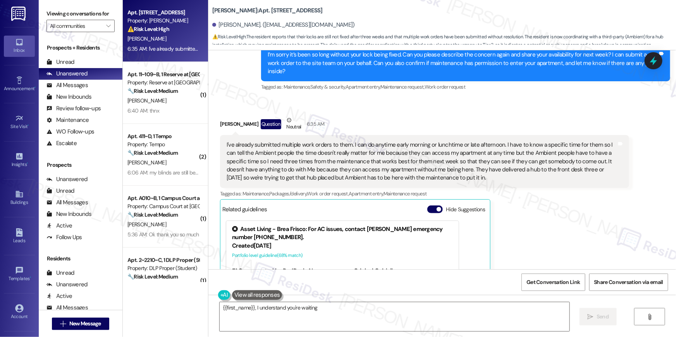
scroll to position [1124, 0]
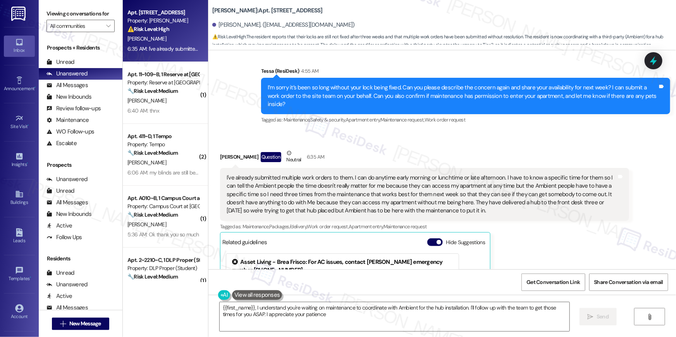
type textarea "{{first_name}}, I understand you're waiting on maintenance to coordinate with A…"
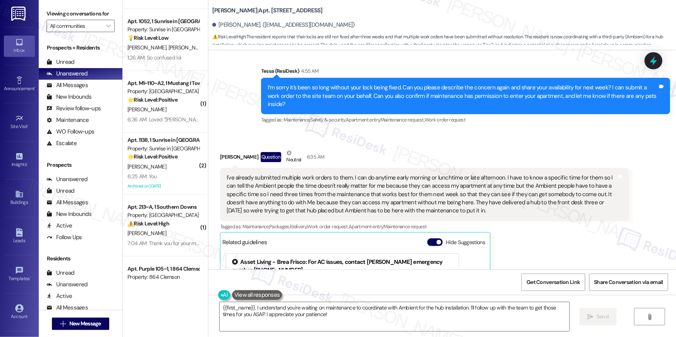
scroll to position [461, 0]
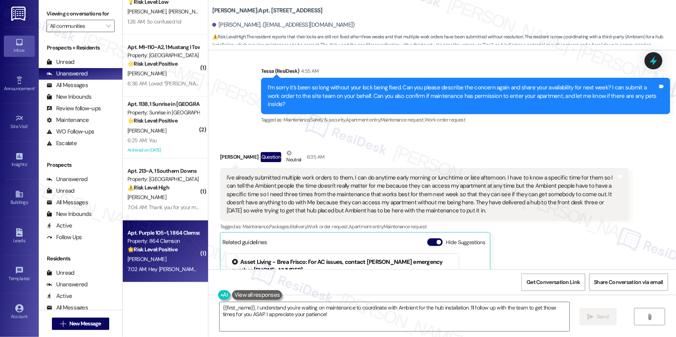
click at [173, 250] on strong "🌟 Risk Level: Positive" at bounding box center [152, 249] width 50 height 7
type textarea "Fetching suggested responses. Please feel free to read through the conversation…"
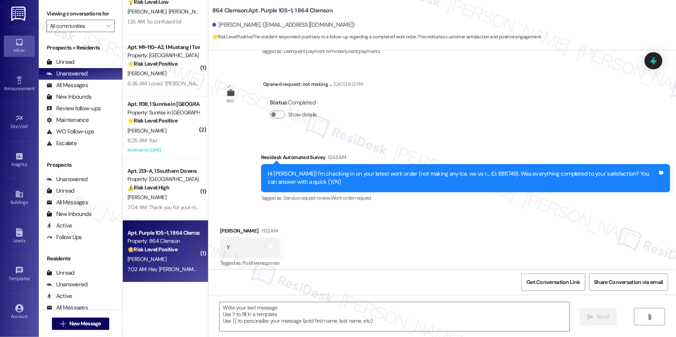
type textarea "Fetching suggested responses. Please feel free to read through the conversation…"
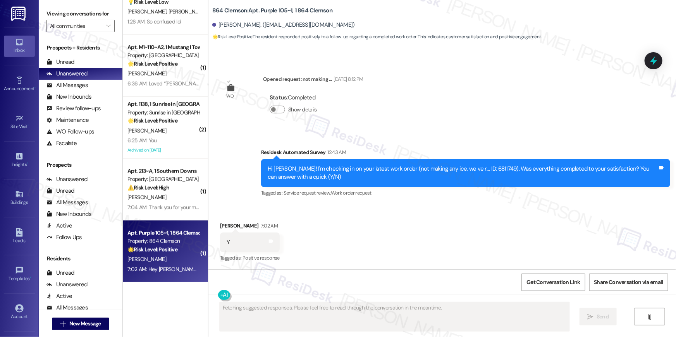
scroll to position [184, 0]
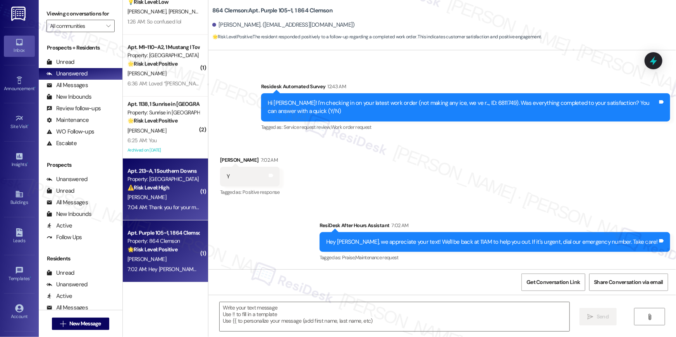
click at [161, 196] on div "[PERSON_NAME]" at bounding box center [163, 198] width 73 height 10
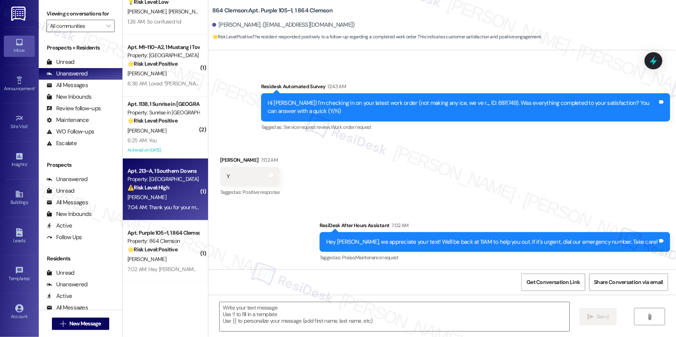
type textarea "Fetching suggested responses. Please feel free to read through the conversation…"
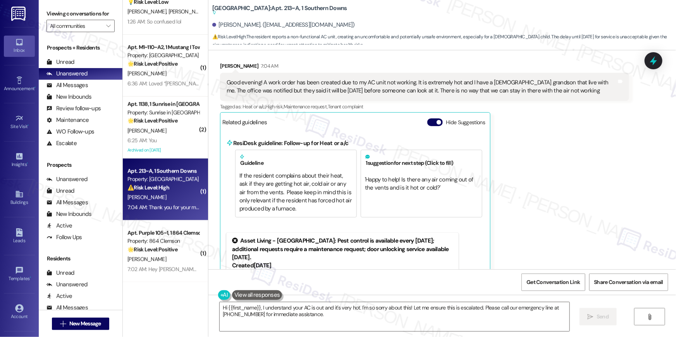
scroll to position [6826, 0]
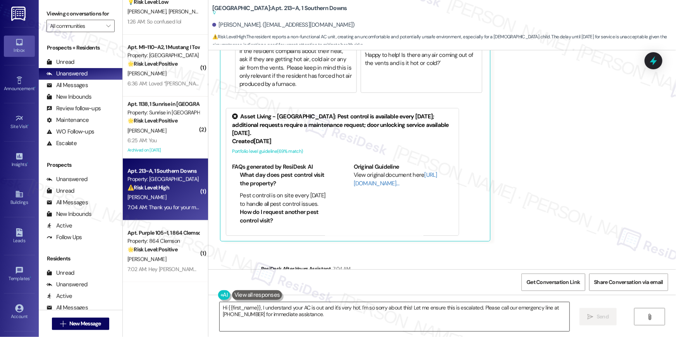
drag, startPoint x: 313, startPoint y: 313, endPoint x: 330, endPoint y: 319, distance: 18.5
click at [313, 313] on textarea "Hi {{first_name}}, I understand your AC is out and it's very hot. I'm so sorry …" at bounding box center [395, 317] width 350 height 29
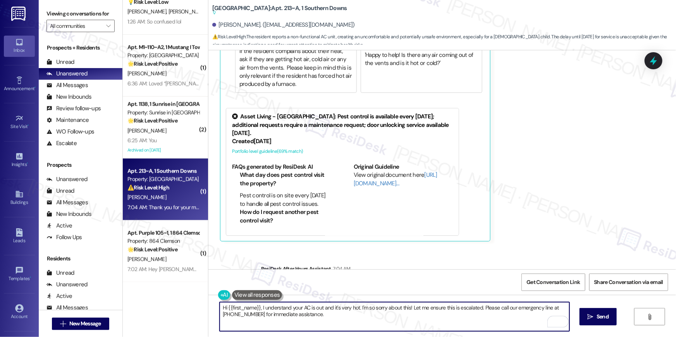
drag, startPoint x: 330, startPoint y: 319, endPoint x: 215, endPoint y: 302, distance: 117.2
click at [219, 302] on div "Hi {{first_name}}, I understand your AC is out and it's very hot. I'm so sorry …" at bounding box center [394, 317] width 351 height 30
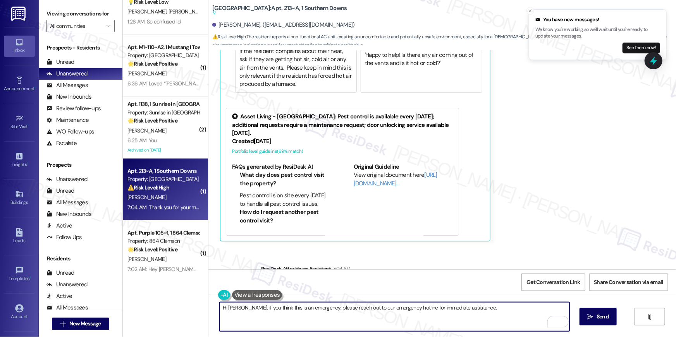
click at [245, 307] on textarea "Hi [PERSON_NAME], if you think this is an emergency, please reach out to our em…" at bounding box center [395, 317] width 350 height 29
type textarea "Hi [PERSON_NAME], I am sorry to hear about your AC. If you think this is an eme…"
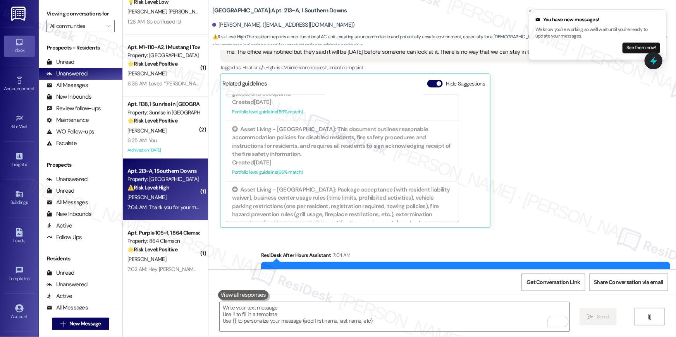
scroll to position [6761, 0]
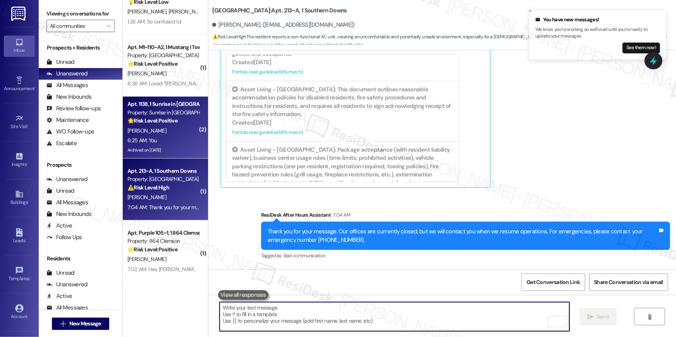
click at [152, 134] on div "[PERSON_NAME]" at bounding box center [163, 131] width 73 height 10
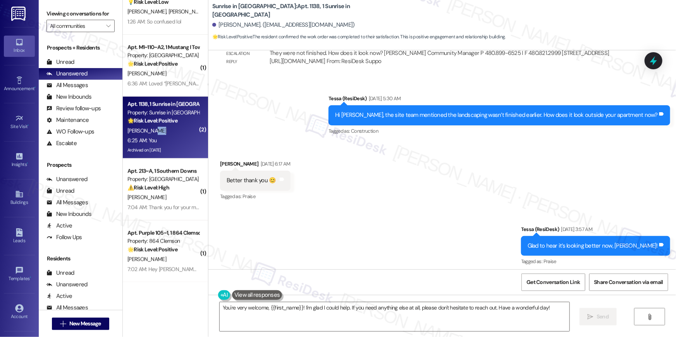
scroll to position [217, 0]
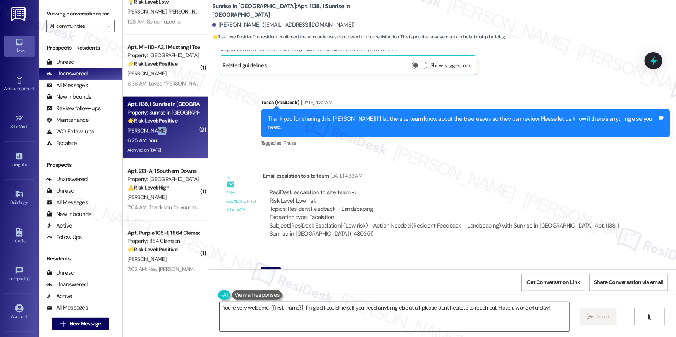
click at [418, 320] on textarea "You're very welcome, {{first_name}}! I'm glad I could help. If you need anythin…" at bounding box center [395, 317] width 350 height 29
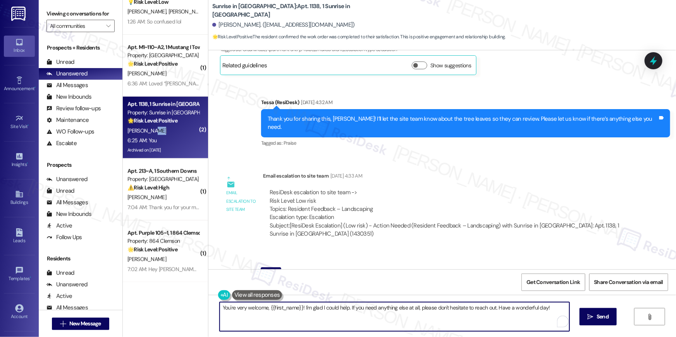
click at [418, 320] on textarea "You're very welcome, {{first_name}}! I'm glad I could help. If you need anythin…" at bounding box center [395, 317] width 350 height 29
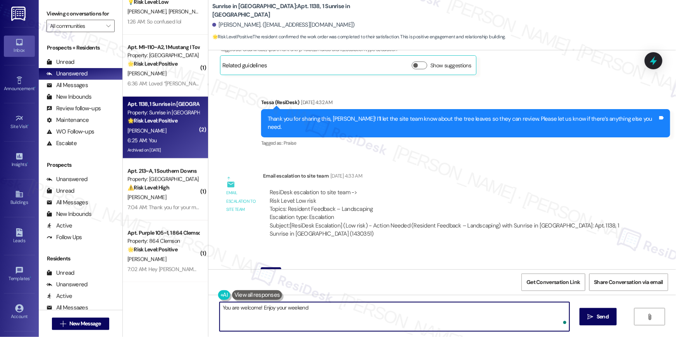
type textarea "You are welcome! Enjoy your weekend!"
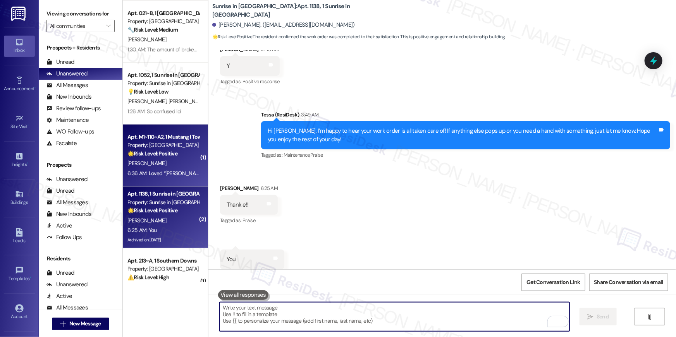
scroll to position [368, 0]
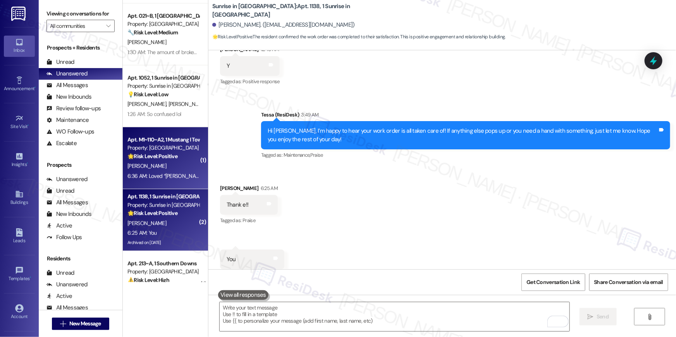
click at [170, 163] on div "[PERSON_NAME]" at bounding box center [163, 167] width 73 height 10
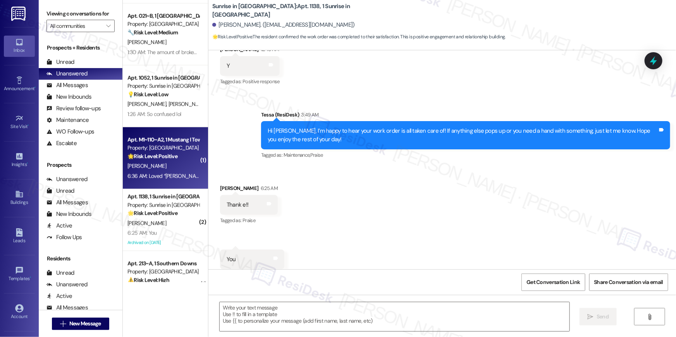
type textarea "Fetching suggested responses. Please feel free to read through the conversation…"
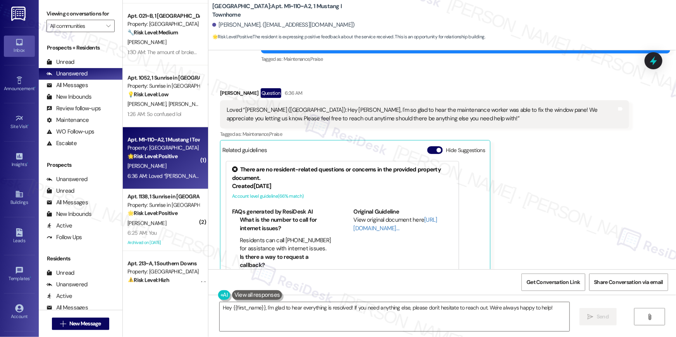
scroll to position [1457, 0]
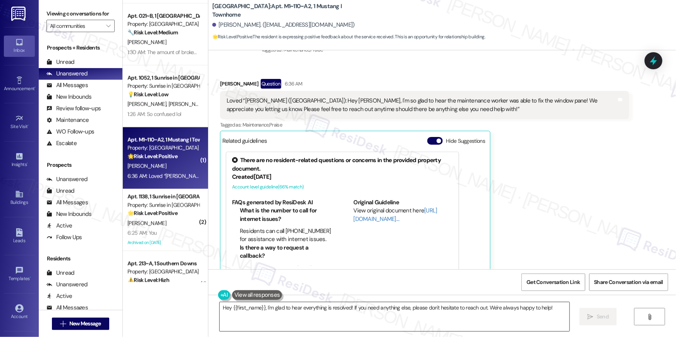
click at [341, 319] on textarea "Hey {{first_name}}, I'm glad to hear everything is resolved! If you need anythi…" at bounding box center [395, 317] width 350 height 29
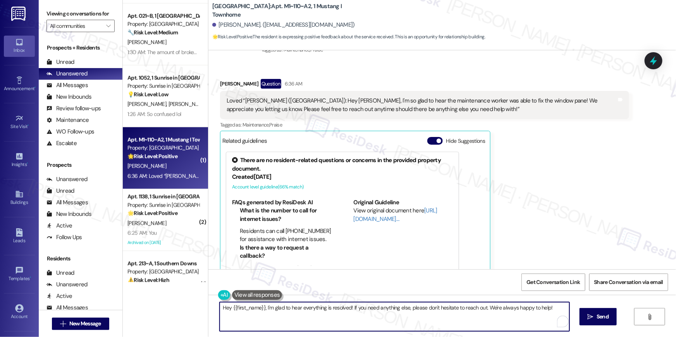
click at [341, 319] on textarea "Hey {{first_name}}, I'm glad to hear everything is resolved! If you need anythi…" at bounding box center [395, 317] width 350 height 29
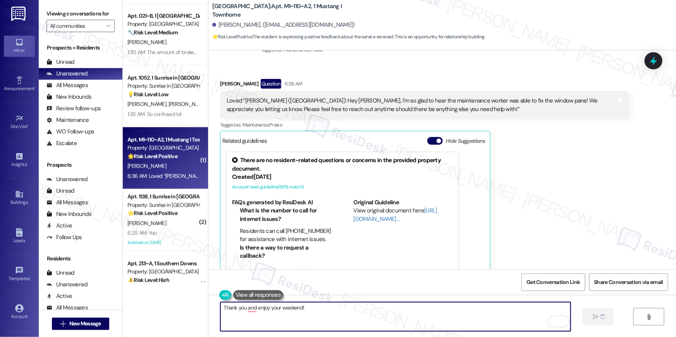
type textarea "Fetching suggested responses. Please feel free to read through the conversation…"
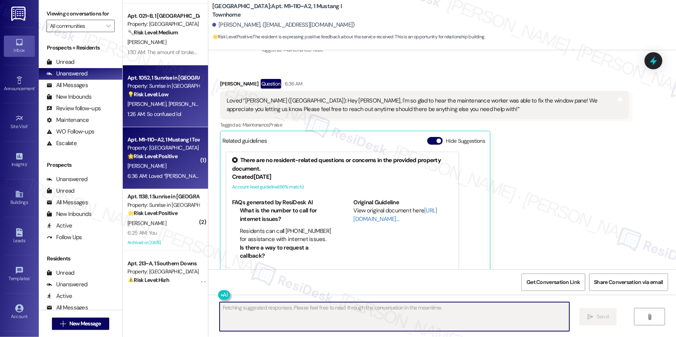
click at [140, 95] on strong "💡 Risk Level: Low" at bounding box center [147, 94] width 41 height 7
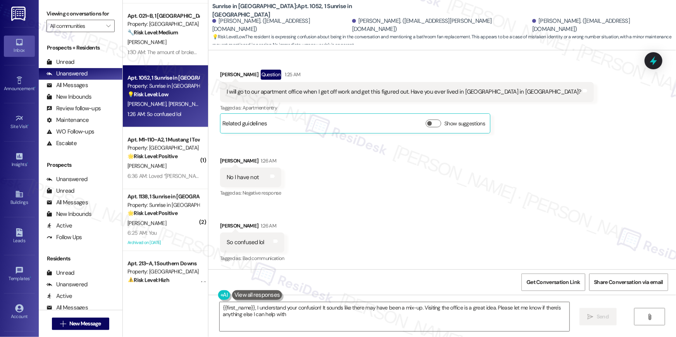
type textarea "{{first_name}}, I understand your confusion! It sounds like there may have been…"
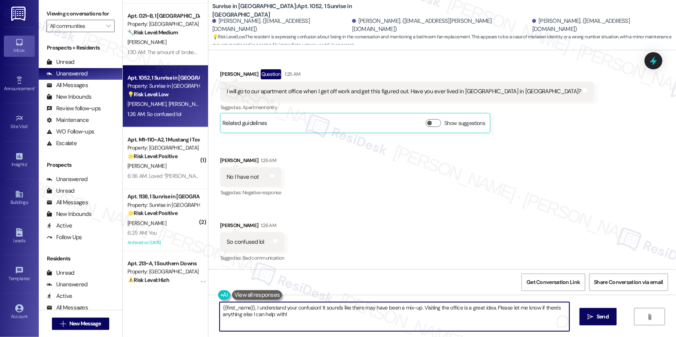
click at [479, 328] on textarea "{{first_name}}, I understand your confusion! It sounds like there may have been…" at bounding box center [395, 317] width 350 height 29
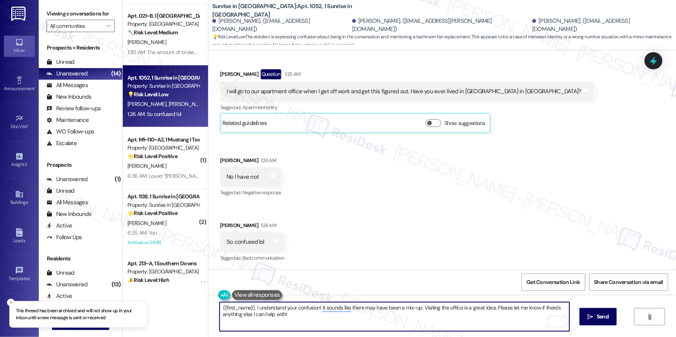
click at [448, 328] on textarea "{{first_name}}, I understand your confusion! It sounds like there may have been…" at bounding box center [395, 317] width 350 height 29
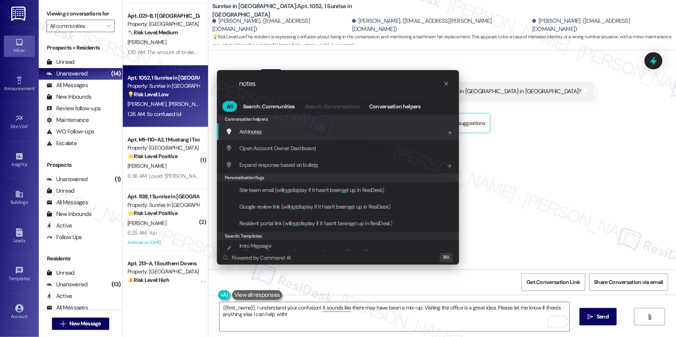
type input "notes"
click at [242, 128] on span "Add notes" at bounding box center [250, 131] width 22 height 7
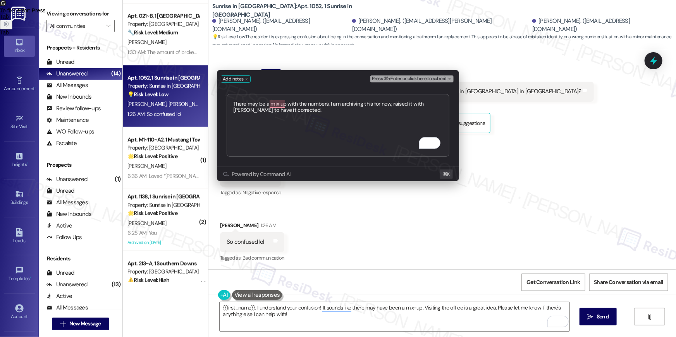
click at [292, 129] on textarea "There may be a mix up with the numbers. I am archiving this for now, raised it …" at bounding box center [338, 125] width 223 height 63
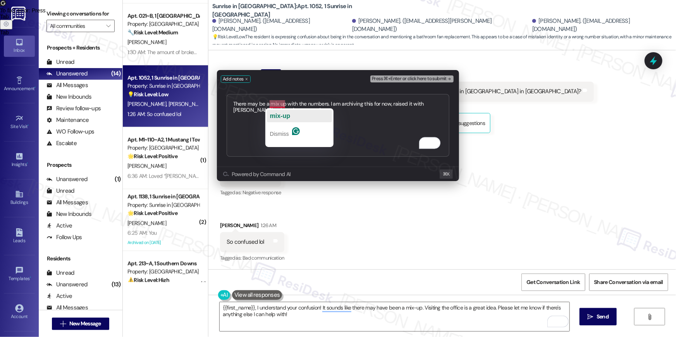
click at [281, 114] on span "mix-up" at bounding box center [280, 116] width 20 height 7
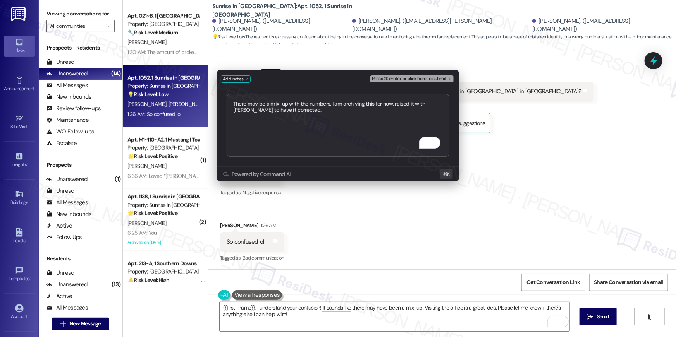
click at [298, 121] on textarea "There may be a mix-up with the numbers. I am archiving this for now, raised it …" at bounding box center [338, 125] width 223 height 63
type textarea "There may be a mix-up with the numbers. I am archiving this for now, raised it …"
click at [423, 78] on span "Press ⌘+Enter or click here to submit" at bounding box center [409, 78] width 75 height 5
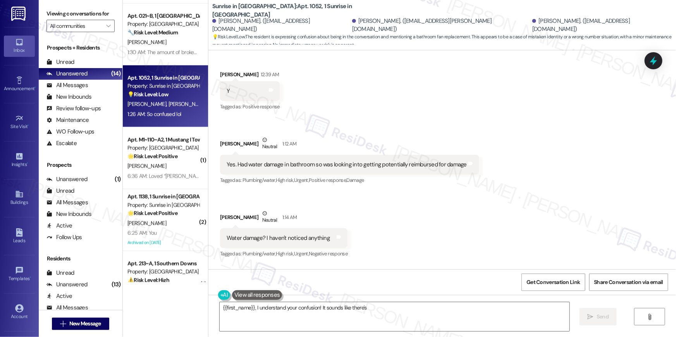
scroll to position [1165, 0]
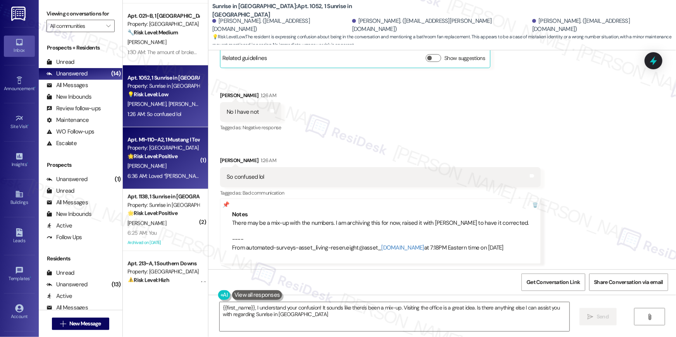
type textarea "{{first_name}}, I understand your confusion! It sounds like there's been a mix-…"
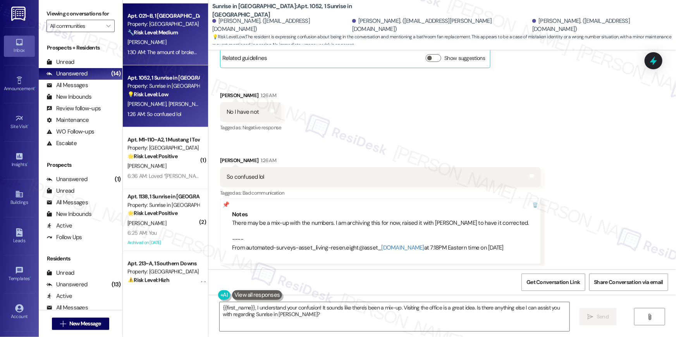
click at [156, 55] on div "1:30 AM: The amount of broken or messed up items in the home need improvement 1…" at bounding box center [163, 53] width 73 height 10
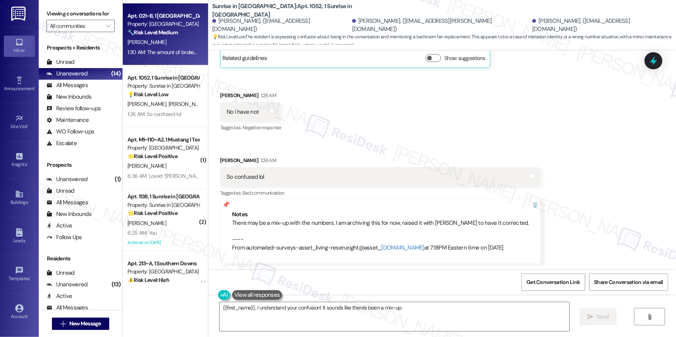
type textarea "{{first_name}}, I understand your confusion! It sounds like there's been a mix-…"
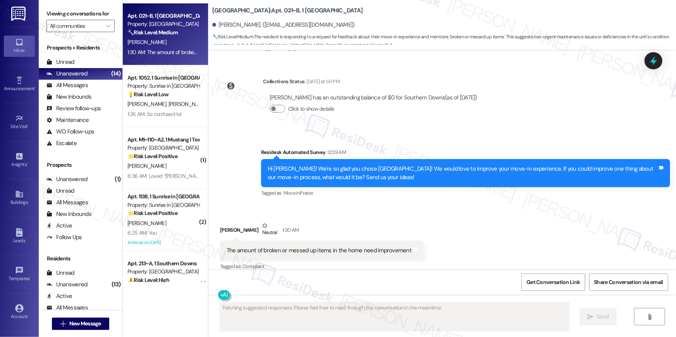
scroll to position [187, 0]
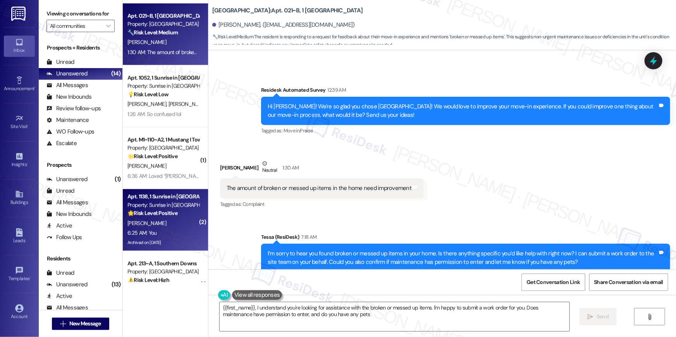
type textarea "{{first_name}}, I understand you're looking for assistance with the broken or m…"
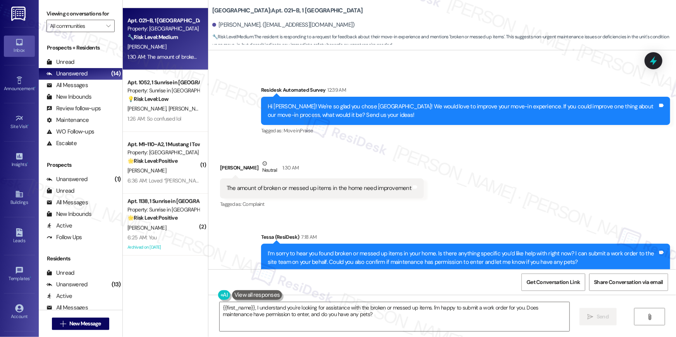
scroll to position [190, 0]
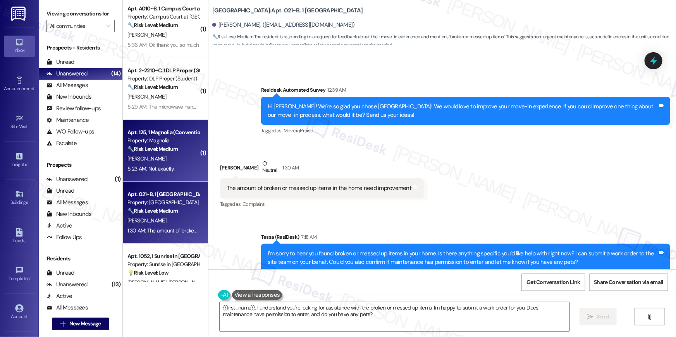
click at [168, 153] on div "🔧 Risk Level: Medium The resident's response "Not exactly" to the question abou…" at bounding box center [163, 149] width 72 height 8
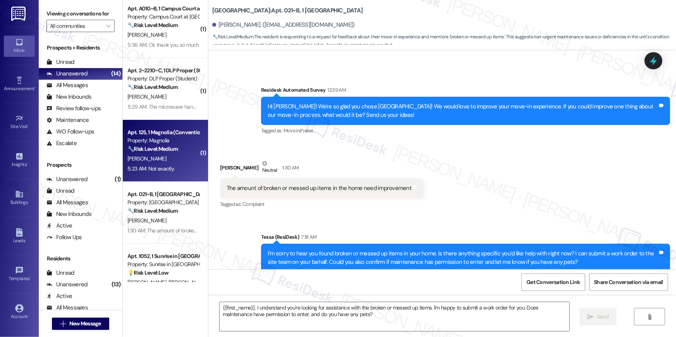
type textarea "Fetching suggested responses. Please feel free to read through the conversation…"
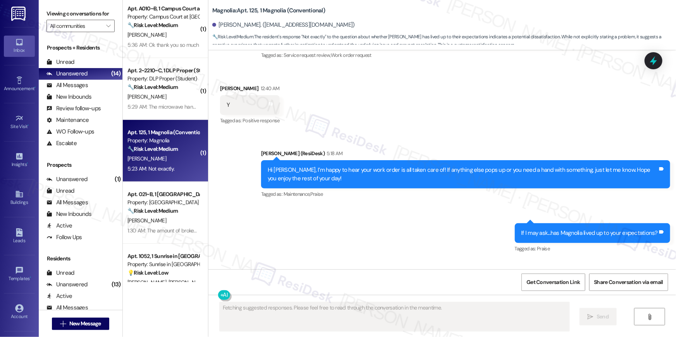
scroll to position [1349, 0]
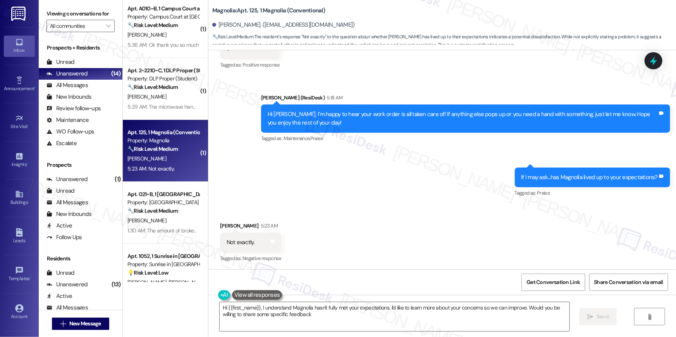
type textarea "Hi {{first_name}}, I understand Magnolia hasn't fully met your expectations. I'…"
click at [414, 317] on textarea "Hi {{first_name}}, I understand Magnolia hasn't fully met your expectations. I'…" at bounding box center [395, 317] width 350 height 29
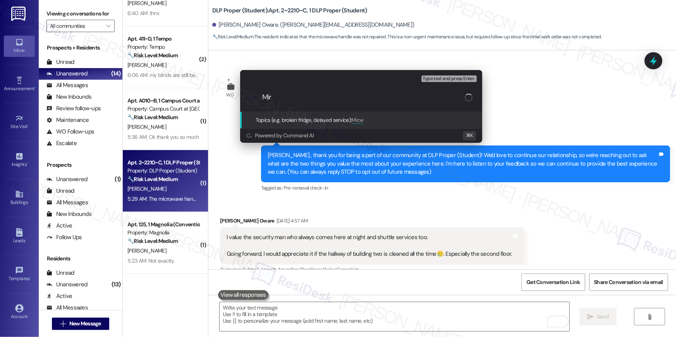
scroll to position [7356, 0]
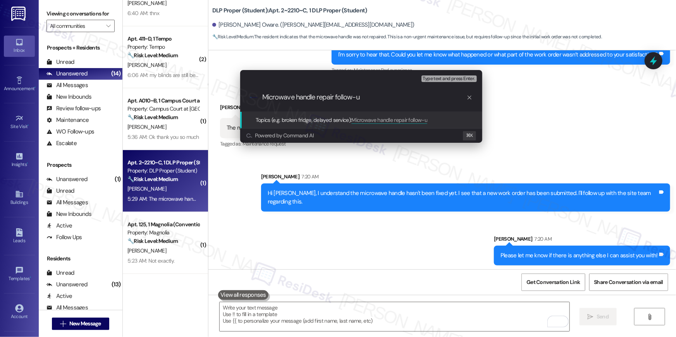
type input "Microwave handle repair follow-up"
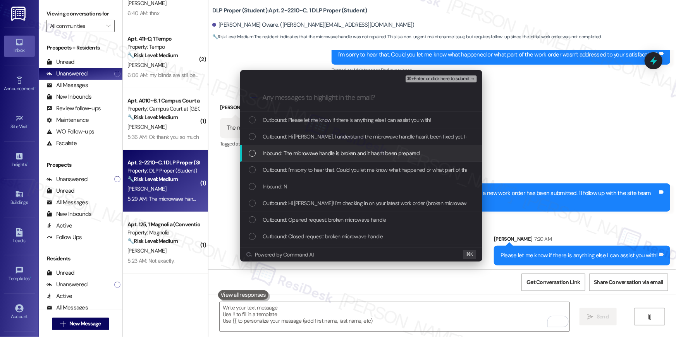
drag, startPoint x: 255, startPoint y: 155, endPoint x: 253, endPoint y: 165, distance: 10.3
click at [254, 155] on div "List of options" at bounding box center [252, 153] width 7 height 7
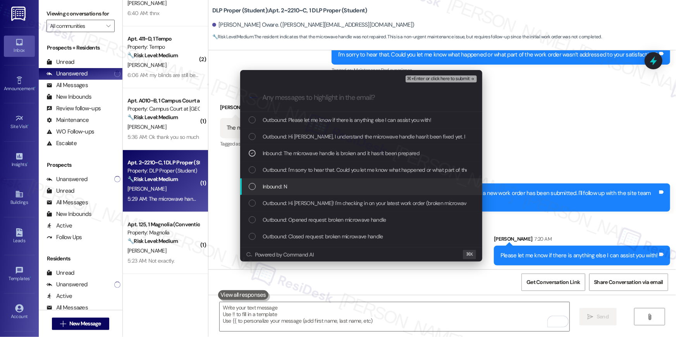
click at [249, 183] on div "List of options" at bounding box center [252, 186] width 7 height 7
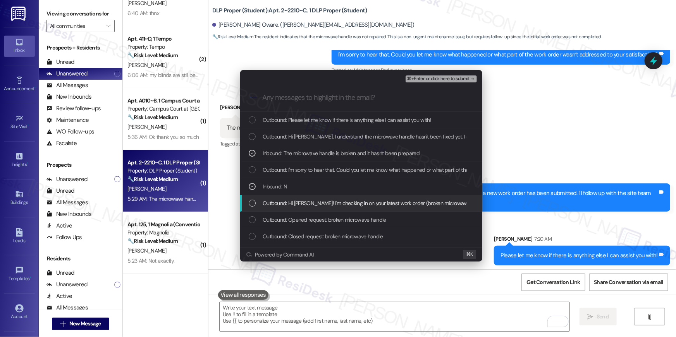
click at [252, 201] on div "List of options" at bounding box center [252, 203] width 7 height 7
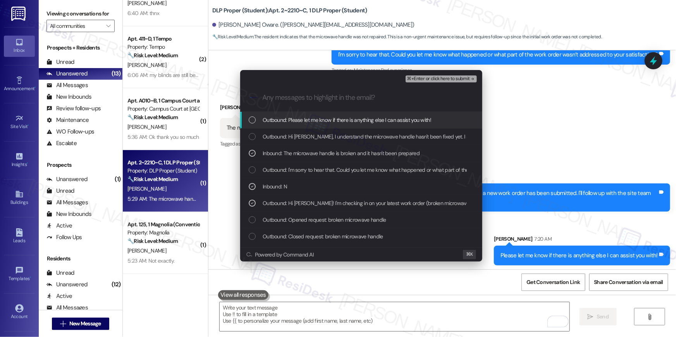
click at [437, 81] on span "⌘+Enter or click here to submit" at bounding box center [438, 78] width 63 height 5
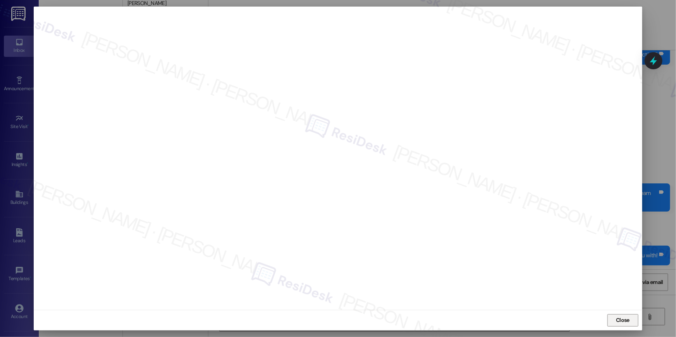
click at [616, 318] on span "Close" at bounding box center [623, 321] width 14 height 8
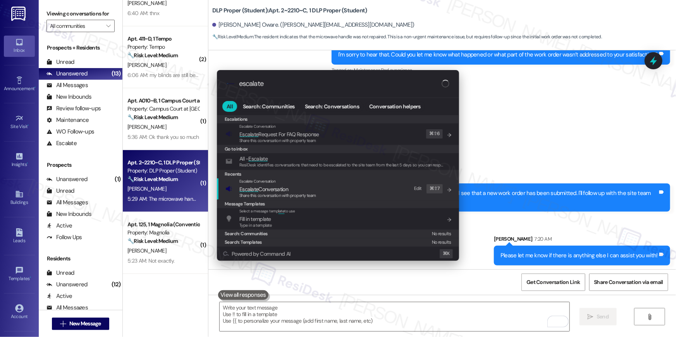
type input "escalate"
click at [351, 191] on div "Escalate Conversation Escalate Conversation Share this conversation with proper…" at bounding box center [338, 189] width 227 height 21
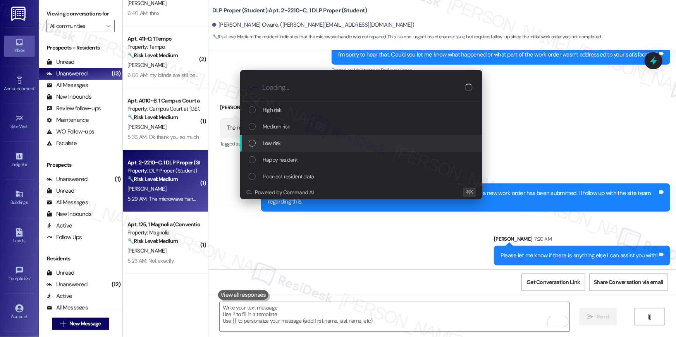
click at [276, 139] on span "Low risk" at bounding box center [272, 143] width 18 height 9
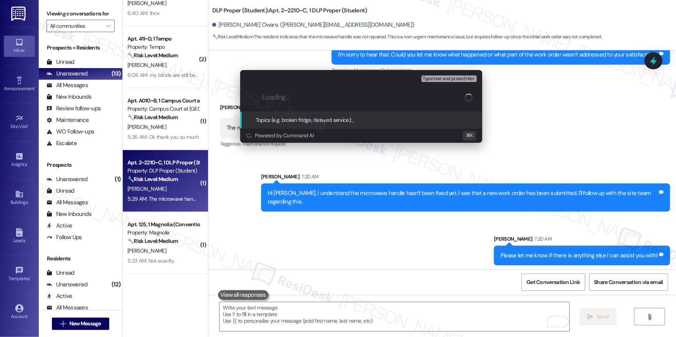
paste input "Microwave handle repair follow-up"
type input "Microwave handle repair follow-up"
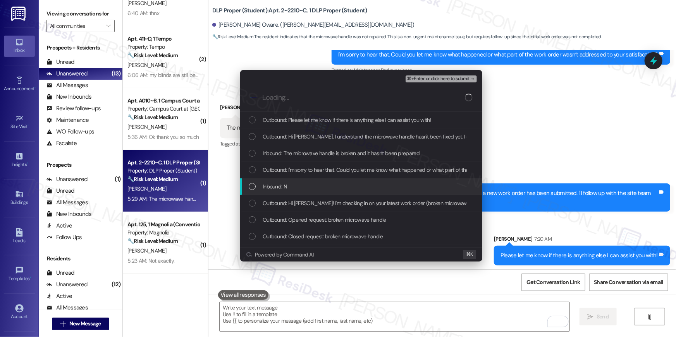
click at [249, 185] on div "List of options" at bounding box center [252, 186] width 7 height 7
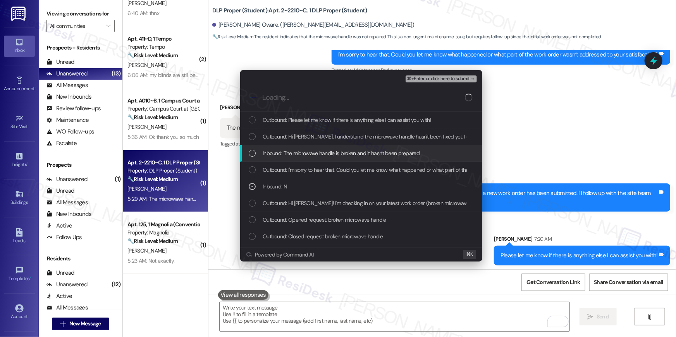
click at [248, 153] on div "Inbound: The microwave handle is broken and it hasn't been prepared" at bounding box center [361, 153] width 242 height 17
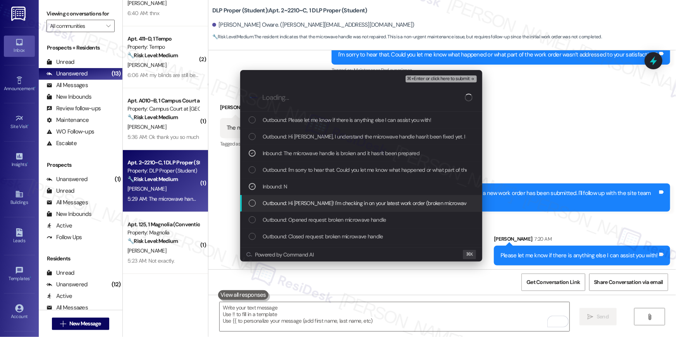
drag, startPoint x: 253, startPoint y: 200, endPoint x: 265, endPoint y: 197, distance: 11.7
click at [253, 200] on div "List of options" at bounding box center [252, 203] width 7 height 7
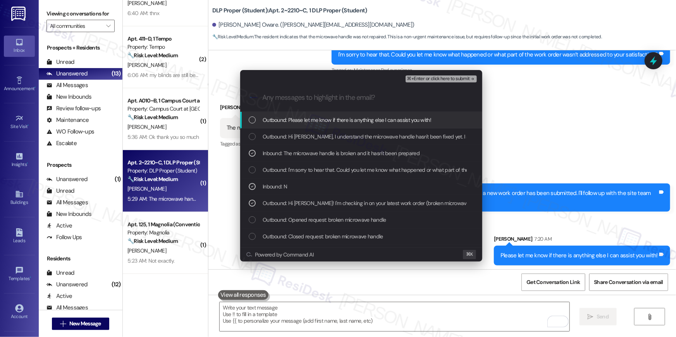
click at [453, 79] on span "⌘+Enter or click here to submit" at bounding box center [438, 78] width 63 height 5
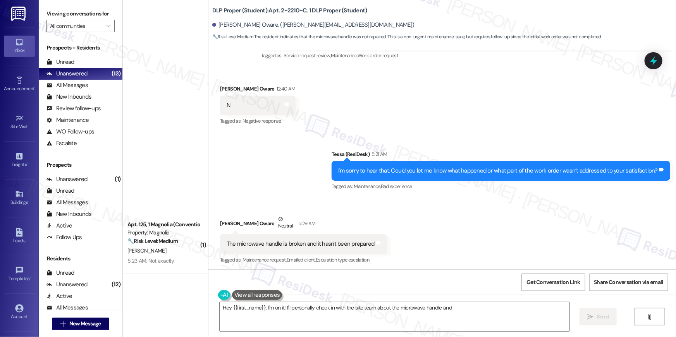
scroll to position [461, 0]
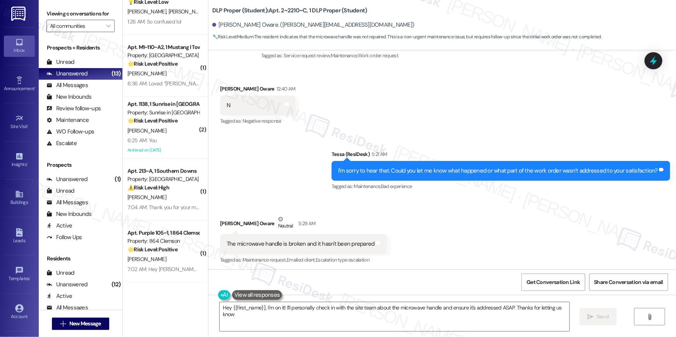
type textarea "Hey {{first_name}}, I'm on it! I'll personally check in with the site team abou…"
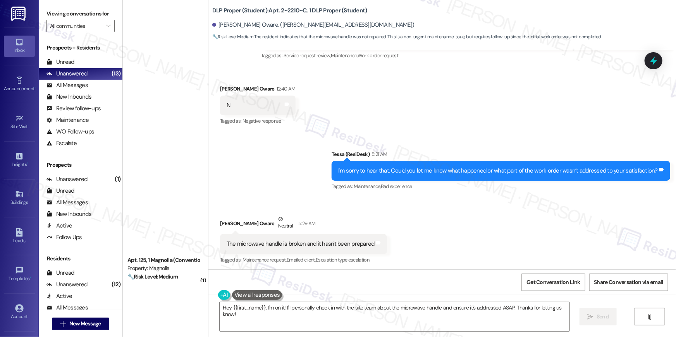
scroll to position [0, 0]
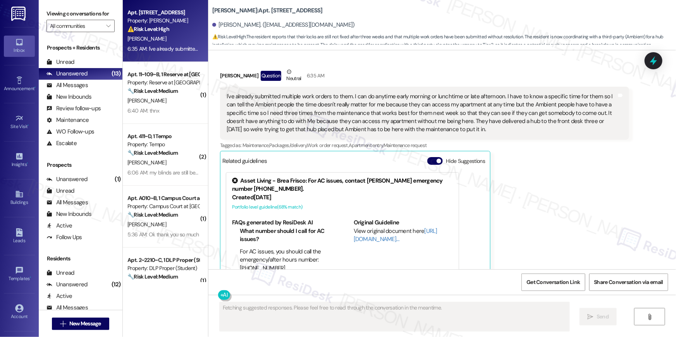
scroll to position [1182, 0]
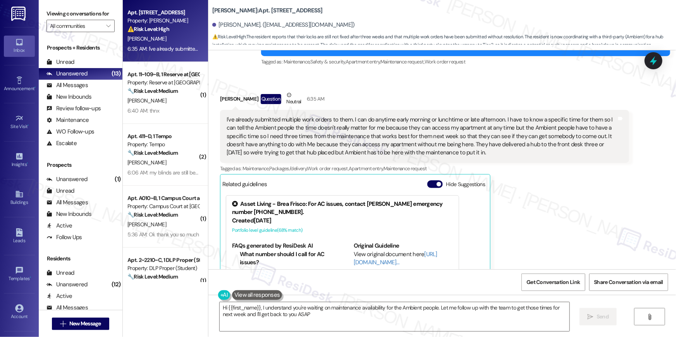
type textarea "Hi {{first_name}}, I understand you're waiting on maintenance availability for …"
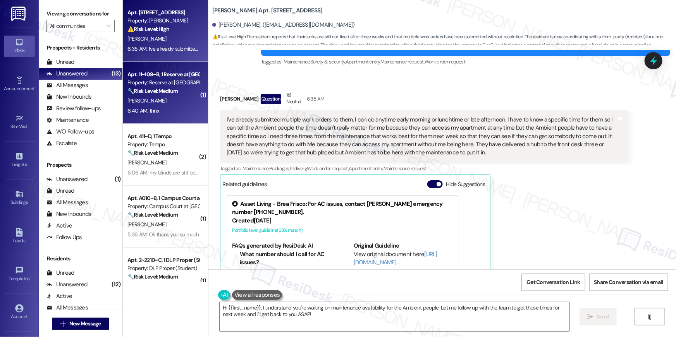
click at [146, 101] on div "J. Allen" at bounding box center [163, 101] width 73 height 10
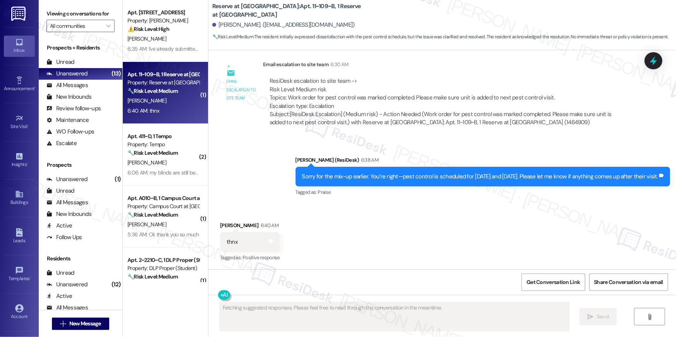
scroll to position [425, 0]
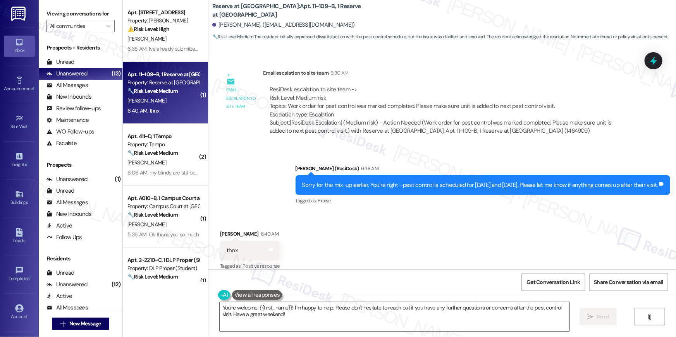
click at [420, 318] on textarea "You're welcome, {{first_name}}! I'm happy to help. Please don't hesitate to rea…" at bounding box center [395, 317] width 350 height 29
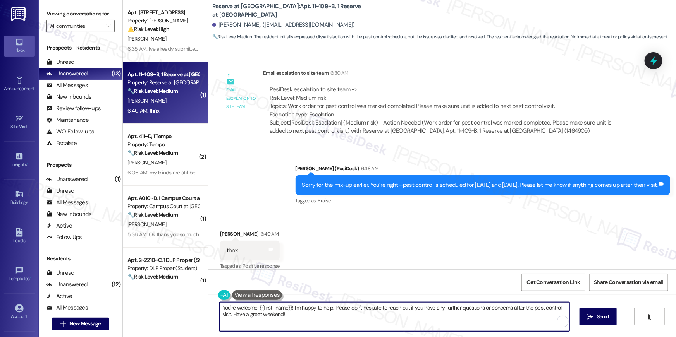
click at [420, 318] on textarea "You're welcome, {{first_name}}! I'm happy to help. Please don't hesitate to rea…" at bounding box center [395, 317] width 350 height 29
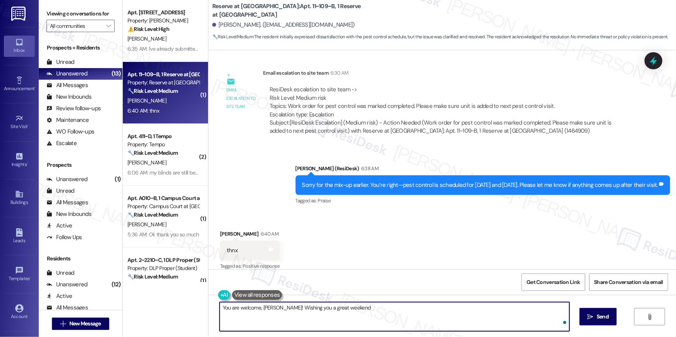
type textarea "You are welcome, Jasmine! Wishing you a great weekend!"
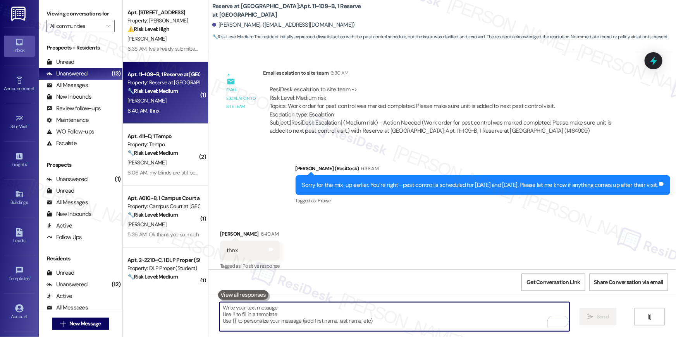
click at [158, 164] on div "M. Koppel" at bounding box center [163, 163] width 73 height 10
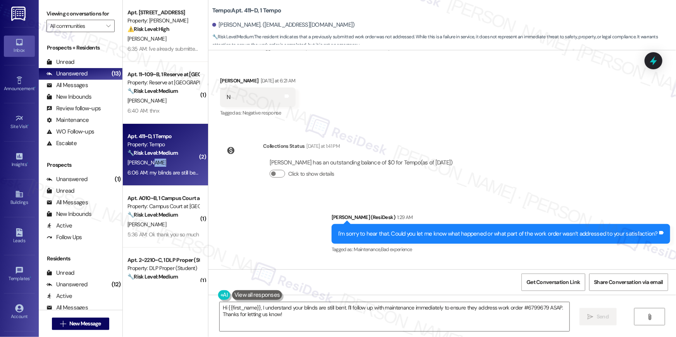
scroll to position [367, 0]
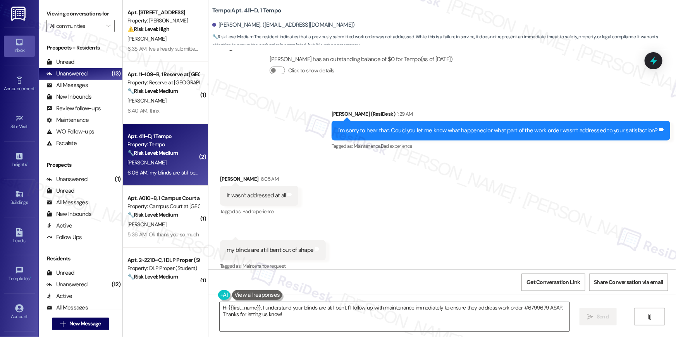
drag, startPoint x: 310, startPoint y: 318, endPoint x: 319, endPoint y: 320, distance: 9.1
click at [310, 318] on textarea "Hi {{first_name}}, I understand your blinds are still bent. I'll follow up with…" at bounding box center [395, 317] width 350 height 29
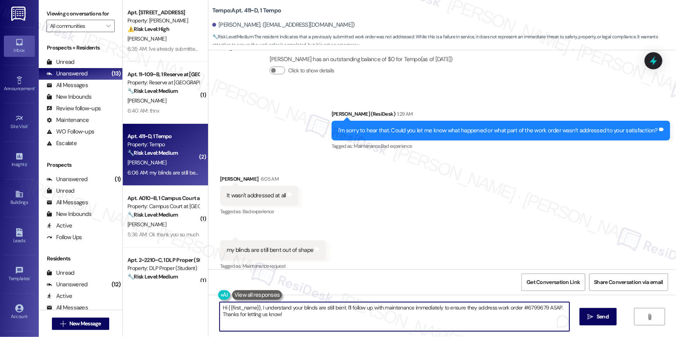
click at [365, 320] on textarea "Hi {{first_name}}, I understand your blinds are still bent. I'll follow up with…" at bounding box center [395, 317] width 350 height 29
click at [426, 313] on textarea "Hi {{first_name}}, I understand your blinds are still bent. I'll follow up with…" at bounding box center [395, 317] width 350 height 29
drag, startPoint x: 410, startPoint y: 308, endPoint x: 414, endPoint y: 324, distance: 15.6
click at [414, 324] on textarea "Hi {{first_name}}, I understand your blinds are still bent. I'll follow up with…" at bounding box center [395, 317] width 350 height 29
type textarea "Hi {{first_name}}, I understand your blinds are still bent. I'll follow up with…"
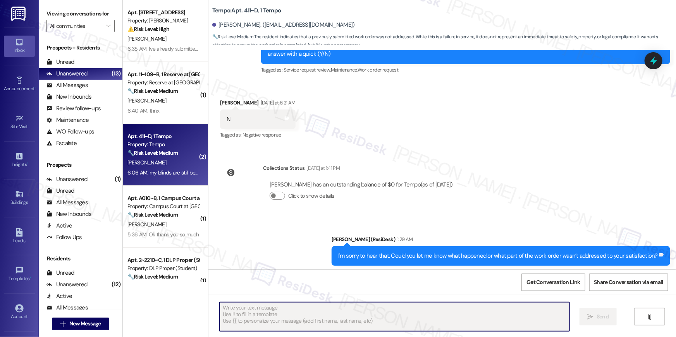
scroll to position [103, 0]
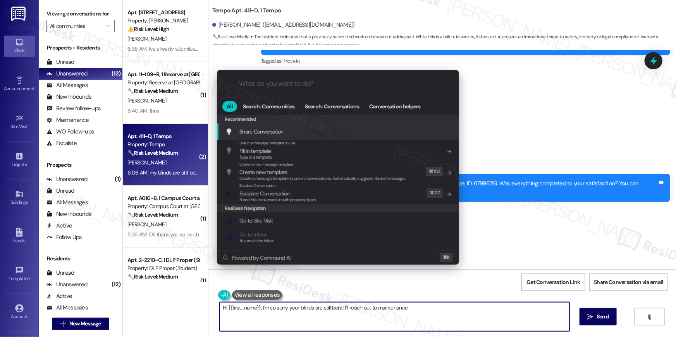
type textarea "Hi {{first_name}}, I'm so sorry your blinds are still bent! I'll reach out to m…"
type input "m"
type textarea "Hi {{first_name}}, I'm so sorry your blinds are still bent! I'll reach out to m…"
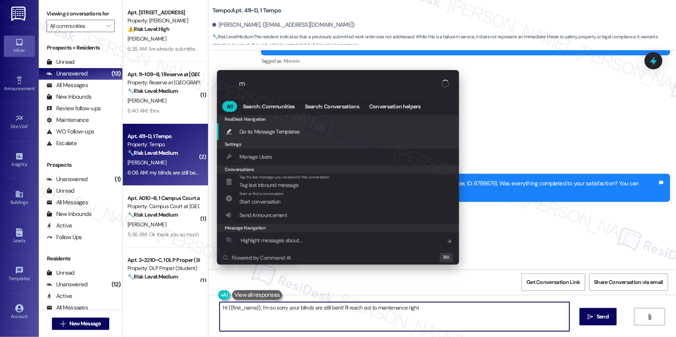
type input "mo"
type textarea "Hi {{first_name}}, I'm so sorry your blinds are still bent! I'll reach out to m…"
type input "modal"
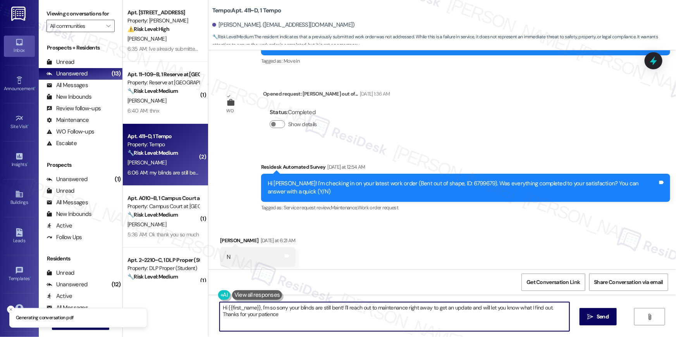
type textarea "Hi {{first_name}}, I'm so sorry your blinds are still bent! I'll reach out to m…"
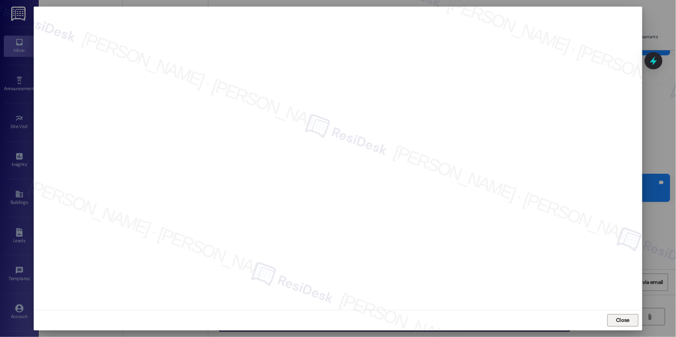
click at [619, 315] on span "Close" at bounding box center [622, 321] width 17 height 12
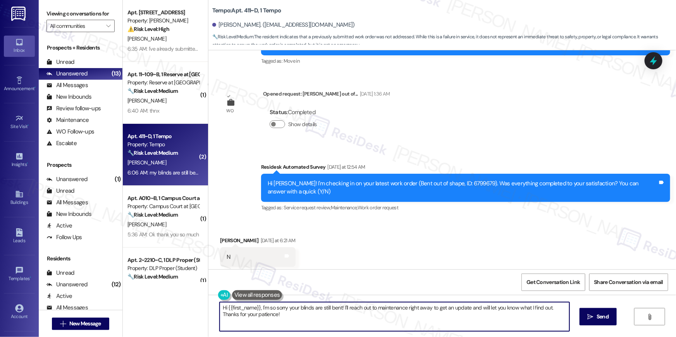
click at [472, 314] on textarea "Hi {{first_name}}, I'm so sorry your blinds are still bent! I'll reach out to m…" at bounding box center [395, 317] width 350 height 29
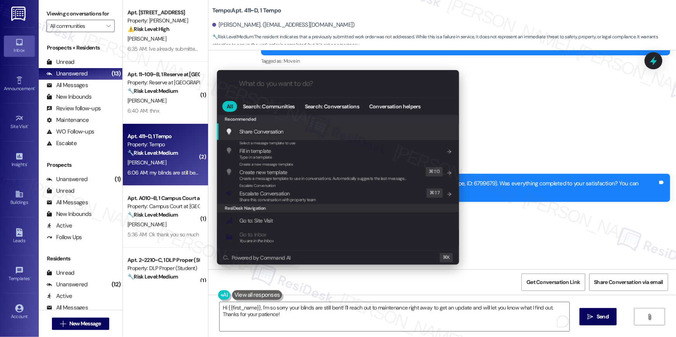
click at [464, 315] on div ".cls-1{fill:#0a055f;}.cls-2{fill:#0cc4c4;} resideskLogoBlueOrange All Search: C…" at bounding box center [338, 168] width 676 height 337
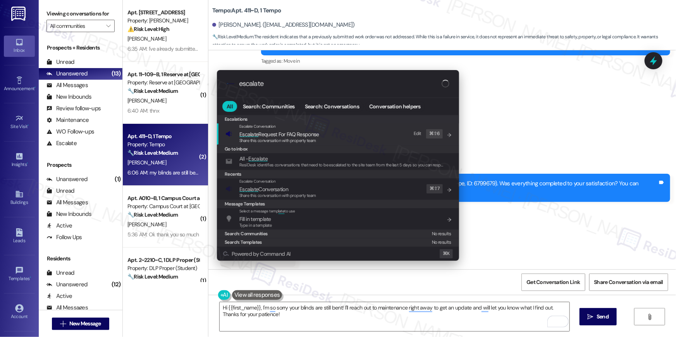
type input "escalate"
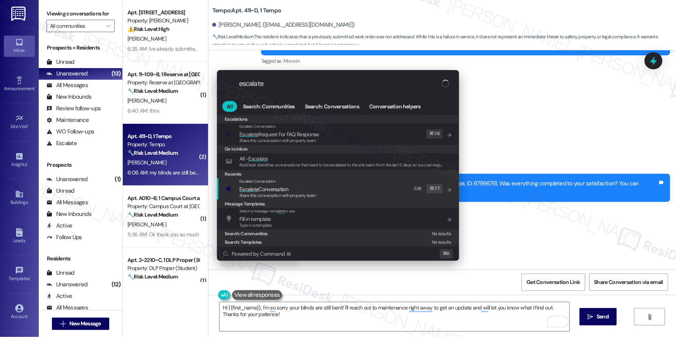
click at [302, 183] on div "Escalate Conversation" at bounding box center [277, 182] width 77 height 6
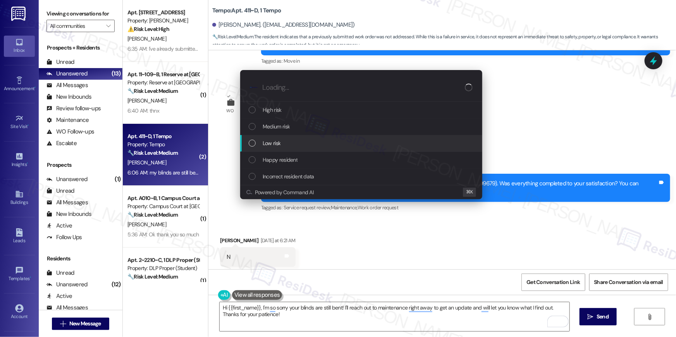
click at [295, 141] on div "Low risk" at bounding box center [362, 143] width 227 height 9
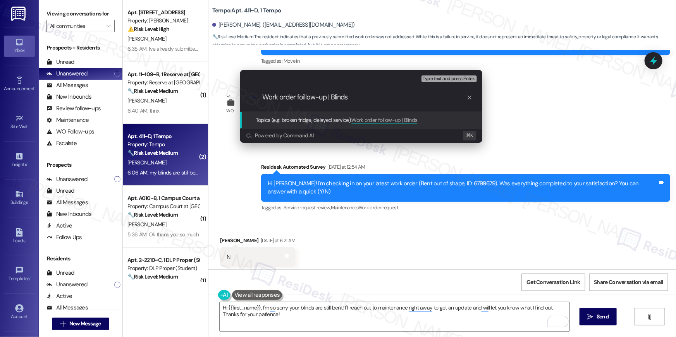
click at [305, 105] on div ".cls-1{fill:#0a055f;}.cls-2{fill:#0cc4c4;} resideskLogoBlueOrange Work order fo…" at bounding box center [361, 98] width 242 height 28
click at [303, 99] on input "Work order foillow-up | Blinds" at bounding box center [364, 97] width 204 height 8
type input "Work order follow-up | Blinds"
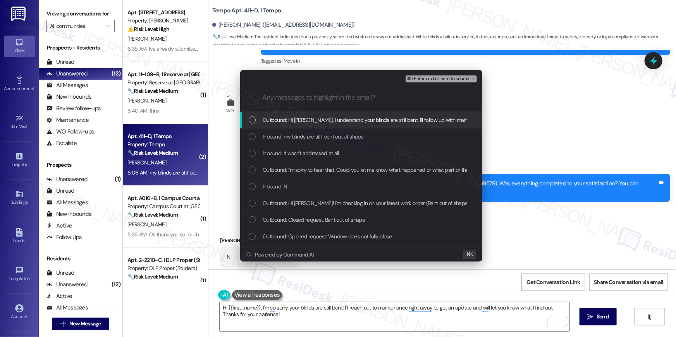
click at [252, 122] on div "List of options" at bounding box center [252, 120] width 7 height 7
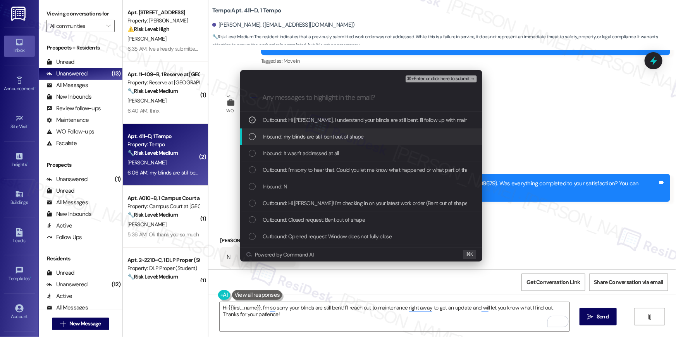
click at [253, 136] on div "List of options" at bounding box center [252, 136] width 7 height 7
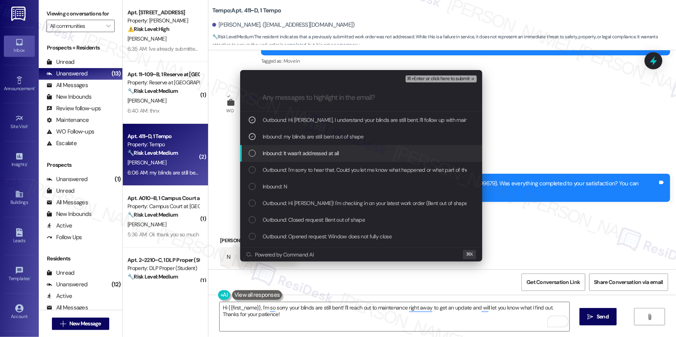
drag, startPoint x: 253, startPoint y: 155, endPoint x: 253, endPoint y: 161, distance: 5.8
click at [253, 155] on div "List of options" at bounding box center [252, 153] width 7 height 7
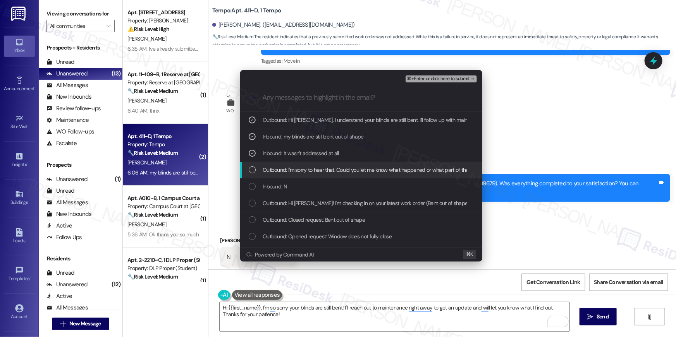
click at [252, 172] on div "List of options" at bounding box center [252, 170] width 7 height 7
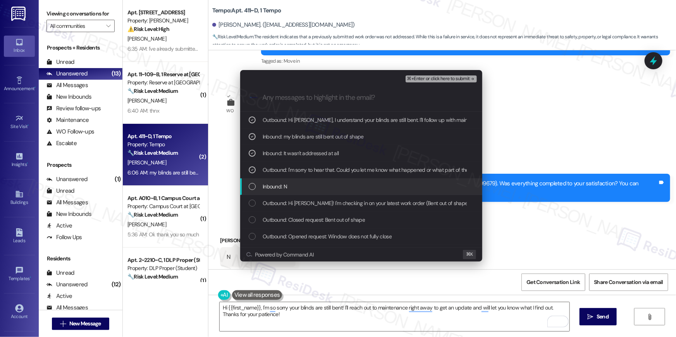
click at [252, 184] on div "List of options" at bounding box center [252, 186] width 7 height 7
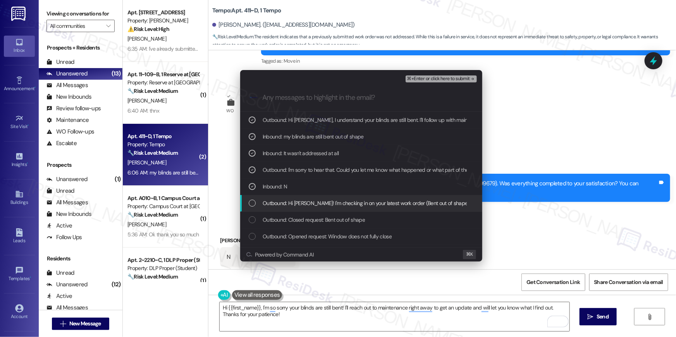
click at [251, 198] on div "Outbound: Hi Mia! I'm checking in on your latest work order (Bent out of shape,…" at bounding box center [361, 203] width 242 height 17
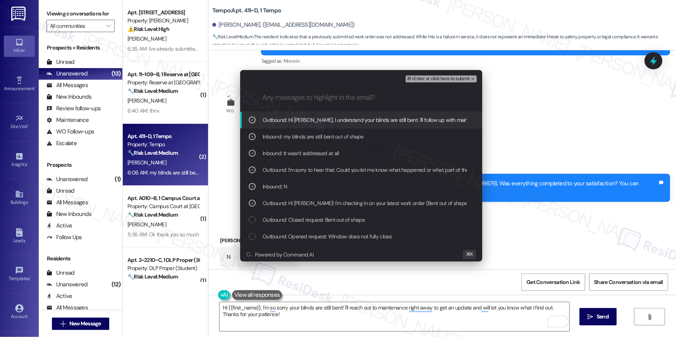
click at [456, 79] on span "⌘+Enter or click here to submit" at bounding box center [438, 78] width 63 height 5
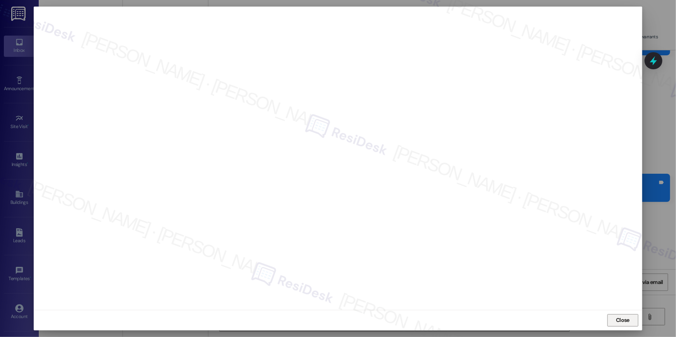
click at [624, 317] on span "Close" at bounding box center [623, 321] width 14 height 8
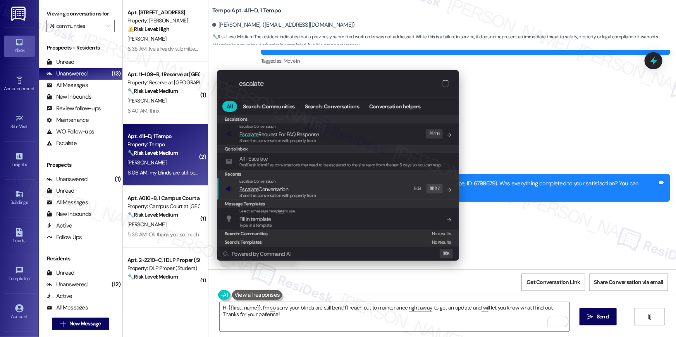
type input "escalate"
click at [390, 194] on div "Escalate Conversation Escalate Conversation Share this conversation with proper…" at bounding box center [338, 189] width 227 height 21
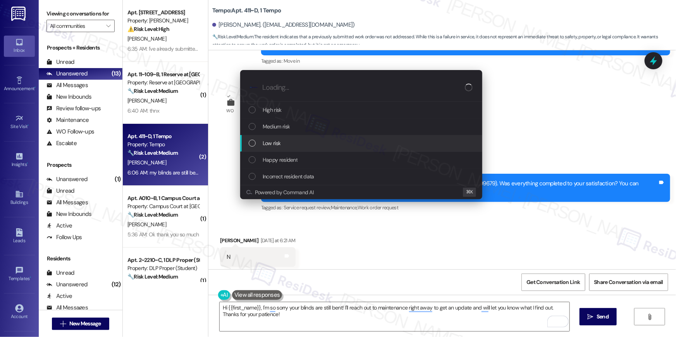
click at [317, 148] on div "Low risk" at bounding box center [361, 143] width 242 height 17
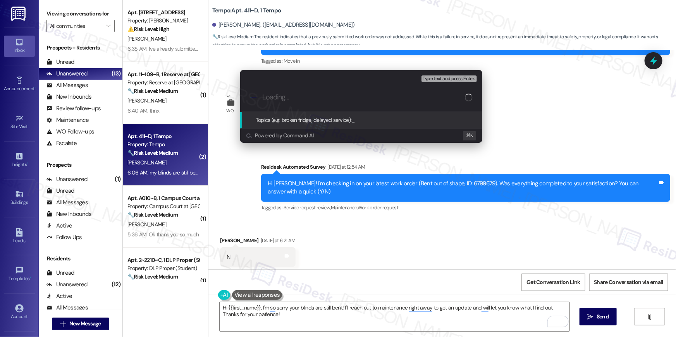
paste input "Work order follow-up | Blinds"
type input "Work order follow-up | Blinds"
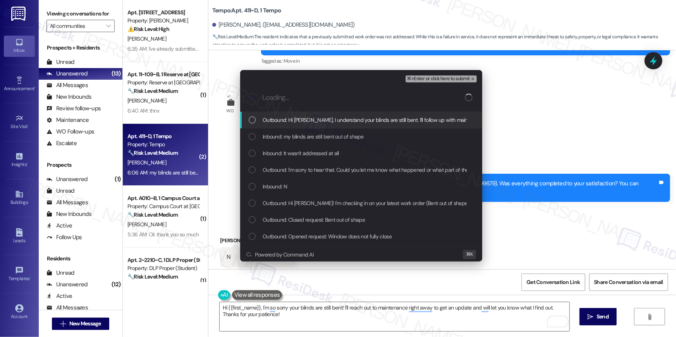
click at [249, 117] on div "List of options" at bounding box center [252, 120] width 7 height 7
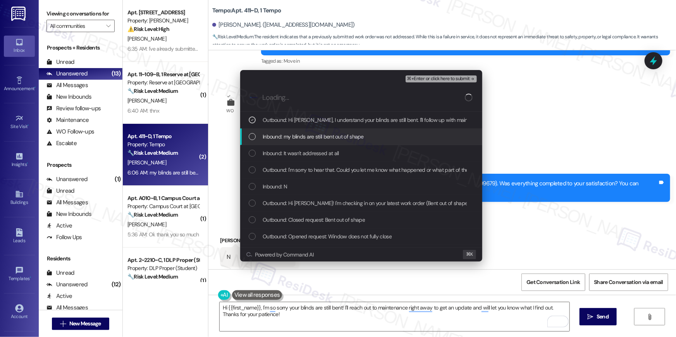
drag, startPoint x: 246, startPoint y: 137, endPoint x: 249, endPoint y: 151, distance: 14.6
click at [246, 138] on div "Inbound: my blinds are still bent out of shape" at bounding box center [361, 137] width 242 height 17
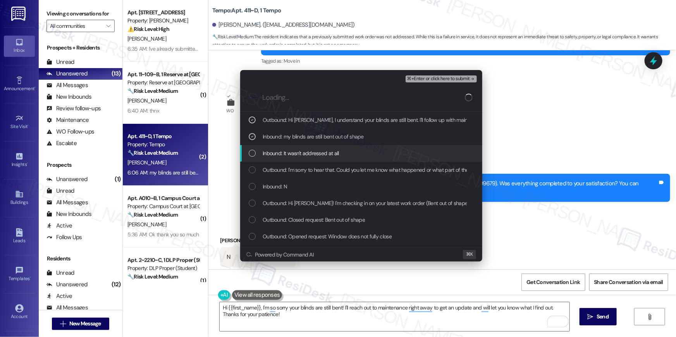
drag, startPoint x: 249, startPoint y: 154, endPoint x: 250, endPoint y: 159, distance: 5.1
click at [249, 154] on div "List of options" at bounding box center [252, 153] width 7 height 7
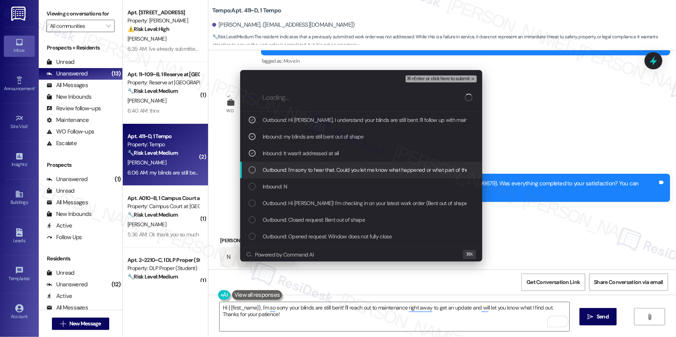
drag, startPoint x: 248, startPoint y: 173, endPoint x: 250, endPoint y: 185, distance: 12.5
click at [248, 174] on div "Outbound: I'm sorry to hear that. Could you let me know what happened or what p…" at bounding box center [361, 170] width 242 height 17
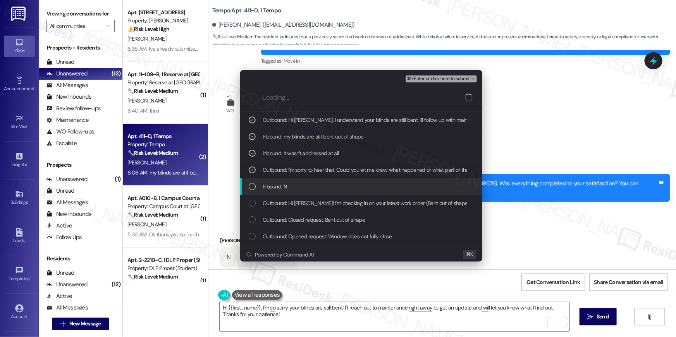
click at [249, 188] on div "List of options" at bounding box center [252, 186] width 7 height 7
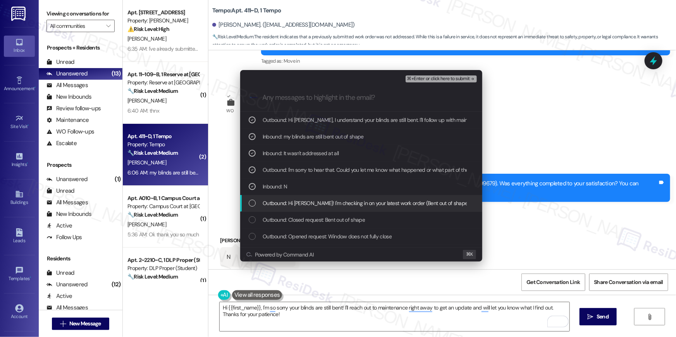
drag, startPoint x: 250, startPoint y: 202, endPoint x: 256, endPoint y: 200, distance: 6.5
click at [250, 202] on div "List of options" at bounding box center [252, 203] width 7 height 7
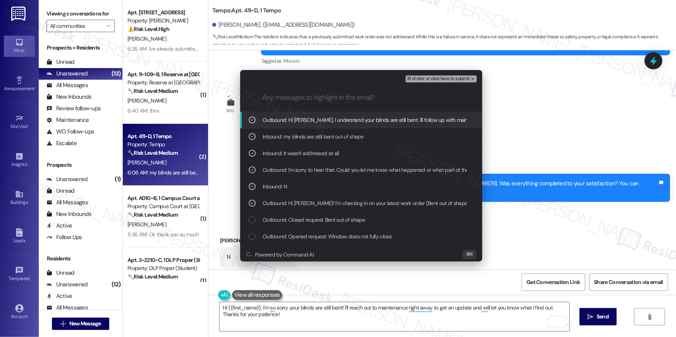
click at [425, 80] on span "⌘+Enter or click here to submit" at bounding box center [438, 78] width 63 height 5
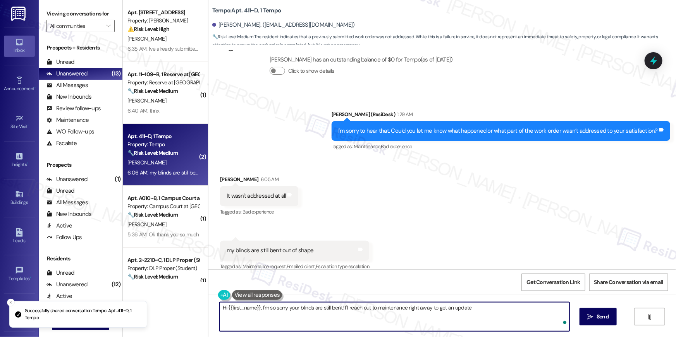
scroll to position [432, 0]
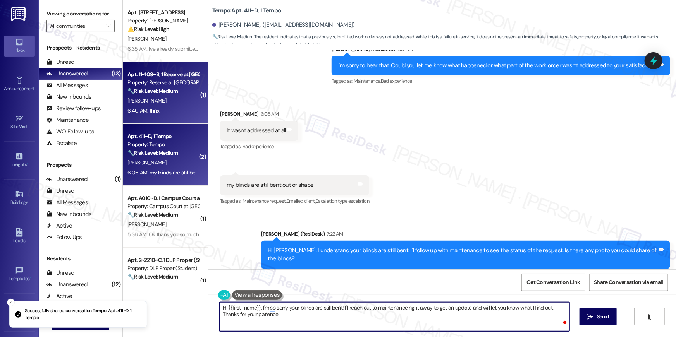
type textarea "Hi {{first_name}}, I'm so sorry your blinds are still bent! I'll reach out to m…"
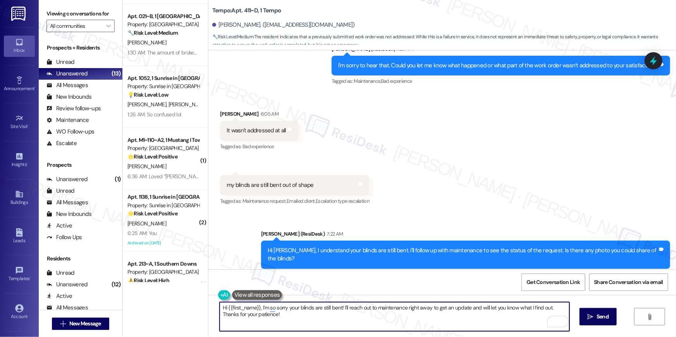
scroll to position [367, 0]
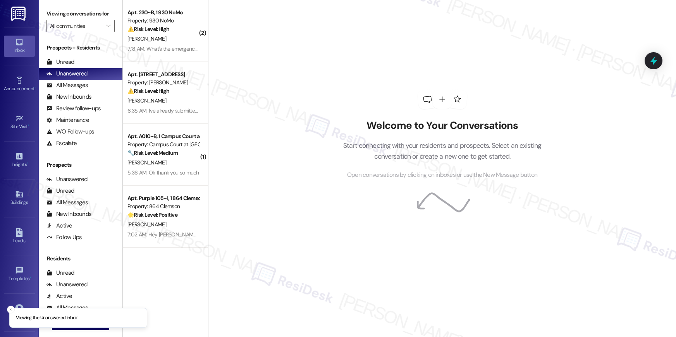
click at [182, 46] on div "7:18 AM: What's the emergency number? 7:18 AM: What's the emergency number?" at bounding box center [172, 48] width 91 height 7
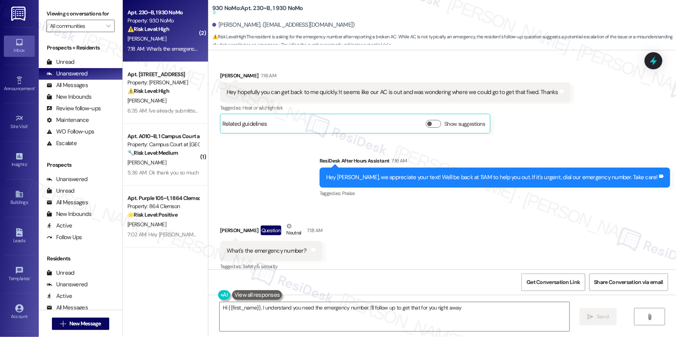
type textarea "Hi {{first_name}}, I understand you need the emergency number. I'll follow up t…"
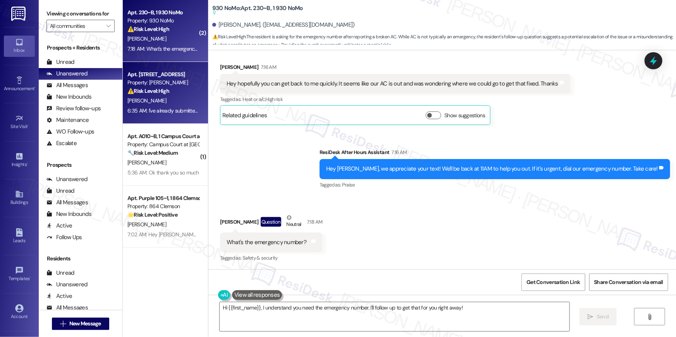
click at [179, 98] on div "[PERSON_NAME]" at bounding box center [163, 101] width 73 height 10
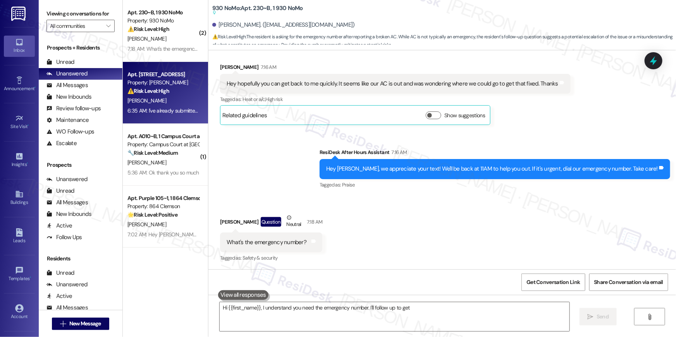
type textarea "Hi {{first_name}}, I understand you need the emergency number. I'll follow up t…"
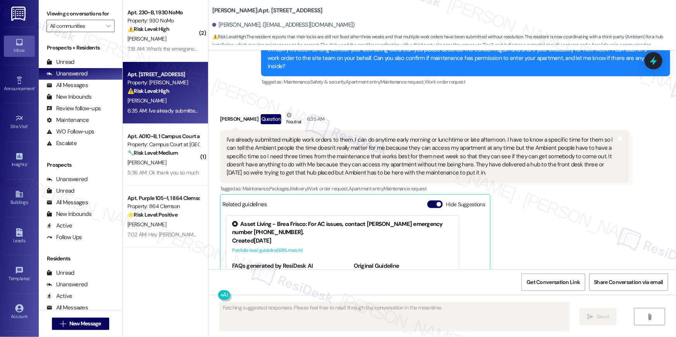
scroll to position [1230, 0]
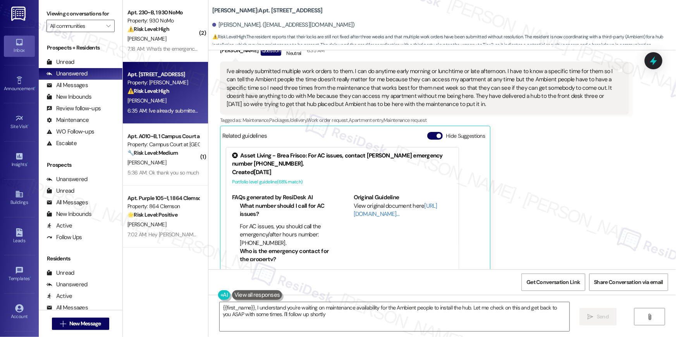
type textarea "{{first_name}}, I understand you're waiting on maintenance availability for the…"
click at [157, 165] on div "[PERSON_NAME]" at bounding box center [163, 163] width 73 height 10
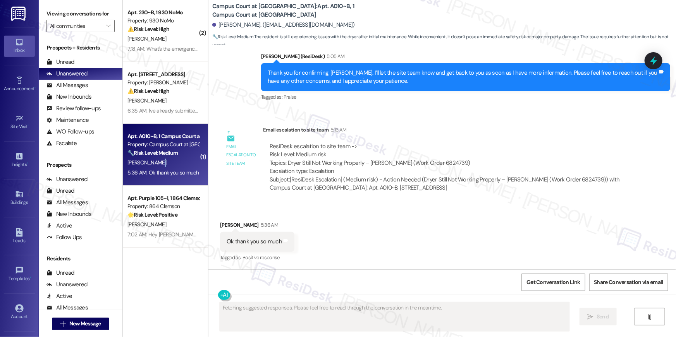
scroll to position [766, 0]
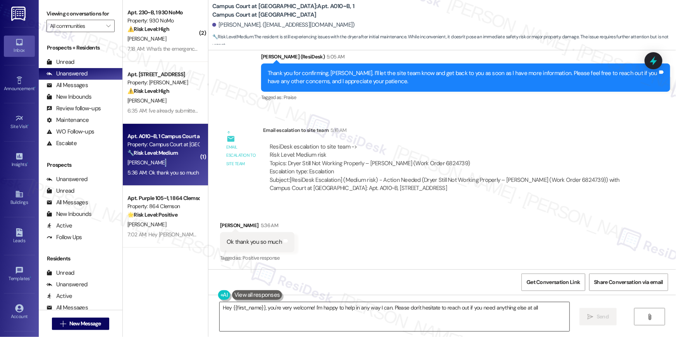
type textarea "Hey {{first_name}}, you're very welcome! I'm happy to help in any way I can. Pl…"
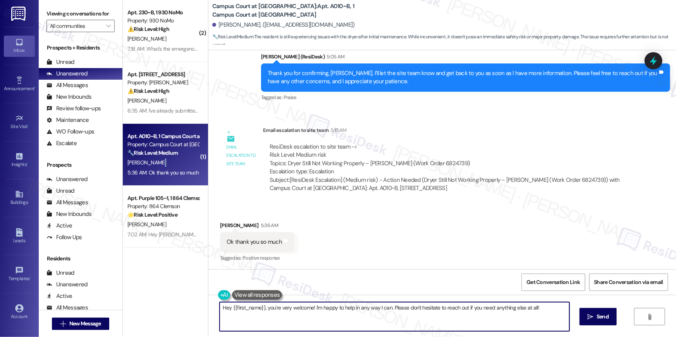
click at [544, 313] on textarea "Hey {{first_name}}, you're very welcome! I'm happy to help in any way I can. Pl…" at bounding box center [395, 317] width 350 height 29
click at [592, 314] on icon "" at bounding box center [591, 317] width 6 height 6
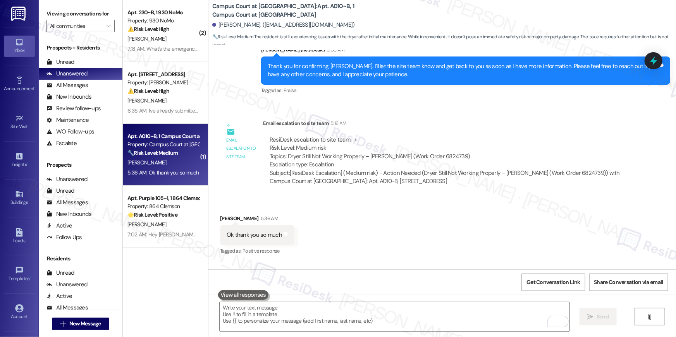
scroll to position [820, 0]
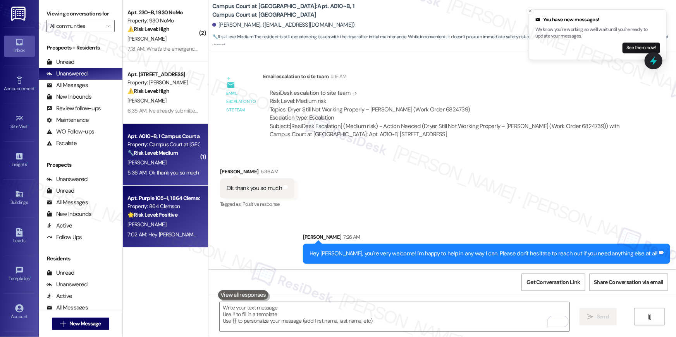
click at [163, 220] on div "[PERSON_NAME]" at bounding box center [163, 225] width 73 height 10
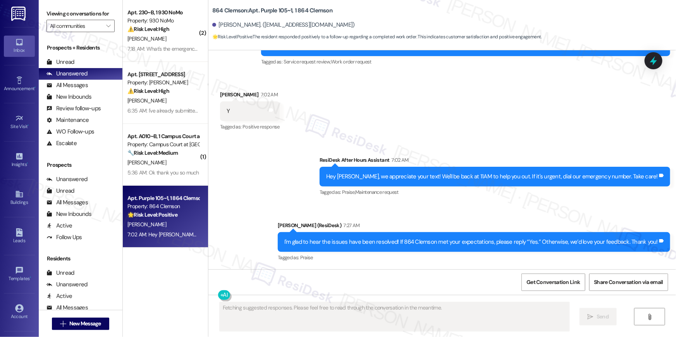
scroll to position [249, 0]
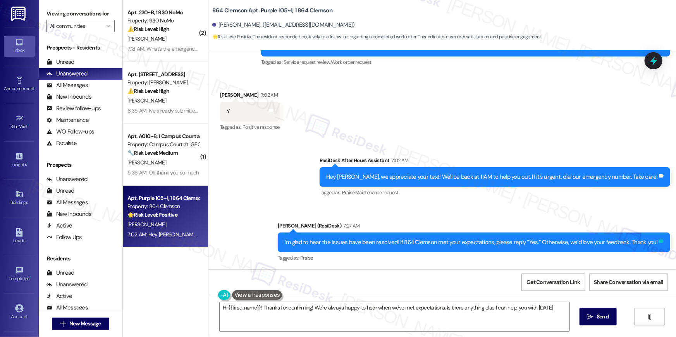
type textarea "Hi {{first_name}}! Thanks for confirming! We're always happy to hear when we've…"
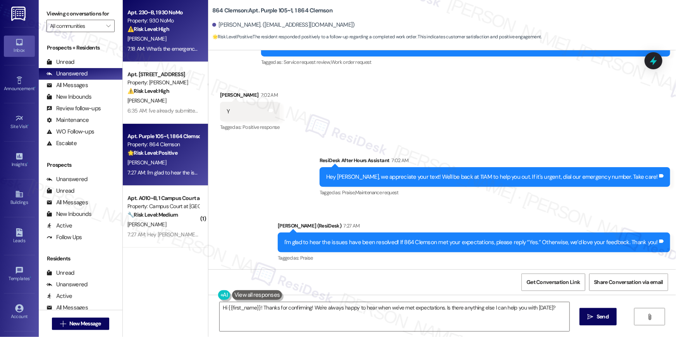
click at [167, 51] on div "7:18 AM: What's the emergency number? 7:18 AM: What's the emergency number?" at bounding box center [172, 48] width 91 height 7
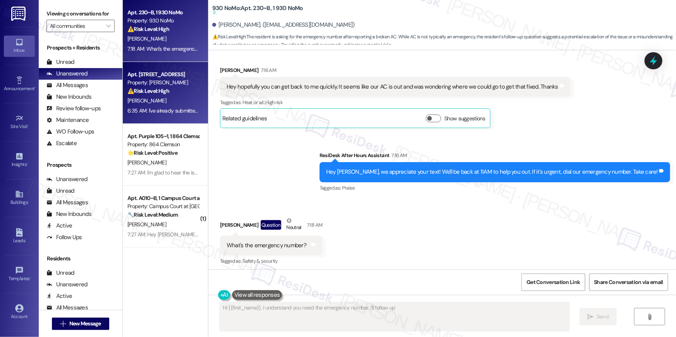
scroll to position [520, 0]
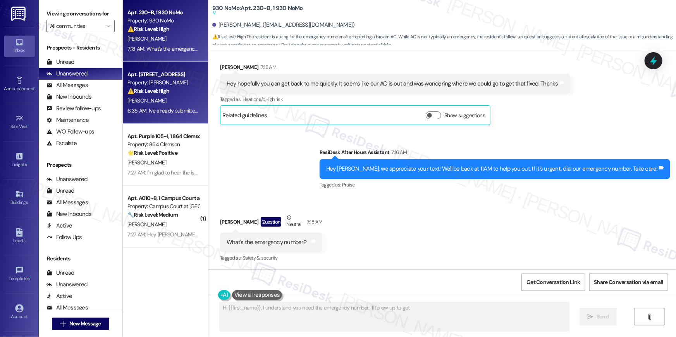
type textarea "Hi {{first_name}}, I understand you need the emergency number. I'll follow up t…"
click at [172, 96] on div "[PERSON_NAME]" at bounding box center [163, 101] width 73 height 10
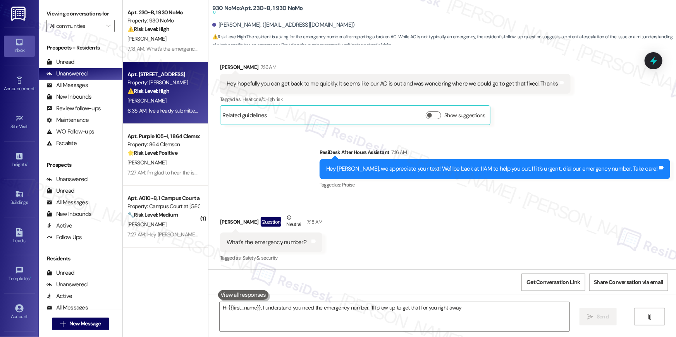
type textarea "Hi {{first_name}}, I understand you need the emergency number. I'll follow up t…"
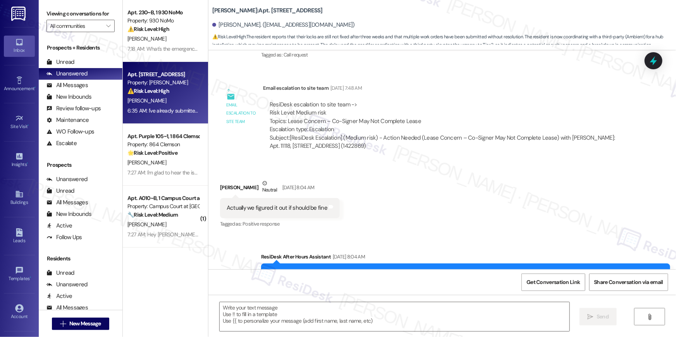
type textarea "Fetching suggested responses. Please feel free to read through the conversation…"
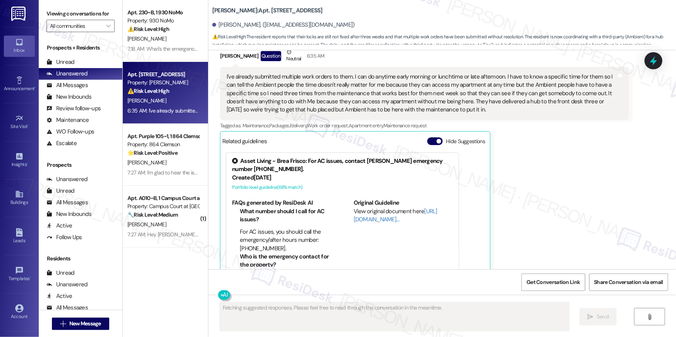
scroll to position [1230, 0]
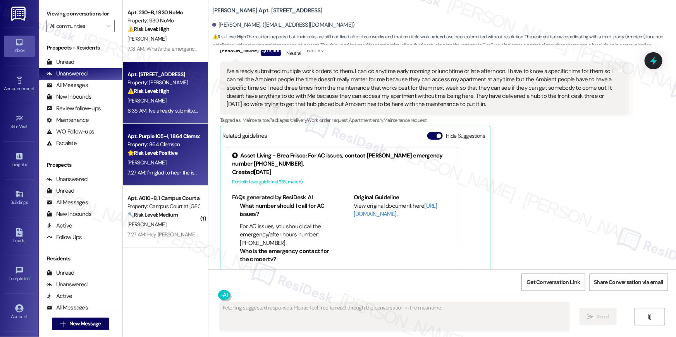
click at [146, 177] on div "7:27 AM: I'm glad to hear the issues have been resolved! If 864 Clemson met you…" at bounding box center [163, 173] width 73 height 10
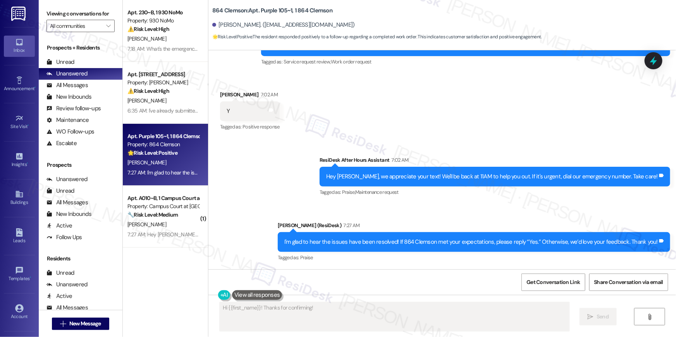
scroll to position [249, 0]
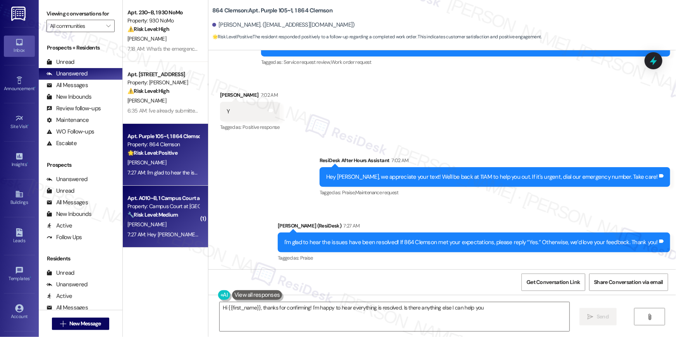
type textarea "Hi {{first_name}}, thanks for confirming! I'm happy to hear everything is resol…"
click at [160, 187] on div "Apt. A010~B, 1 Campus Court at [GEOGRAPHIC_DATA] Property: Campus Court at [GEO…" at bounding box center [165, 217] width 85 height 62
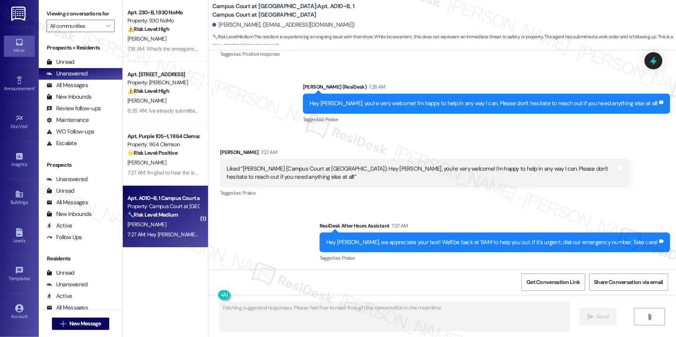
scroll to position [971, 0]
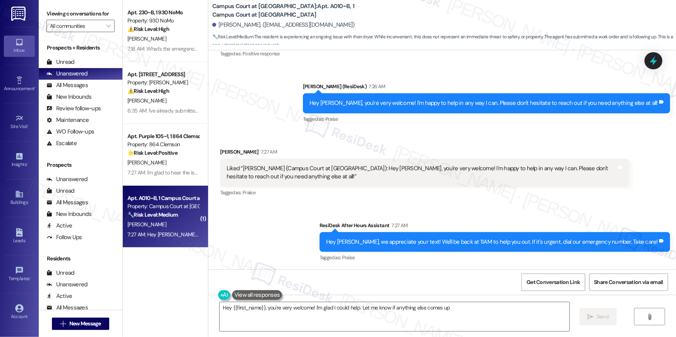
type textarea "Hey {{first_name}}, you're very welcome! I'm glad I could help. Let me know if …"
click at [392, 329] on textarea "Hey {{first_name}}, you're very welcome! I'm glad I could help. Let me know if …" at bounding box center [395, 317] width 350 height 29
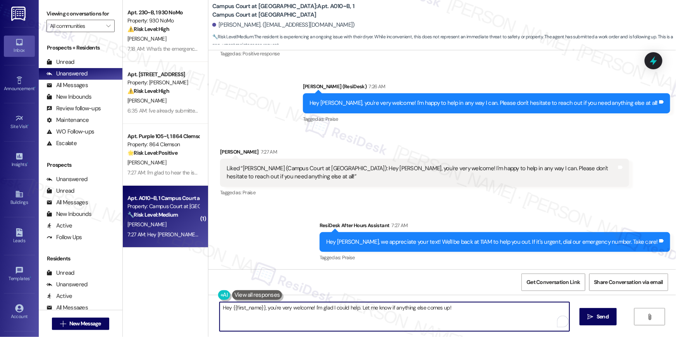
click at [377, 318] on textarea "Hey {{first_name}}, you're very welcome! I'm glad I could help. Let me know if …" at bounding box center [395, 317] width 350 height 29
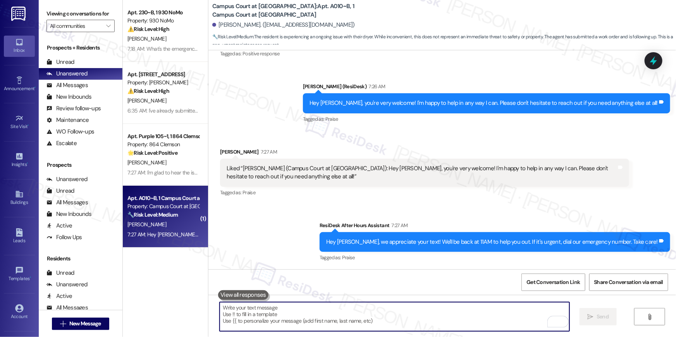
type textarea "E"
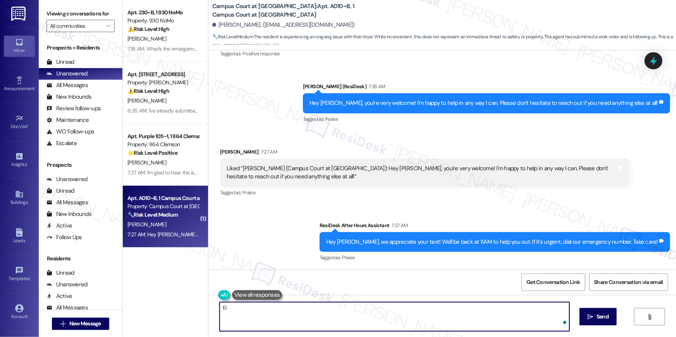
type textarea "E"
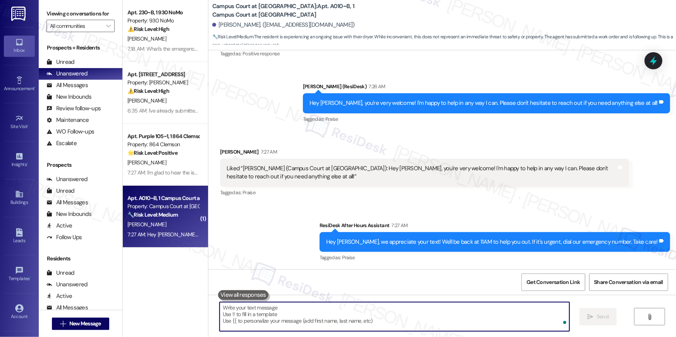
type textarea "W"
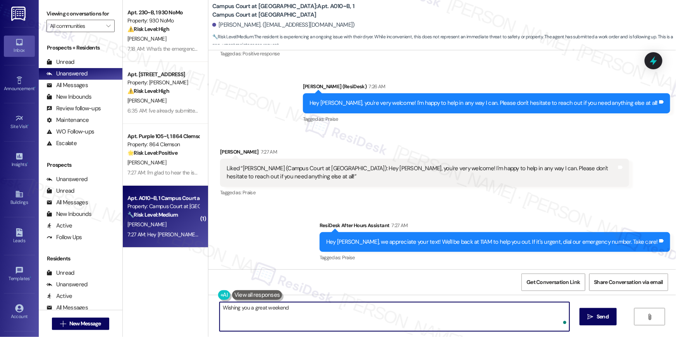
type textarea "Wishing you a great weekend!"
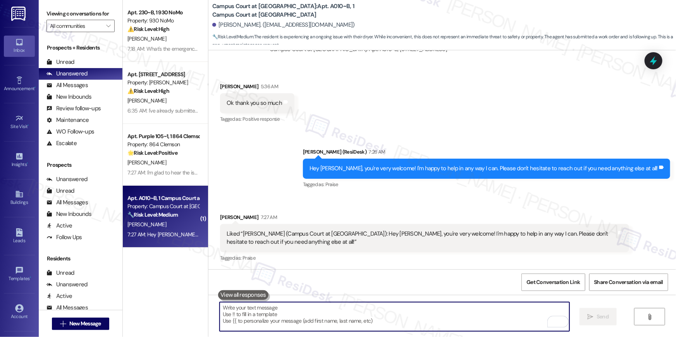
scroll to position [905, 0]
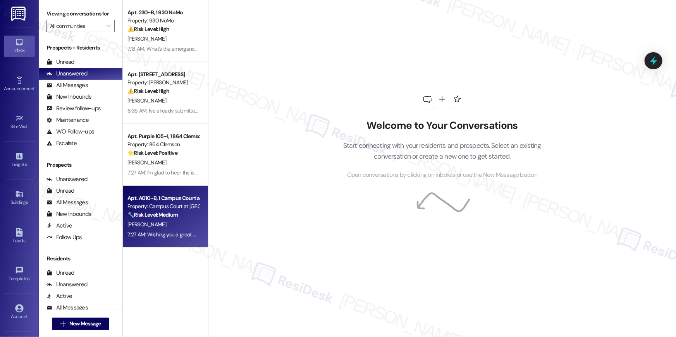
click at [147, 189] on div "Apt. A010~B, 1 Campus Court at [GEOGRAPHIC_DATA] Property: Campus Court at [GEO…" at bounding box center [165, 217] width 85 height 62
click at [151, 165] on div "[PERSON_NAME]" at bounding box center [163, 163] width 73 height 10
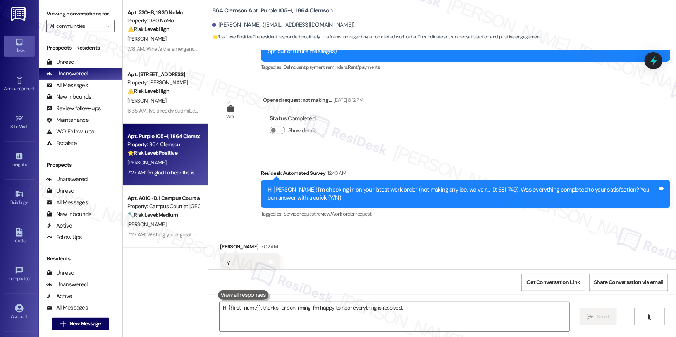
scroll to position [118, 0]
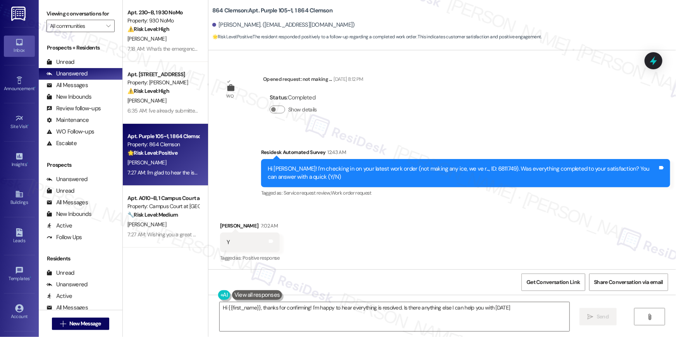
type textarea "Hi {{first_name}}, thanks for confirming! I'm happy to hear everything is resol…"
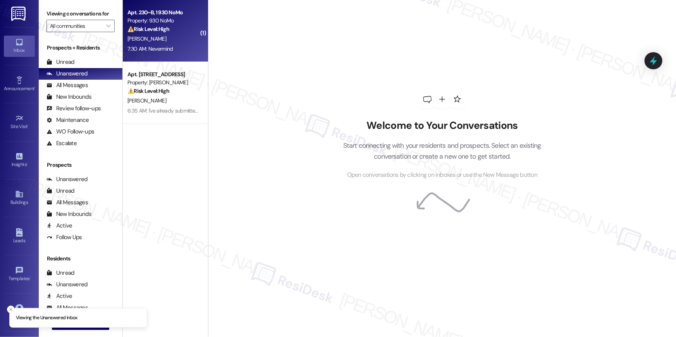
click at [147, 48] on div "7:30 AM: Nevermind 7:30 AM: Nevermind" at bounding box center [149, 48] width 45 height 7
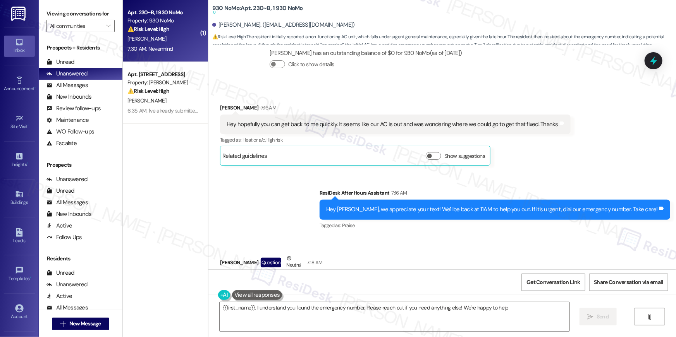
type textarea "{{first_name}}, I understand you found the emergency number. Please reach out i…"
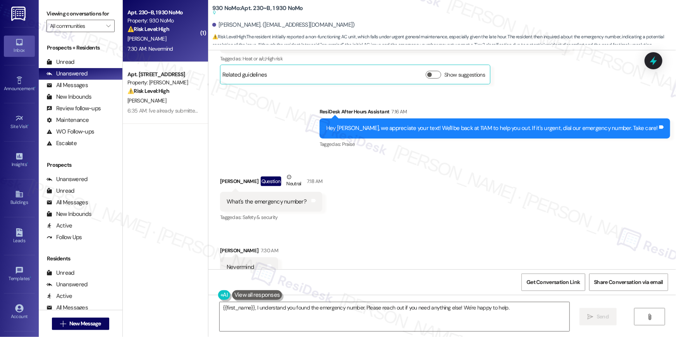
scroll to position [574, 0]
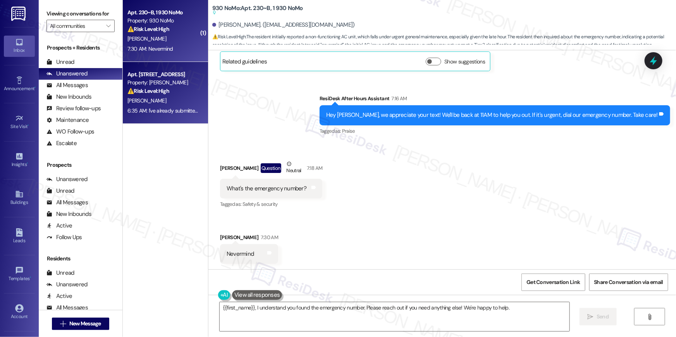
click at [181, 103] on div "[PERSON_NAME]" at bounding box center [163, 101] width 73 height 10
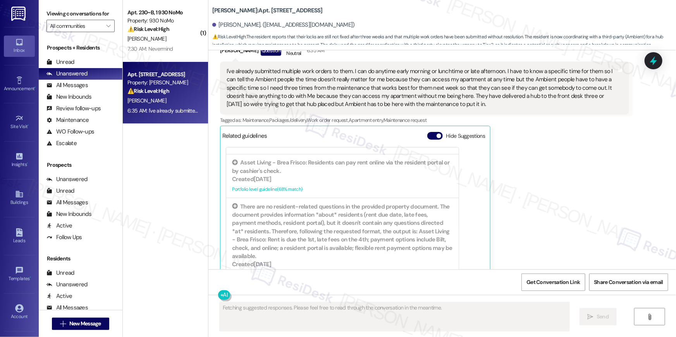
scroll to position [168, 0]
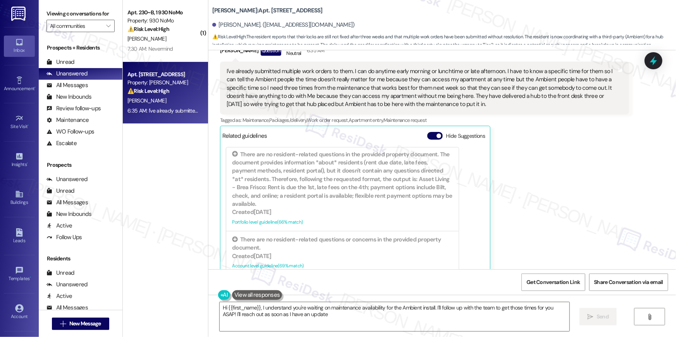
type textarea "Hi {{first_name}}, I understand you're waiting on maintenance availability for …"
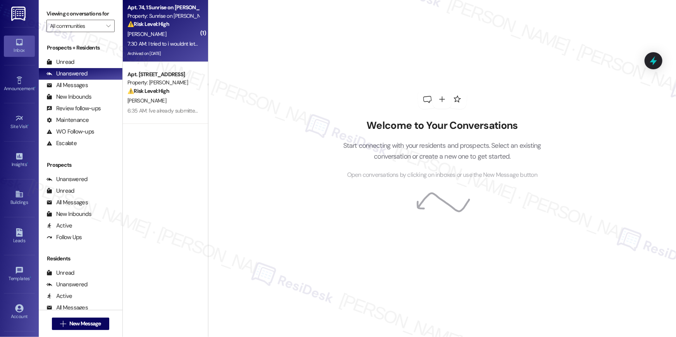
click at [153, 46] on div "7:30 AM: I tried to i wouldnt let me 7:30 AM: I tried to i wouldnt let me" at bounding box center [165, 43] width 76 height 7
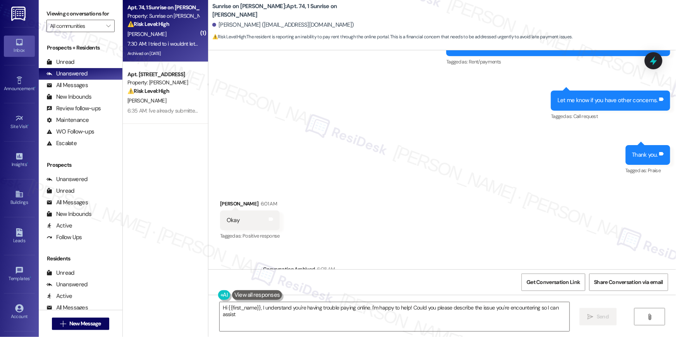
scroll to position [2832, 0]
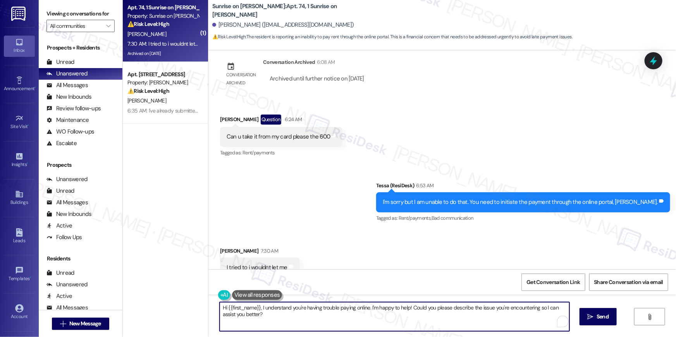
drag, startPoint x: 293, startPoint y: 313, endPoint x: 217, endPoint y: 304, distance: 76.4
click at [220, 304] on textarea "Hi {{first_name}}, I understand you're having trouble paying online. I'm happy …" at bounding box center [395, 317] width 350 height 29
paste textarea "Mon-Fri: 9:30 AM-5:30 PM Sat-Sun: Closed"
click at [501, 312] on textarea "Please stop by our office to get you assisted, Leonard. Please visit us during …" at bounding box center [395, 317] width 350 height 29
click at [500, 308] on textarea "Please stop by our office to get you assisted, Leonard. Please visit us during …" at bounding box center [395, 317] width 350 height 29
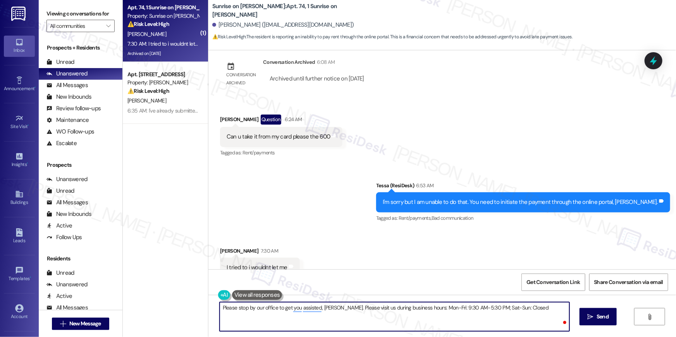
click at [540, 312] on textarea "Please stop by our office to get you assisted, [PERSON_NAME]. Please visit us d…" at bounding box center [395, 317] width 350 height 29
type textarea "Please stop by our office to get you assisted, Leonard. Please visit us during …"
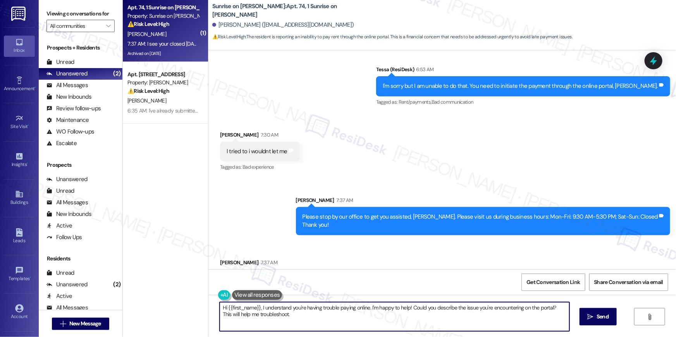
scroll to position [2948, 0]
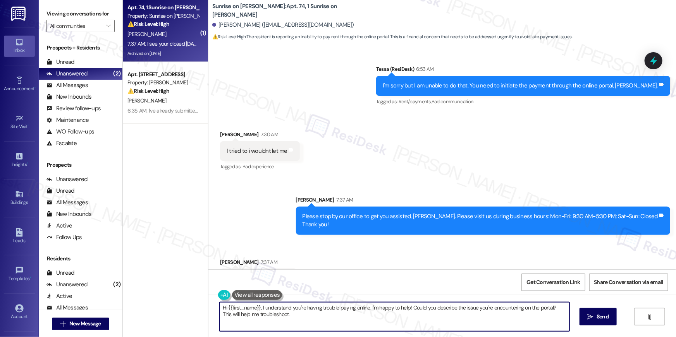
click at [299, 315] on textarea "Hi {{first_name}}, I understand you're having trouble paying online. I'm happy …" at bounding box center [395, 317] width 350 height 29
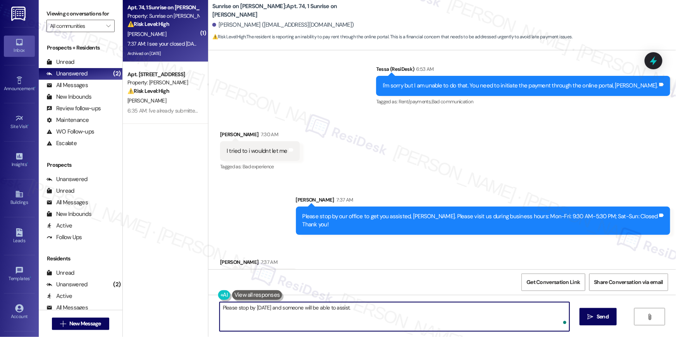
type textarea "Please stop by [DATE] and someone will be able to assist."
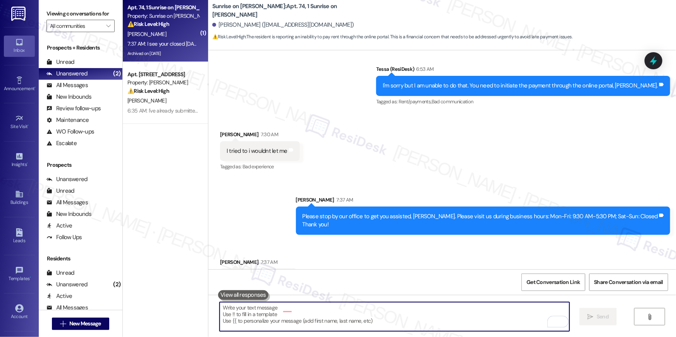
scroll to position [2948, 0]
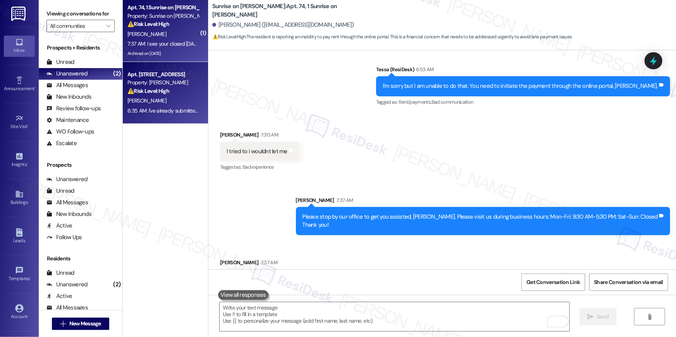
click at [189, 101] on div "[PERSON_NAME]" at bounding box center [163, 101] width 73 height 10
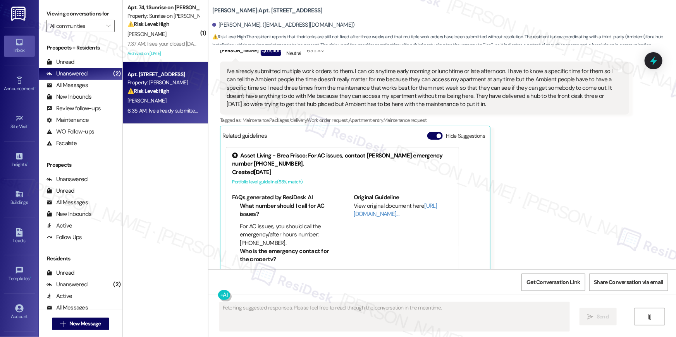
scroll to position [1208, 0]
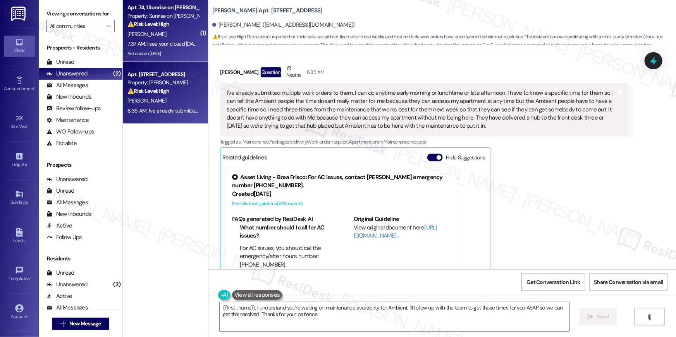
type textarea "{{first_name}}, I understand you're waiting on maintenance availability for Amb…"
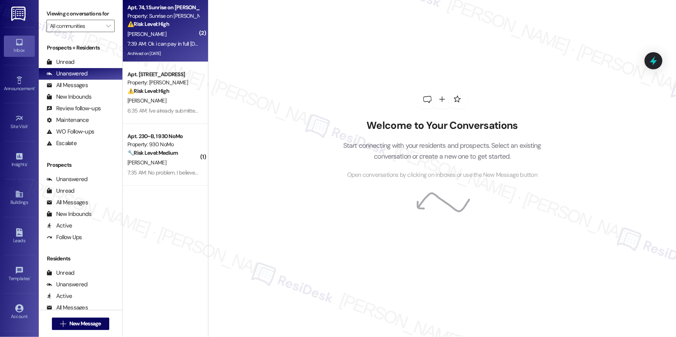
click at [168, 29] on div "Apt. 74, 1 Sunrise on [PERSON_NAME] Property: Sunrise on [PERSON_NAME] ⚠️ Risk …" at bounding box center [163, 16] width 73 height 26
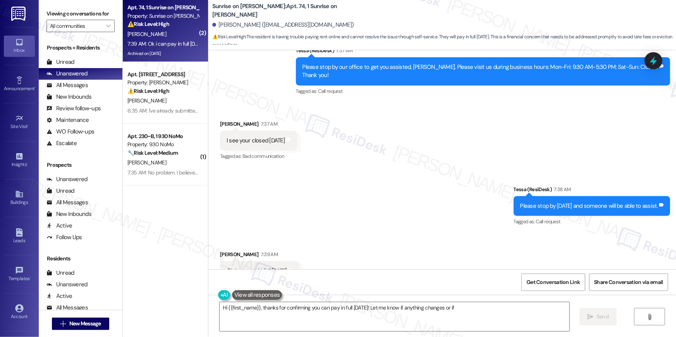
scroll to position [3101, 0]
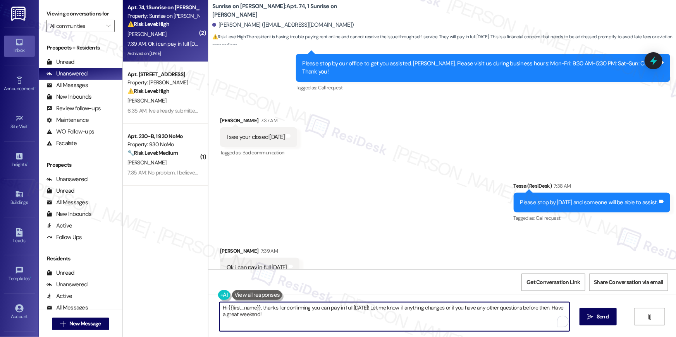
drag, startPoint x: 323, startPoint y: 313, endPoint x: 178, endPoint y: 302, distance: 145.3
click at [178, 302] on div "( 2 ) Apt. 74, 1 Sunrise on [PERSON_NAME] Property: Sunrise on [PERSON_NAME] ⚠️…" at bounding box center [399, 168] width 553 height 337
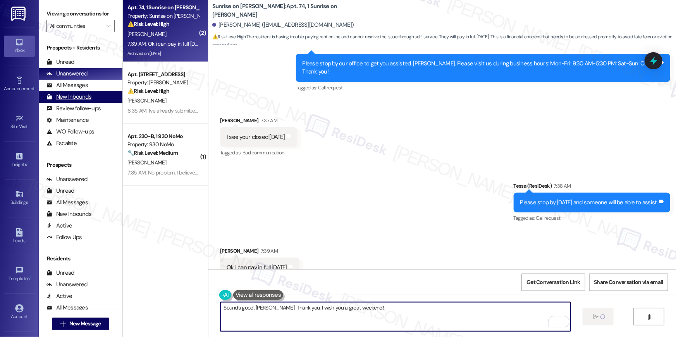
type textarea "Fetching suggested responses. Please feel free to read through the conversation…"
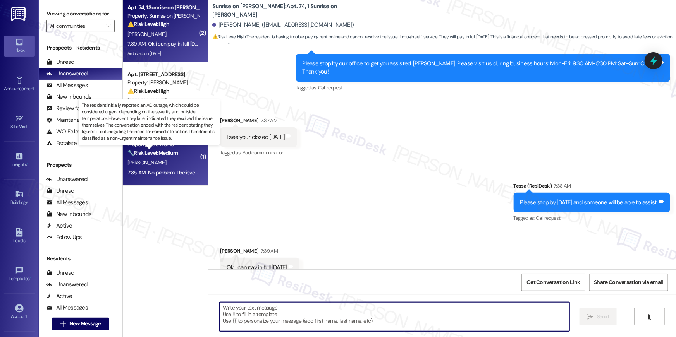
click at [169, 156] on strong "🔧 Risk Level: Medium" at bounding box center [152, 153] width 50 height 7
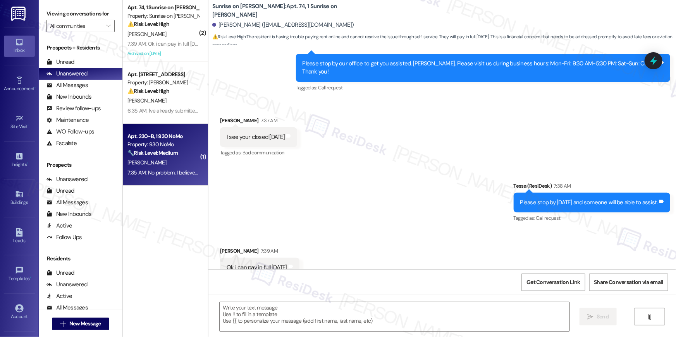
type textarea "Fetching suggested responses. Please feel free to read through the conversation…"
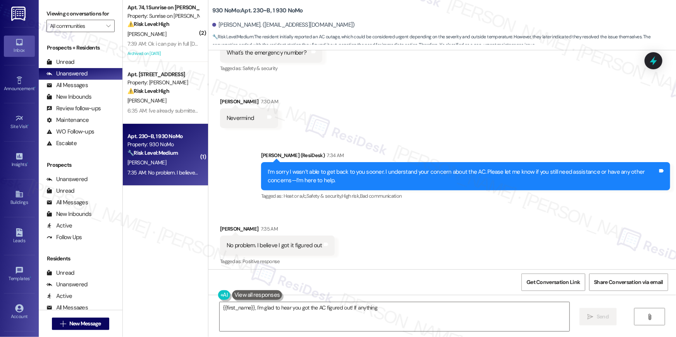
scroll to position [713, 0]
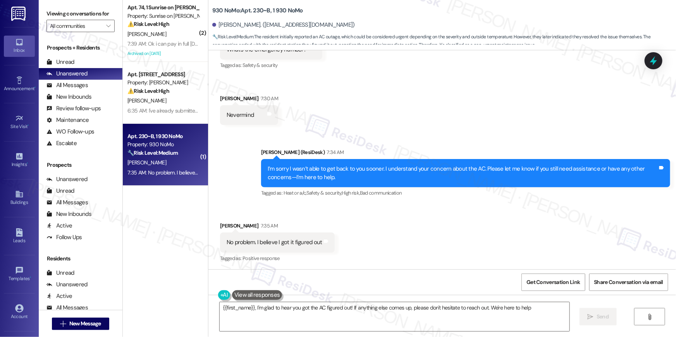
type textarea "{{first_name}}, I'm glad to hear you got the AC figured out! If anything else c…"
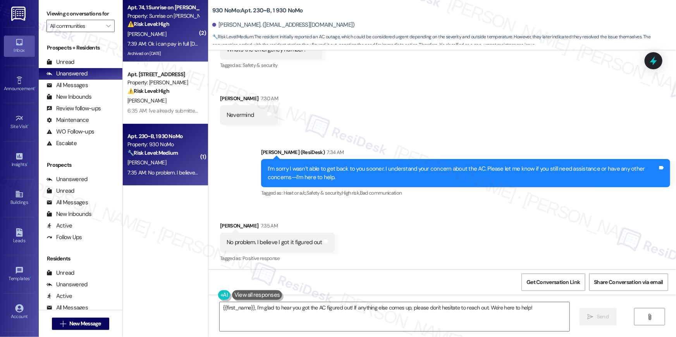
click at [165, 37] on div "[PERSON_NAME]" at bounding box center [163, 34] width 73 height 10
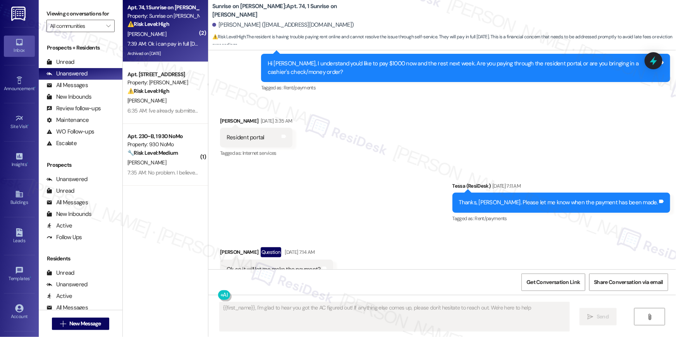
type textarea "{{first_name}}, I'm glad to hear you got the AC figured out! If anything else c…"
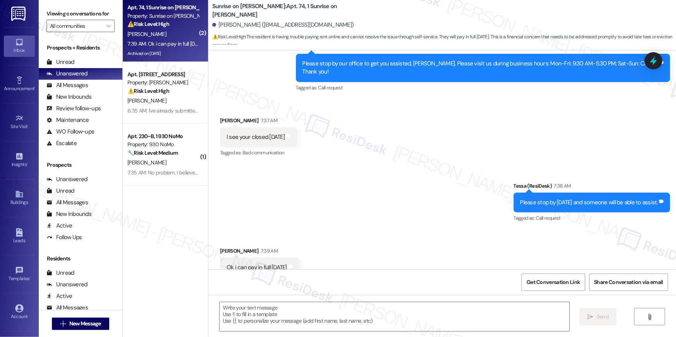
scroll to position [3167, 0]
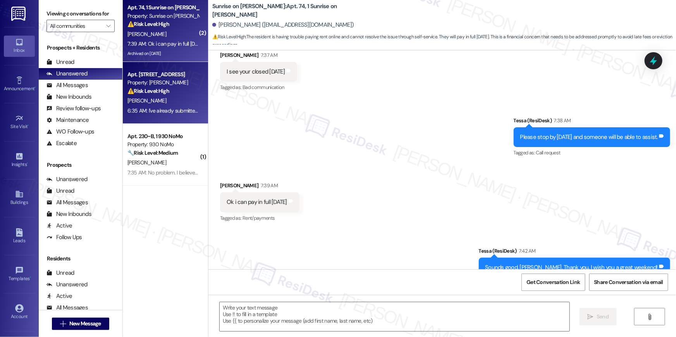
click at [161, 105] on div "[PERSON_NAME]" at bounding box center [163, 101] width 73 height 10
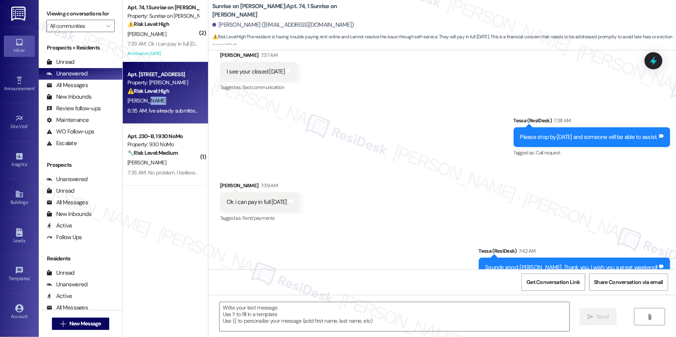
click at [161, 105] on div "[PERSON_NAME]" at bounding box center [163, 101] width 73 height 10
type textarea "Fetching suggested responses. Please feel free to read through the conversation…"
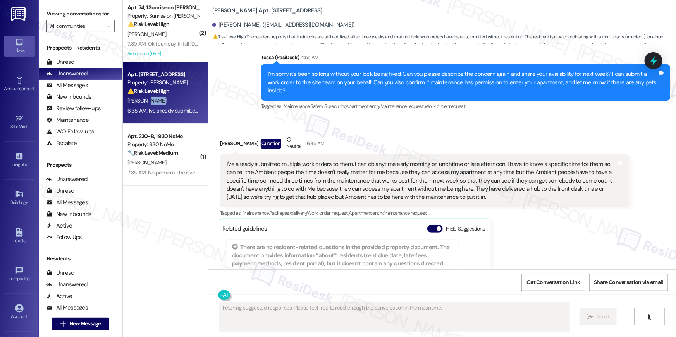
scroll to position [1135, 0]
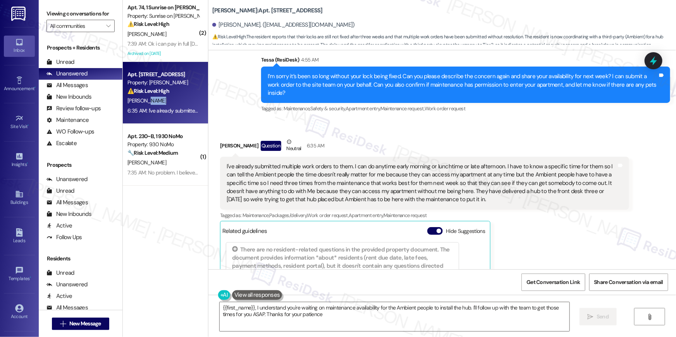
type textarea "{{first_name}}, I understand you're waiting on maintenance availability for the…"
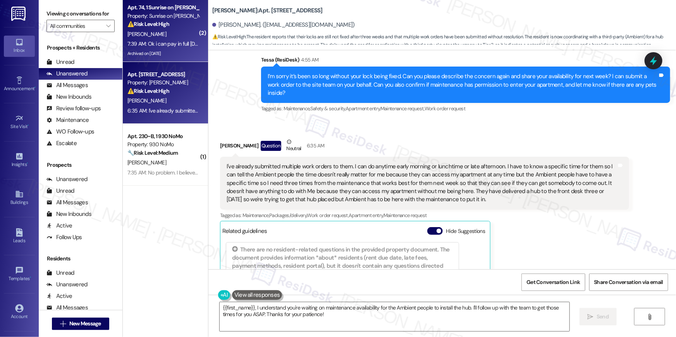
click at [163, 45] on div "7:39 AM: Ok i can pay in full [DATE] 7:39 AM: Ok i can pay in full [DATE]" at bounding box center [165, 43] width 77 height 7
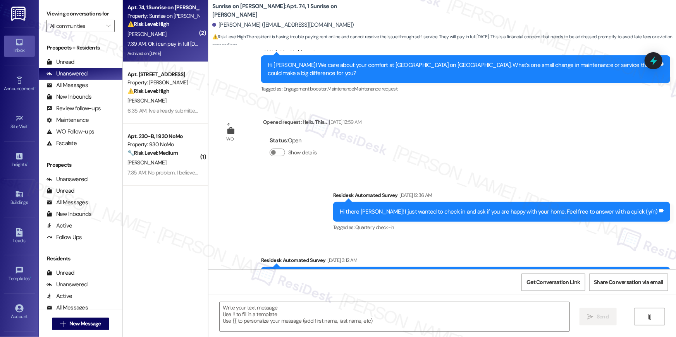
type textarea "Fetching suggested responses. Please feel free to read through the conversation…"
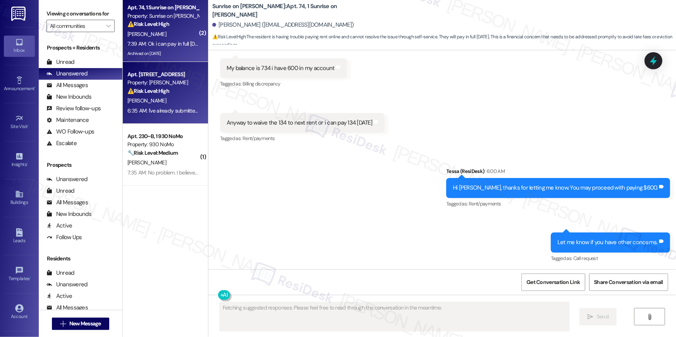
scroll to position [3101, 0]
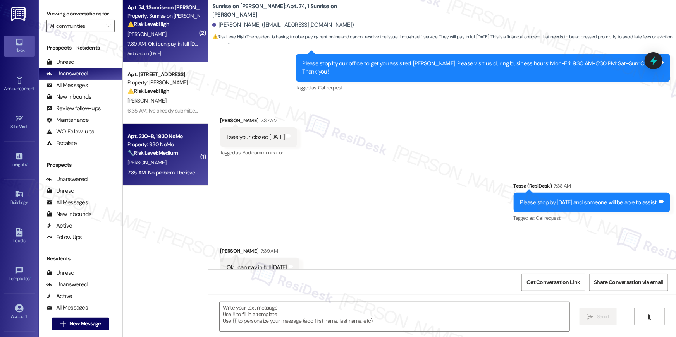
click at [169, 145] on div "Property: 930 NoMo" at bounding box center [163, 145] width 72 height 8
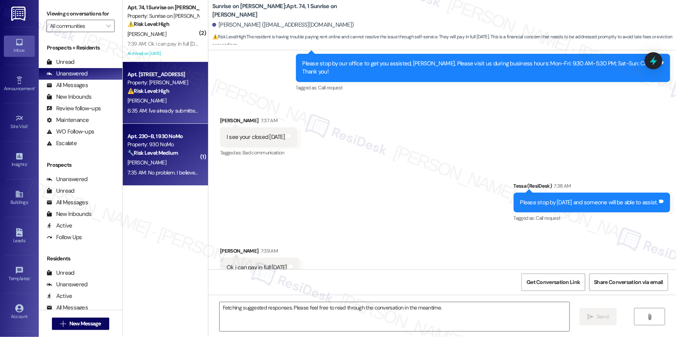
click at [154, 105] on div "[PERSON_NAME]" at bounding box center [163, 101] width 73 height 10
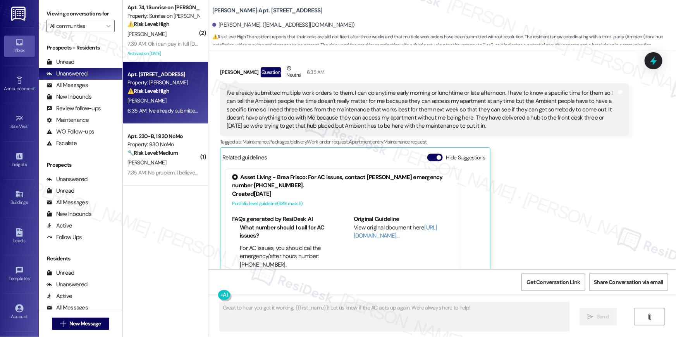
scroll to position [1207, 0]
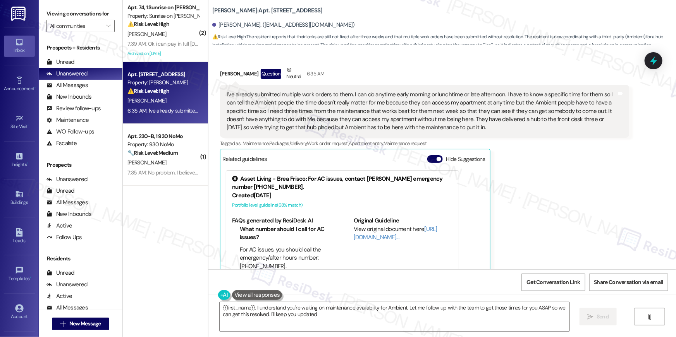
type textarea "{{first_name}}, I understand you're waiting on maintenance availability for Amb…"
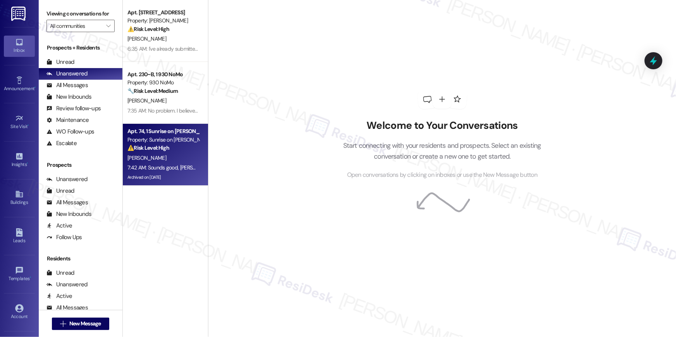
click at [165, 158] on div "[PERSON_NAME]" at bounding box center [163, 158] width 73 height 10
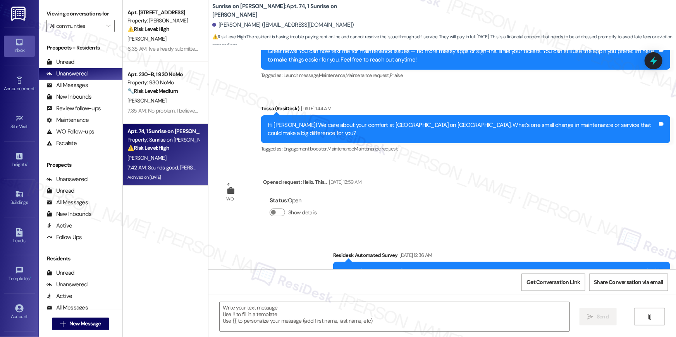
type textarea "Fetching suggested responses. Please feel free to read through the conversation…"
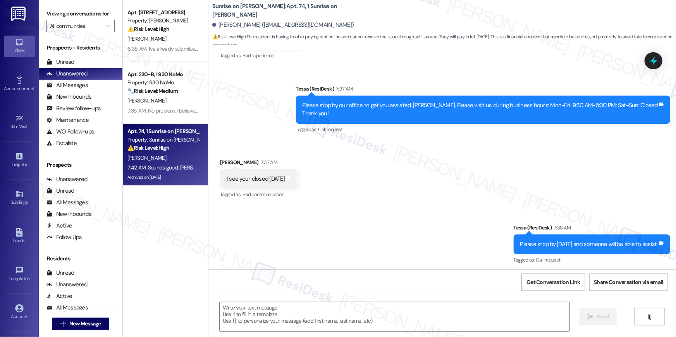
scroll to position [3167, 0]
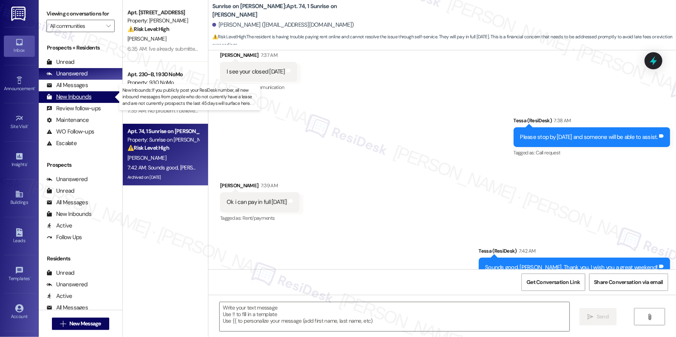
click at [72, 93] on div "New Inbounds" at bounding box center [68, 97] width 45 height 8
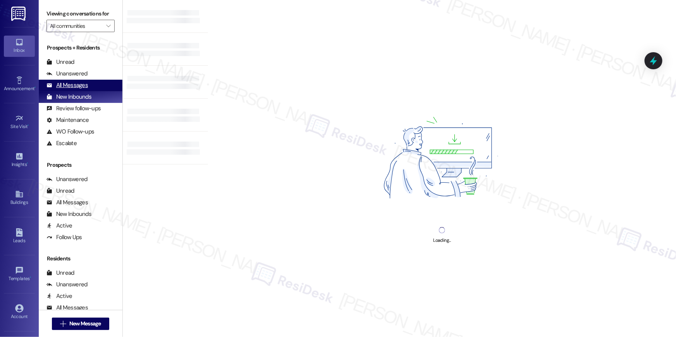
click at [76, 86] on div "All Messages" at bounding box center [66, 85] width 41 height 8
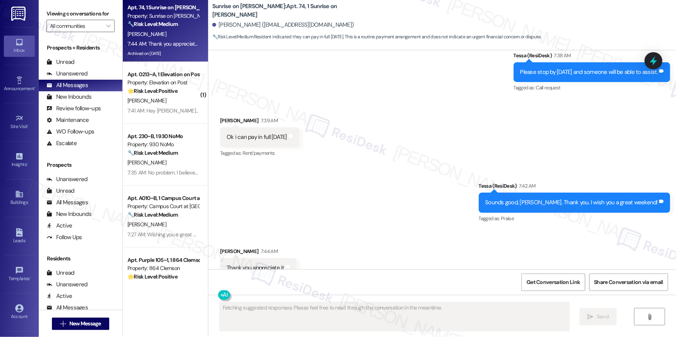
scroll to position [3232, 0]
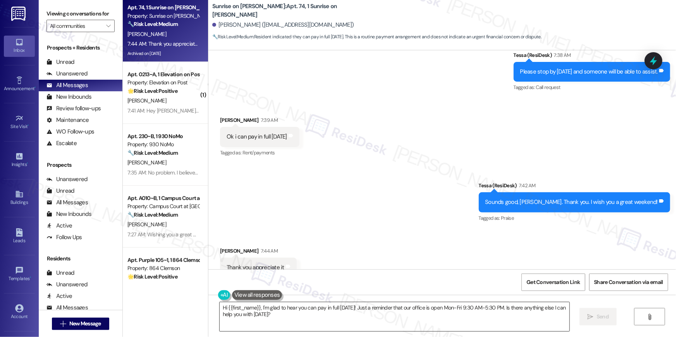
click at [447, 316] on textarea "Hi {{first_name}}, I'm glad to hear you can pay in full on Monday! Just a remin…" at bounding box center [395, 317] width 350 height 29
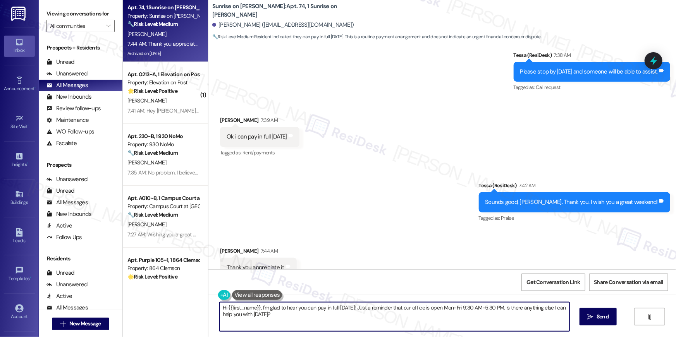
click at [447, 316] on textarea "Hi {{first_name}}, I'm glad to hear you can pay in full on Monday! Just a remin…" at bounding box center [395, 317] width 350 height 29
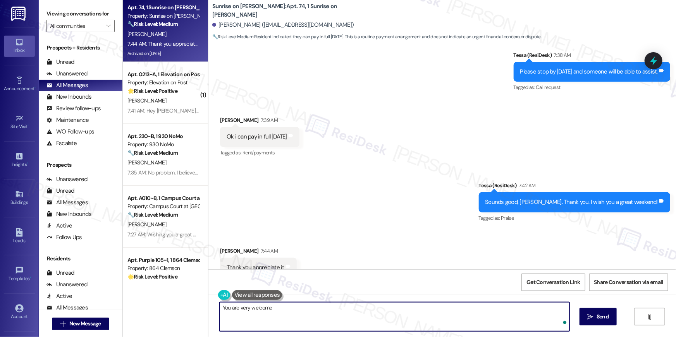
type textarea "You are very welcome!"
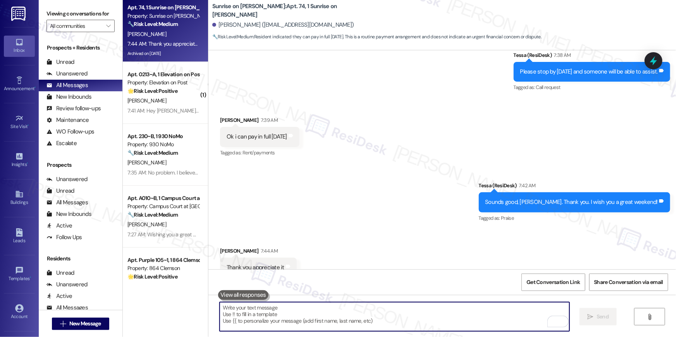
scroll to position [3232, 0]
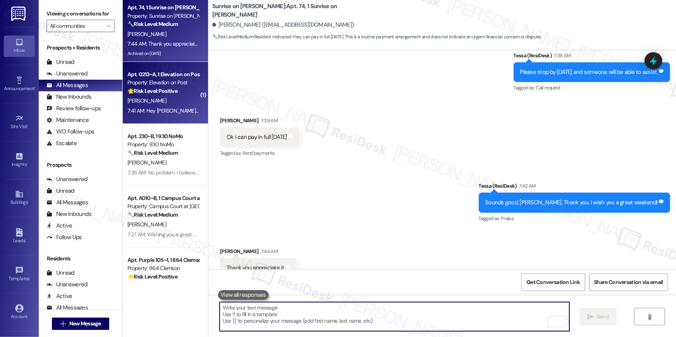
click at [179, 97] on div "A. Lumbreras" at bounding box center [163, 101] width 73 height 10
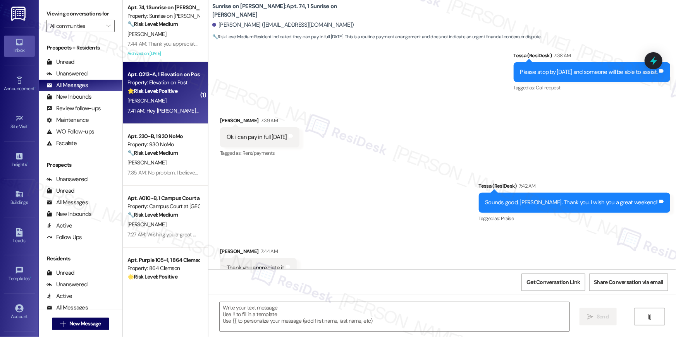
type textarea "Fetching suggested responses. Please feel free to read through the conversation…"
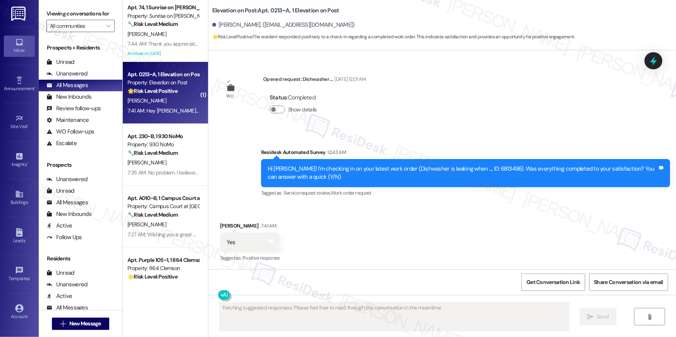
scroll to position [184, 0]
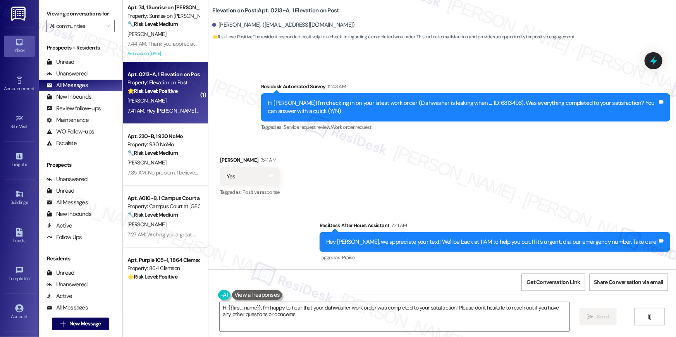
type textarea "Hi {{first_name}}, I'm happy to hear that your dishwasher work order was comple…"
click at [401, 323] on textarea "Hi {{first_name}}, I'm happy to hear that your dishwasher work order was comple…" at bounding box center [395, 317] width 350 height 29
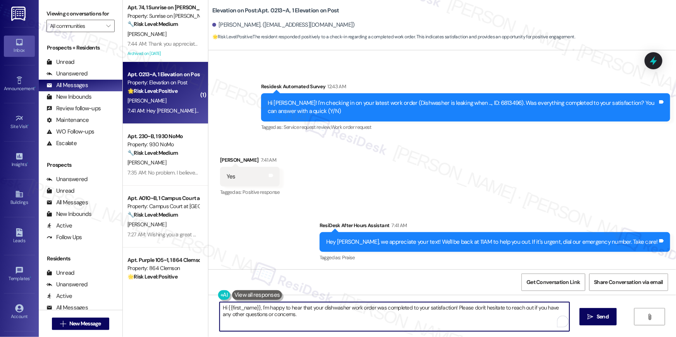
click at [401, 323] on textarea "Hi {{first_name}}, I'm happy to hear that your dishwasher work order was comple…" at bounding box center [395, 317] width 350 height 29
click at [601, 314] on span "Send" at bounding box center [603, 317] width 12 height 8
click at [465, 317] on textarea "Hi {{first_name}}, I'm happy to hear that your dishwasher work order was comple…" at bounding box center [395, 317] width 350 height 29
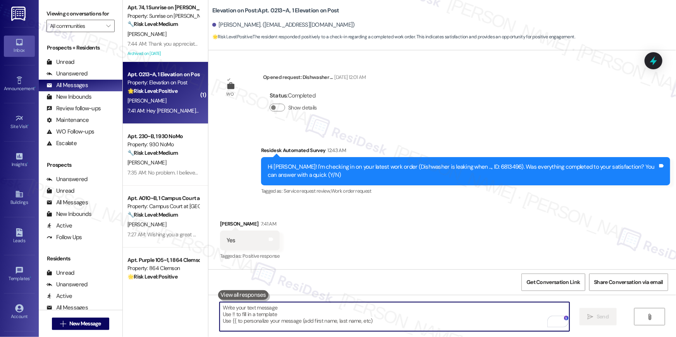
scroll to position [118, 0]
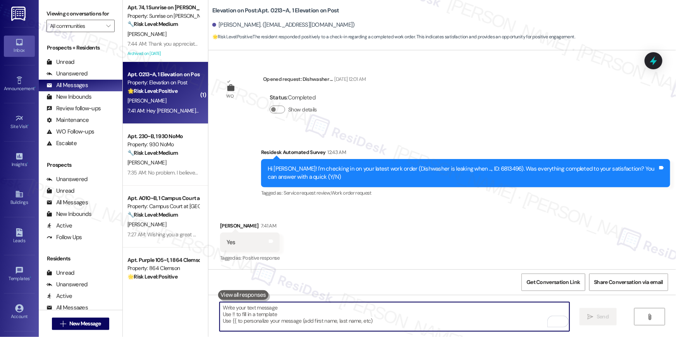
click at [465, 317] on textarea "To enrich screen reader interactions, please activate Accessibility in Grammarl…" at bounding box center [395, 317] width 350 height 29
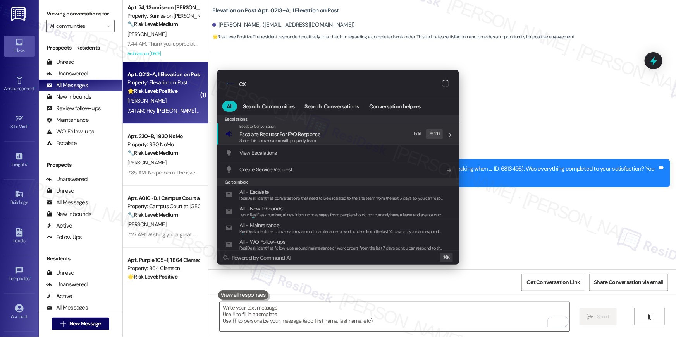
type input "exp"
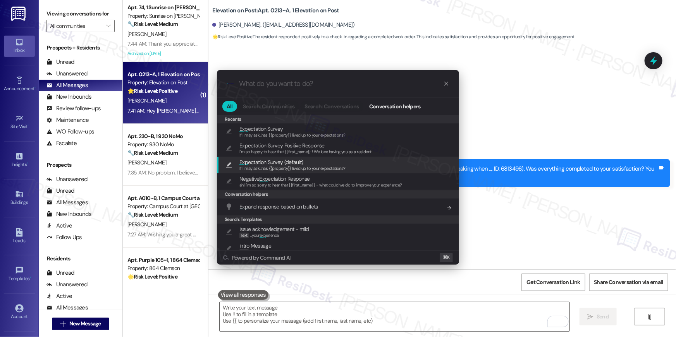
type textarea "If I may ask...has {{property}} lived up to your expectations?"
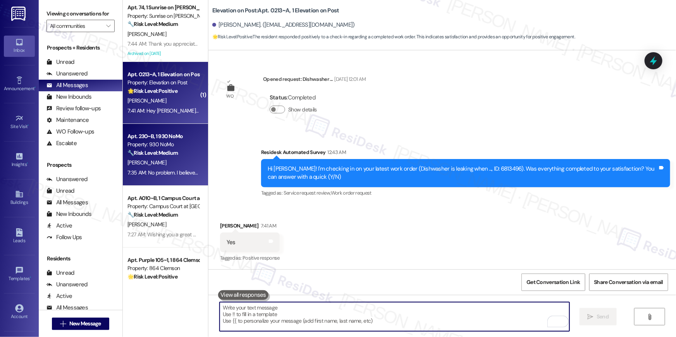
click at [160, 146] on div "Property: 930 NoMo" at bounding box center [163, 145] width 72 height 8
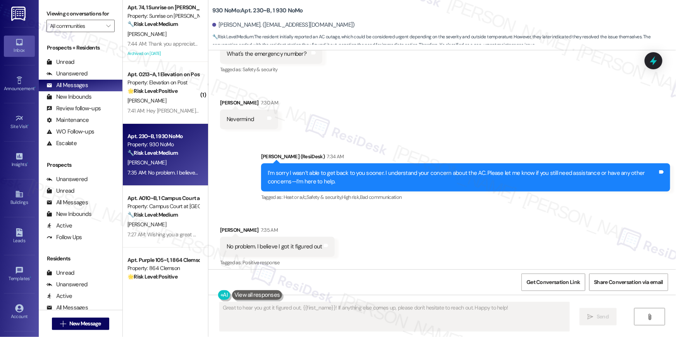
scroll to position [713, 0]
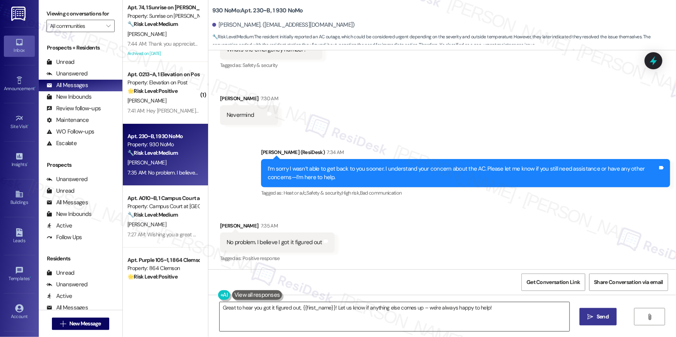
click at [387, 323] on textarea "Great to hear you got it figured out, {{first_name}}! Let us know if anything e…" at bounding box center [395, 317] width 350 height 29
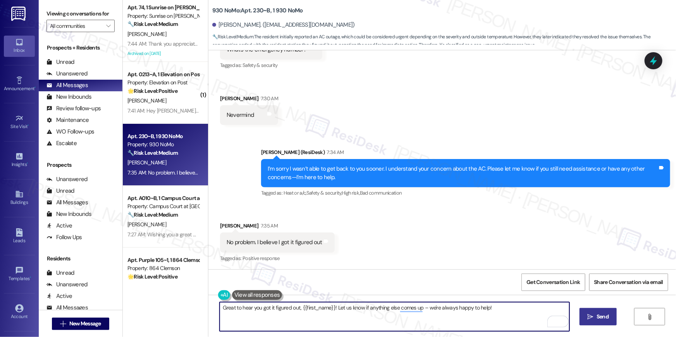
click at [258, 309] on textarea "Great to hear you got it figured out, {{first_name}}! Let us know if anything e…" at bounding box center [395, 317] width 350 height 29
drag, startPoint x: 252, startPoint y: 308, endPoint x: 295, endPoint y: 311, distance: 43.1
click at [295, 311] on textarea "Great to hear you got it figured out, {{first_name}}! Let us know if anything e…" at bounding box center [395, 317] width 350 height 29
type textarea "Great to hear, {{first_name}}! Let us know if anything else comes up – we're al…"
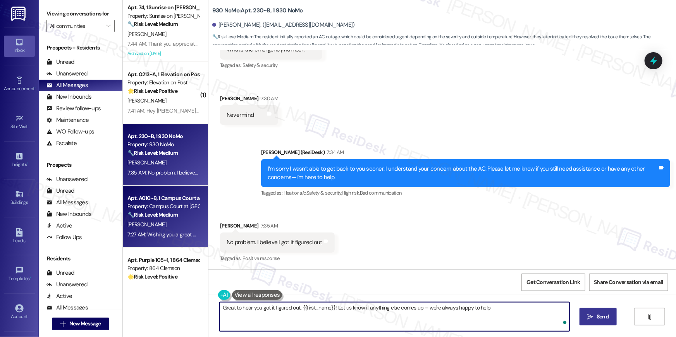
type textarea "Great to hear you got it figured out, {{first_name}}! Let us know if anything e…"
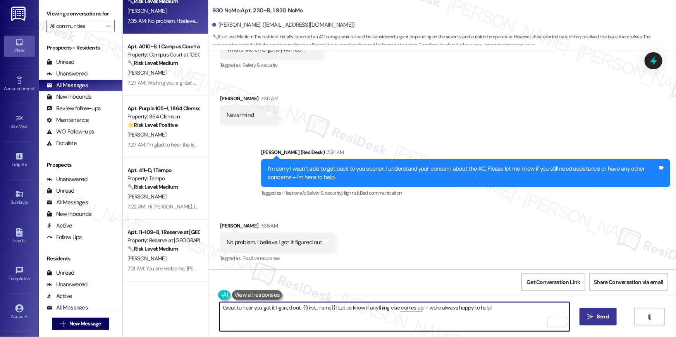
scroll to position [0, 0]
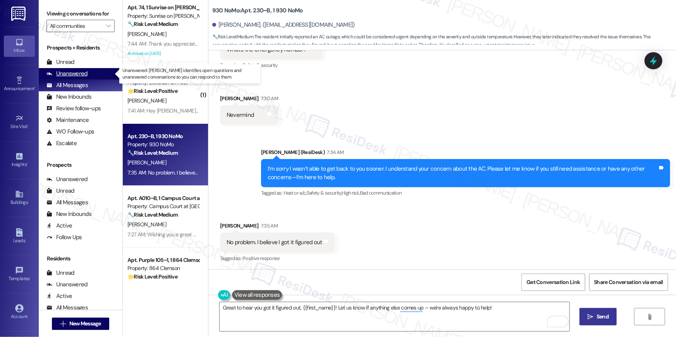
click at [76, 72] on div "Unanswered" at bounding box center [66, 74] width 41 height 8
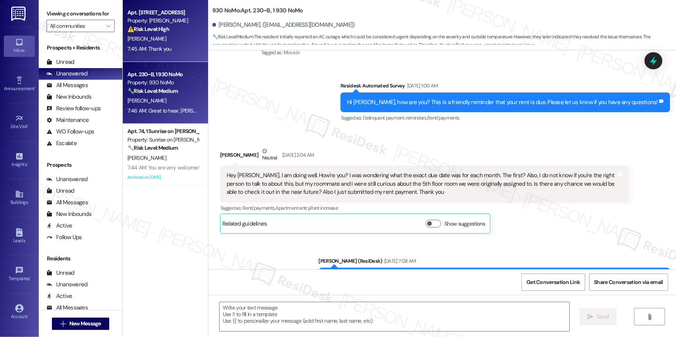
type textarea "Fetching suggested responses. Please feel free to read through the conversation…"
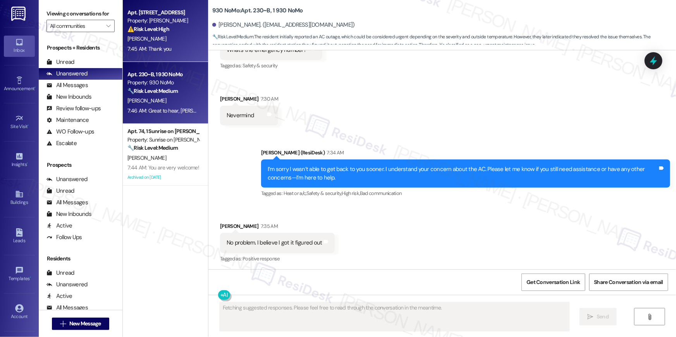
scroll to position [713, 0]
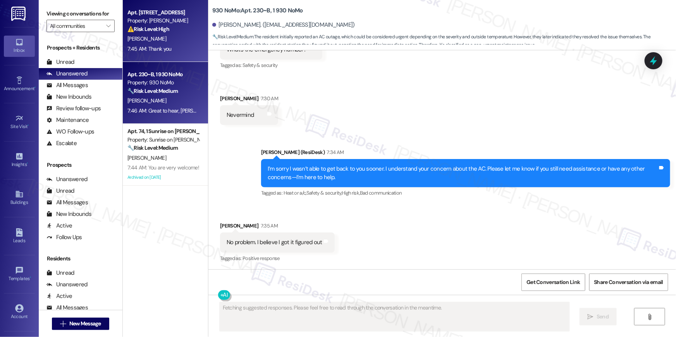
click at [187, 44] on div "7:45 AM: Thank you 7:45 AM: Thank you" at bounding box center [163, 49] width 73 height 10
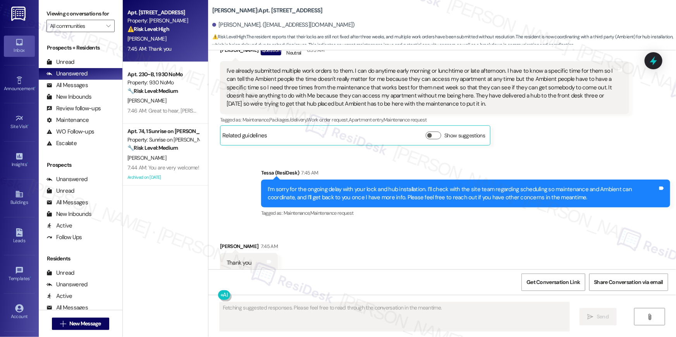
scroll to position [1234, 0]
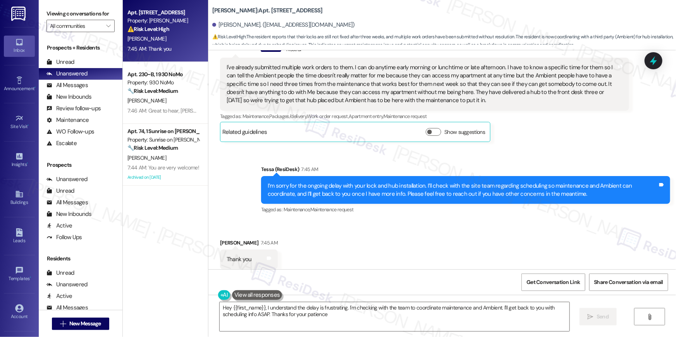
type textarea "Hey {{first_name}}, I understand the delay is frustrating. I'm checking with th…"
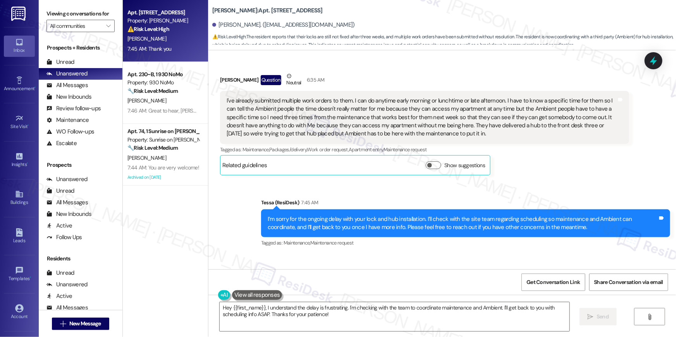
scroll to position [1234, 0]
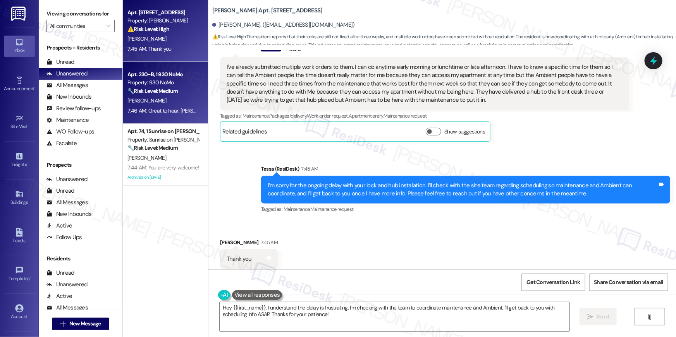
click at [168, 92] on strong "🔧 Risk Level: Medium" at bounding box center [152, 91] width 50 height 7
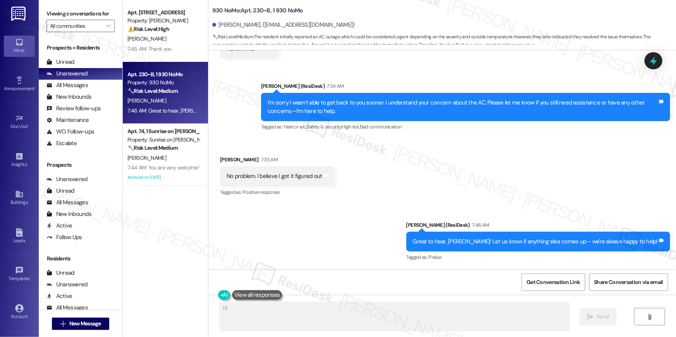
scroll to position [779, 0]
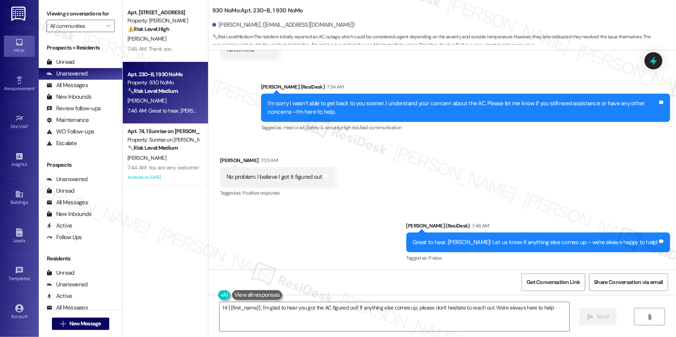
type textarea "Hi {{first_name}}, I'm glad to hear you got the AC figured out! If anything els…"
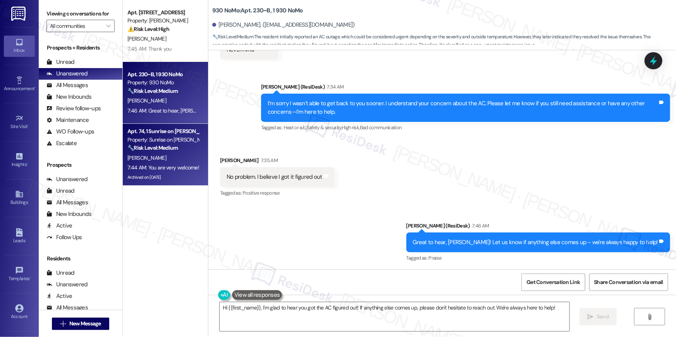
click at [160, 165] on div "7:44 AM: You are very welcome! 7:44 AM: You are very welcome!" at bounding box center [163, 167] width 72 height 7
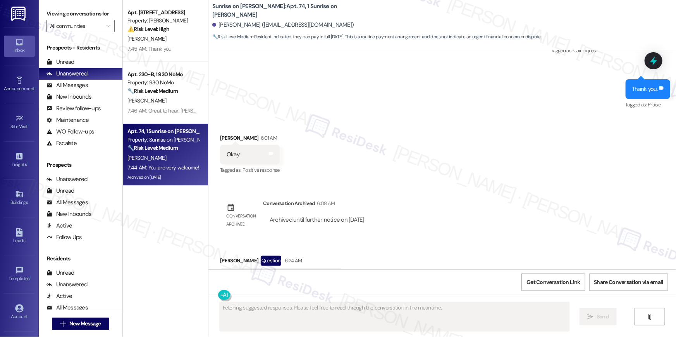
scroll to position [3232, 0]
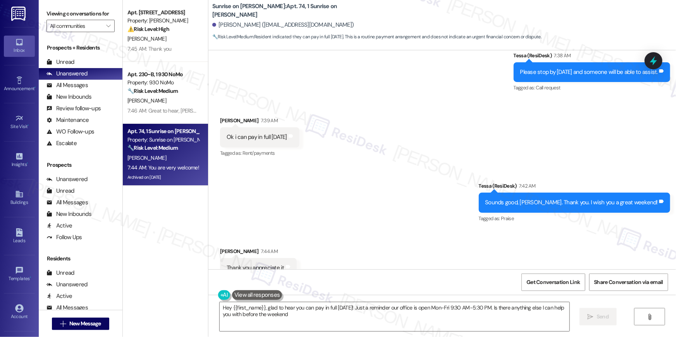
type textarea "Hey {{first_name}}, glad to hear you can pay in full on Monday! Just a reminder…"
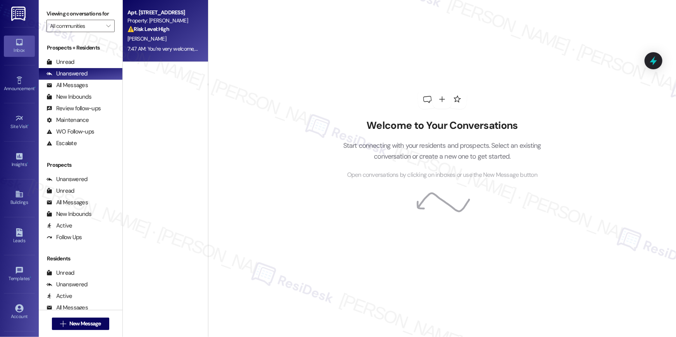
click at [164, 38] on div "[PERSON_NAME]" at bounding box center [163, 39] width 73 height 10
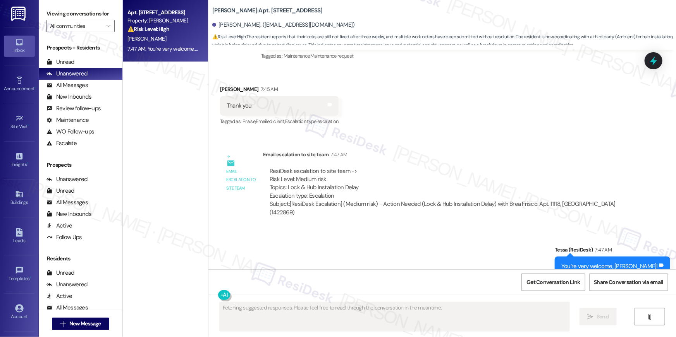
scroll to position [1395, 0]
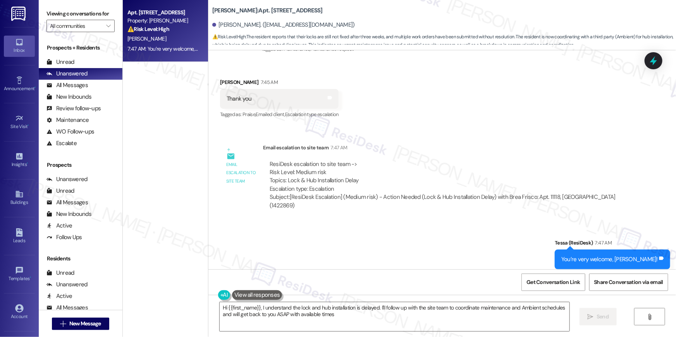
type textarea "Hi {{first_name}}, I understand the lock and hub installation is delayed. I'll …"
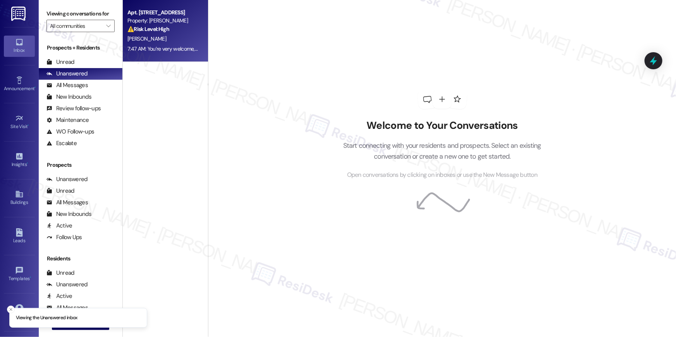
click at [147, 44] on div "7:47 AM: You’re very welcome, [PERSON_NAME]! 7:47 AM: You’re very welcome, [PER…" at bounding box center [163, 49] width 73 height 10
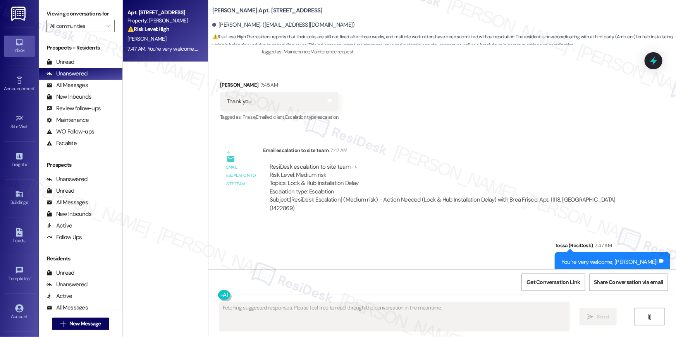
scroll to position [1395, 0]
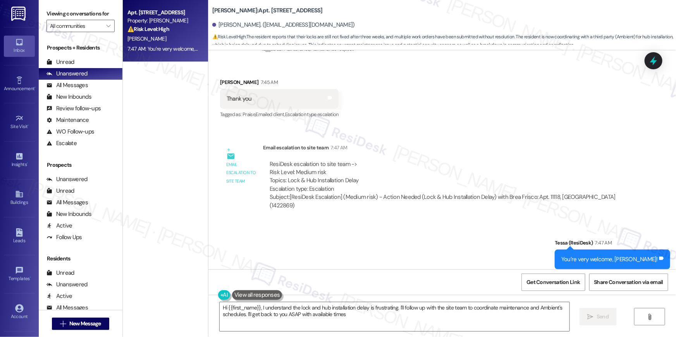
type textarea "Hi {{first_name}}, I understand the lock and hub installation delay is frustrat…"
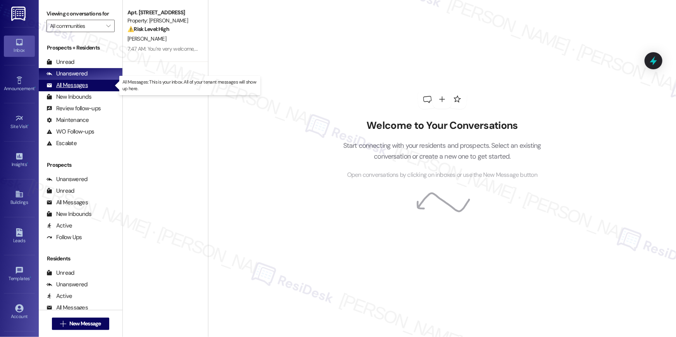
click at [79, 86] on div "All Messages" at bounding box center [66, 85] width 41 height 8
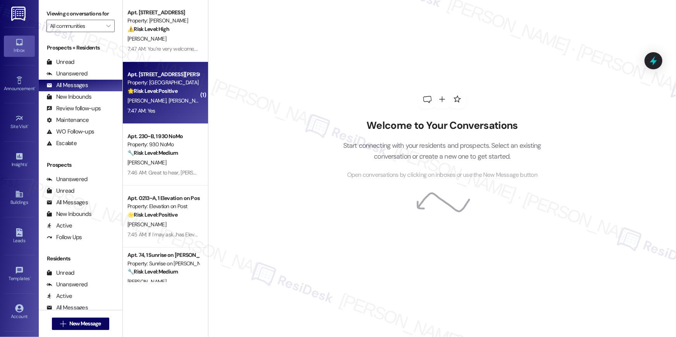
click at [188, 100] on div "[PERSON_NAME] [PERSON_NAME]" at bounding box center [163, 101] width 73 height 10
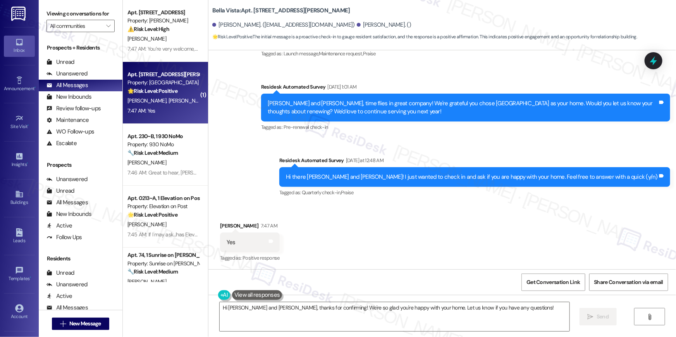
scroll to position [193, 0]
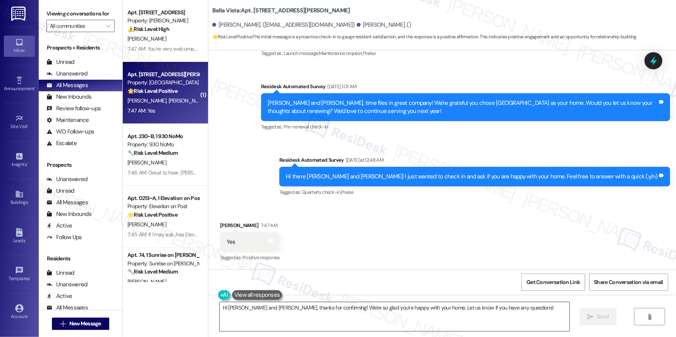
click at [358, 314] on textarea "Hi [PERSON_NAME] and [PERSON_NAME], thanks for confirming! We're so glad you're…" at bounding box center [395, 317] width 350 height 29
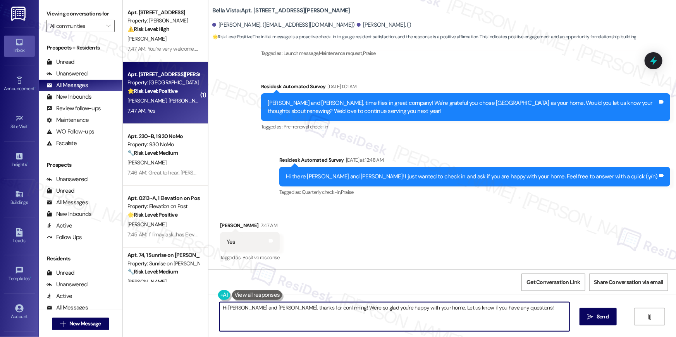
click at [358, 314] on textarea "Hi [PERSON_NAME] and [PERSON_NAME], thanks for confirming! We're so glad you're…" at bounding box center [395, 317] width 350 height 29
paste textarea "Thanks so much, {{first_name}}! I’m glad you’re happy with your home. We love h…"
click at [267, 311] on textarea "Thanks so much, {{first_name}}! I’m glad you’re happy with your home. We love h…" at bounding box center [395, 317] width 350 height 29
type textarea "Thanks so much, [PERSON_NAME]! I’m glad you’re happy with your home. We love ha…"
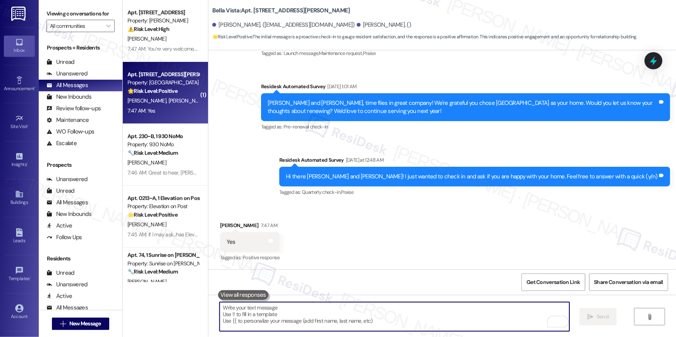
scroll to position [193, 0]
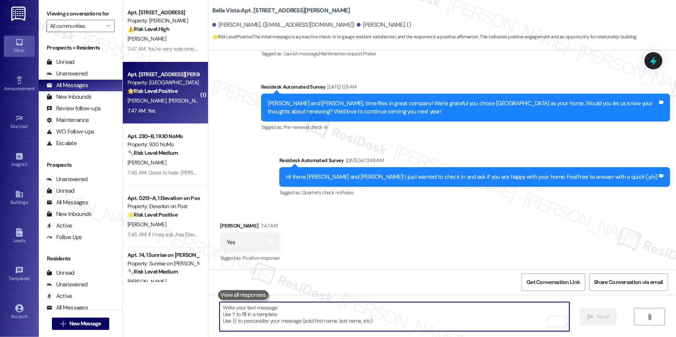
click at [408, 318] on textarea "To enrich screen reader interactions, please activate Accessibility in Grammarl…" at bounding box center [395, 317] width 350 height 29
paste textarea "When you get a chance, would you mind leaving us a quick Google Review? ⭐ It on…"
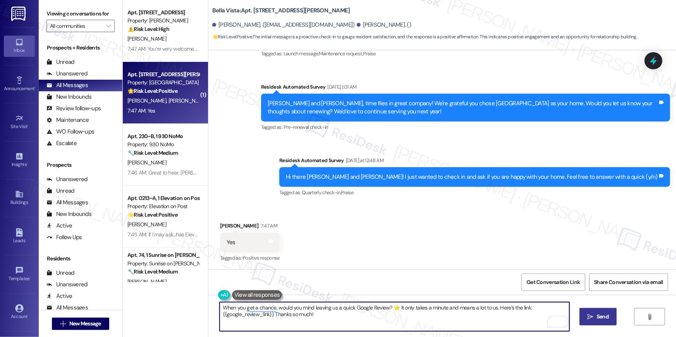
type textarea "When you get a chance, would you mind leaving us a quick Google Review? ⭐ It on…"
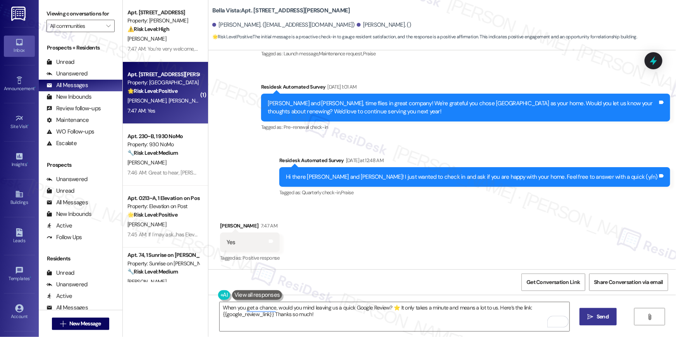
click at [598, 324] on button " Send" at bounding box center [599, 316] width 38 height 17
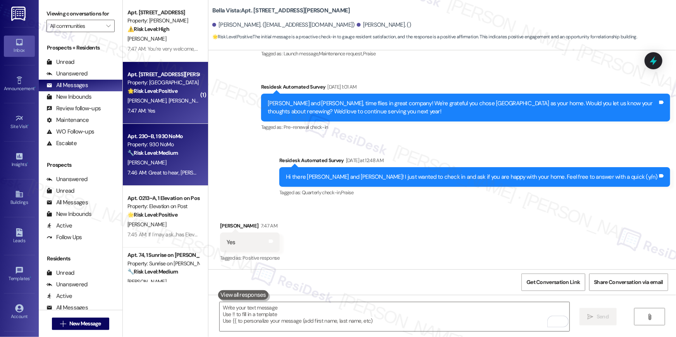
click at [167, 162] on div "[PERSON_NAME]" at bounding box center [163, 163] width 73 height 10
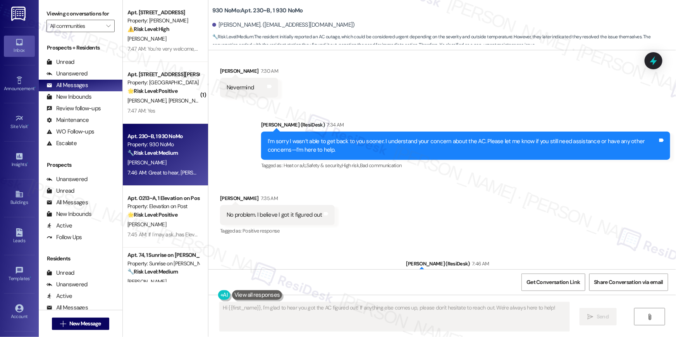
scroll to position [779, 0]
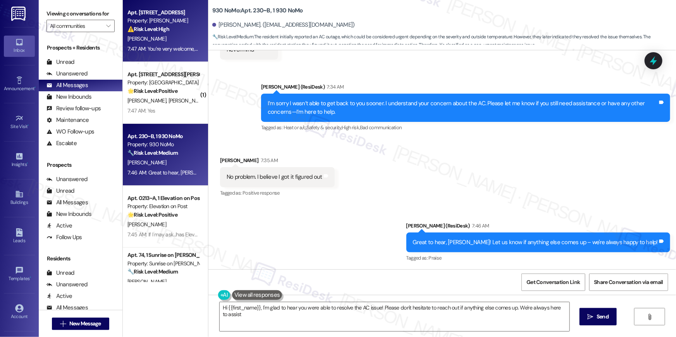
type textarea "Hi {{first_name}}, I'm glad to hear you were able to resolve the AC issue! Plea…"
click at [149, 44] on div "7:47 AM: You’re very welcome, [PERSON_NAME]! 7:47 AM: You’re very welcome, [PER…" at bounding box center [163, 49] width 73 height 10
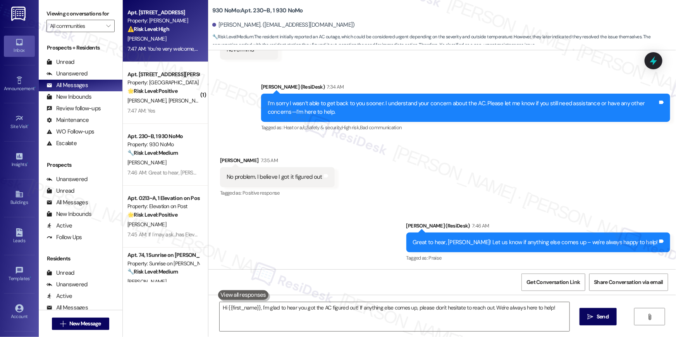
type textarea "Fetching suggested responses. Please feel free to read through the conversation…"
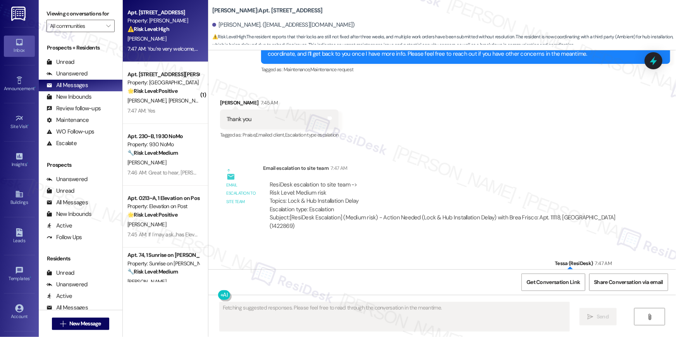
scroll to position [1395, 0]
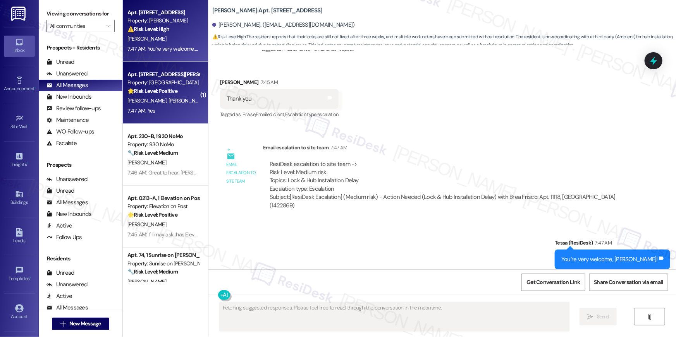
click at [179, 98] on div "[PERSON_NAME] [PERSON_NAME]" at bounding box center [163, 101] width 73 height 10
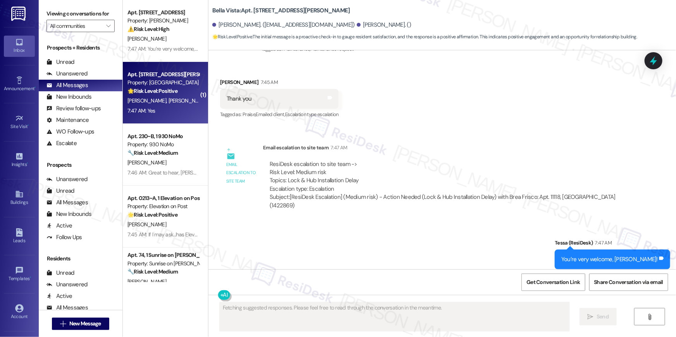
scroll to position [337, 0]
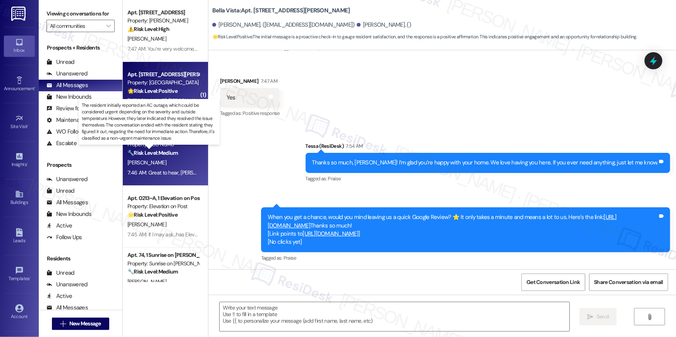
click at [174, 155] on strong "🔧 Risk Level: Medium" at bounding box center [152, 153] width 50 height 7
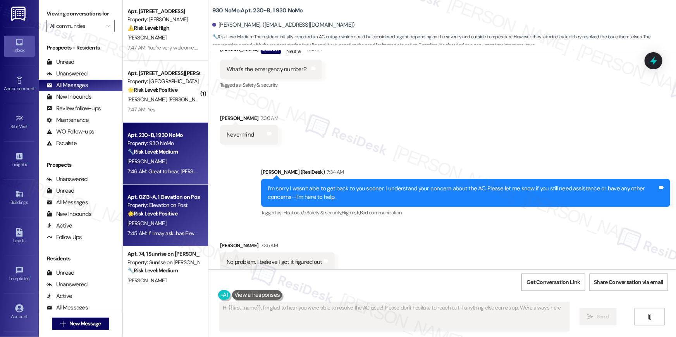
scroll to position [713, 0]
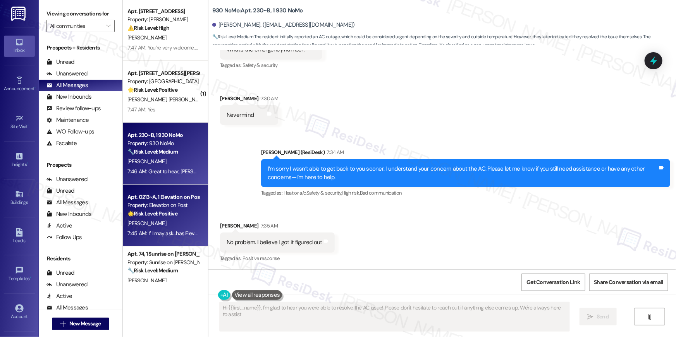
type textarea "Hi {{first_name}}, I'm glad to hear you were able to resolve the AC issue! Plea…"
click at [176, 196] on div "Apt. 0213~A, 1 Elevation on Post" at bounding box center [163, 197] width 72 height 8
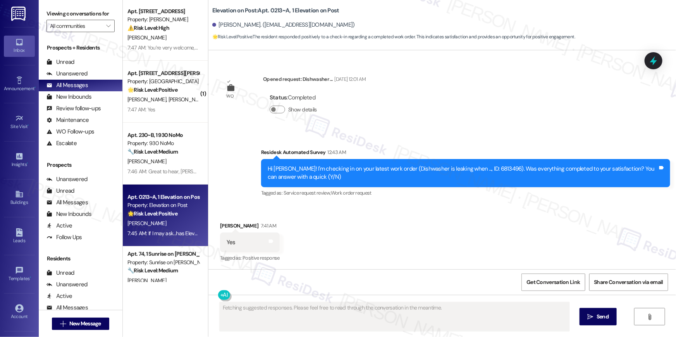
scroll to position [312, 0]
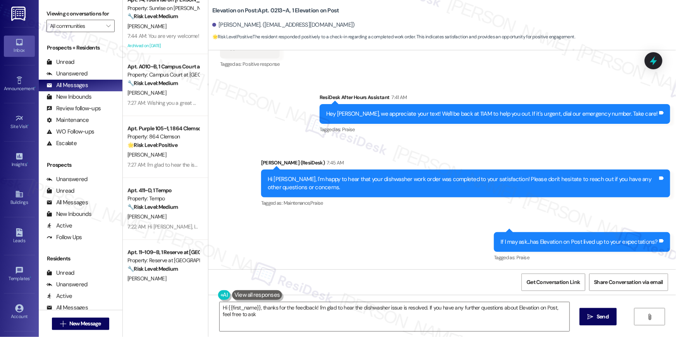
type textarea "Hi {{first_name}}, thanks for the feedback! I'm glad to hear the dishwasher iss…"
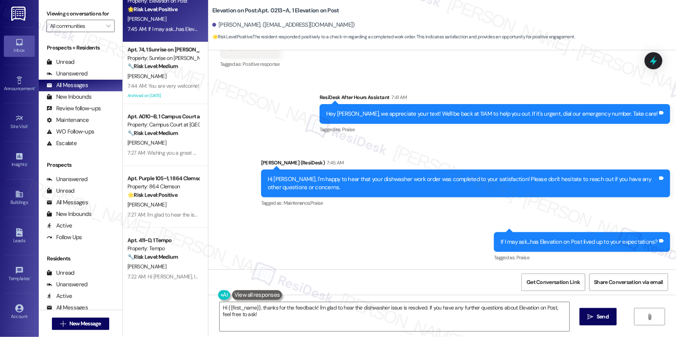
scroll to position [180, 0]
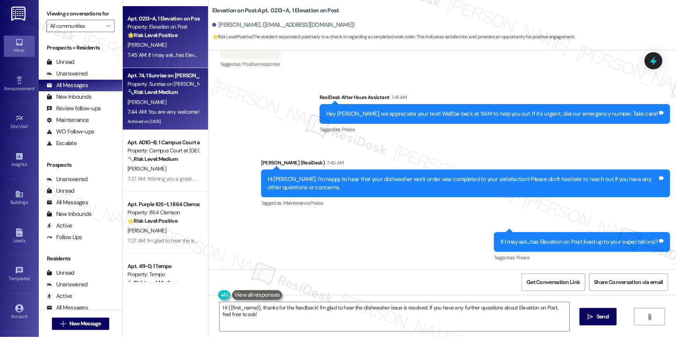
click at [158, 107] on div "[PERSON_NAME]" at bounding box center [163, 103] width 73 height 10
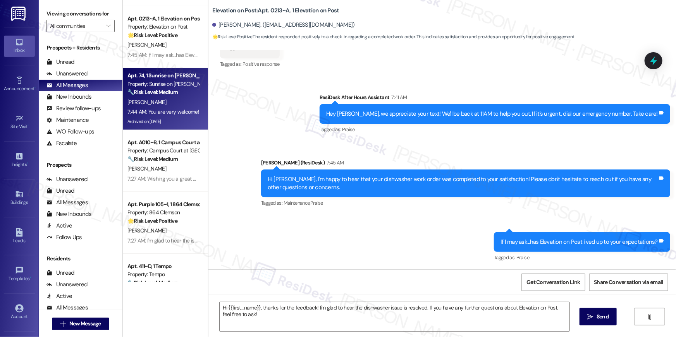
type textarea "Fetching suggested responses. Please feel free to read through the conversation…"
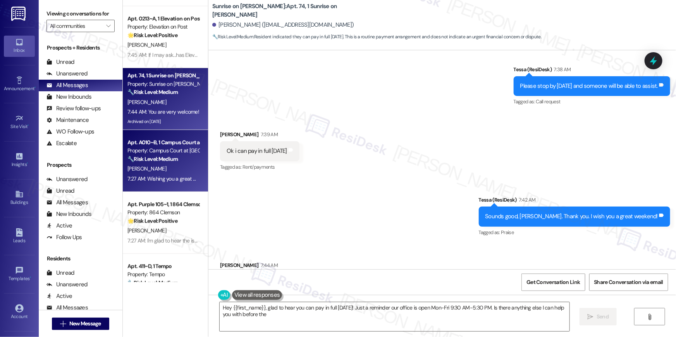
scroll to position [3232, 0]
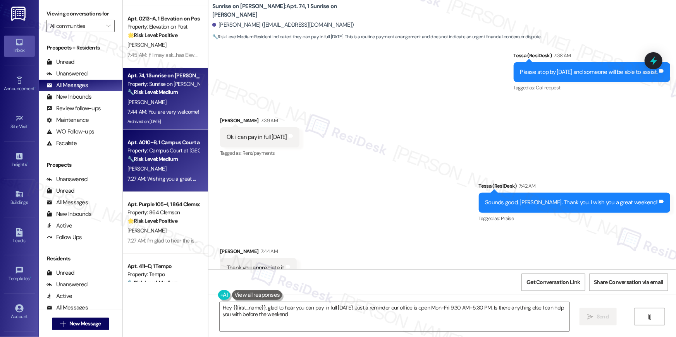
type textarea "Hey {{first_name}}, glad to hear you can pay in full [DATE]! Just a reminder ou…"
click at [170, 159] on strong "🔧 Risk Level: Medium" at bounding box center [152, 159] width 50 height 7
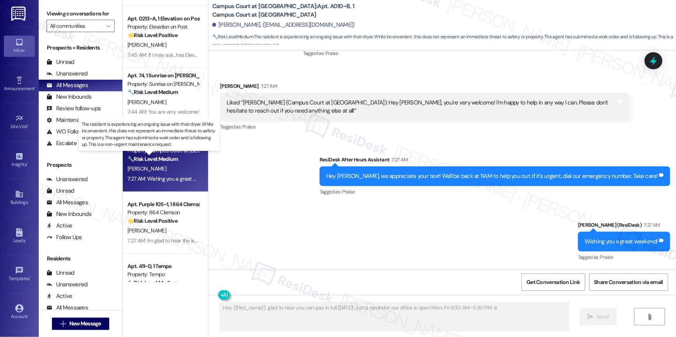
scroll to position [1036, 0]
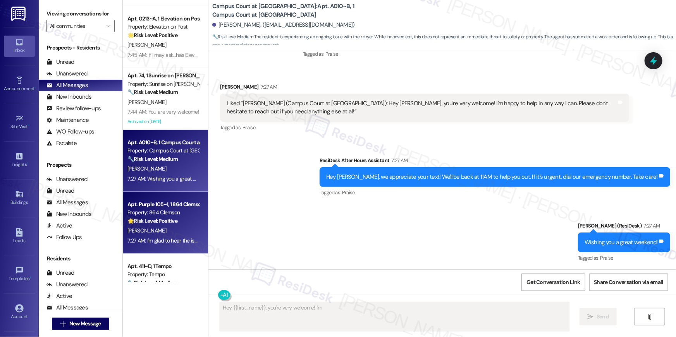
type textarea "Hey {{first_name}}, you're very welcome! I'm"
click at [154, 203] on div "Apt. Purple 105~1, 1 864 Clemson" at bounding box center [163, 205] width 72 height 8
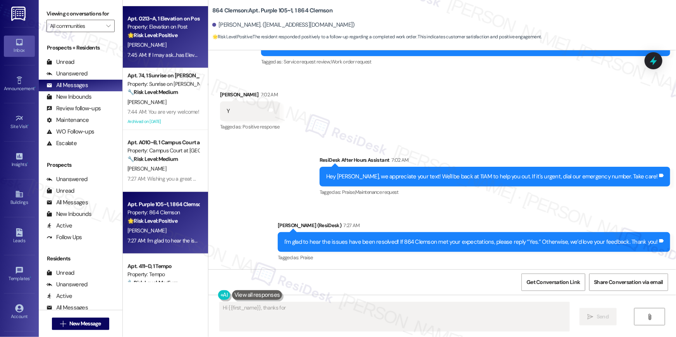
scroll to position [249, 0]
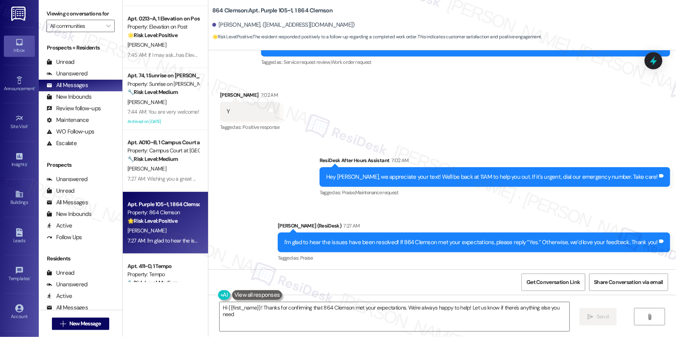
type textarea "Hi {{first_name}}! Thanks for confirming that 864 Clemson met your expectations…"
